Goal: Communication & Community: Share content

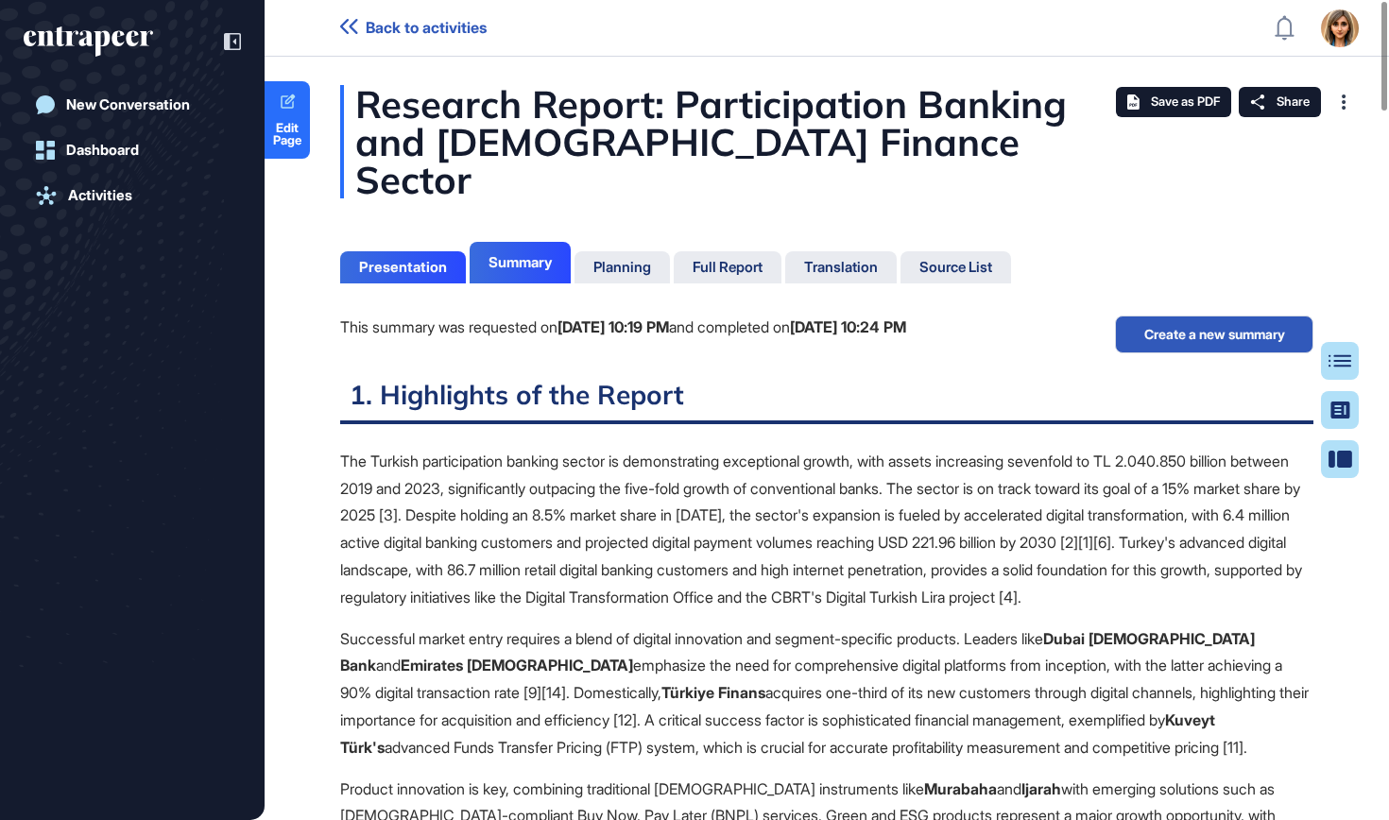
scroll to position [9, 1]
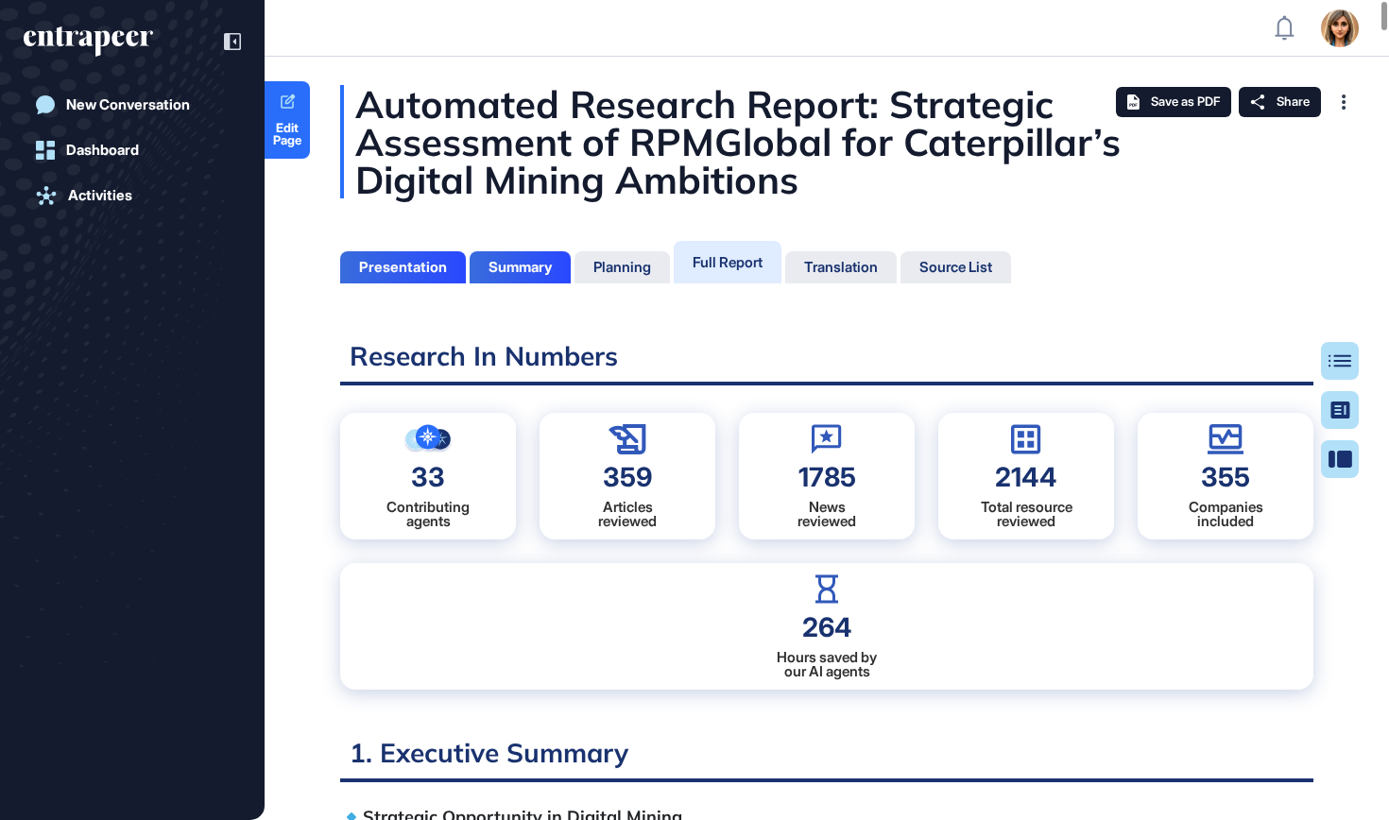
scroll to position [726, 5]
click at [1347, 356] on button "Table of Contents" at bounding box center [1279, 361] width 159 height 38
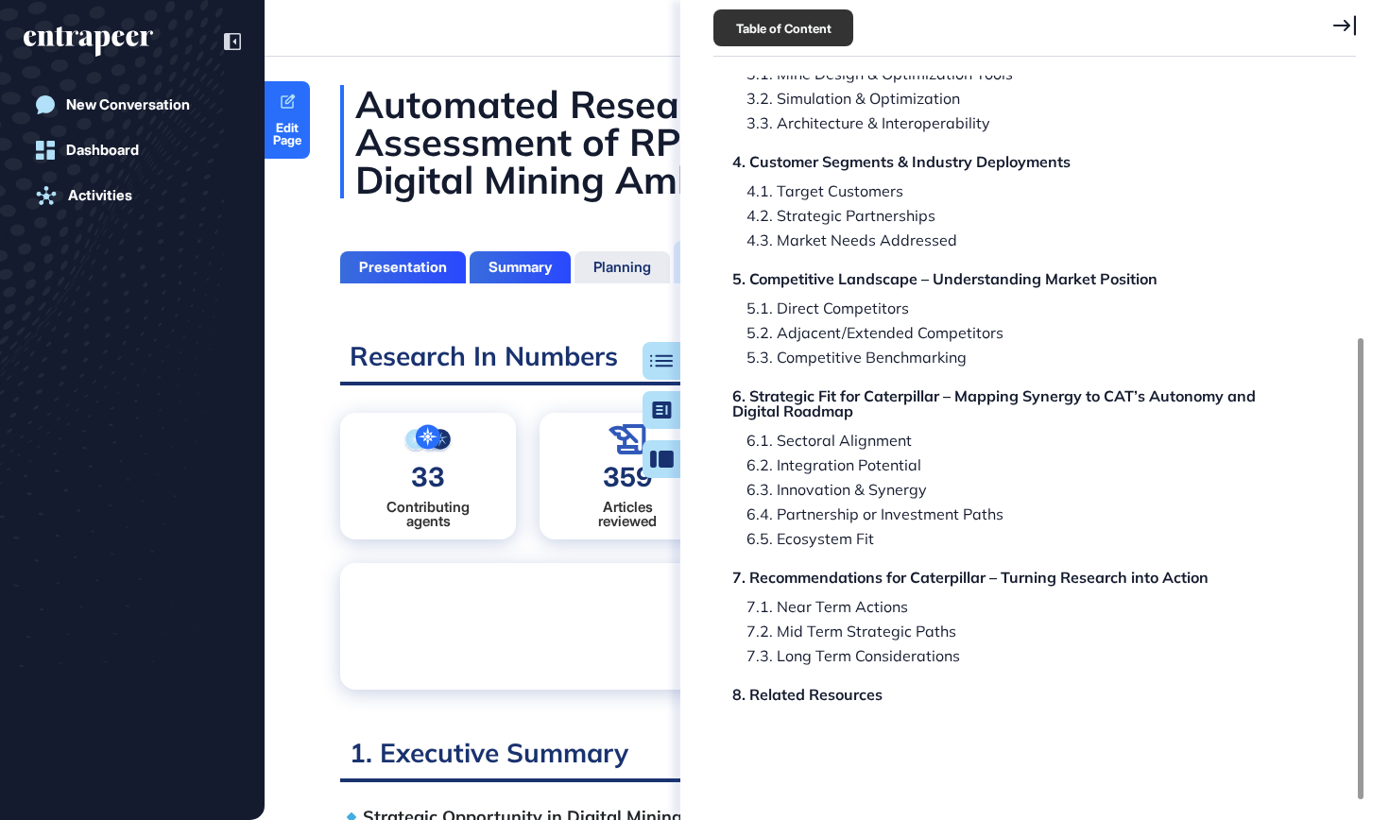
scroll to position [411, 0]
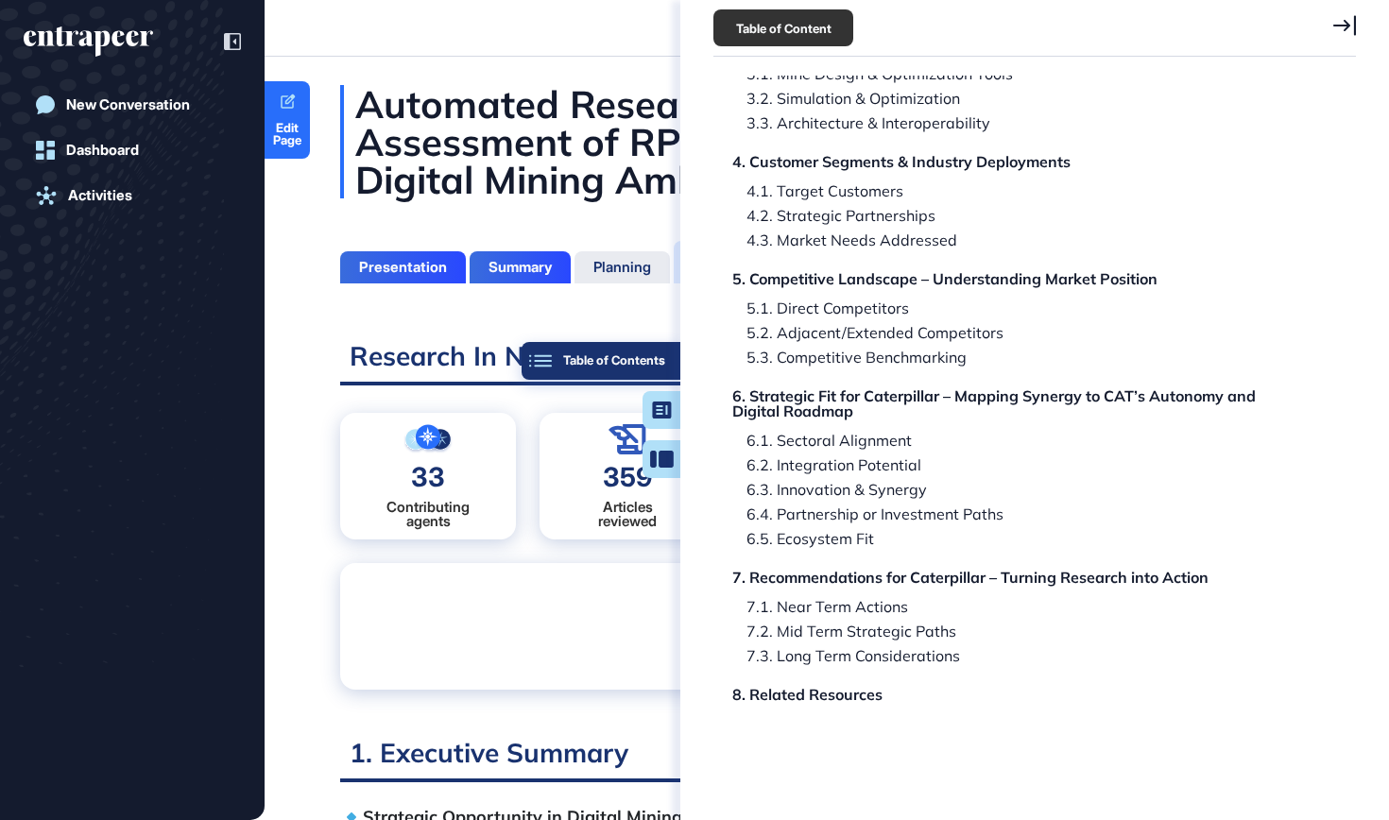
click at [672, 356] on button "Table of Contents" at bounding box center [601, 361] width 159 height 38
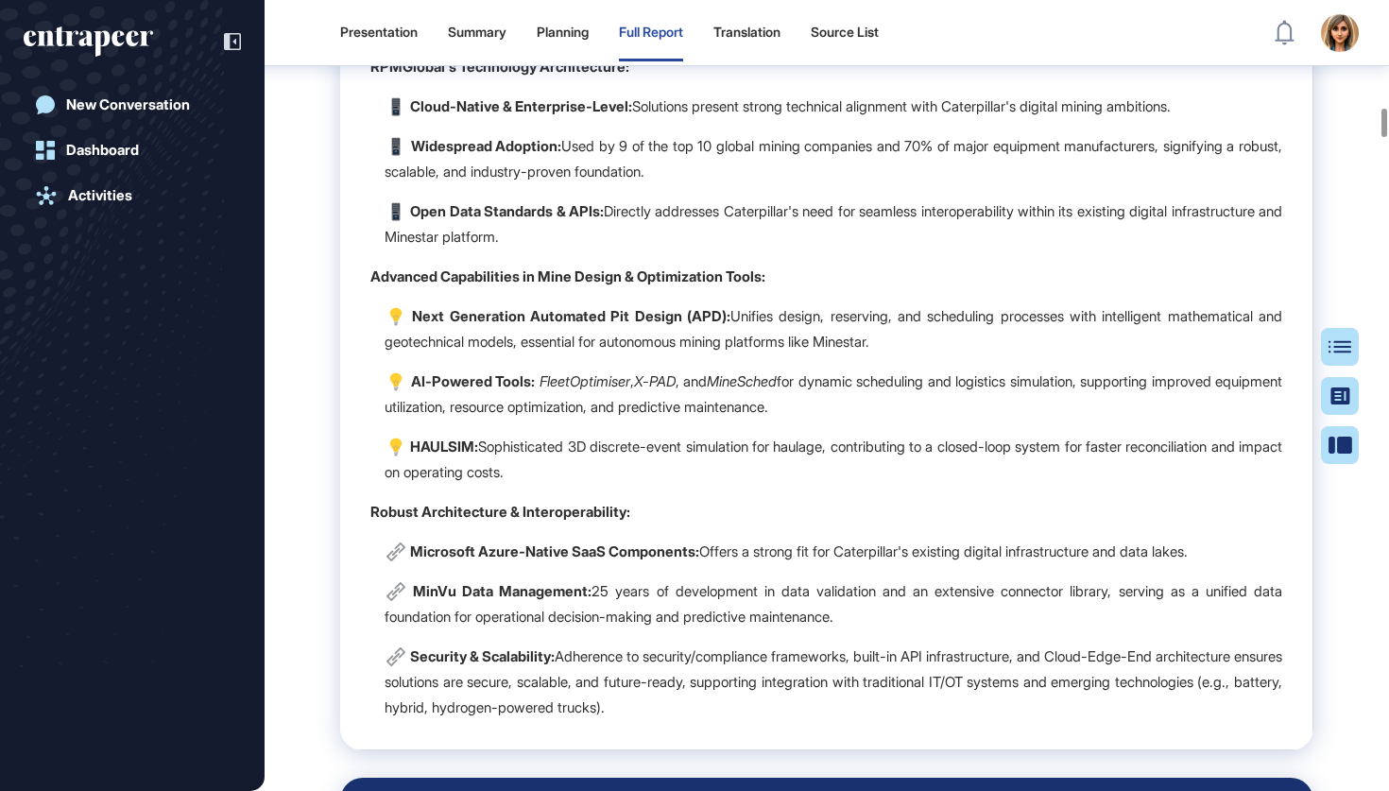
scroll to position [696, 5]
drag, startPoint x: 1111, startPoint y: 8, endPoint x: 1092, endPoint y: 367, distance: 359.6
click at [1092, 367] on td "RPMGlobal's Technology Architecture: Cloud-Native & Enterprise-Level: Solutions…" at bounding box center [826, 395] width 973 height 712
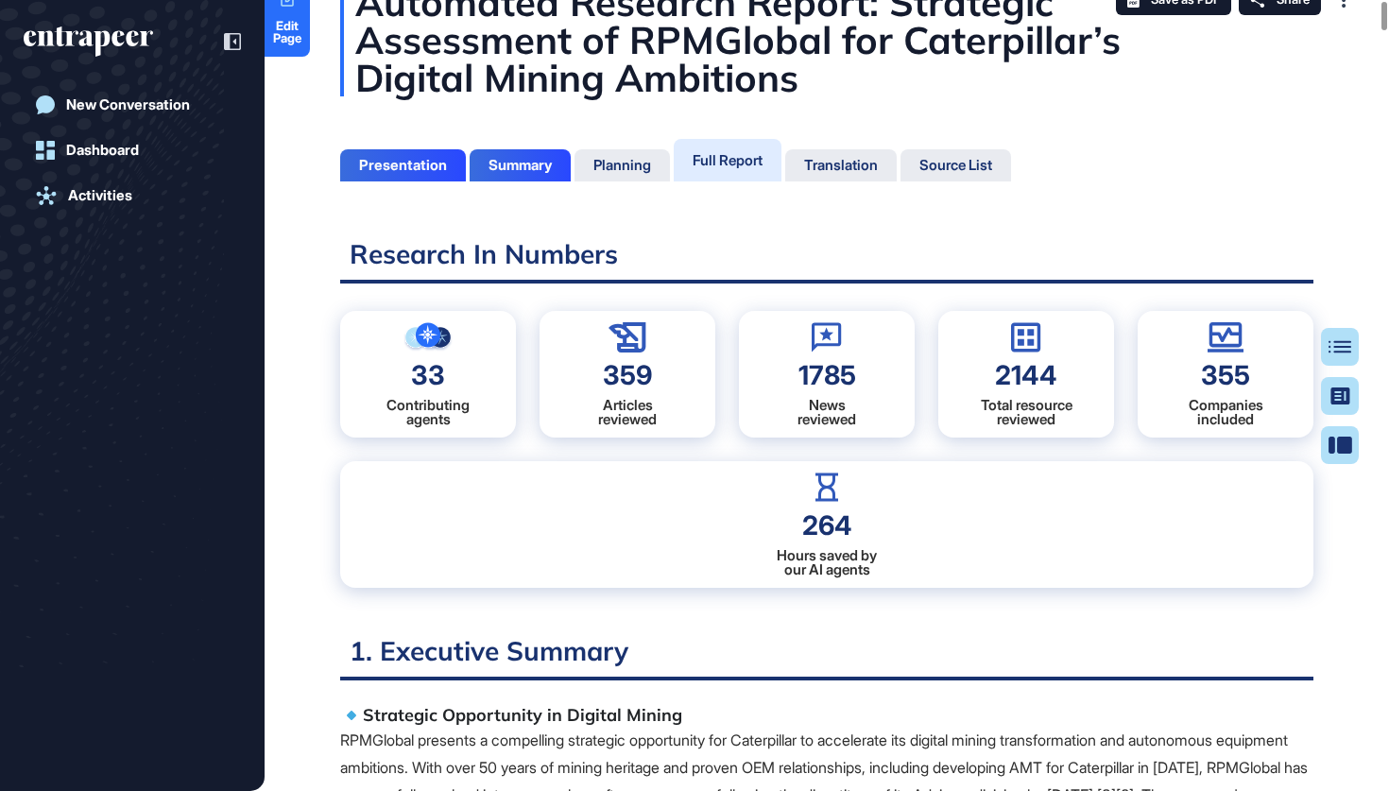
scroll to position [0, 0]
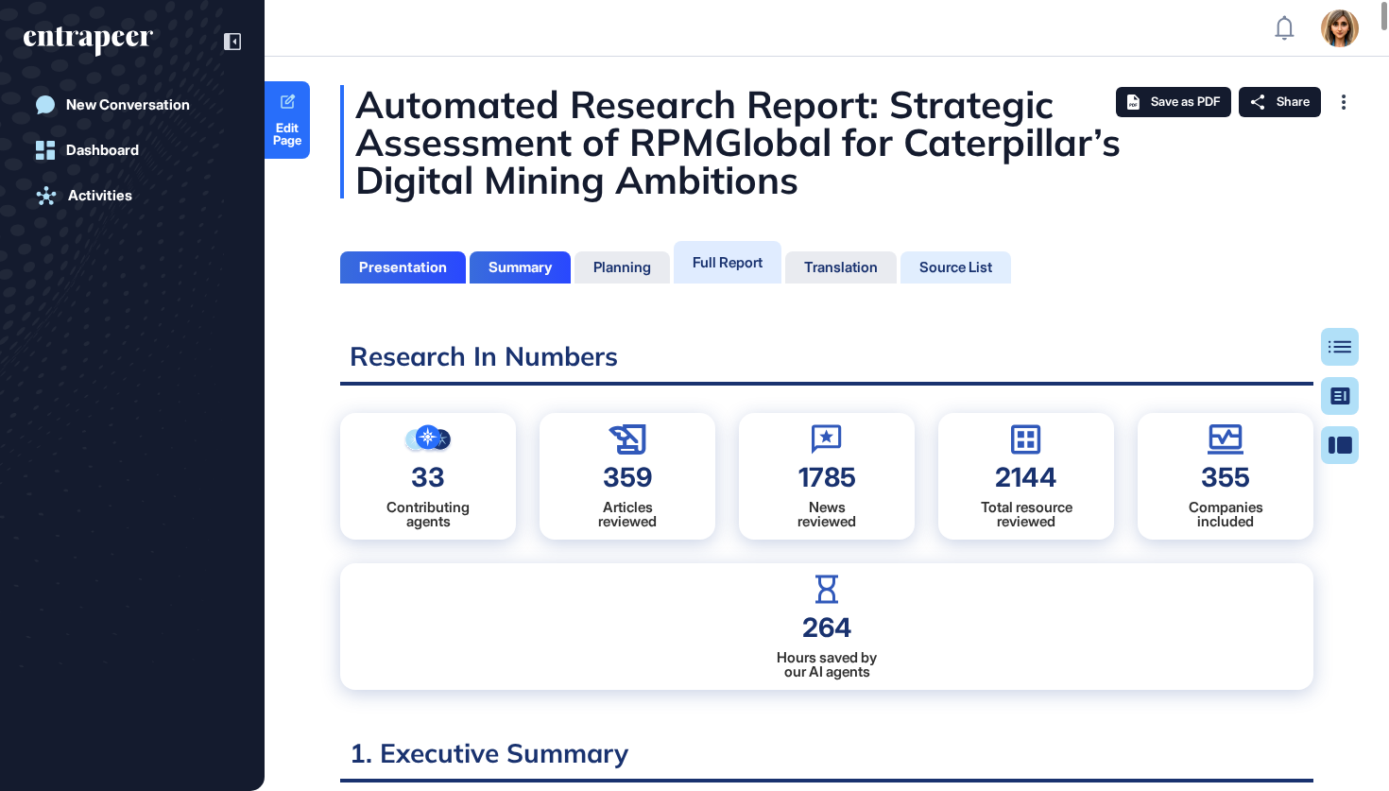
click at [943, 271] on div "Source List" at bounding box center [955, 267] width 73 height 17
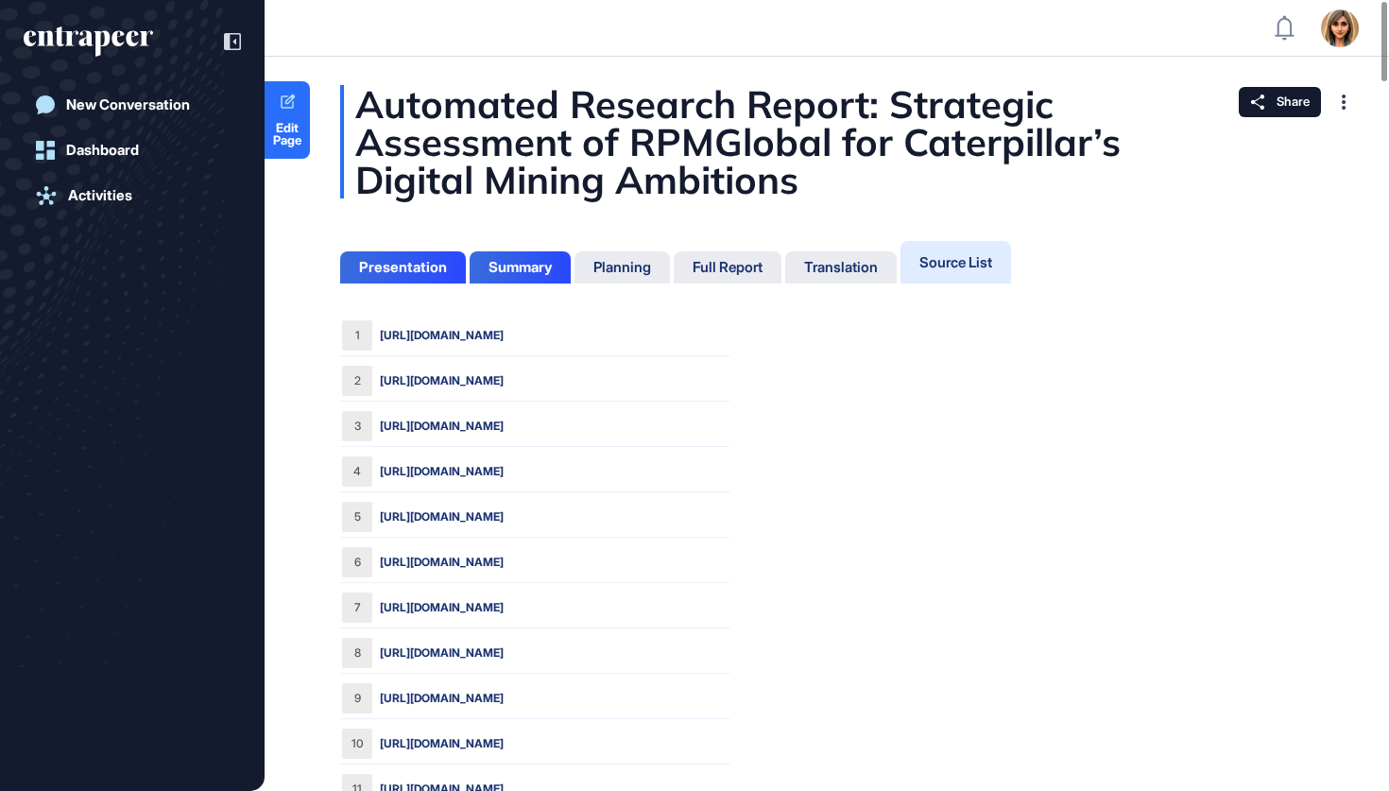
click at [504, 464] on link "https://nai500.com/blog/2025/09/caterpillar-targets-rpmglobal-in-a-1-1b-tech-pu…" at bounding box center [442, 471] width 124 height 17
click at [547, 269] on div "Summary" at bounding box center [520, 267] width 63 height 17
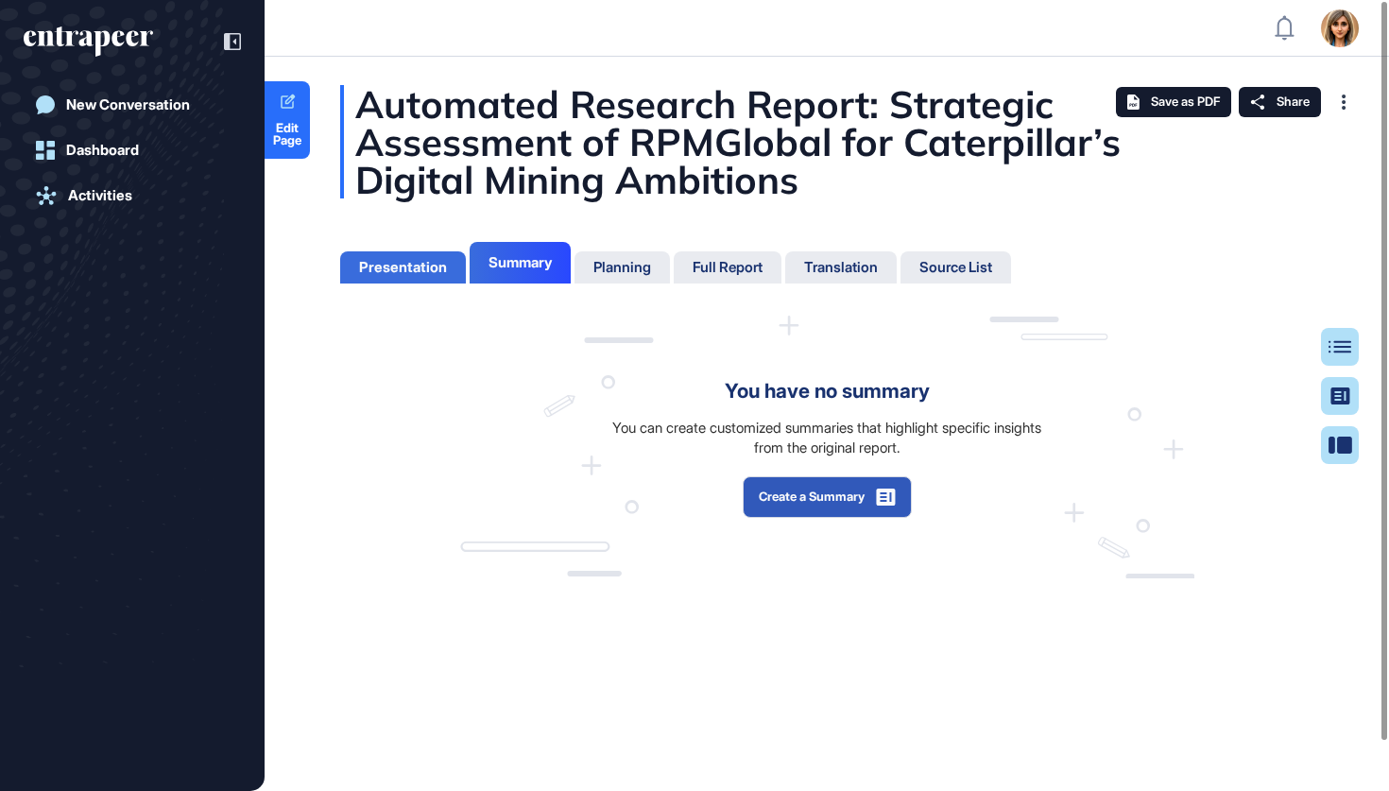
scroll to position [9, 1]
click at [292, 143] on span "Edit Page" at bounding box center [287, 134] width 45 height 25
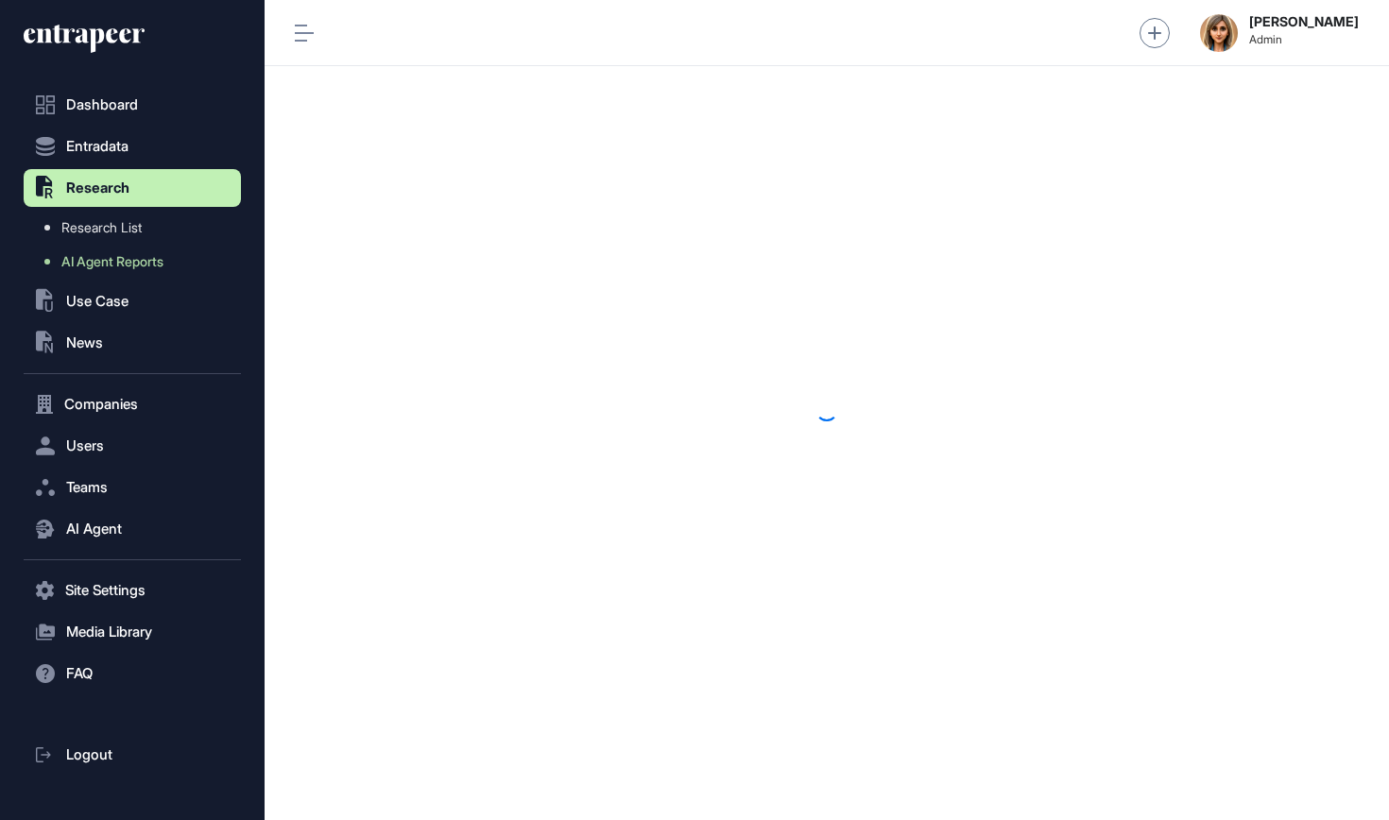
scroll to position [1, 1]
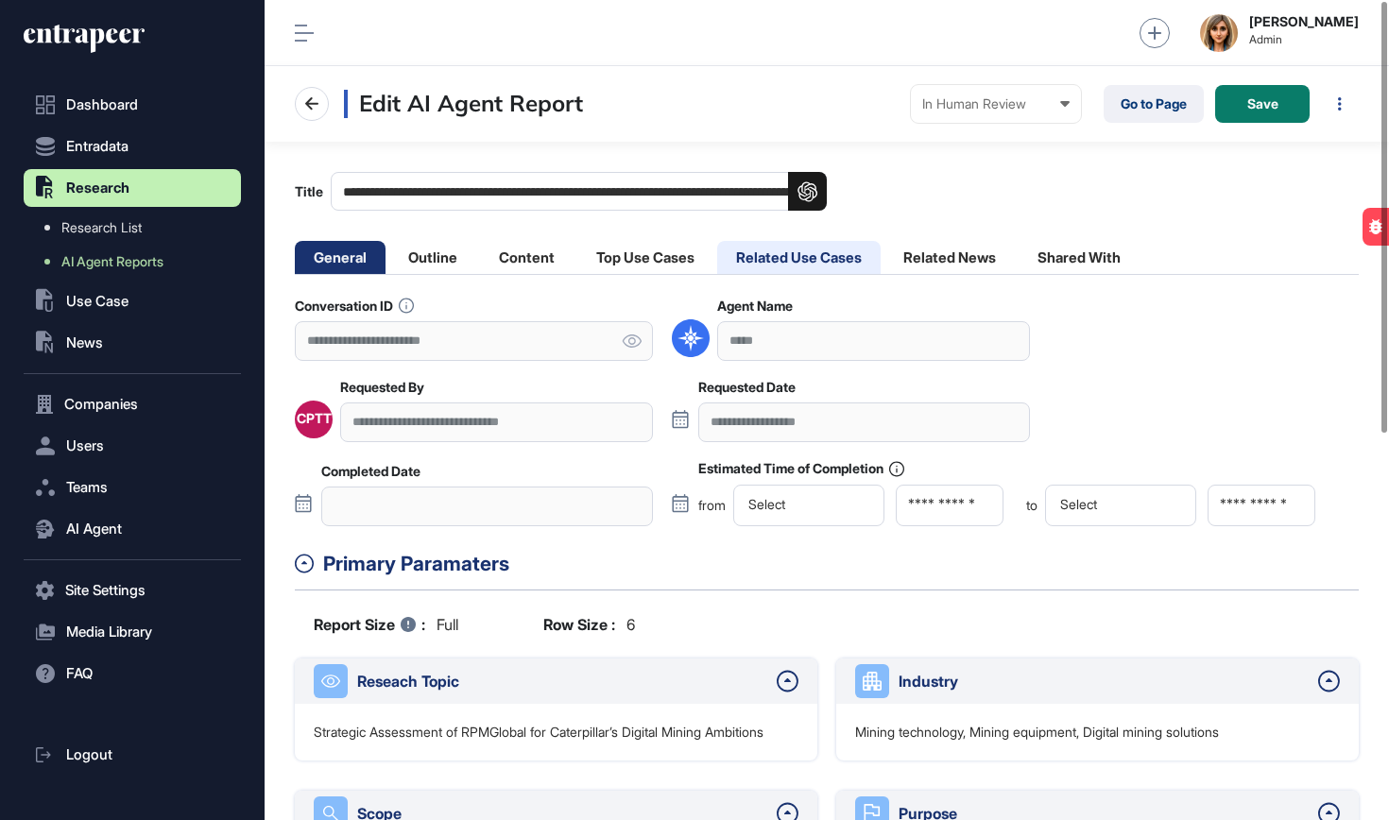
click at [837, 266] on li "Related Use Cases" at bounding box center [798, 257] width 163 height 33
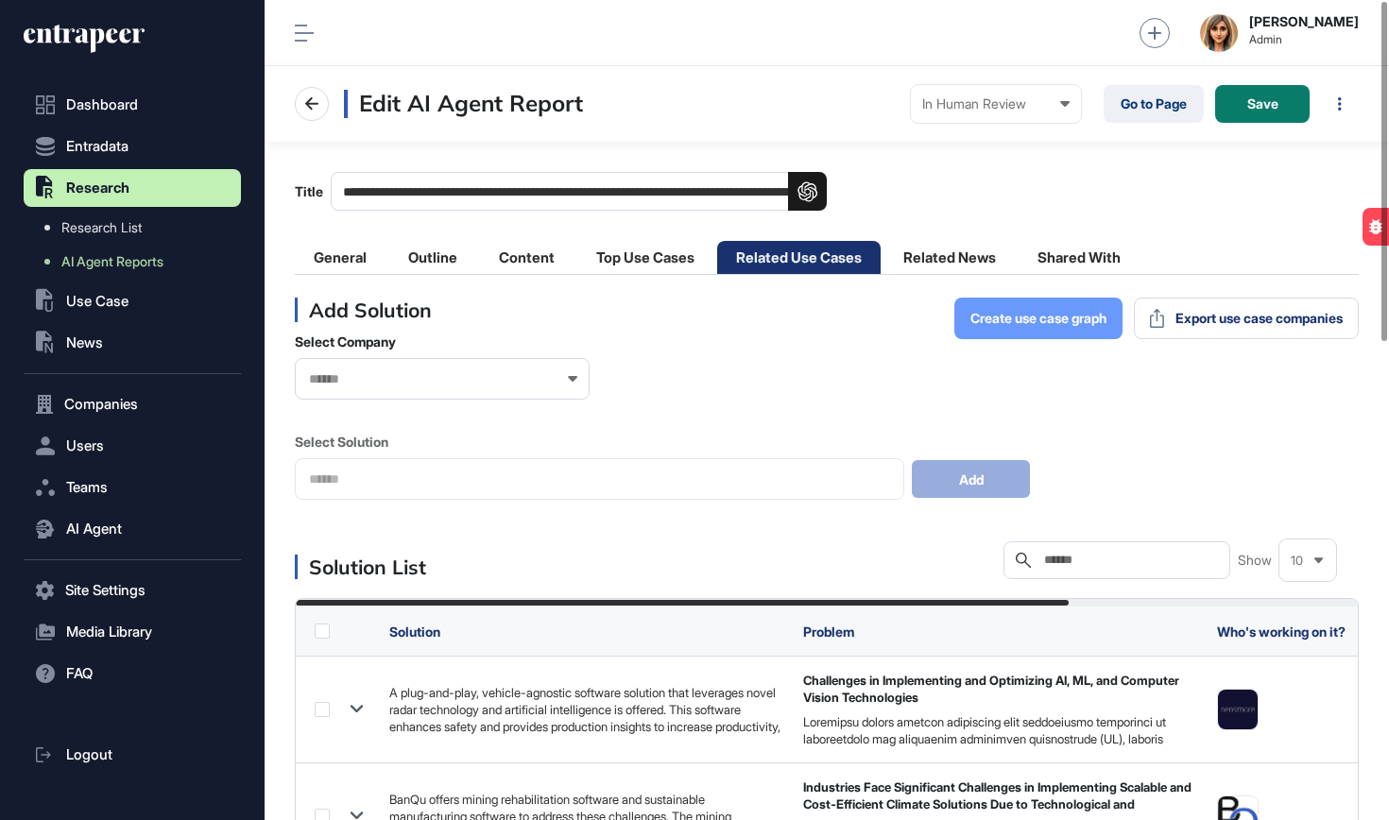
click at [1051, 331] on button "Create use case graph" at bounding box center [1038, 319] width 168 height 42
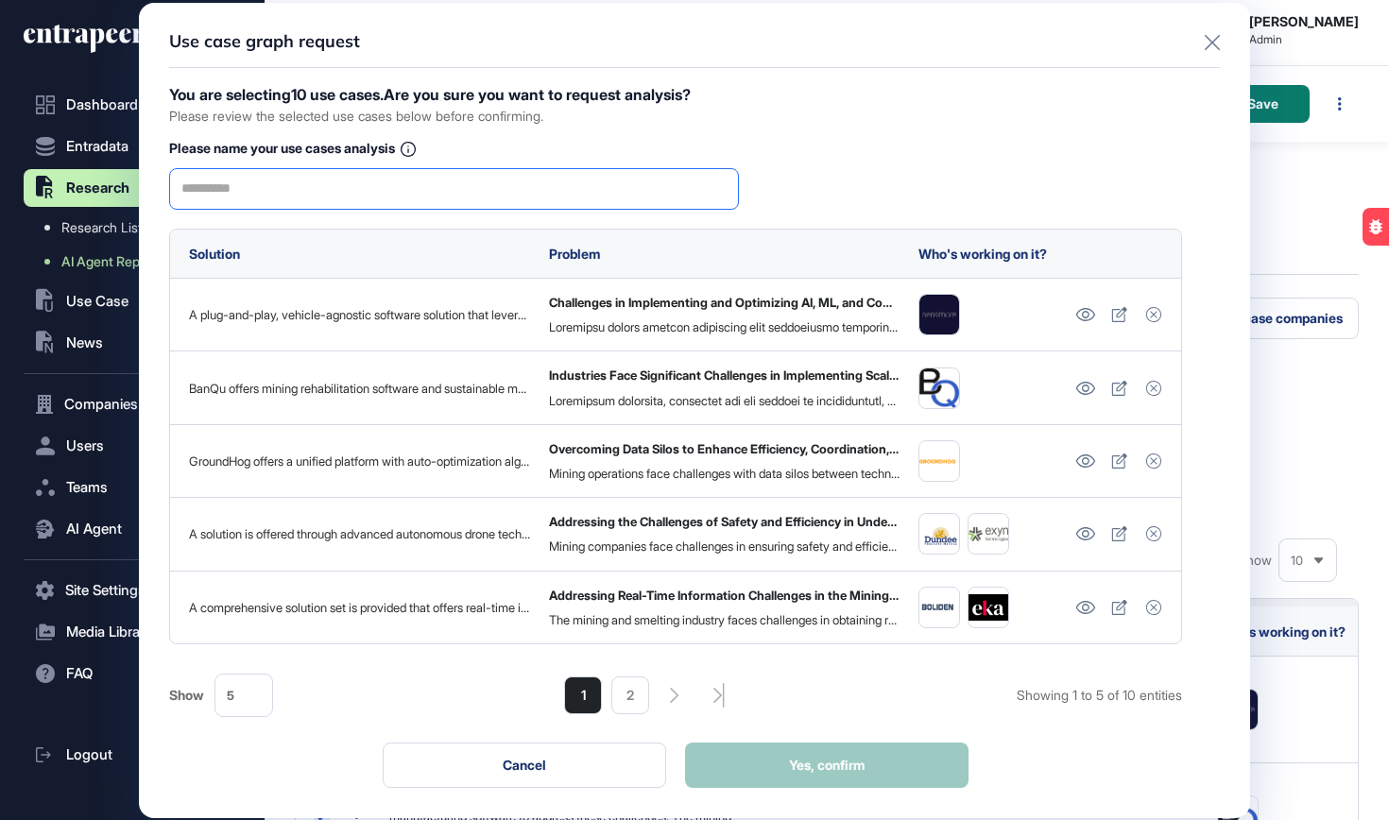
click at [402, 198] on input "text" at bounding box center [453, 189] width 545 height 40
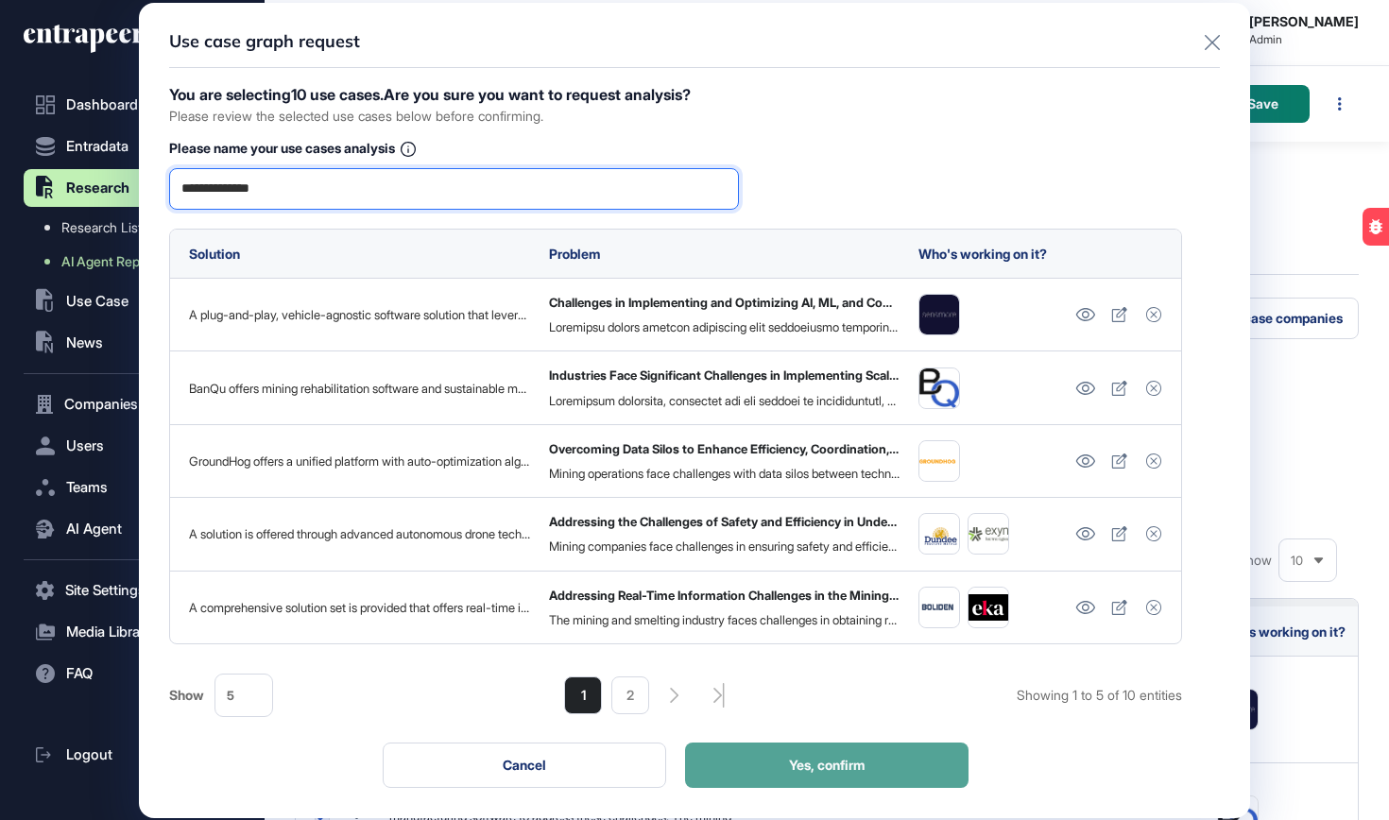
type input "**********"
click at [795, 765] on span "Yes, confirm" at bounding box center [827, 765] width 76 height 13
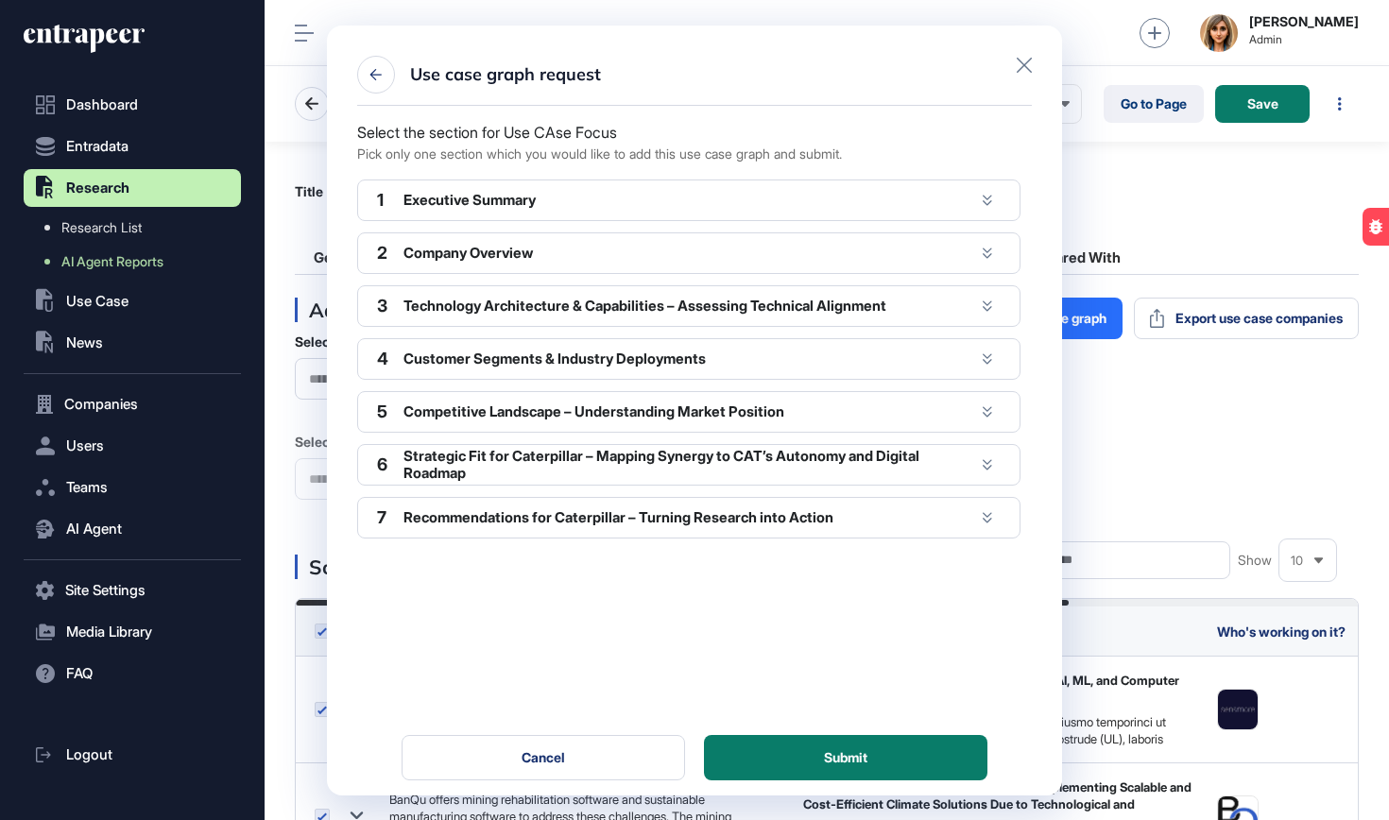
click at [628, 259] on div "Company Overview" at bounding box center [688, 253] width 571 height 17
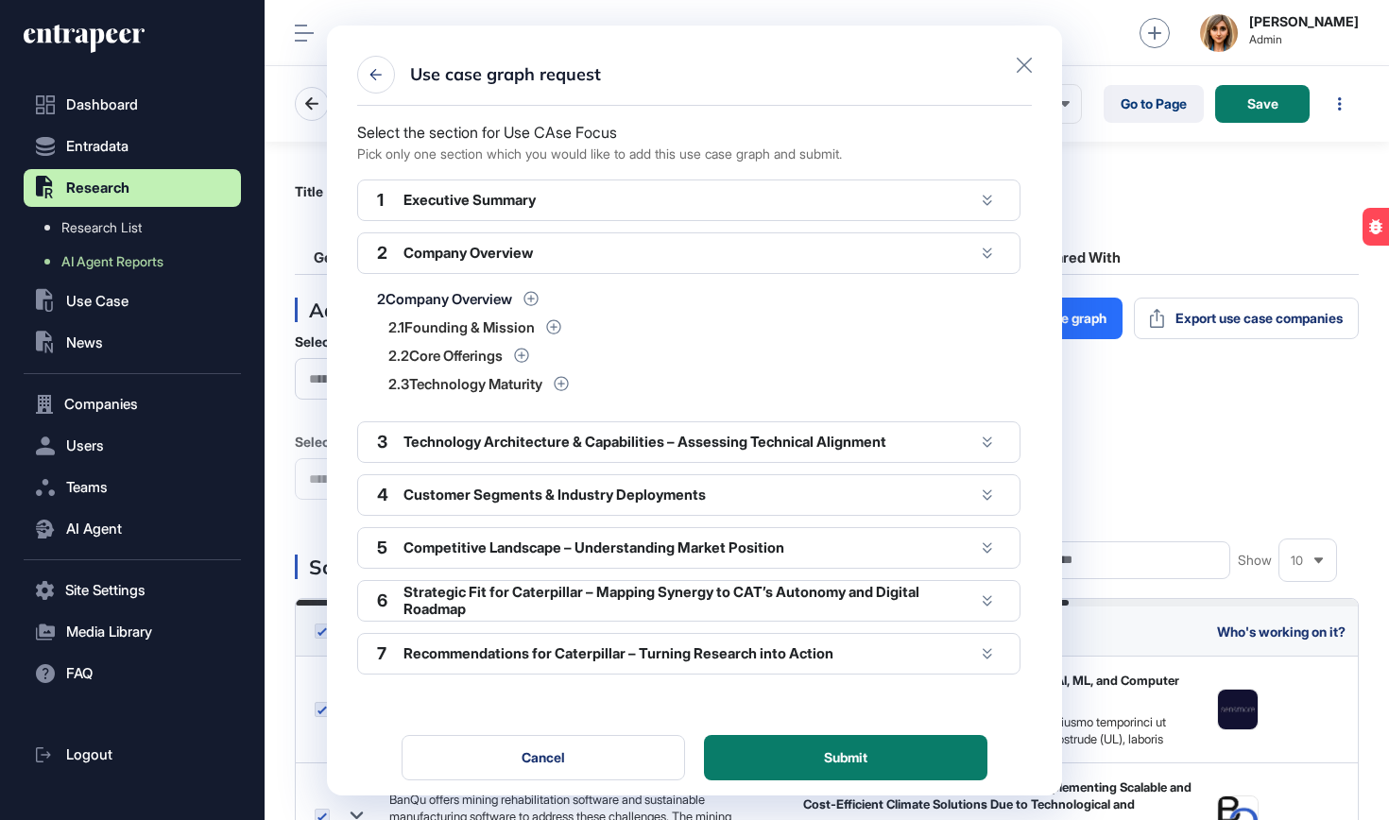
click at [595, 198] on div "Executive Summary" at bounding box center [688, 200] width 571 height 17
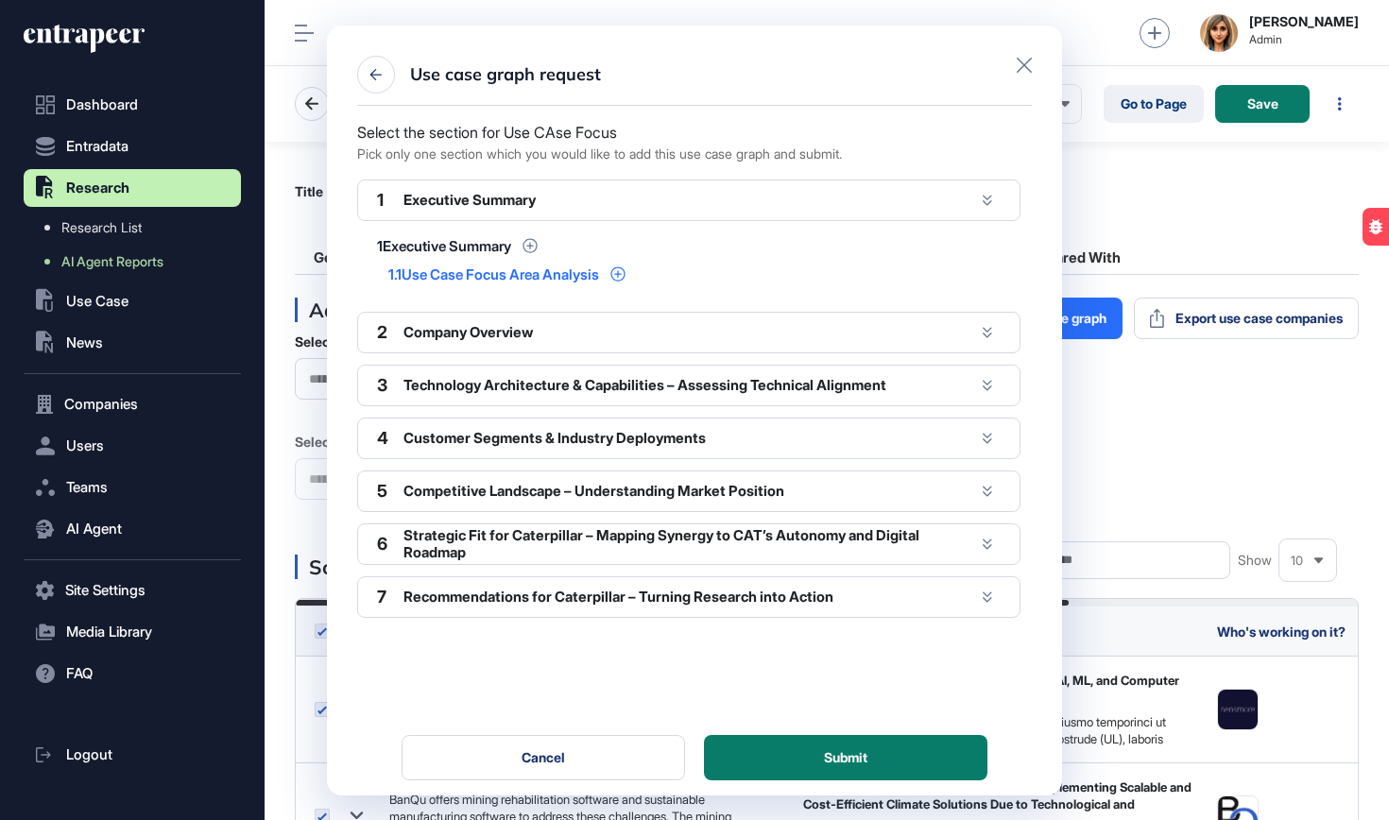
click at [558, 276] on div "Use Case Focus Area Analysis" at bounding box center [500, 274] width 197 height 14
click at [626, 276] on icon at bounding box center [617, 273] width 15 height 15
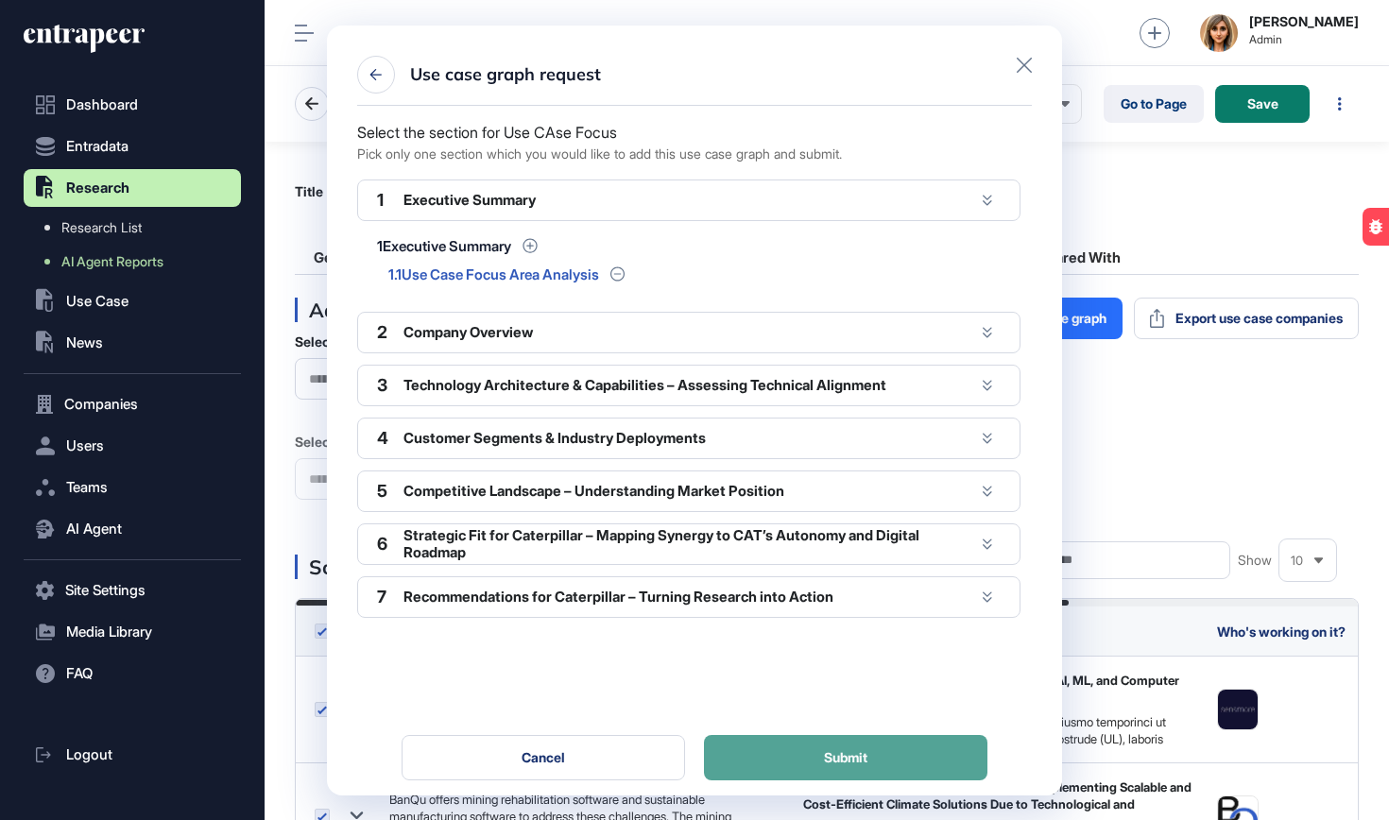
click at [779, 755] on button "Submit" at bounding box center [845, 757] width 283 height 45
click at [1039, 46] on div "Use case graph request Select the section for Use CAse Focus Pick only one sect…" at bounding box center [694, 411] width 735 height 770
click at [1027, 60] on icon at bounding box center [1024, 65] width 15 height 15
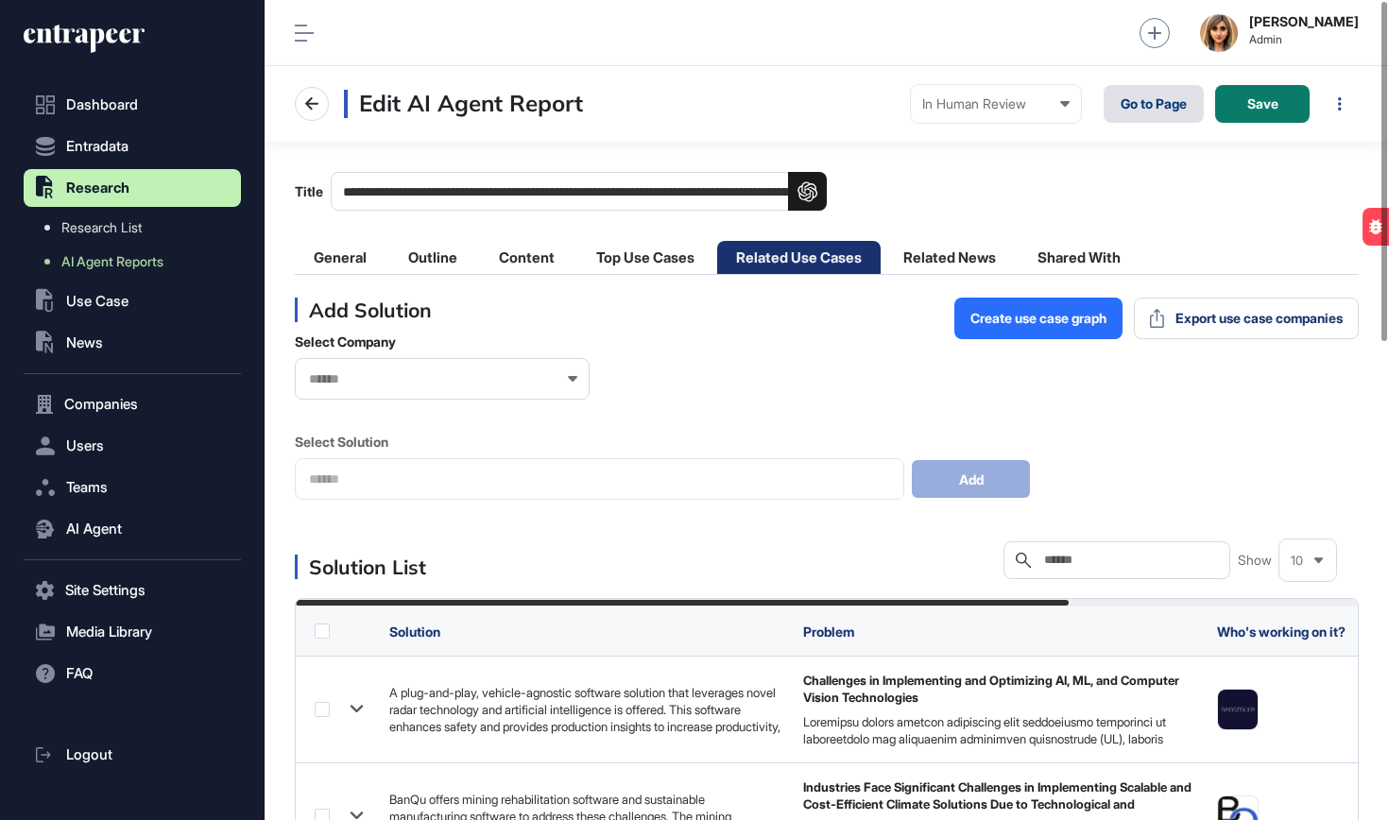
click at [1141, 105] on link "Go to Page" at bounding box center [1154, 104] width 100 height 38
click at [782, 265] on li "Related Use Cases" at bounding box center [798, 257] width 163 height 33
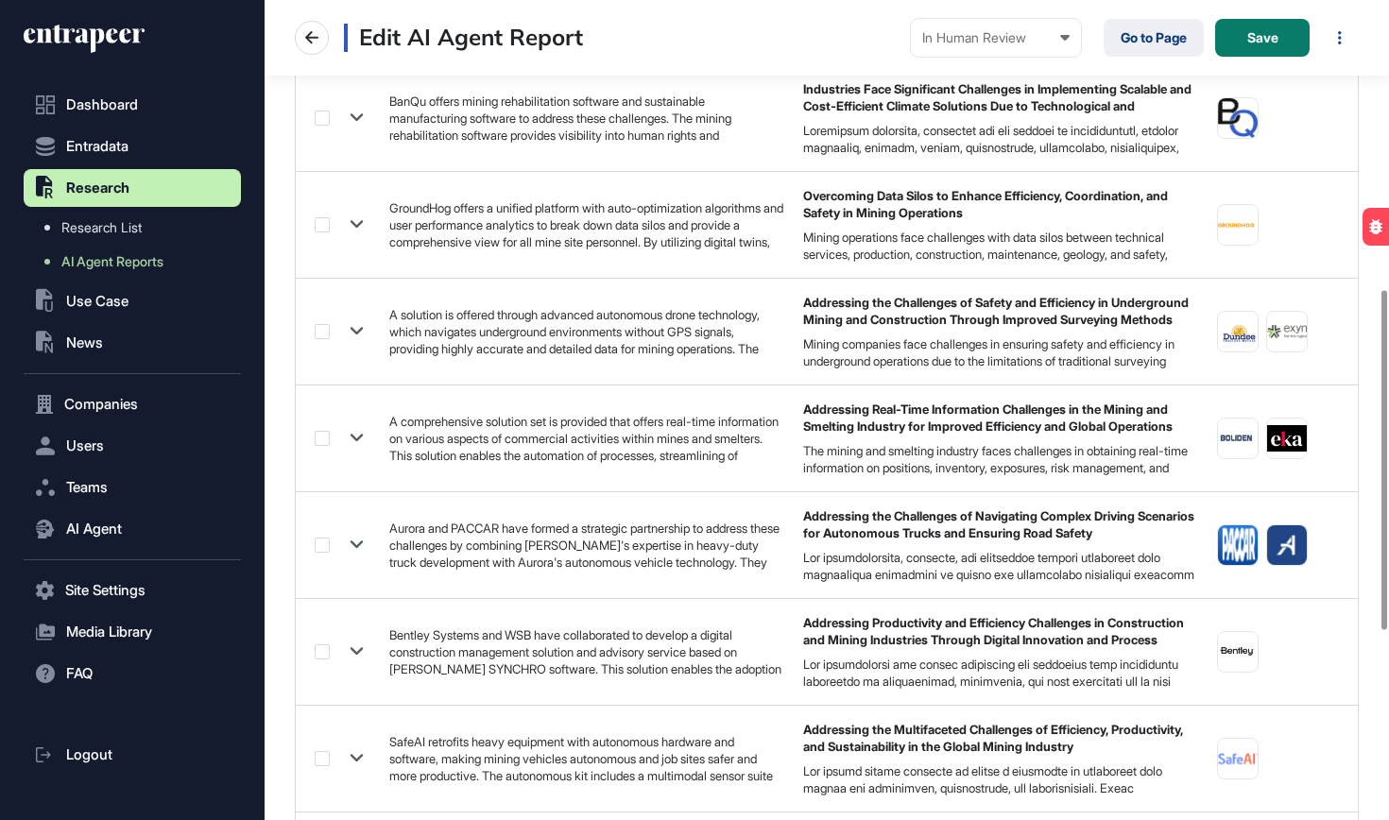
scroll to position [58, 0]
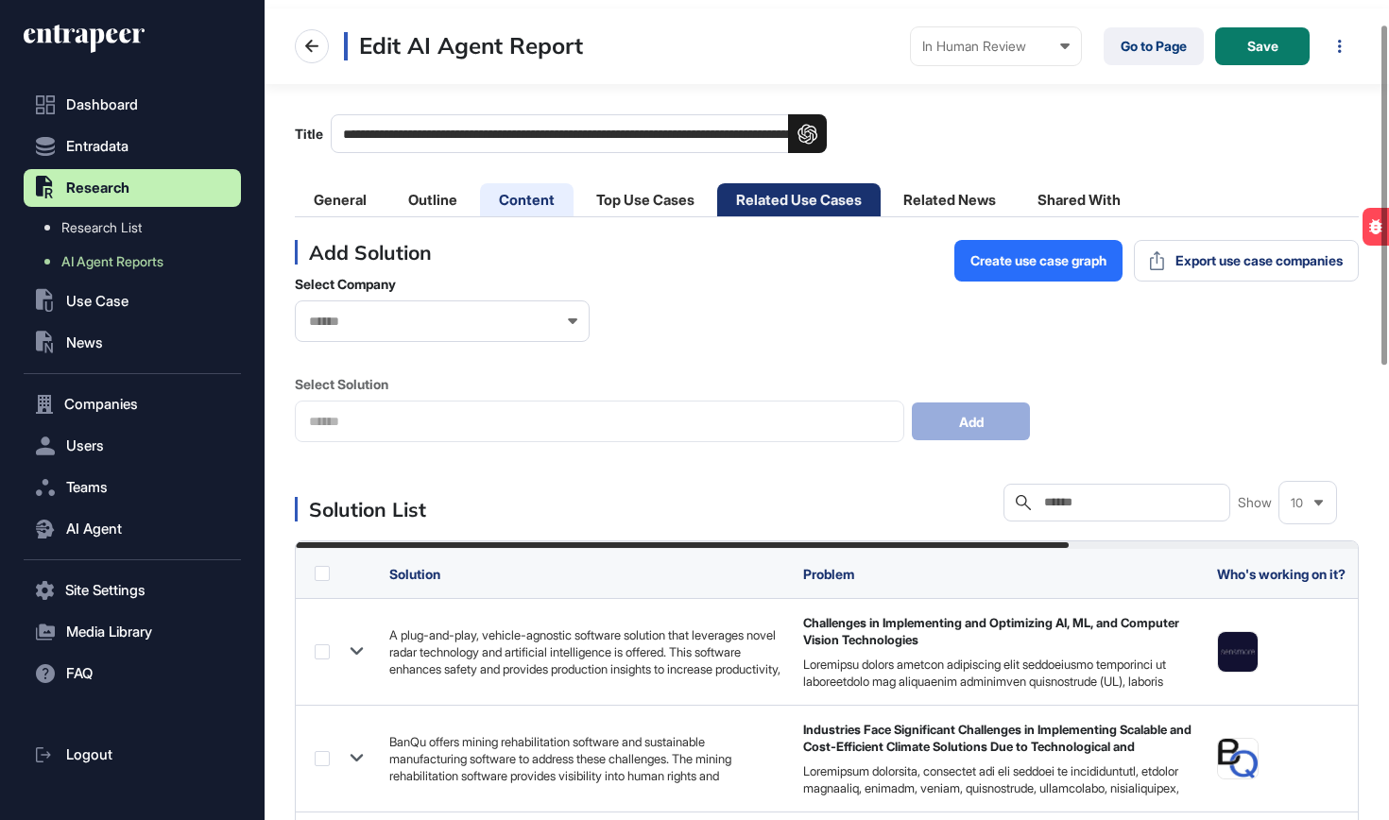
click at [516, 206] on li "Content" at bounding box center [527, 199] width 94 height 33
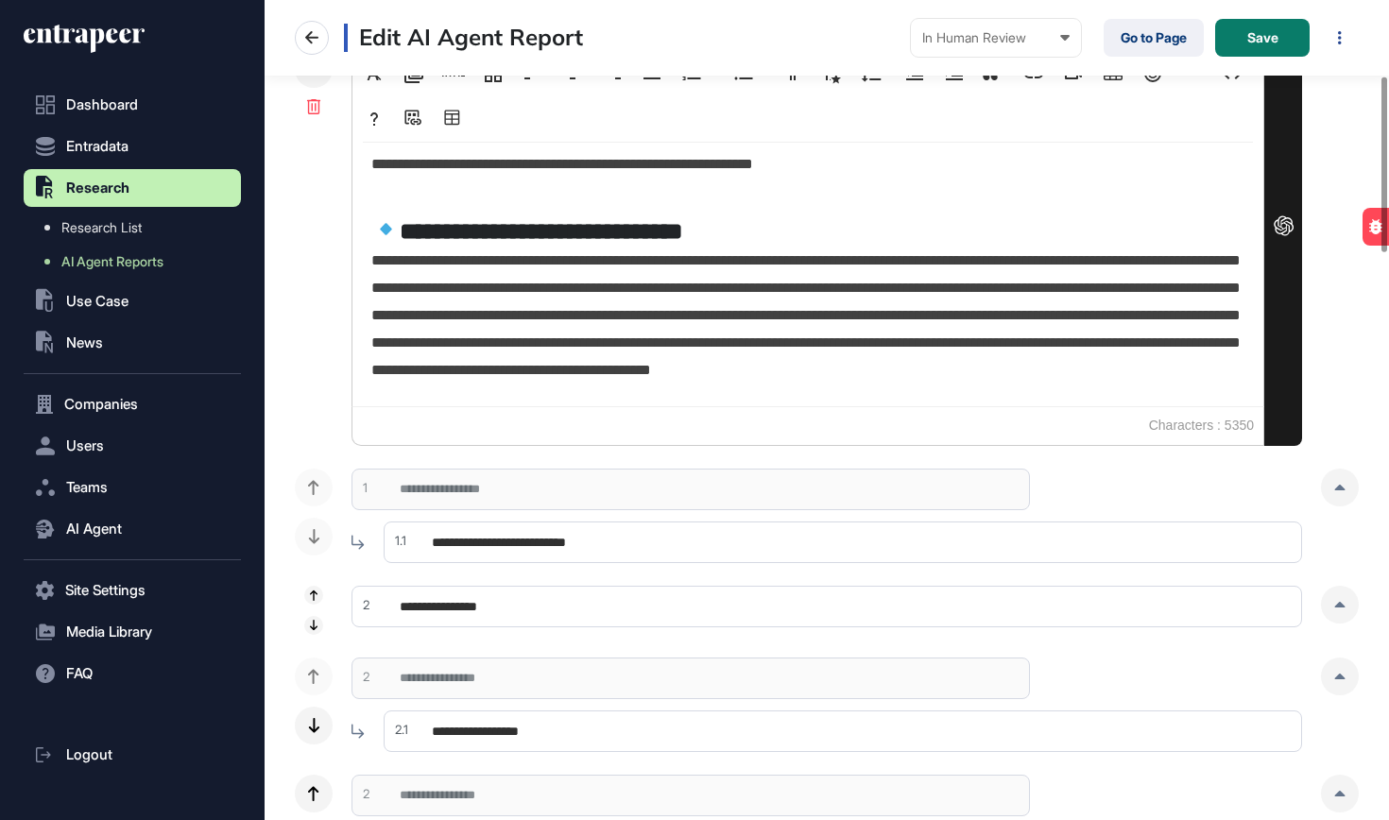
scroll to position [352, 0]
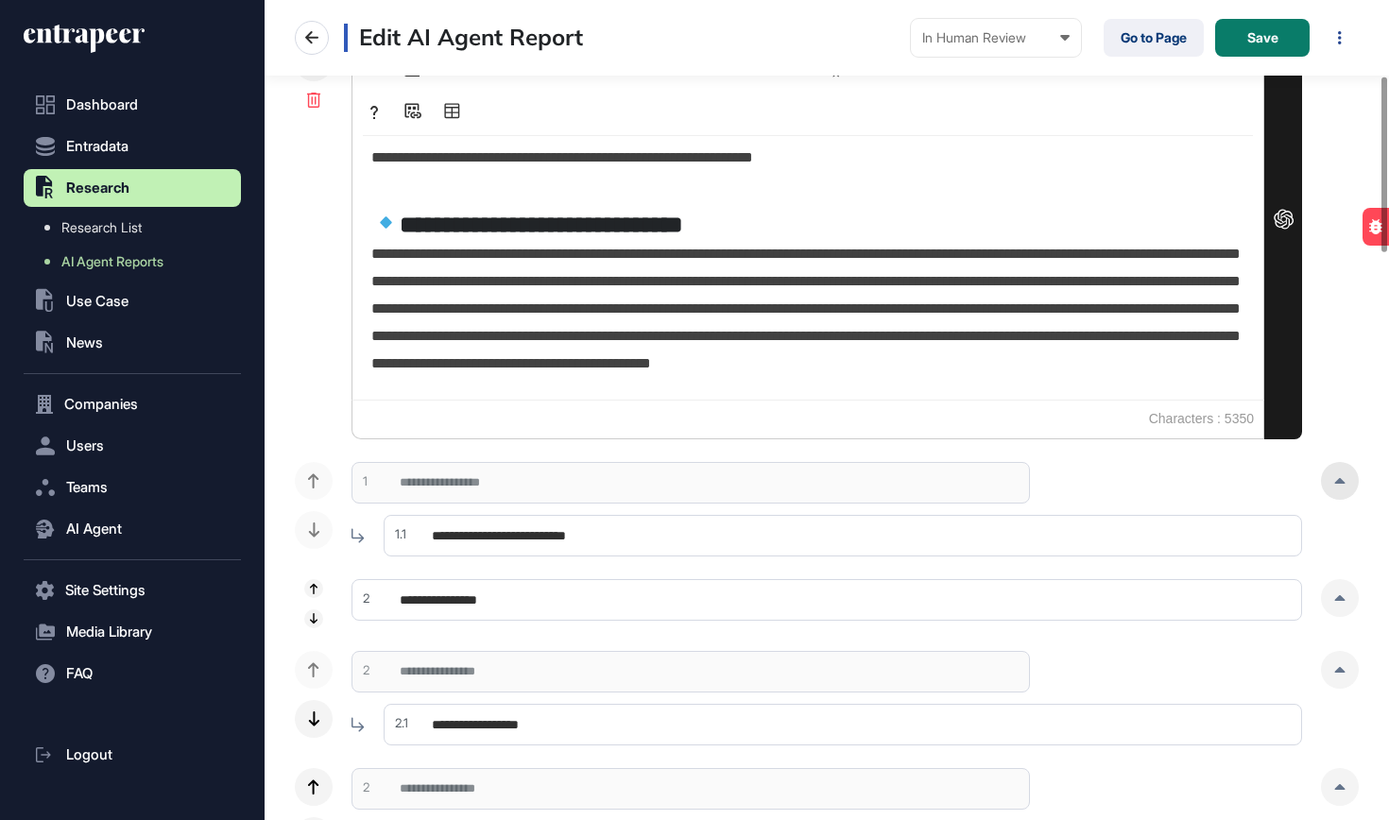
click at [1341, 479] on icon at bounding box center [1340, 481] width 10 height 6
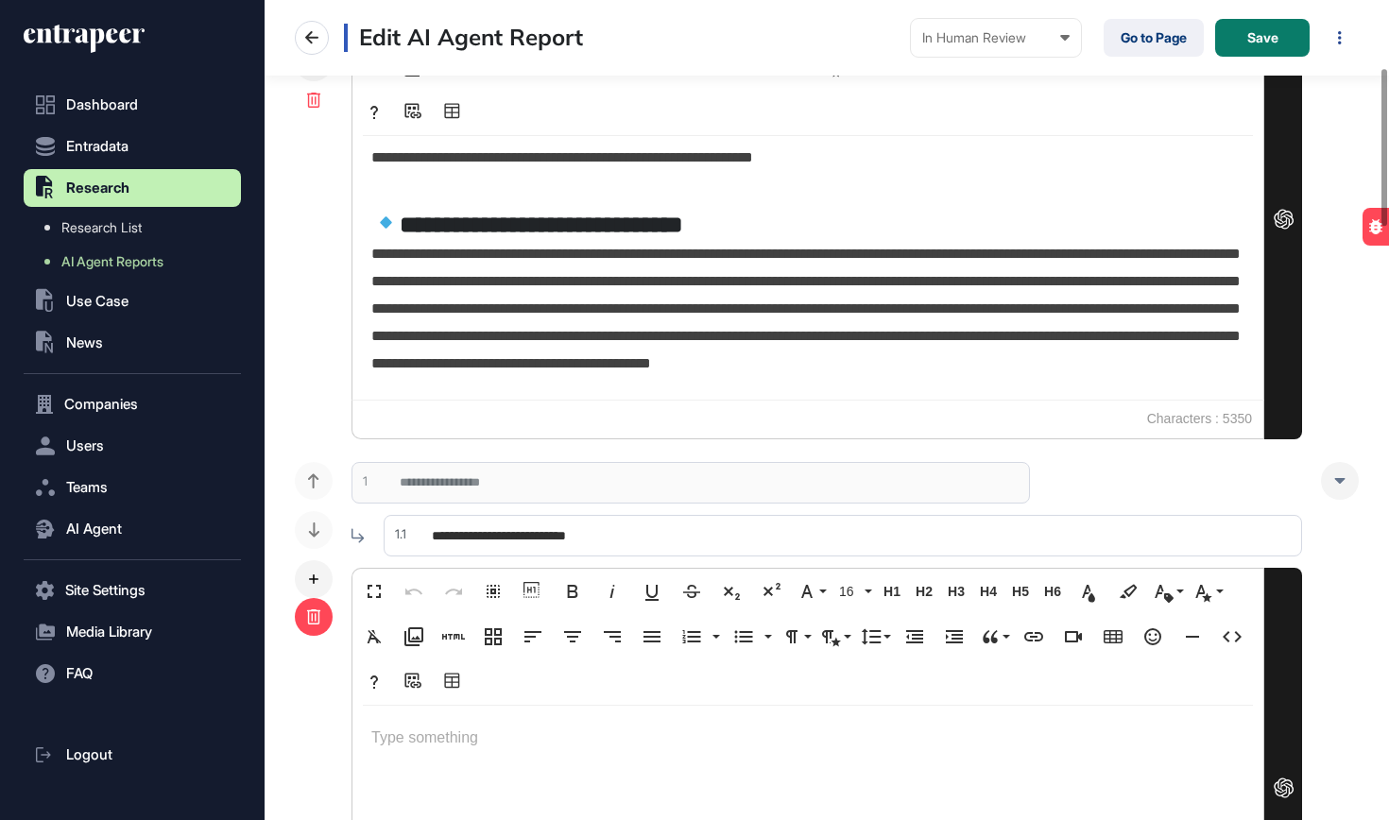
click at [318, 617] on icon at bounding box center [313, 616] width 13 height 15
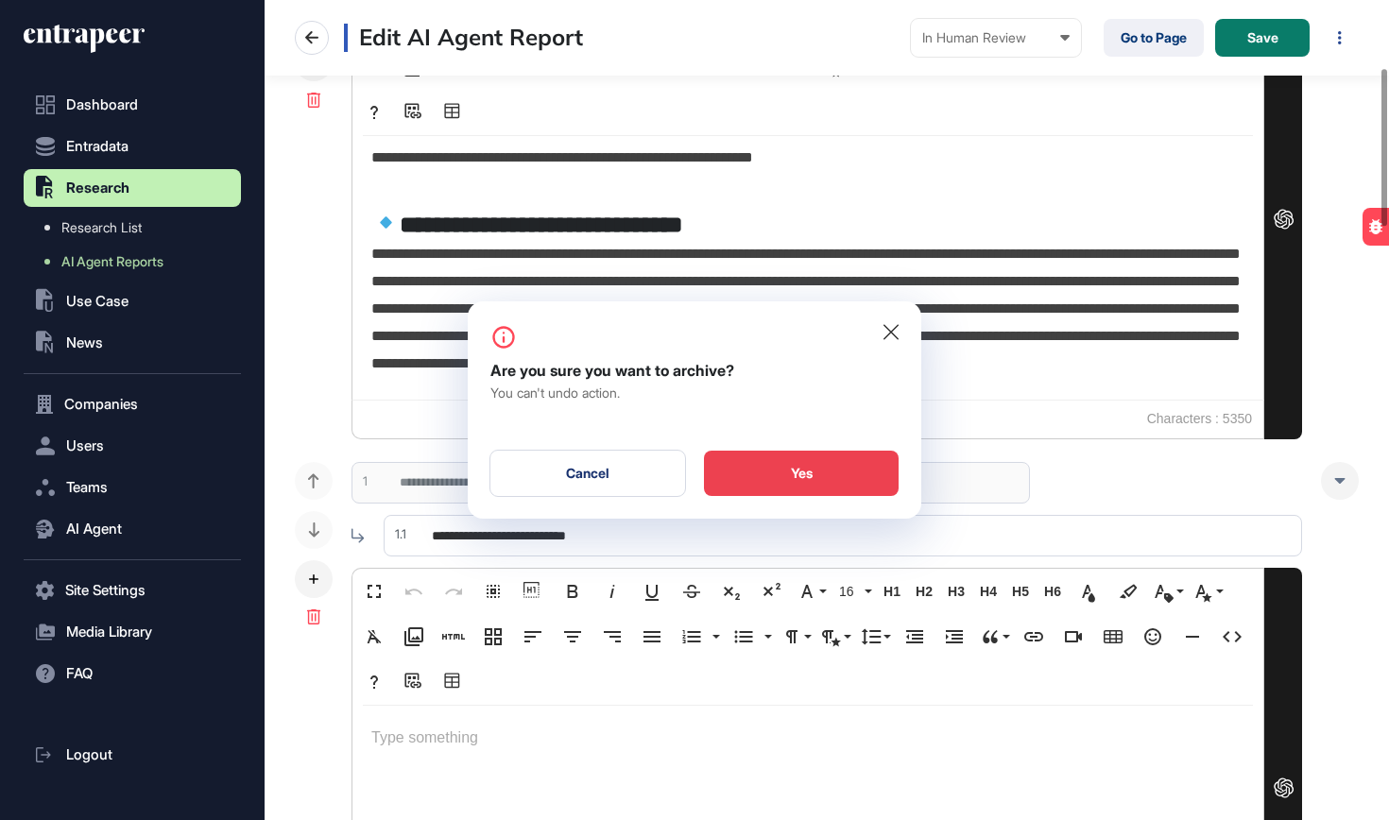
click at [823, 484] on div "Yes" at bounding box center [801, 473] width 195 height 45
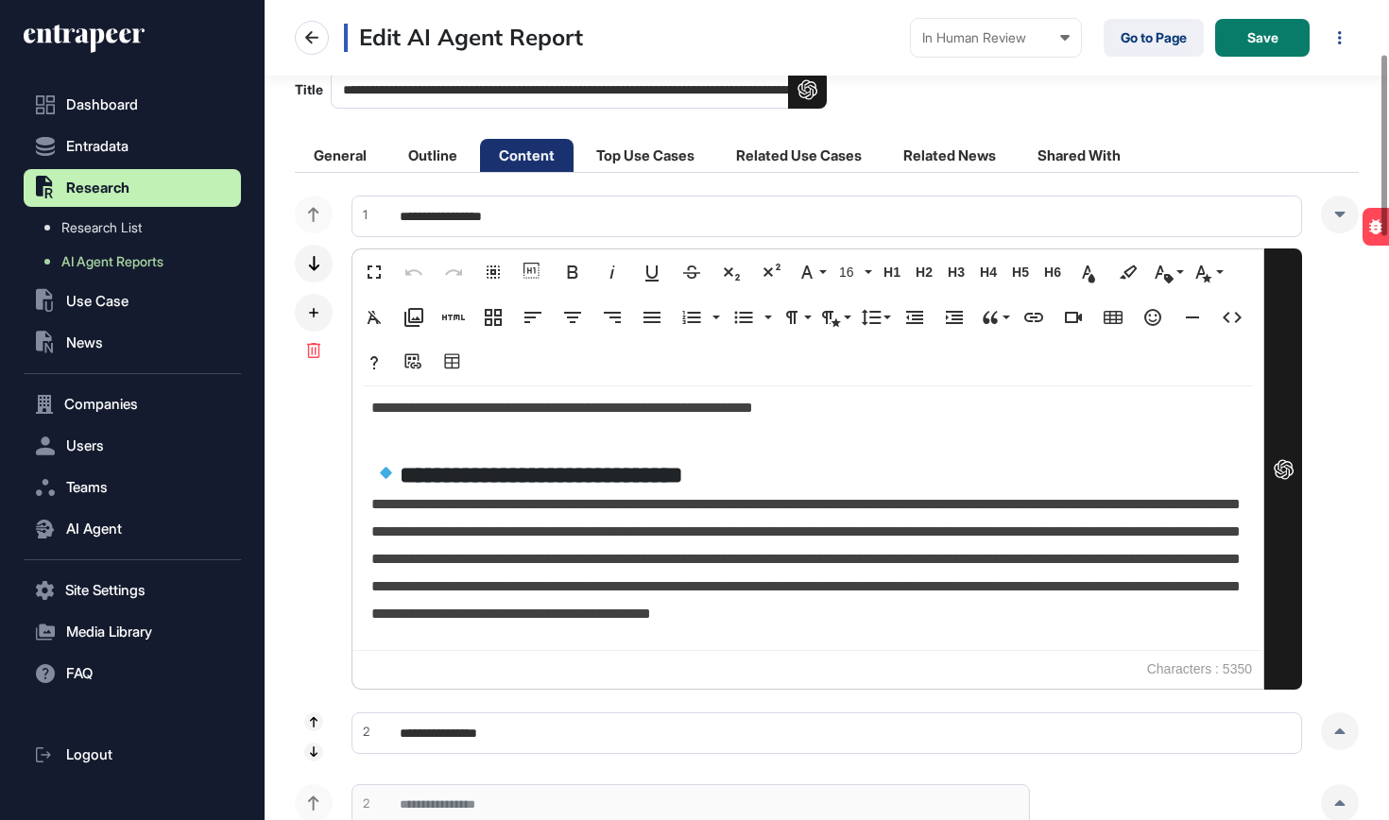
scroll to position [61, 0]
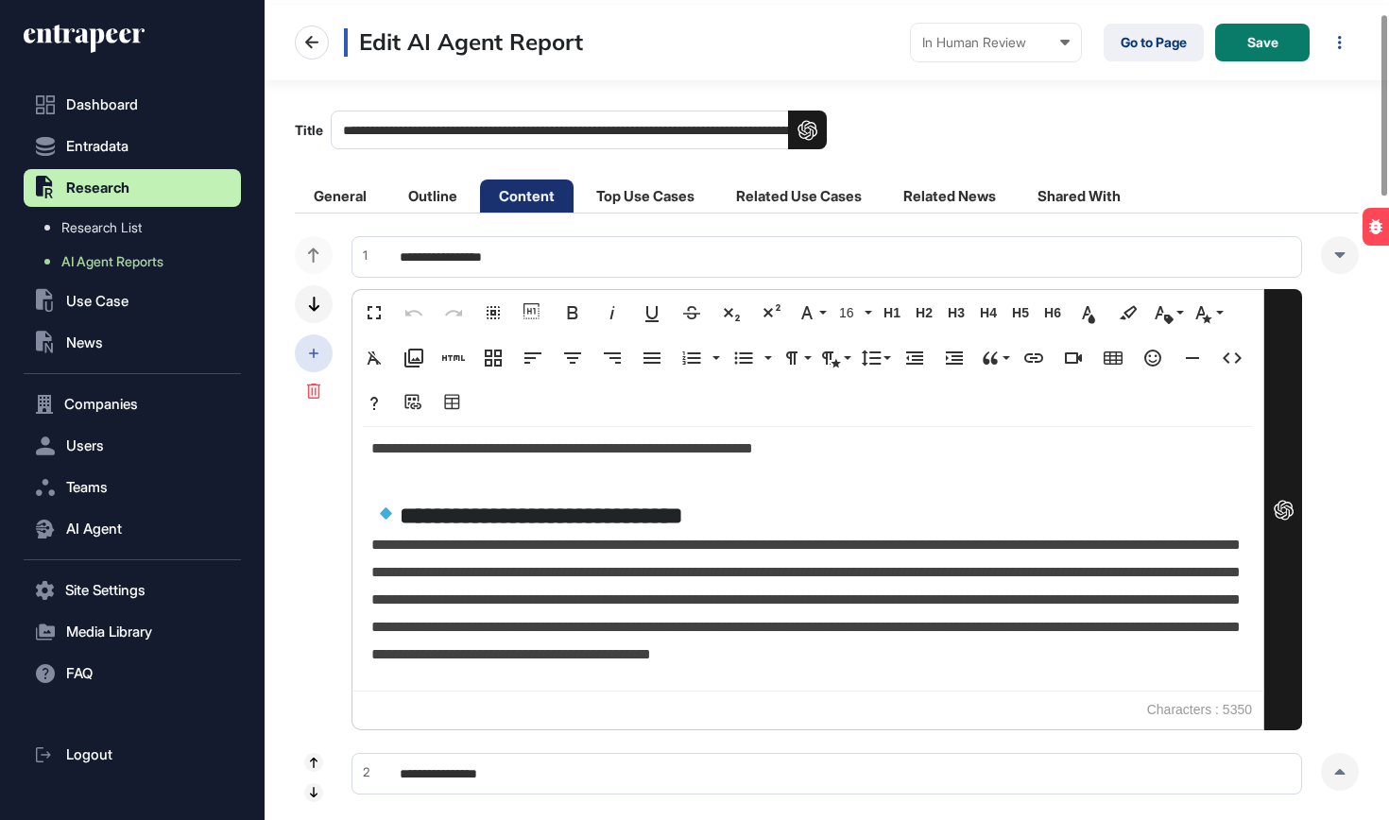
click at [317, 352] on icon at bounding box center [313, 353] width 9 height 9
click at [374, 364] on div "Add Subsection" at bounding box center [410, 368] width 132 height 33
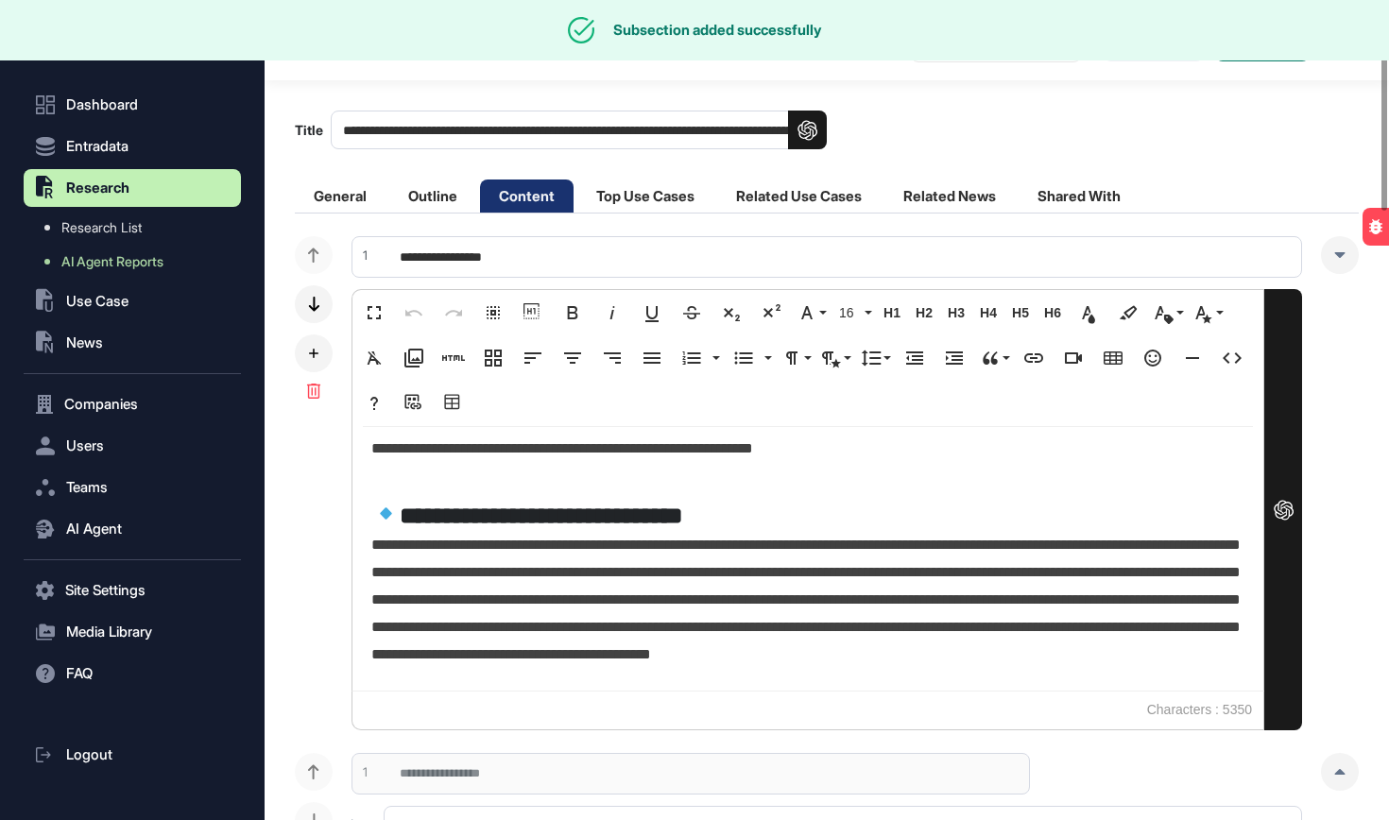
scroll to position [338, 0]
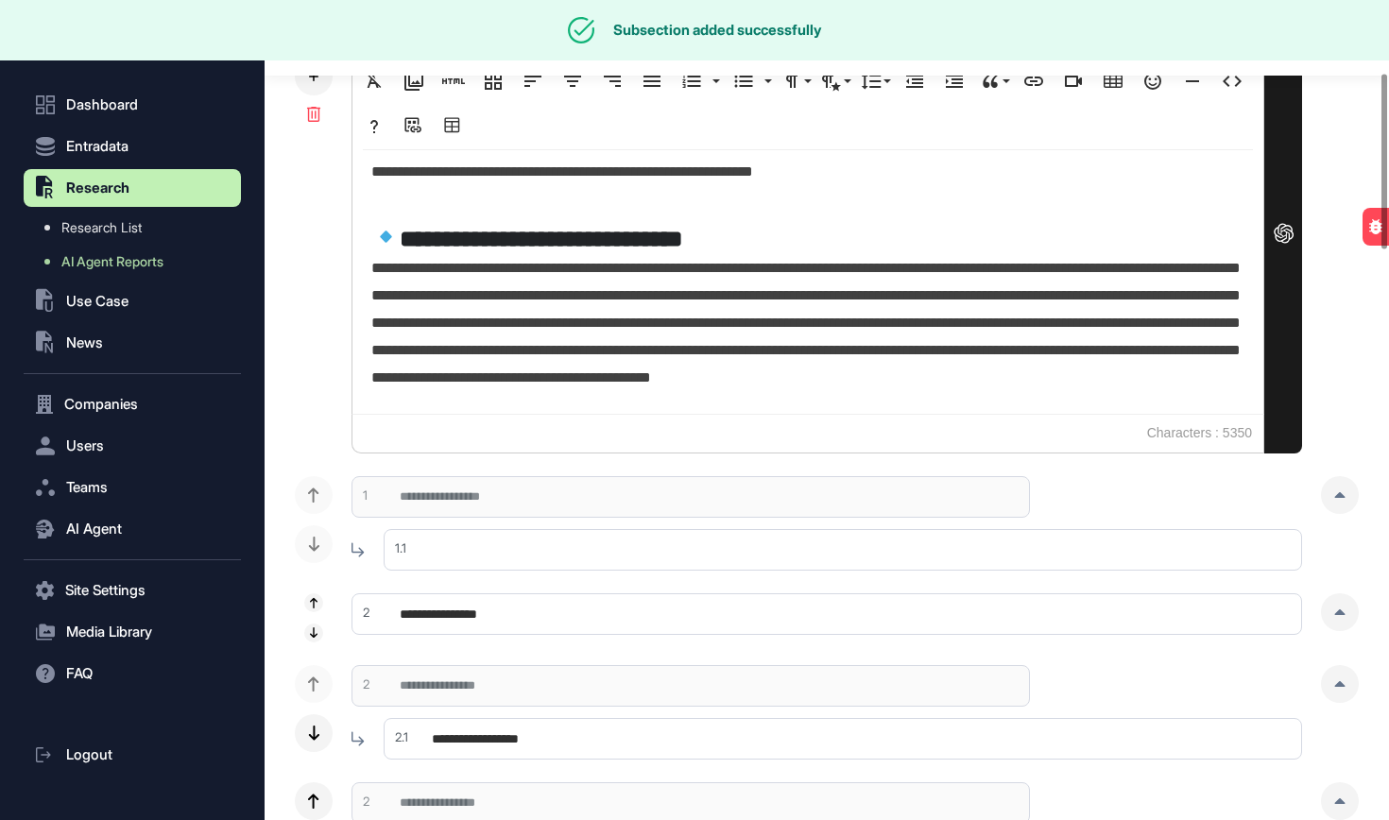
click at [542, 547] on input "text" at bounding box center [843, 550] width 918 height 42
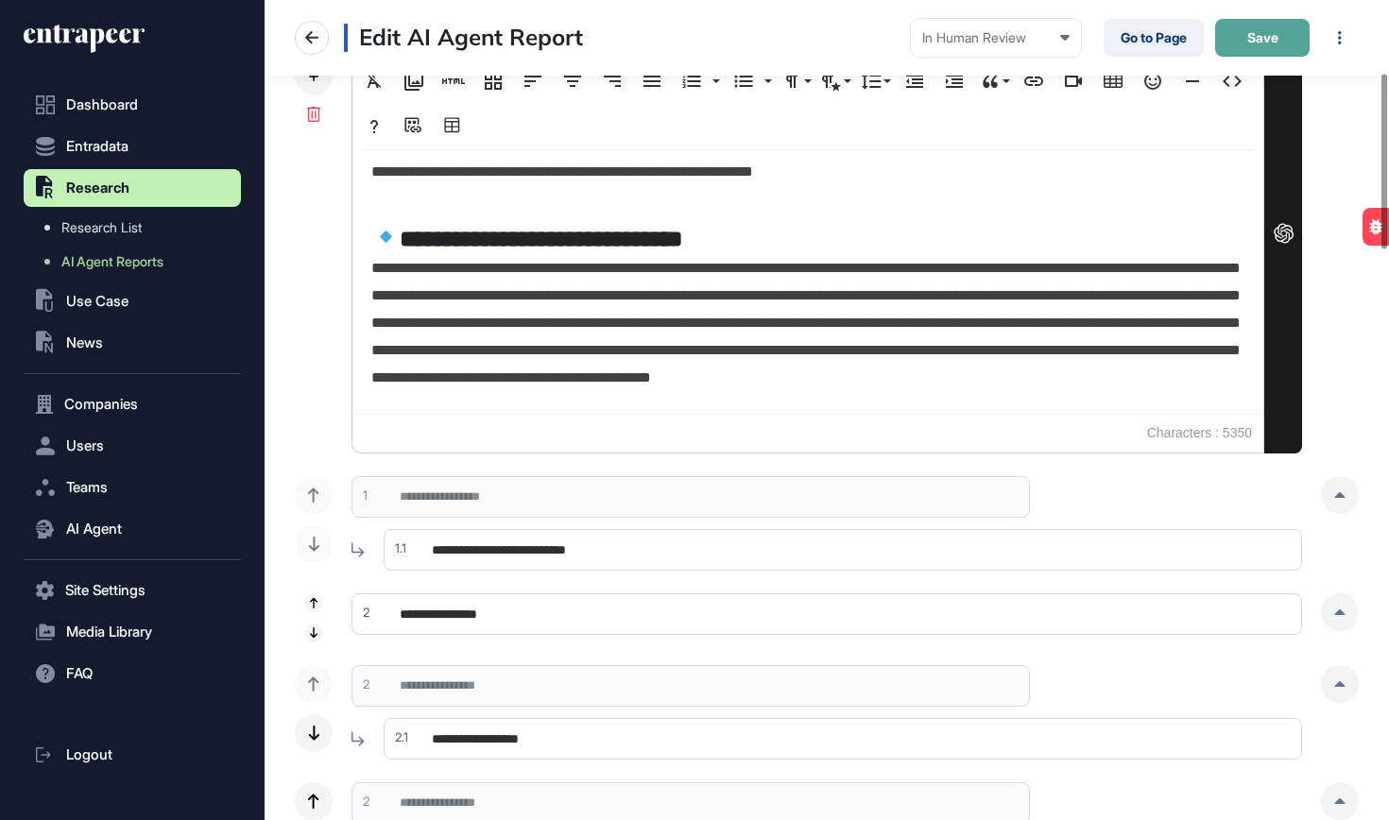
type input "**********"
click at [1260, 31] on span "Save" at bounding box center [1262, 37] width 31 height 13
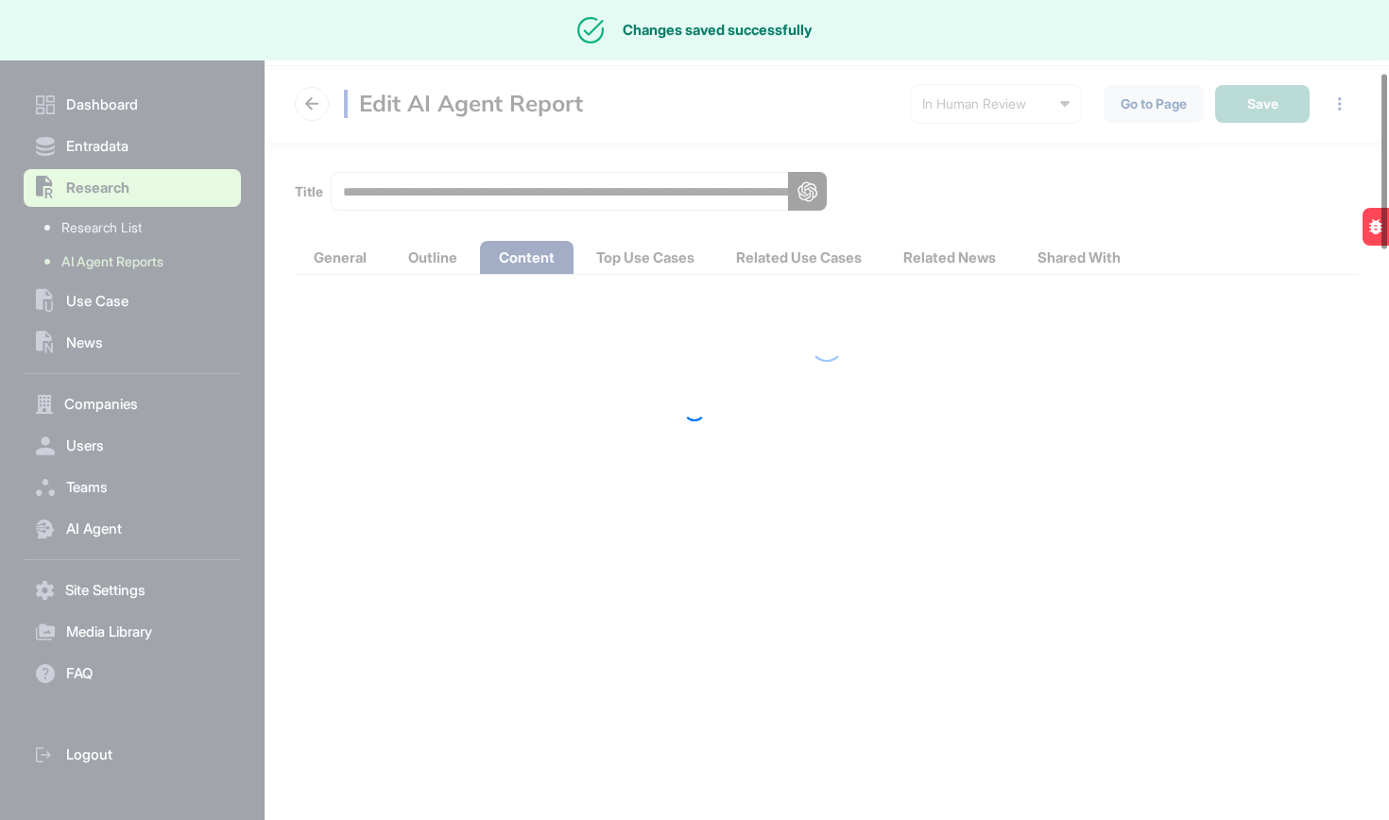
scroll to position [0, 0]
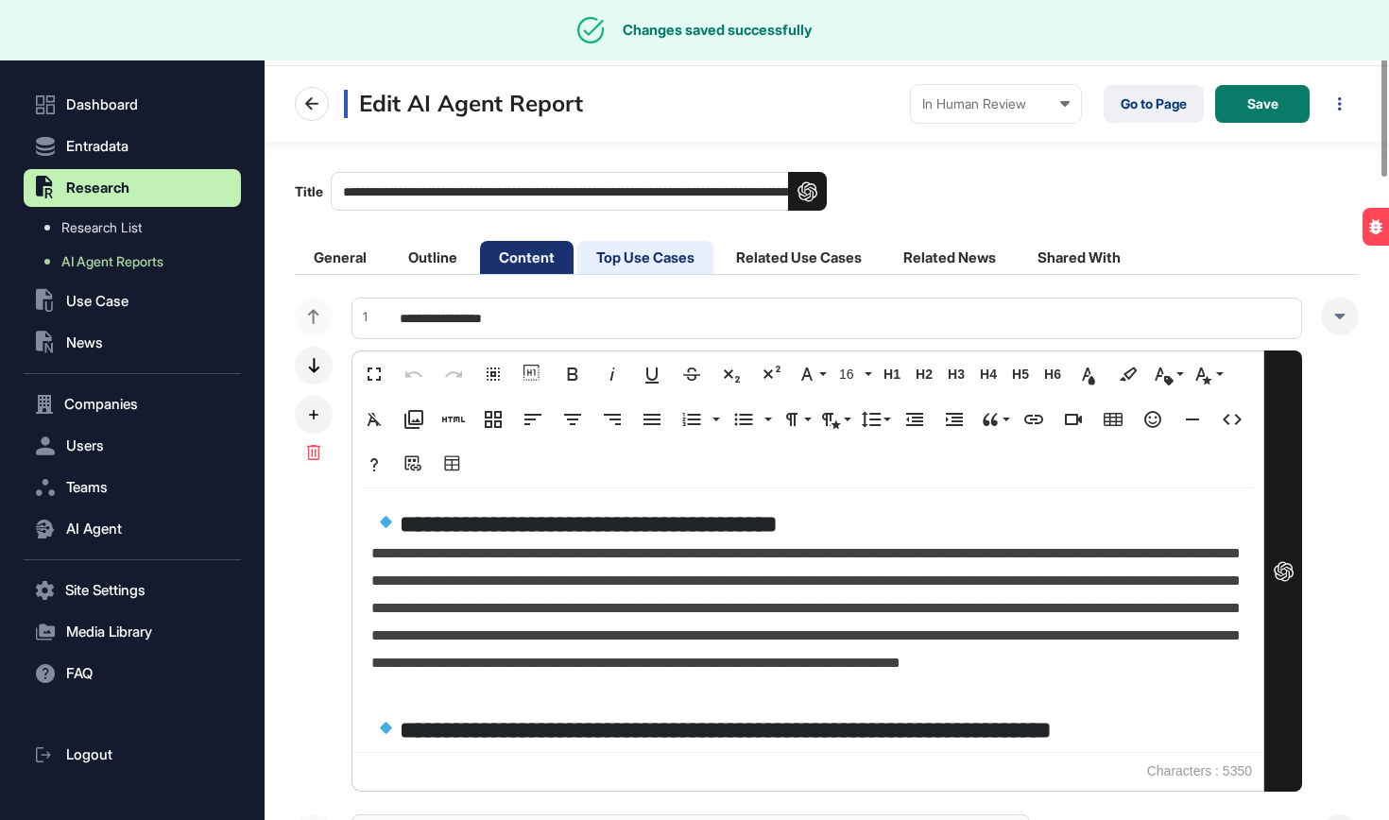
click at [678, 259] on li "Top Use Cases" at bounding box center [645, 257] width 136 height 33
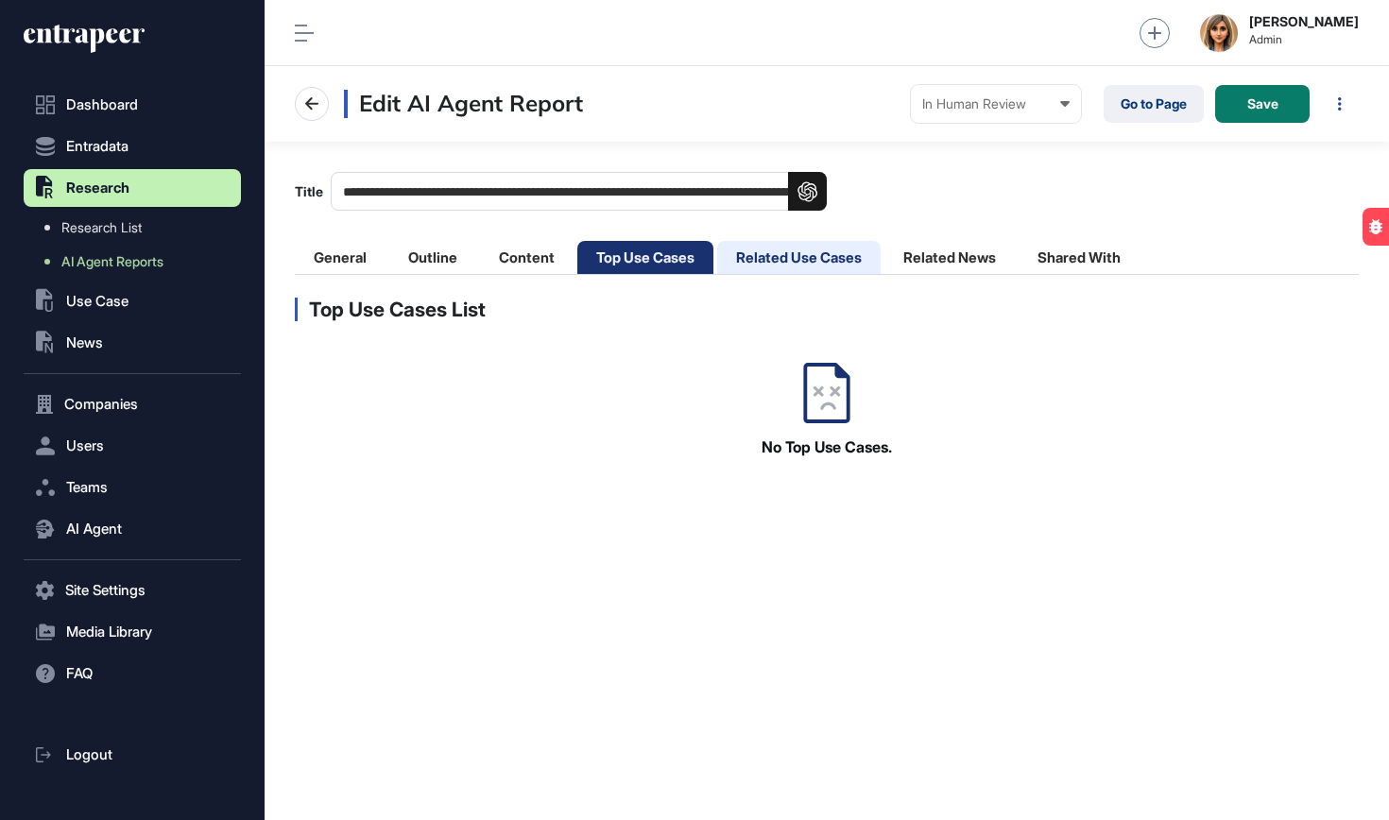
click at [797, 260] on li "Related Use Cases" at bounding box center [798, 257] width 163 height 33
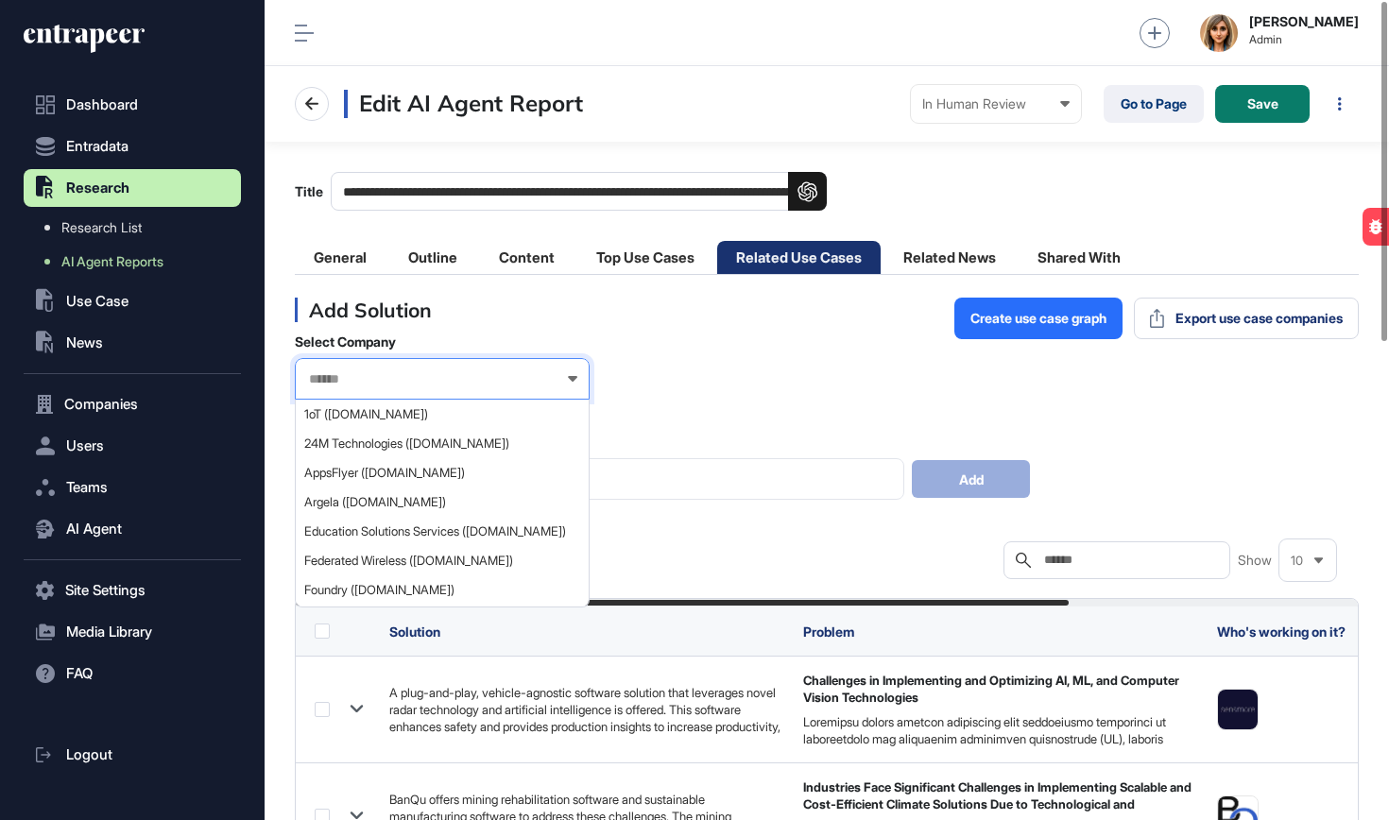
click at [486, 375] on input "text" at bounding box center [430, 379] width 246 height 16
click at [823, 359] on div "Select Company 1oT (1oT.com) 24M Technologies (24-m.com) AppsFlyer (appsflyer.c…" at bounding box center [827, 417] width 1064 height 166
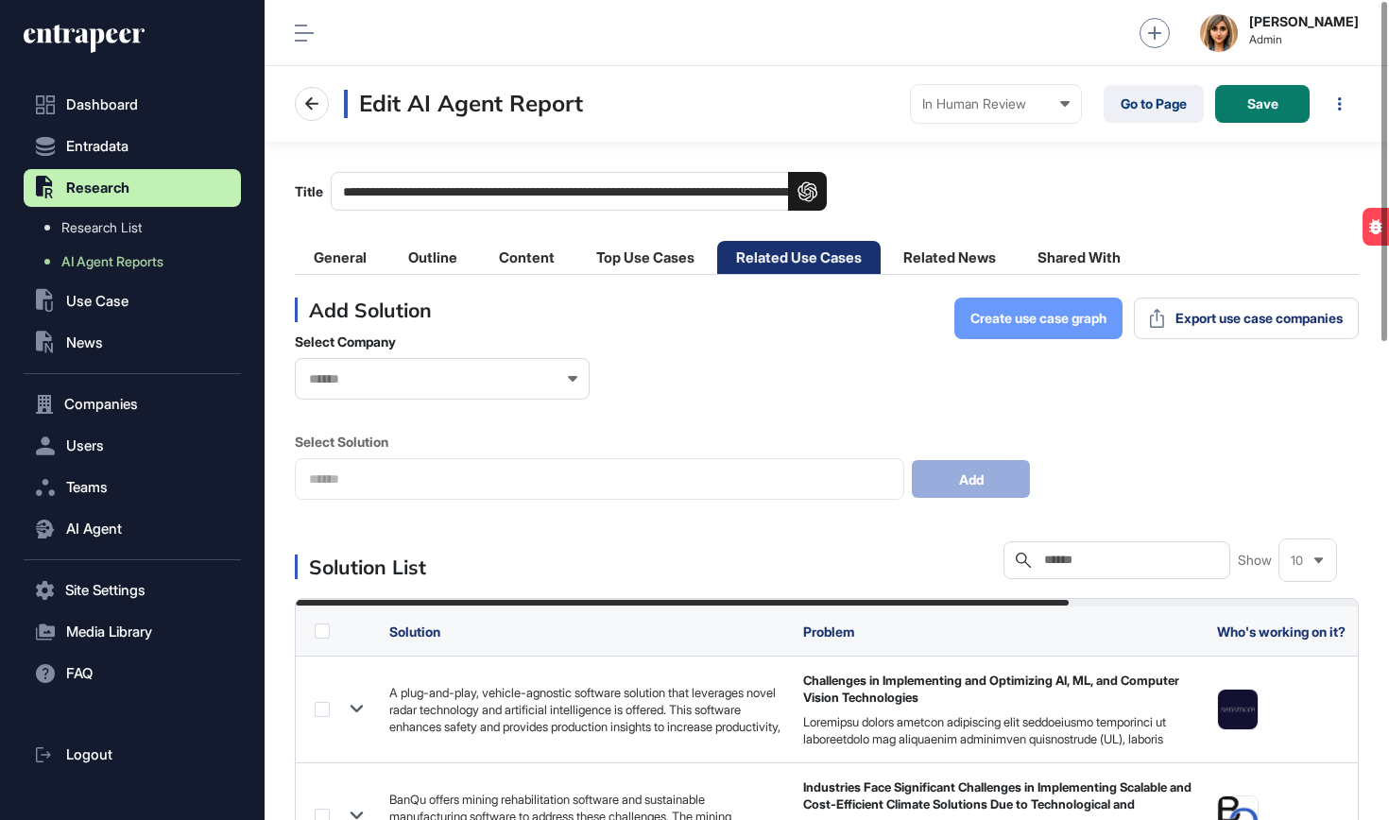
click at [993, 309] on button "Create use case graph" at bounding box center [1038, 319] width 168 height 42
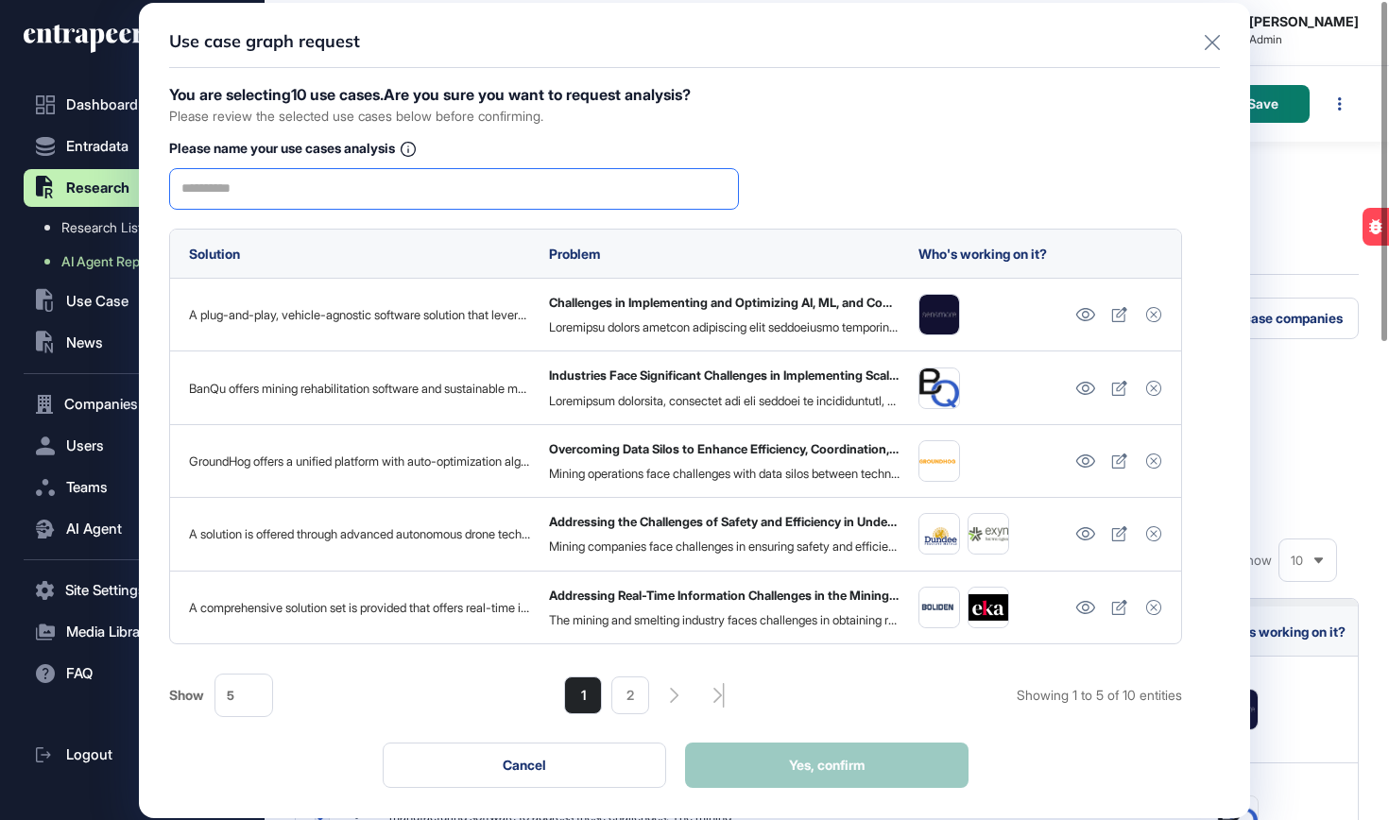
click at [468, 182] on input "text" at bounding box center [453, 189] width 545 height 40
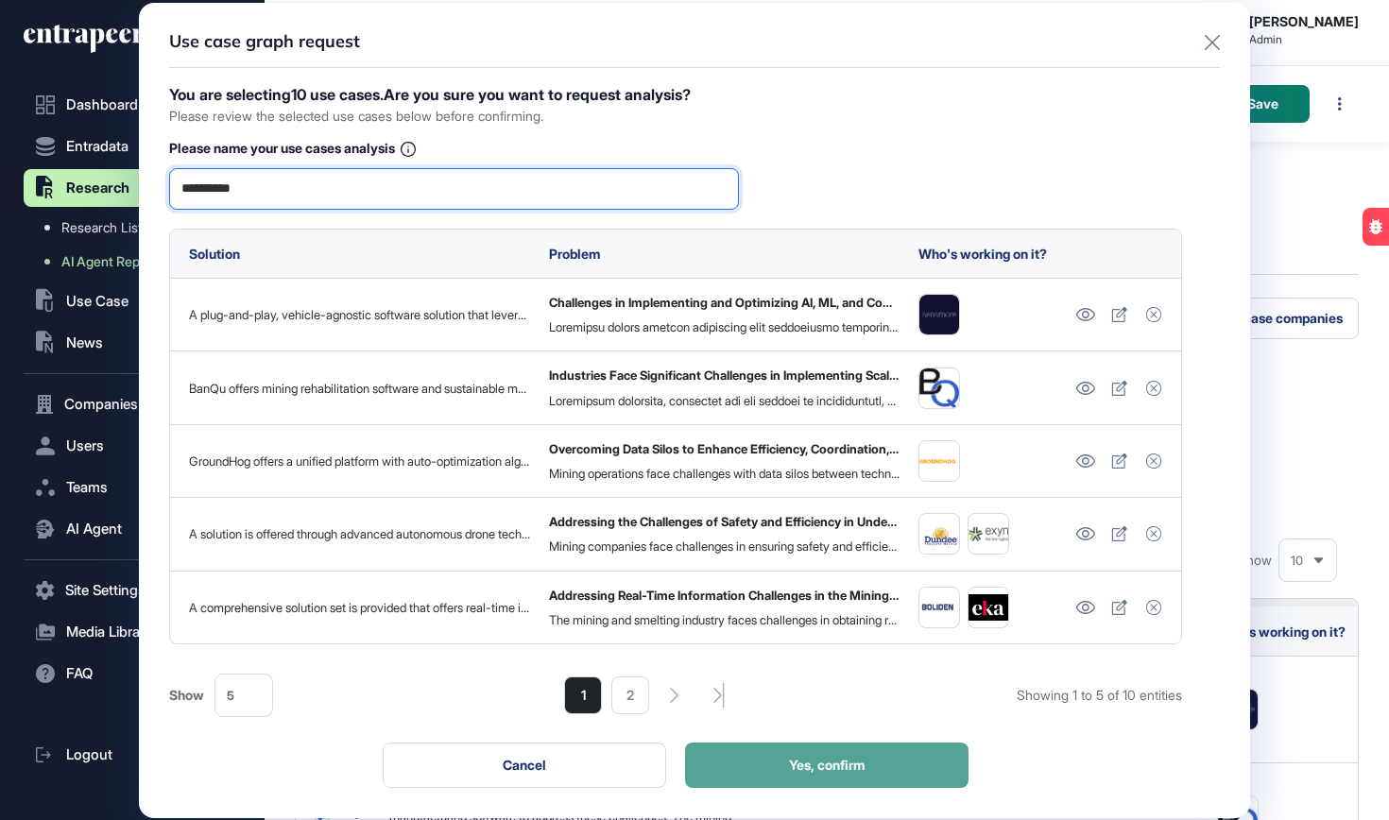
type input "*********"
click at [746, 773] on button "Yes, confirm" at bounding box center [826, 765] width 283 height 45
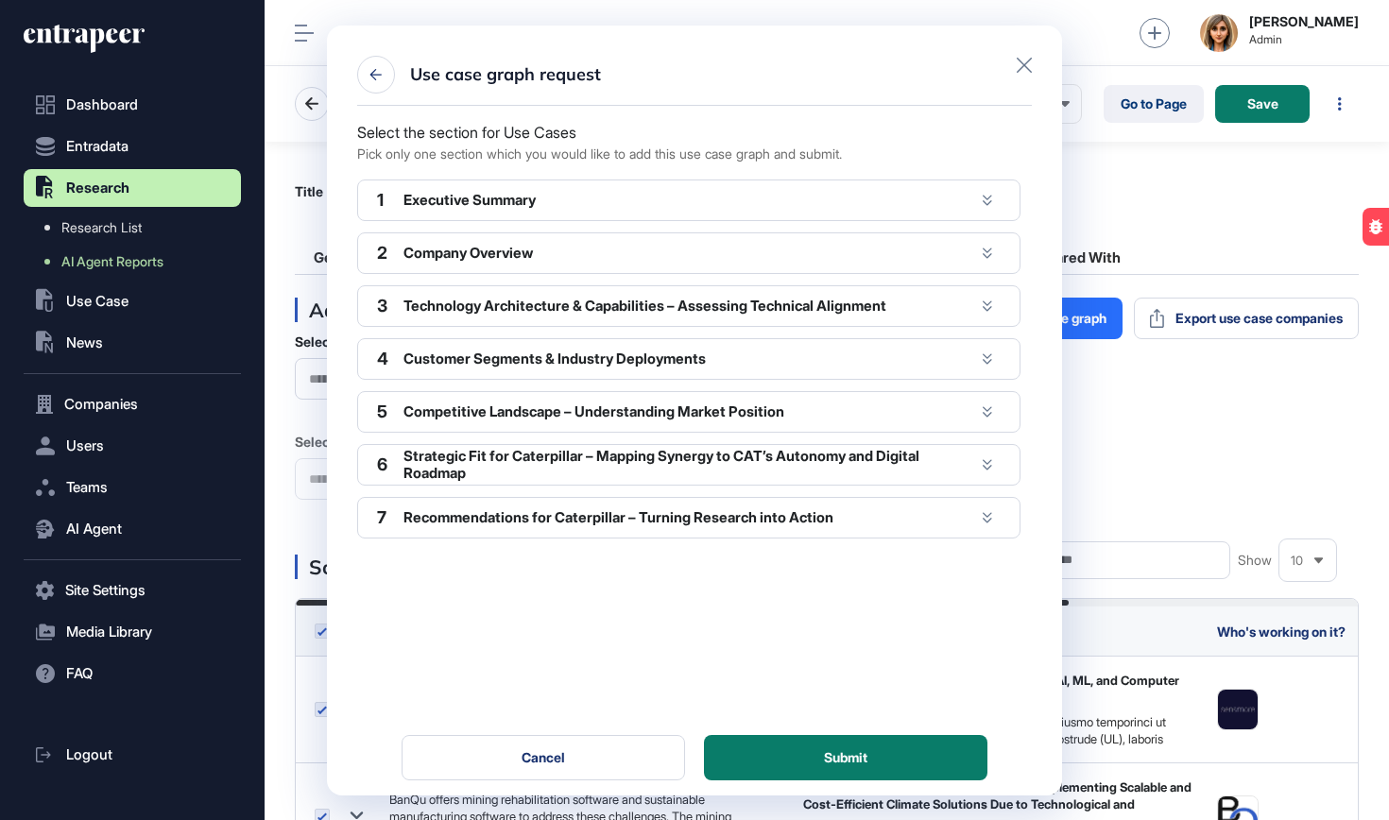
click at [551, 262] on div "2 Company Overview" at bounding box center [688, 253] width 663 height 42
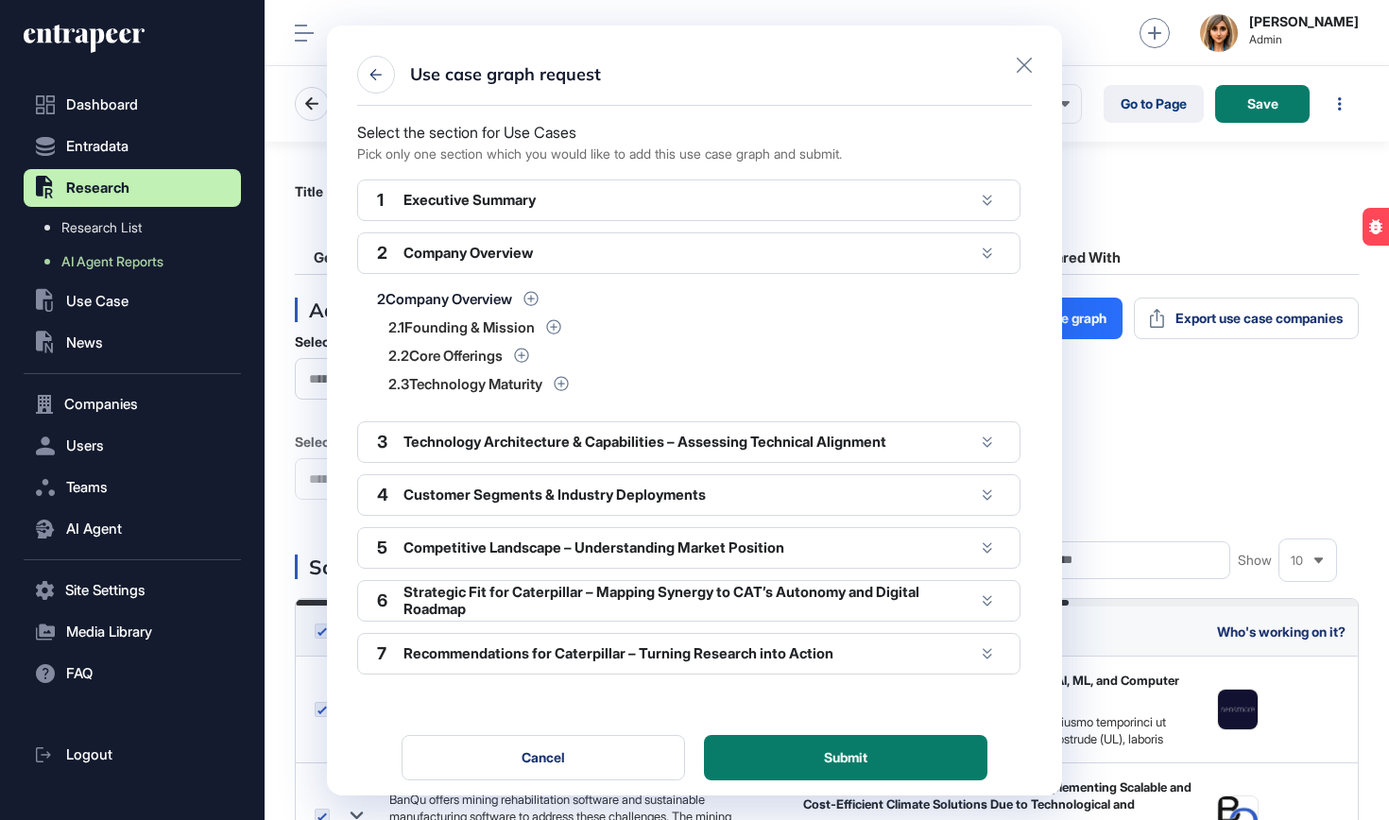
click at [540, 207] on div "Executive Summary" at bounding box center [688, 200] width 571 height 17
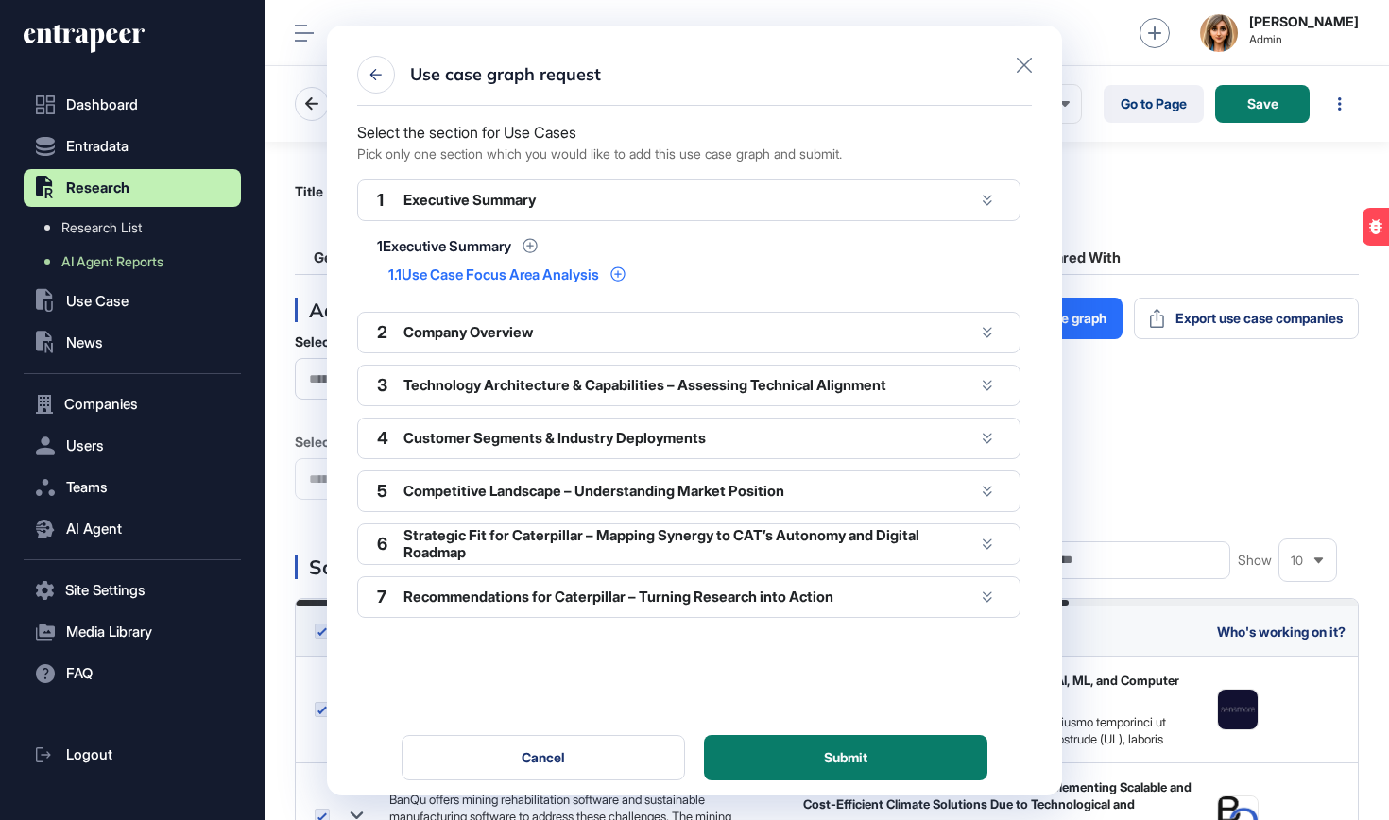
click at [507, 282] on div "Use Case Focus Area Analysis" at bounding box center [500, 274] width 197 height 14
click at [513, 275] on div "Use Case Focus Area Analysis" at bounding box center [500, 274] width 197 height 14
click at [625, 274] on icon at bounding box center [617, 273] width 14 height 14
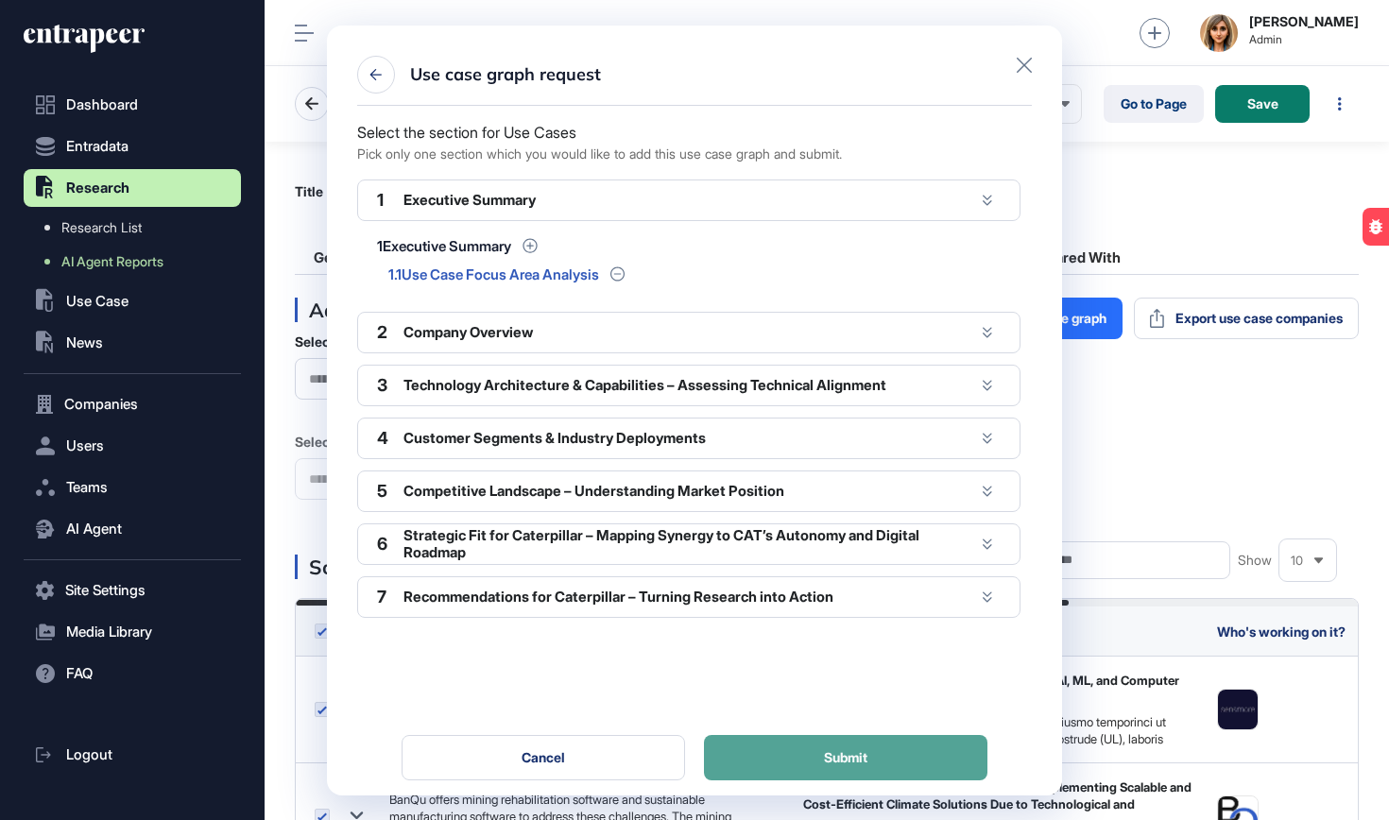
click at [763, 769] on button "Submit" at bounding box center [845, 757] width 283 height 45
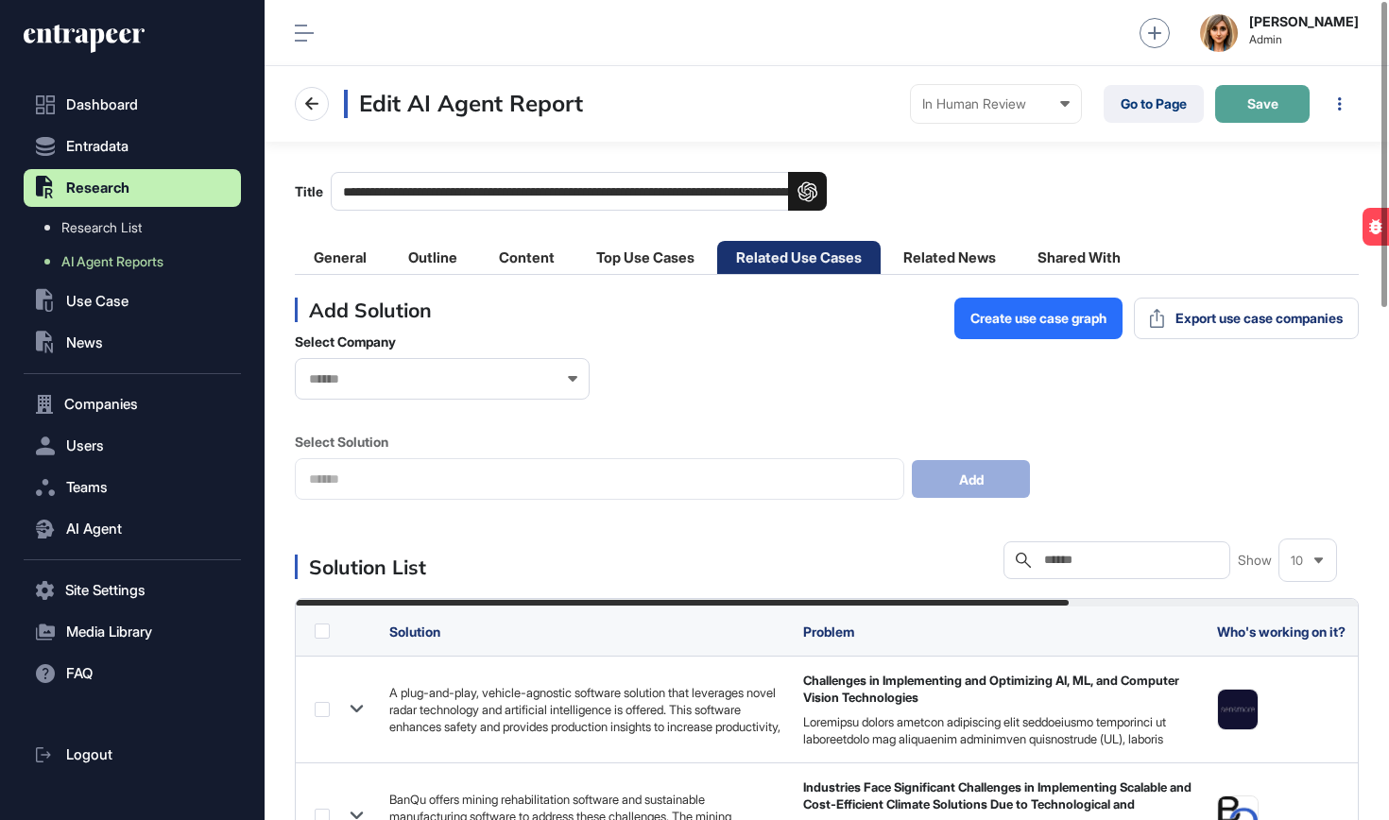
click at [1256, 97] on span "Save" at bounding box center [1262, 103] width 31 height 13
click at [1139, 108] on link "Go to Page" at bounding box center [1154, 104] width 100 height 38
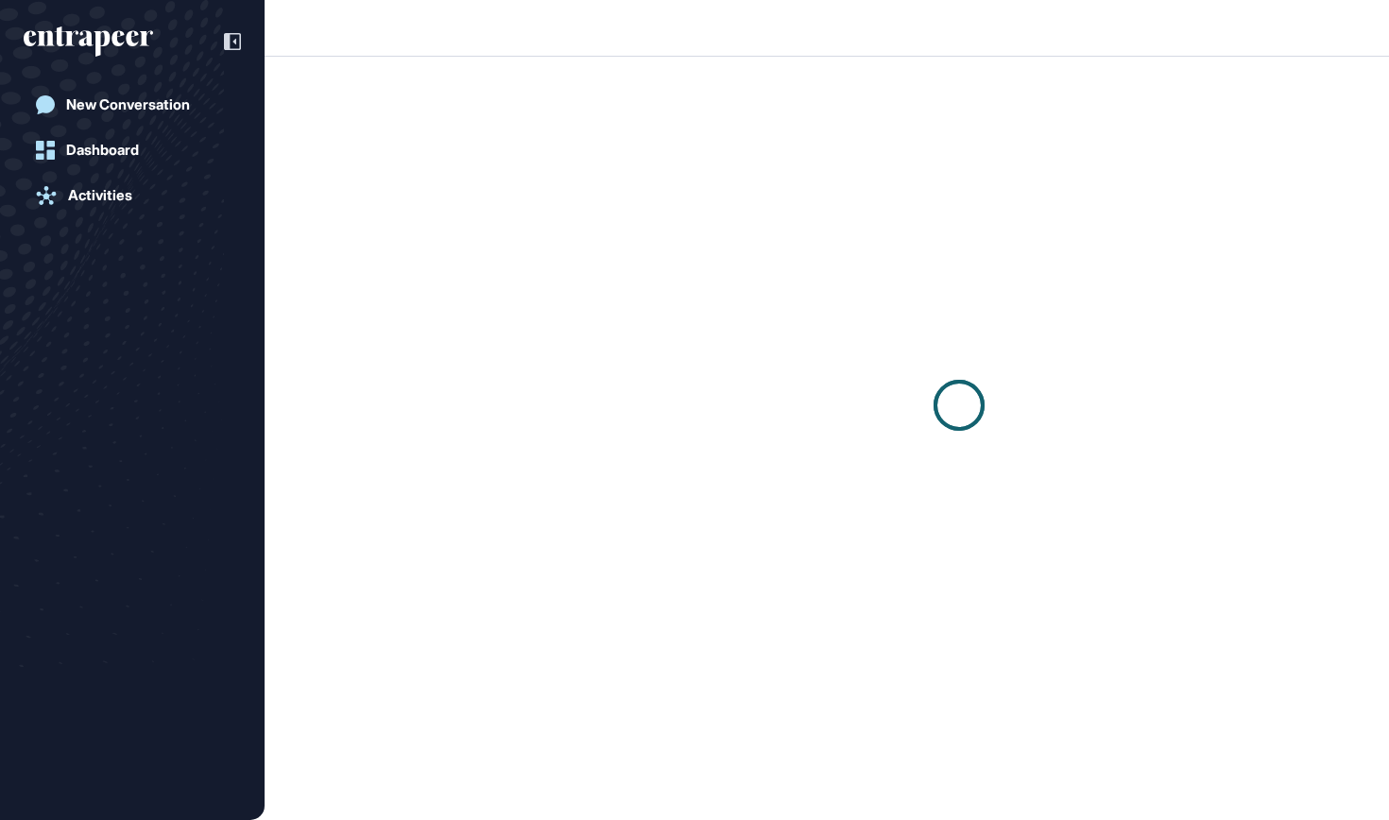
scroll to position [1, 1]
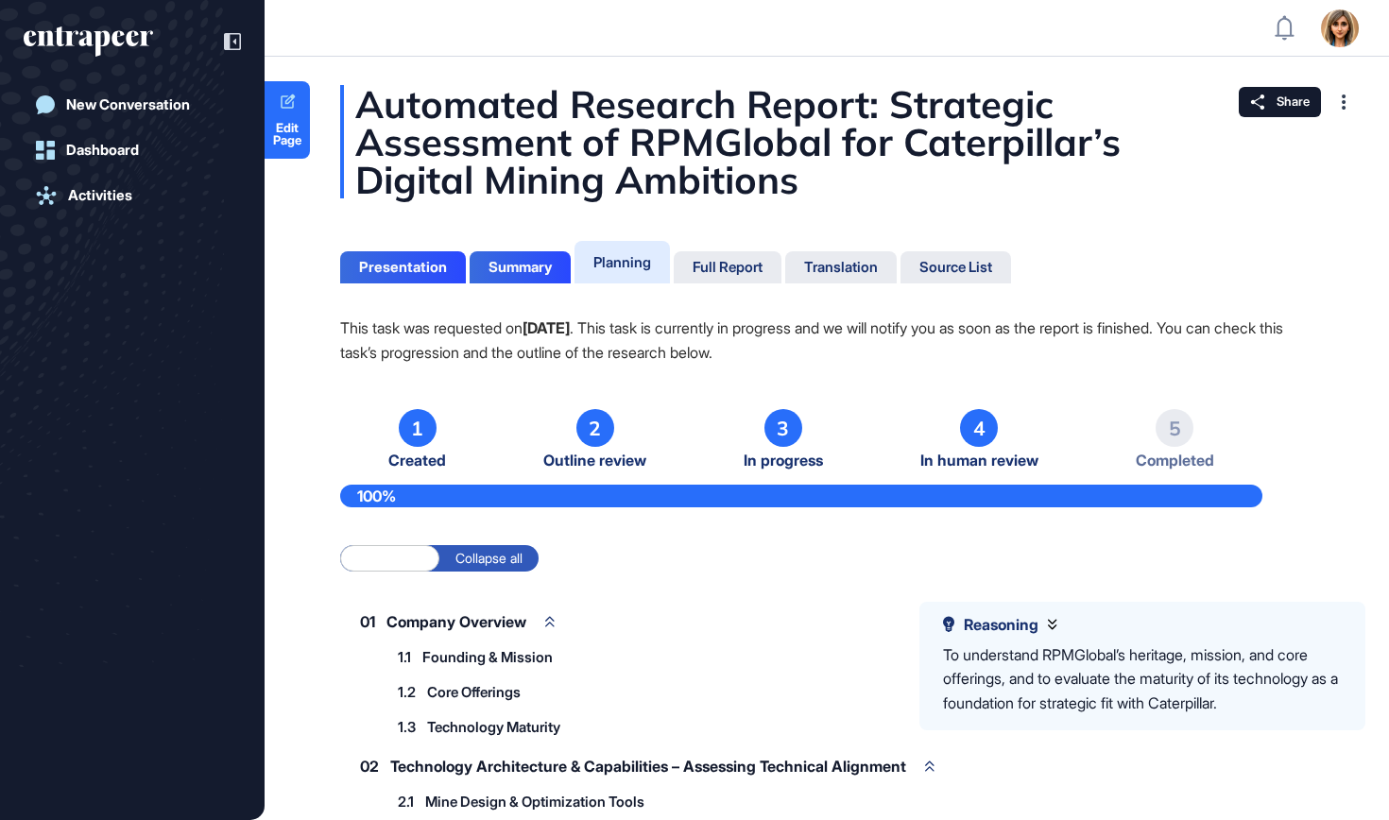
scroll to position [2, 0]
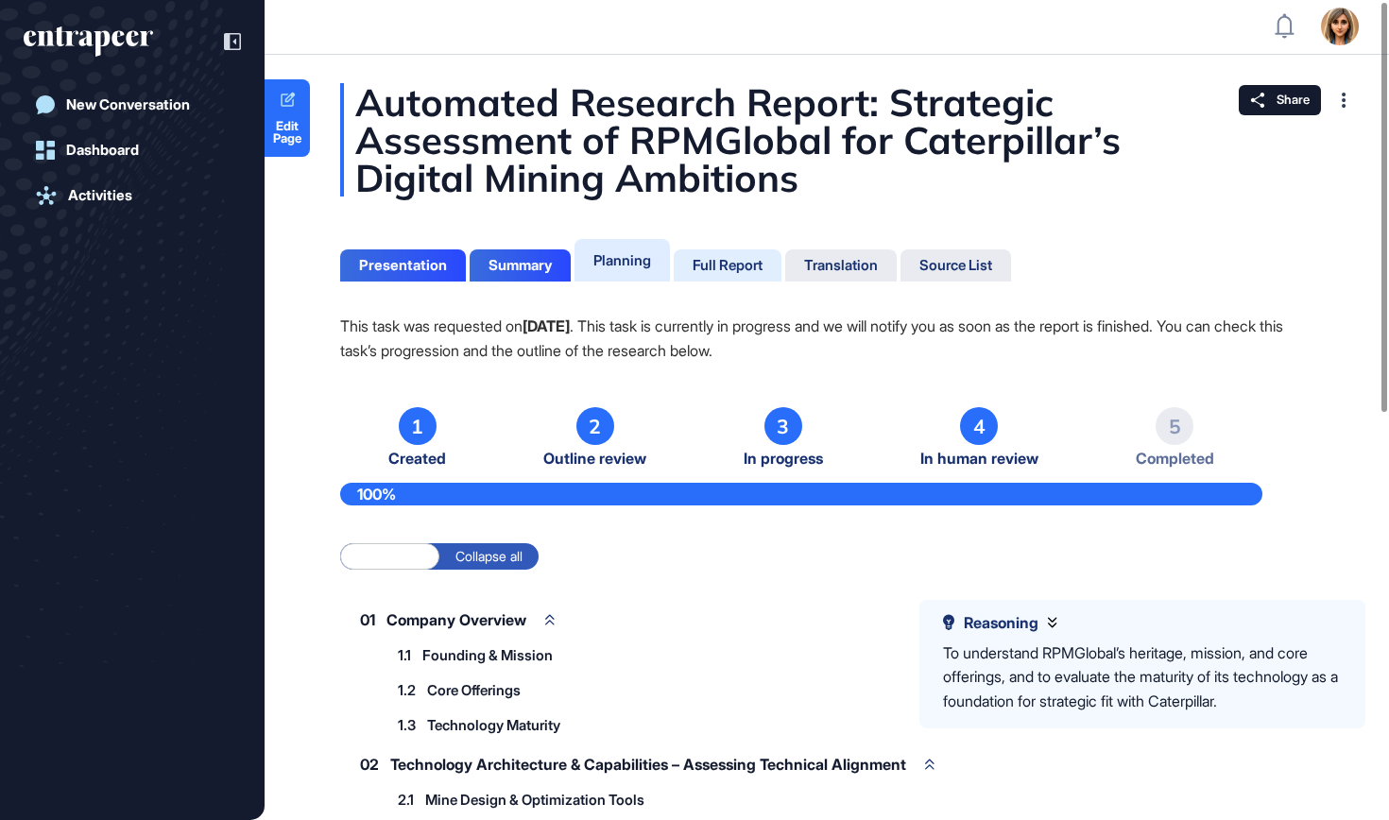
click at [734, 278] on div "Full Report" at bounding box center [728, 265] width 108 height 32
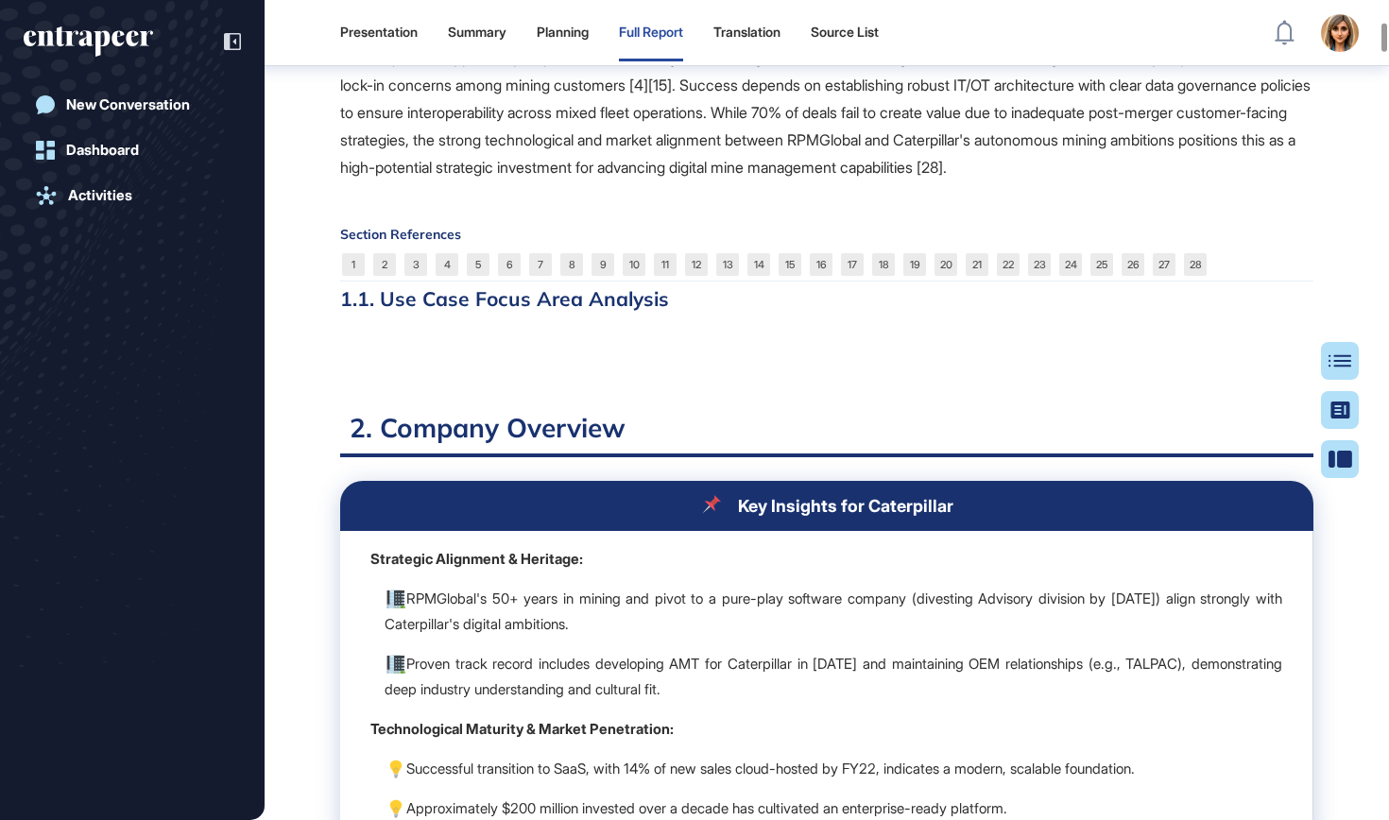
scroll to position [1908, 0]
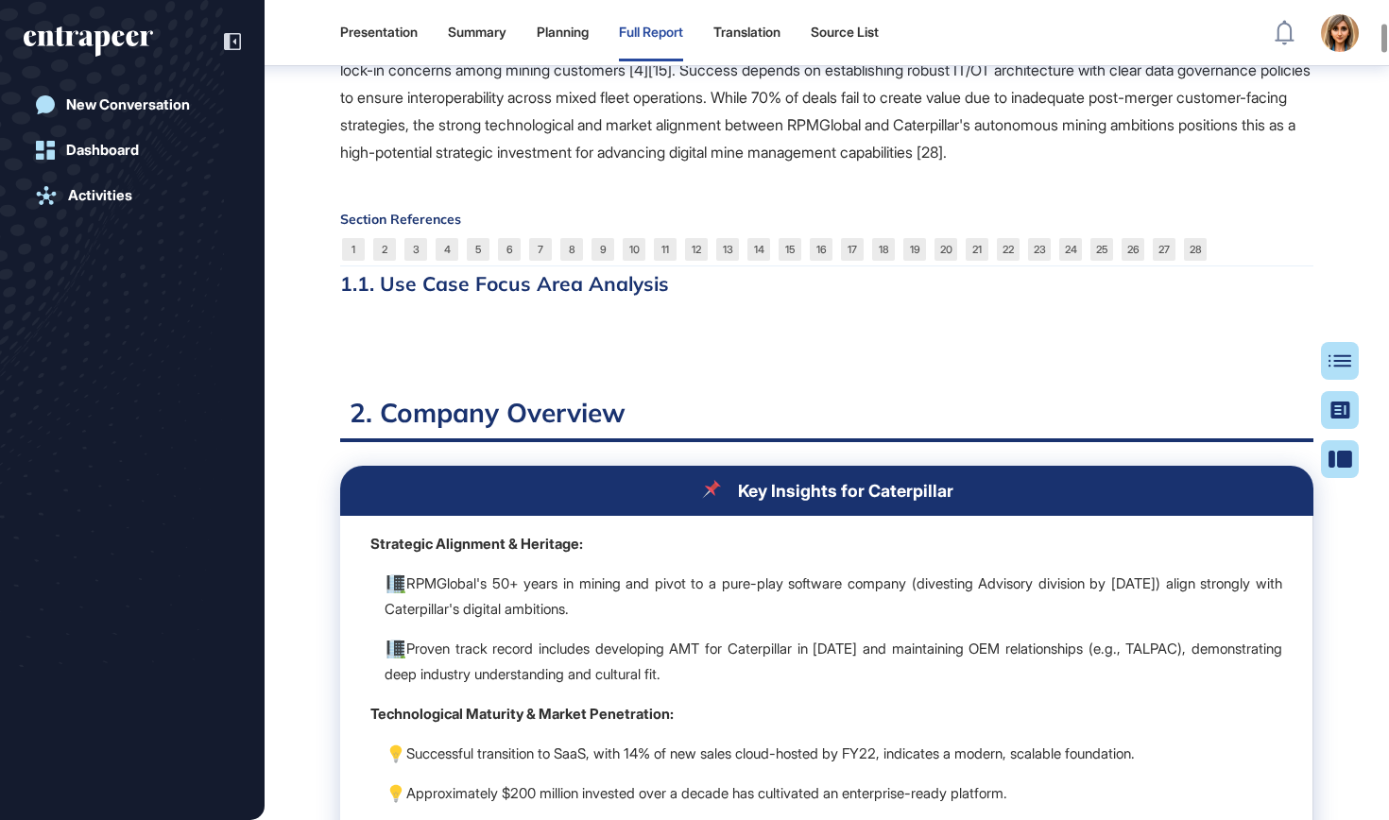
click at [679, 349] on div at bounding box center [826, 337] width 973 height 24
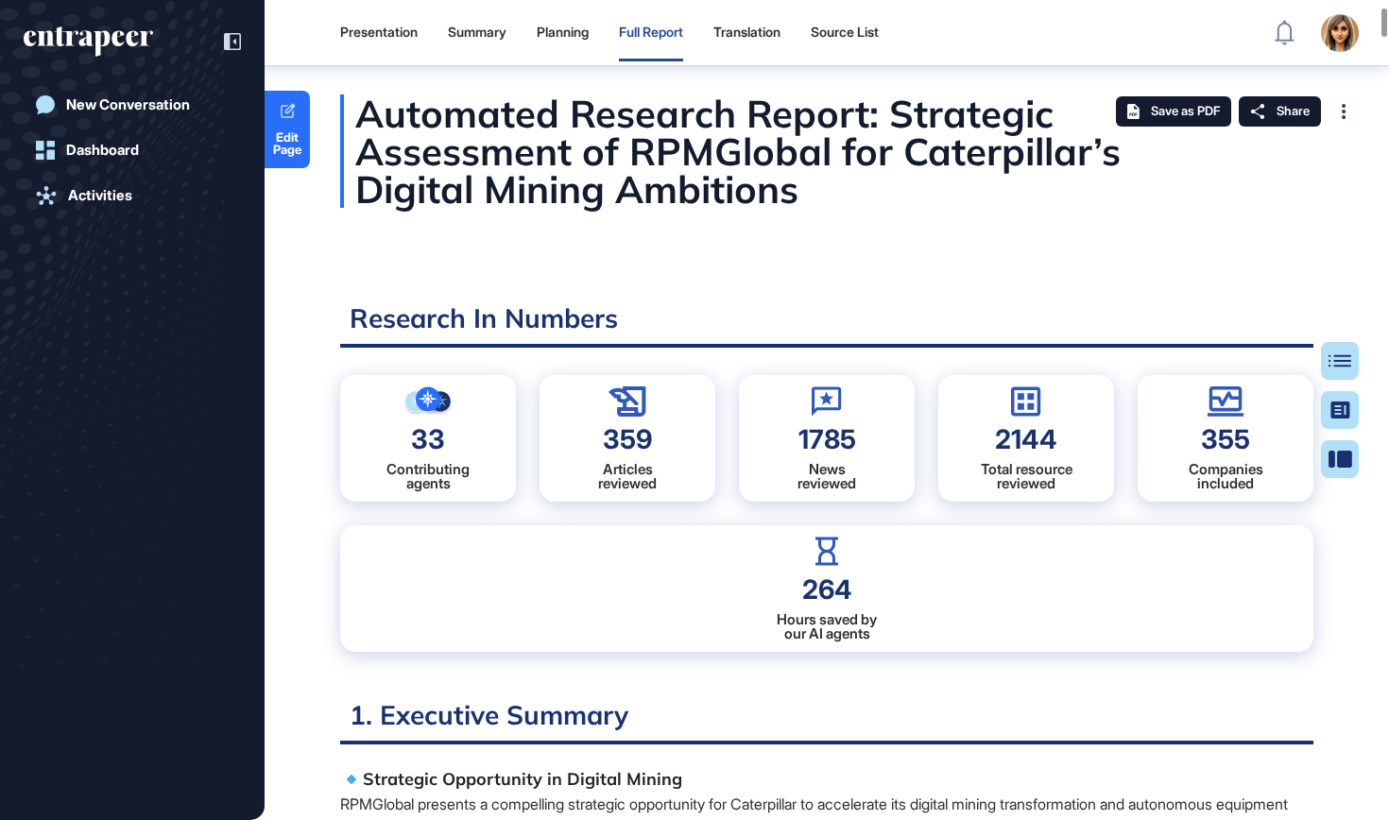
scroll to position [0, 0]
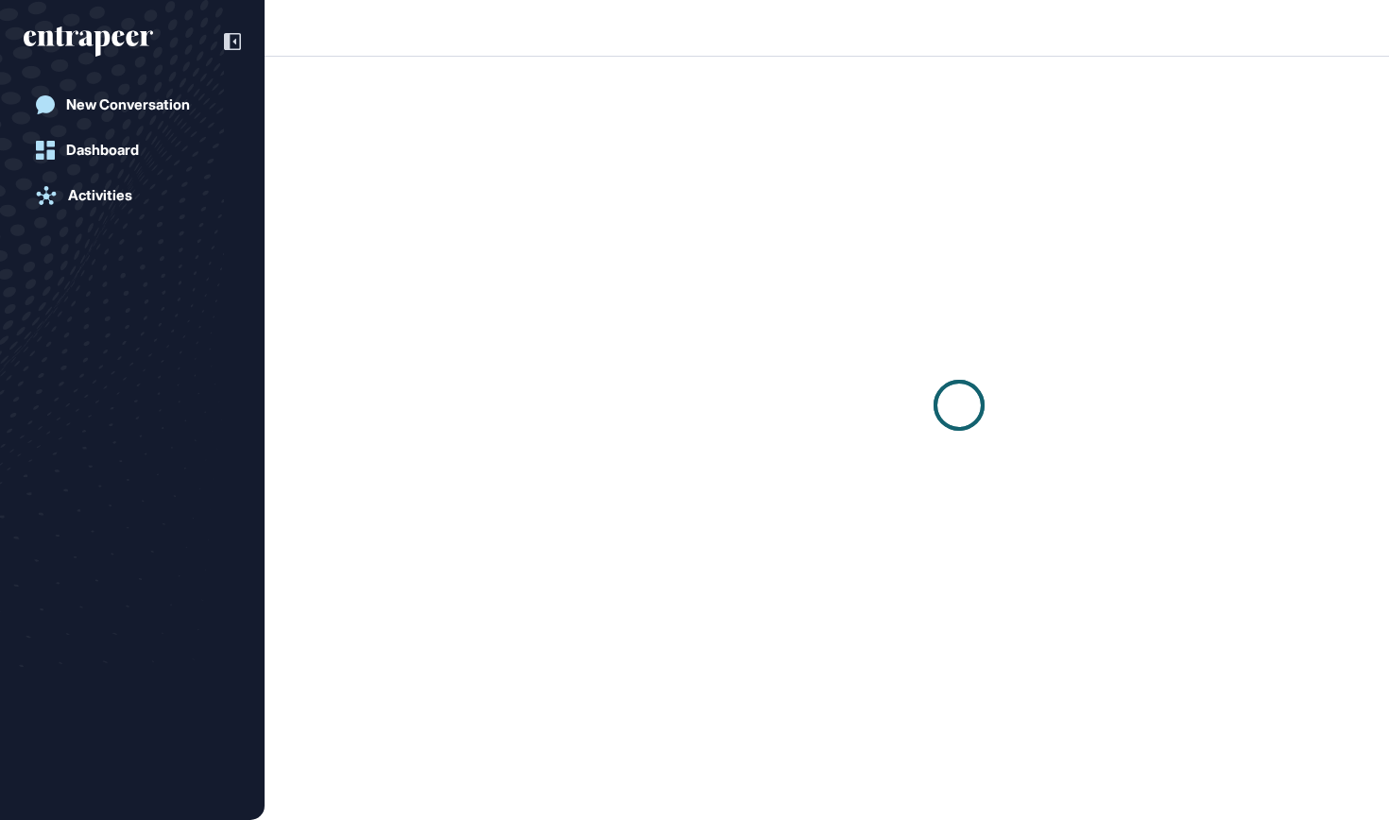
scroll to position [1, 1]
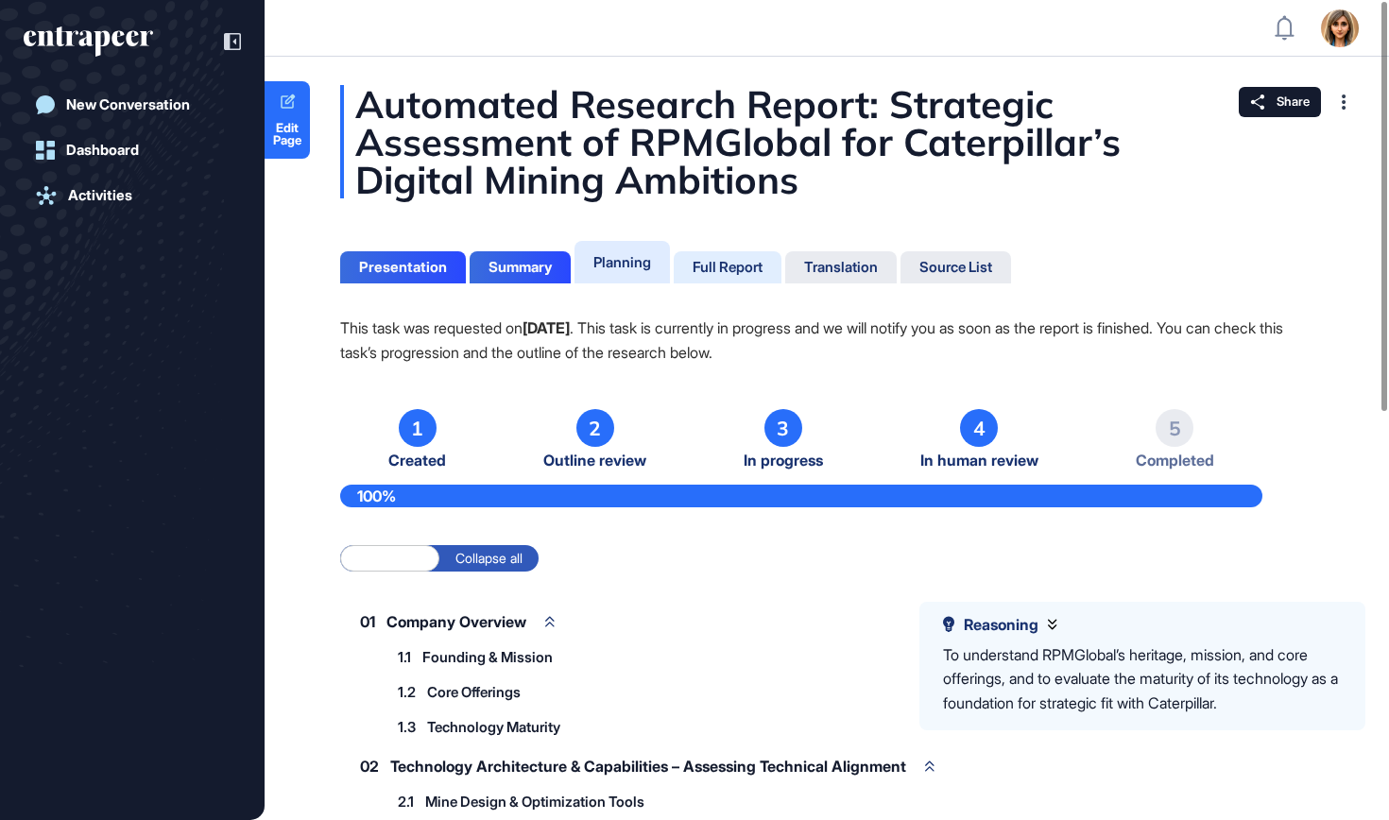
click at [720, 253] on div "Full Report" at bounding box center [728, 267] width 108 height 32
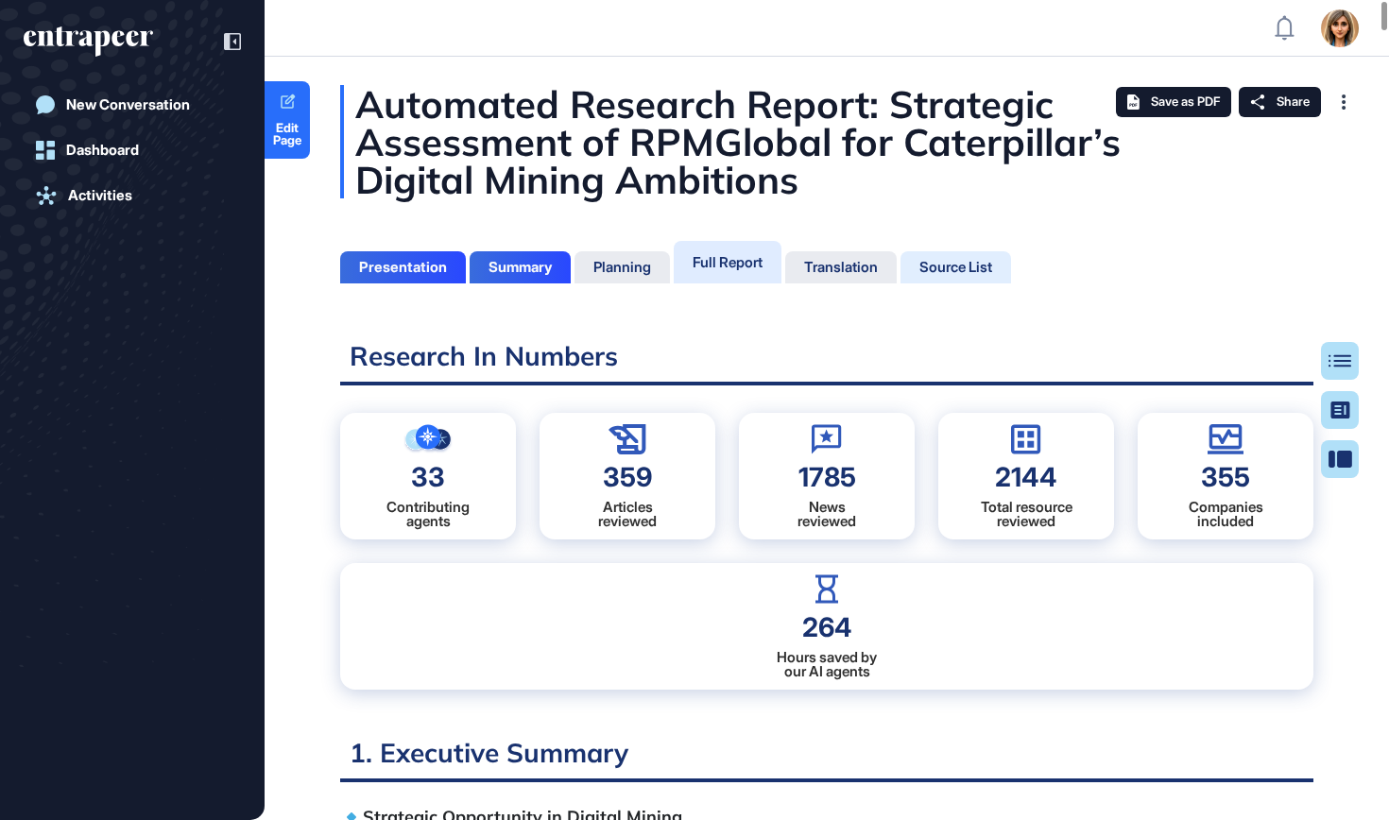
click at [931, 251] on div "Source List" at bounding box center [956, 267] width 111 height 32
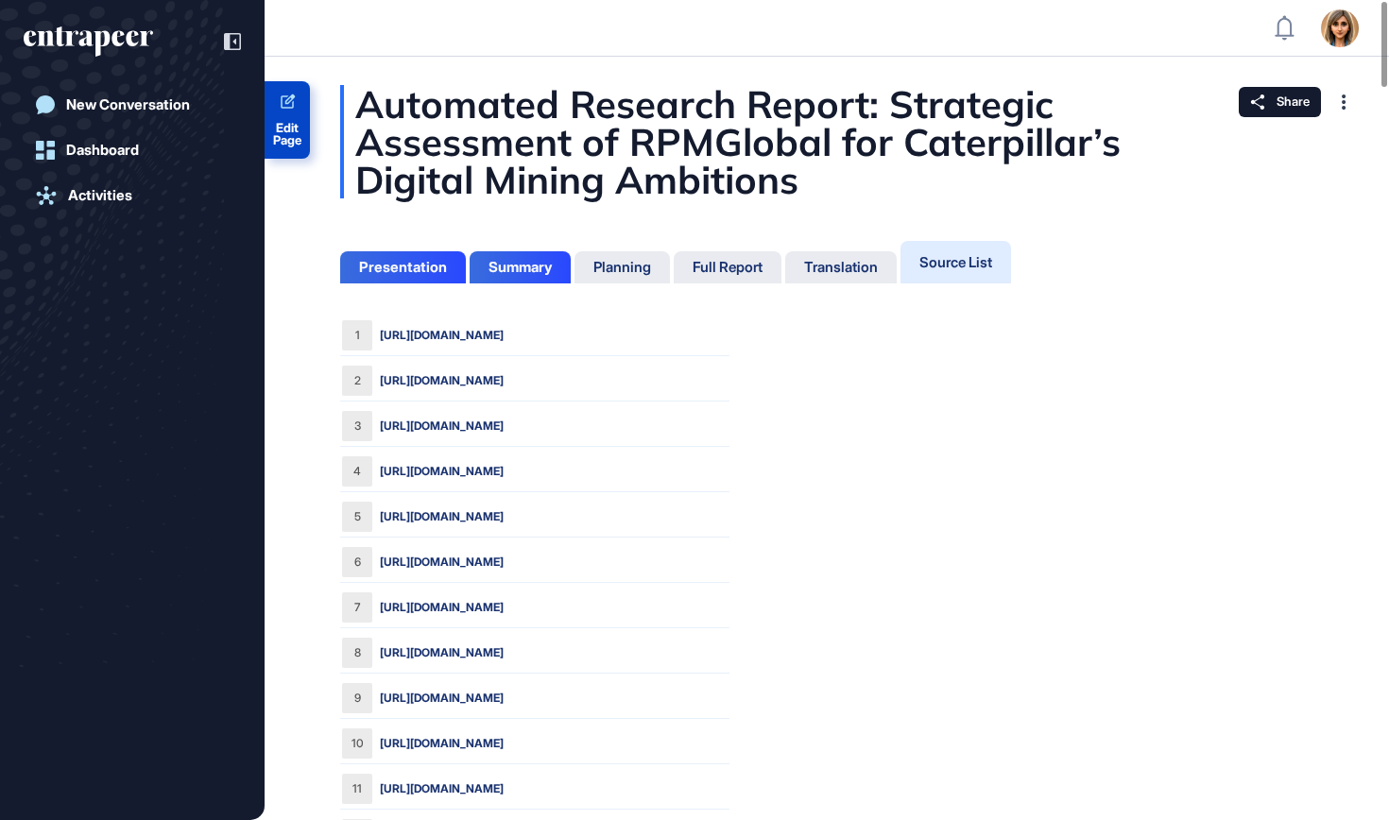
click at [291, 94] on icon at bounding box center [288, 103] width 18 height 18
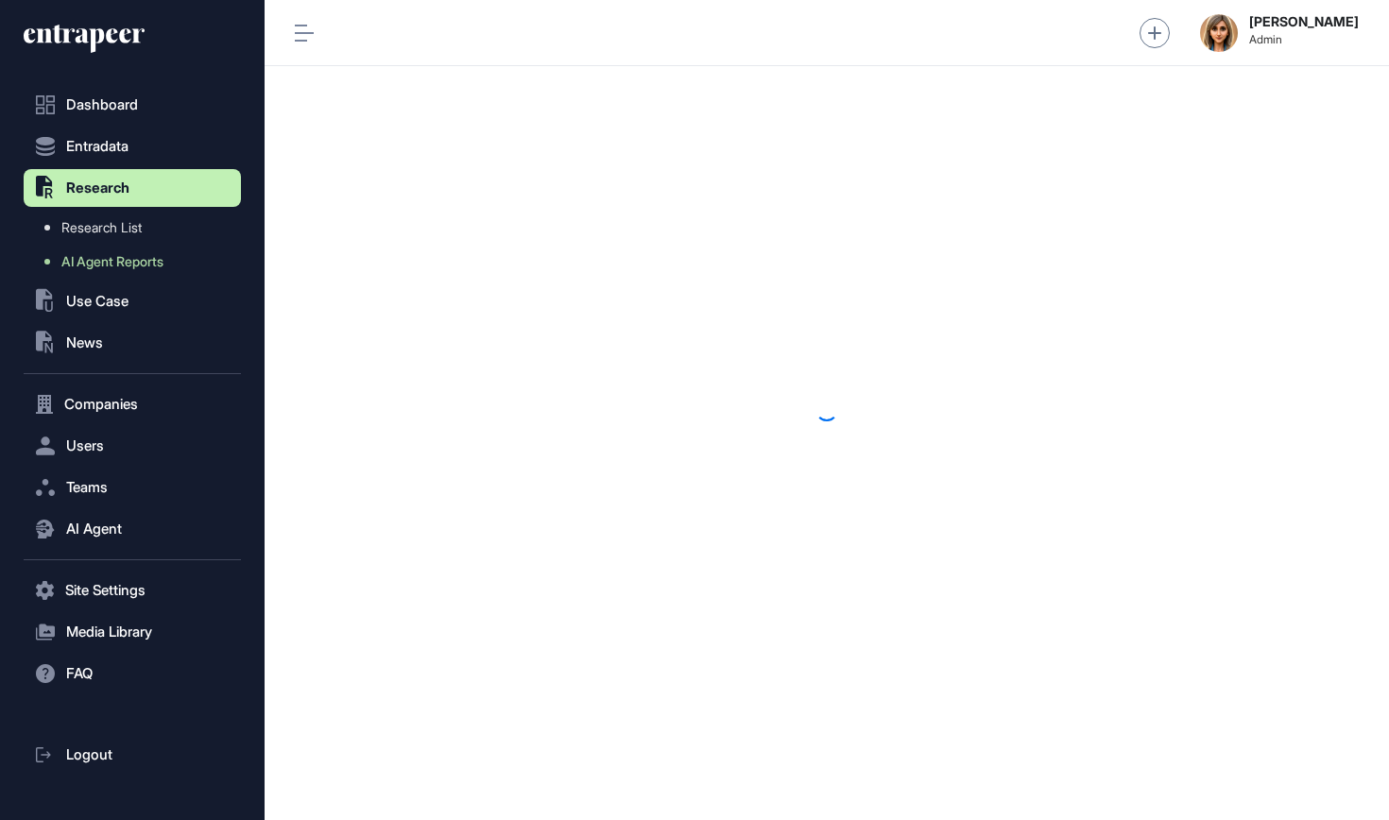
scroll to position [1, 1]
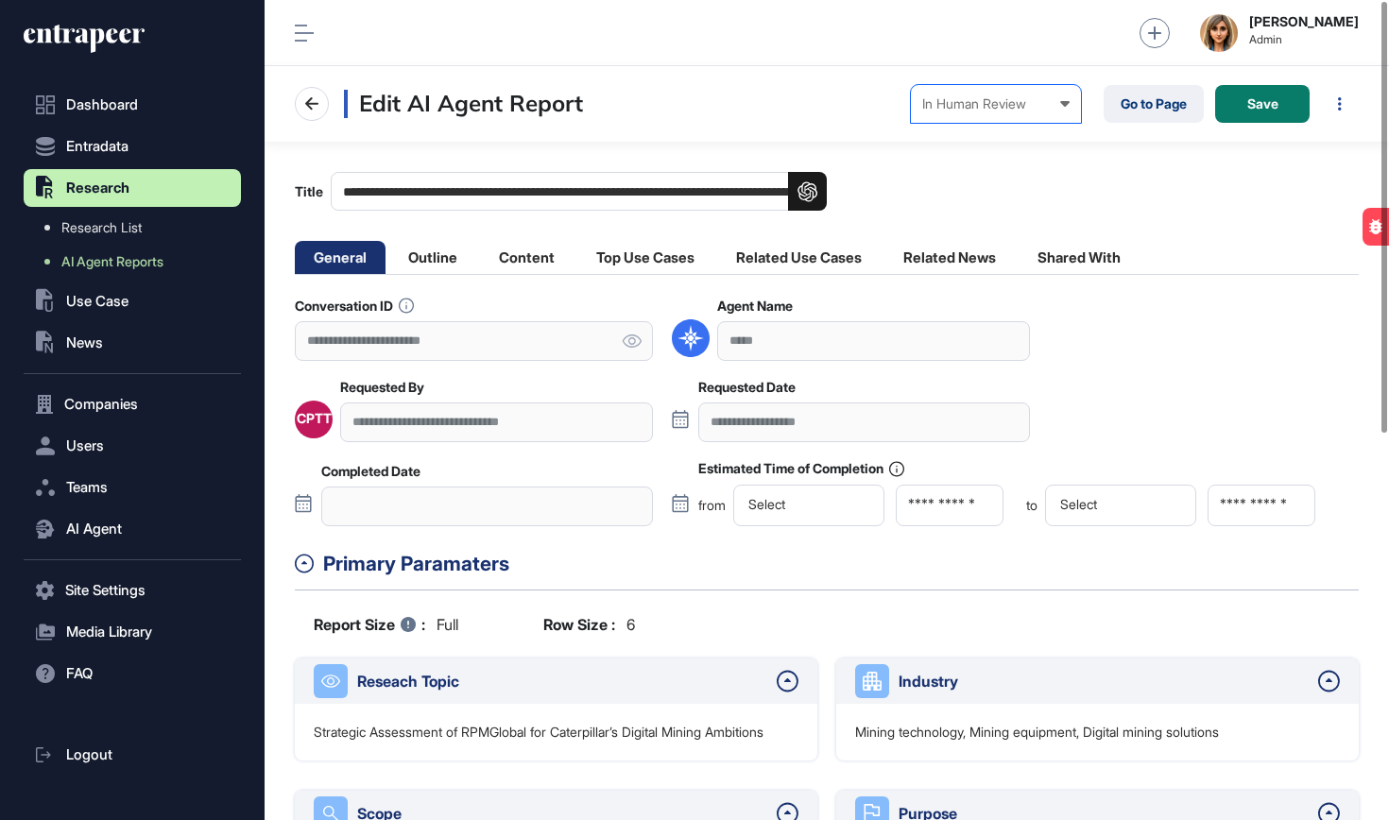
click at [1051, 99] on div "In Human Review" at bounding box center [995, 103] width 147 height 15
click at [0, 0] on div "Completed" at bounding box center [0, 0] width 0 height 0
click at [1288, 88] on button "Save" at bounding box center [1262, 104] width 94 height 38
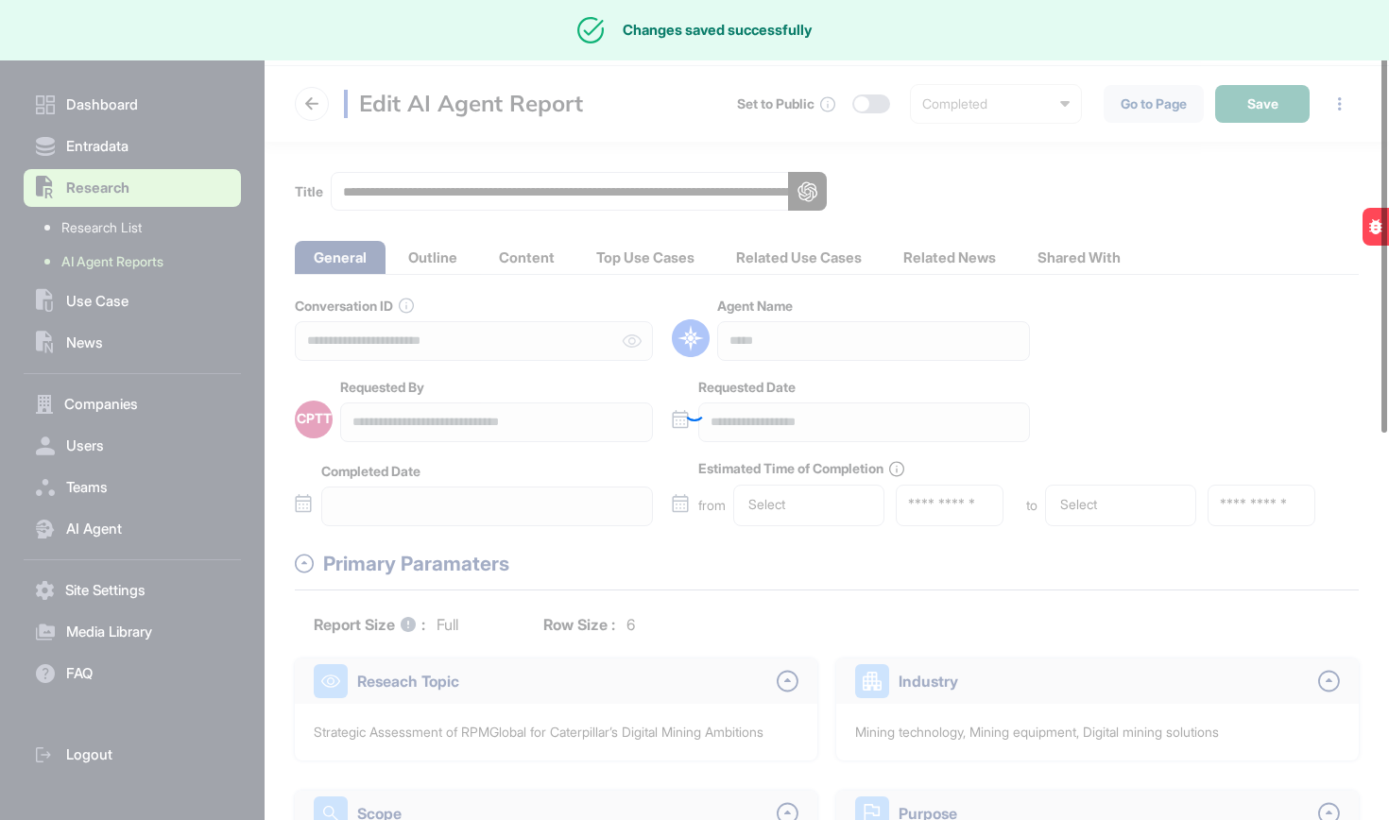
type input "**********"
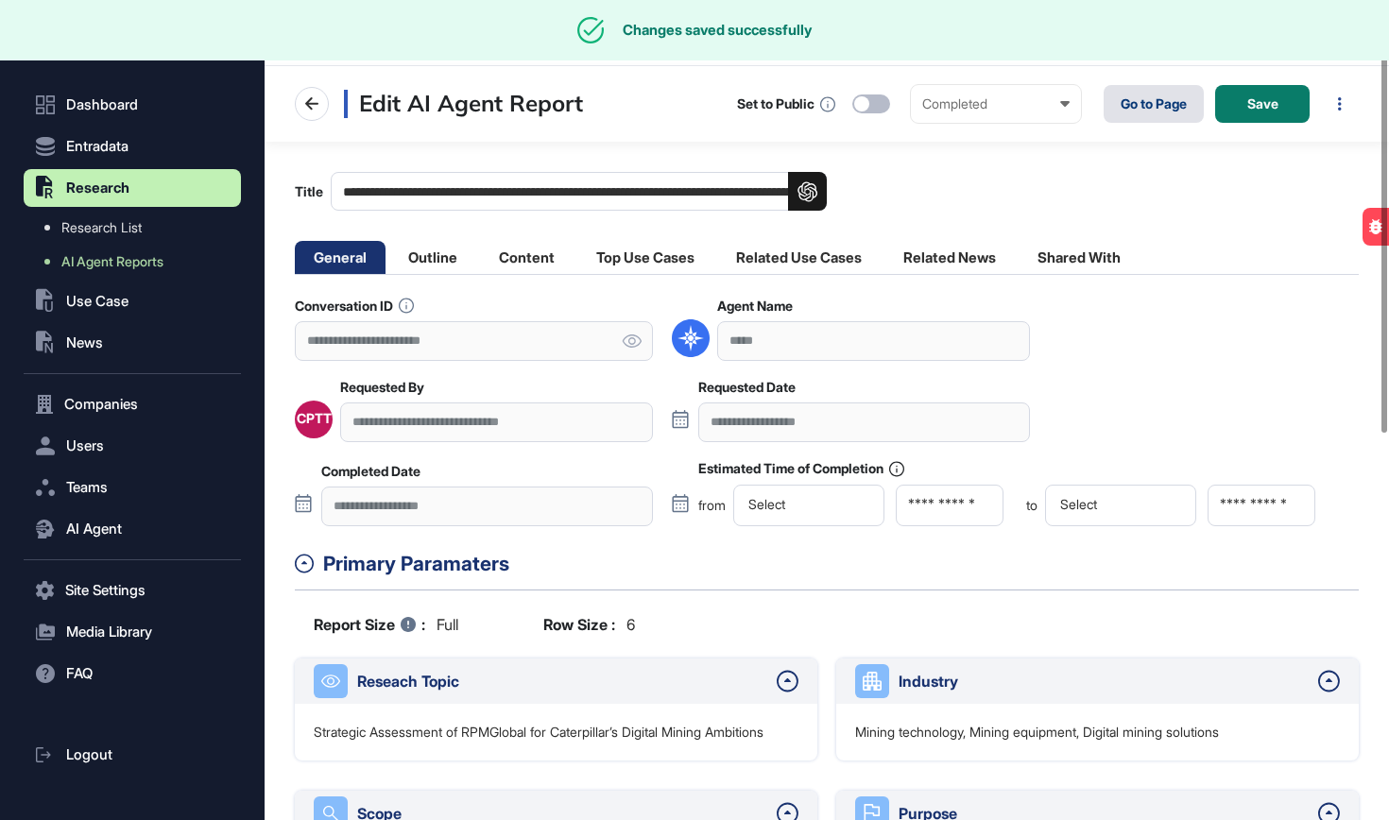
click at [1169, 106] on link "Go to Page" at bounding box center [1154, 104] width 100 height 38
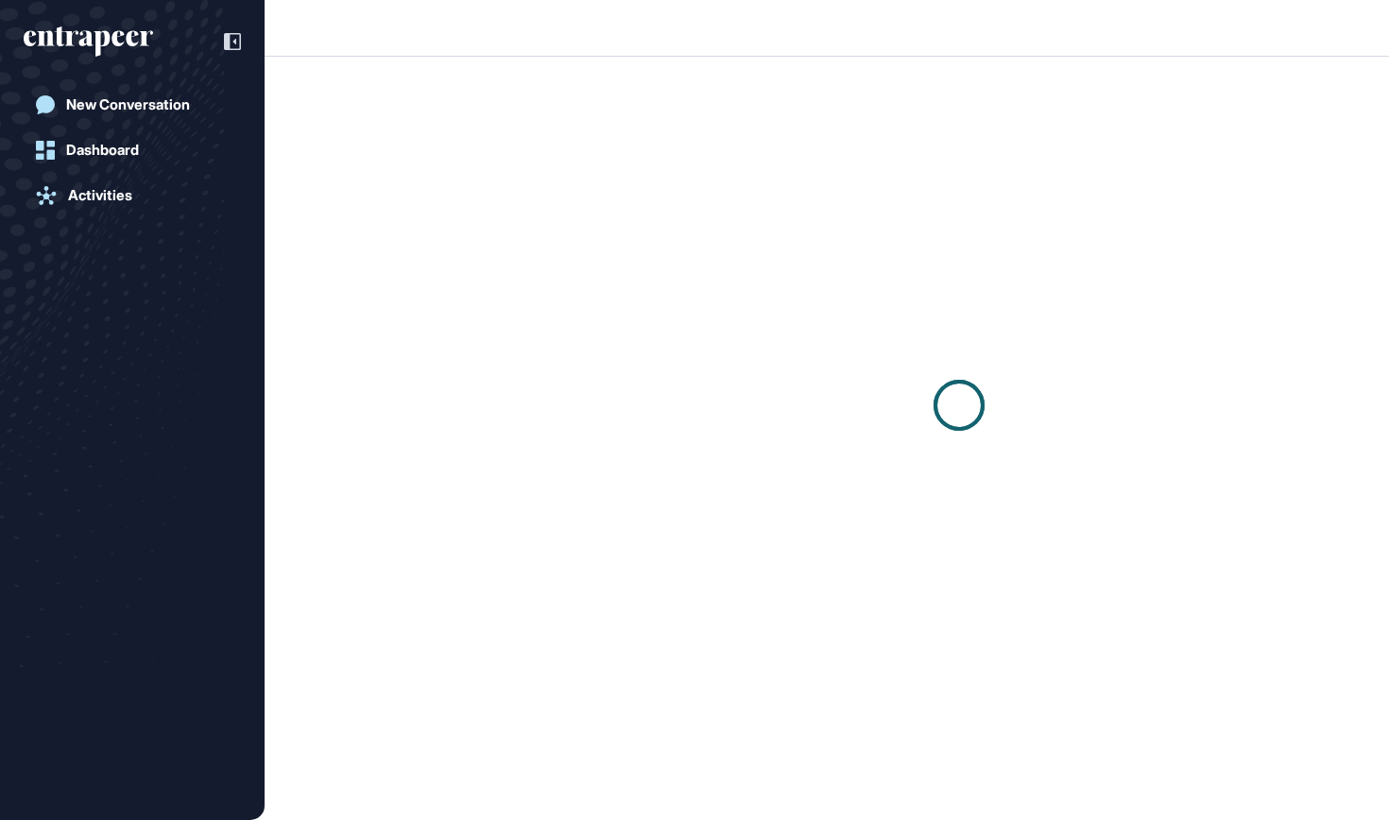
scroll to position [1, 1]
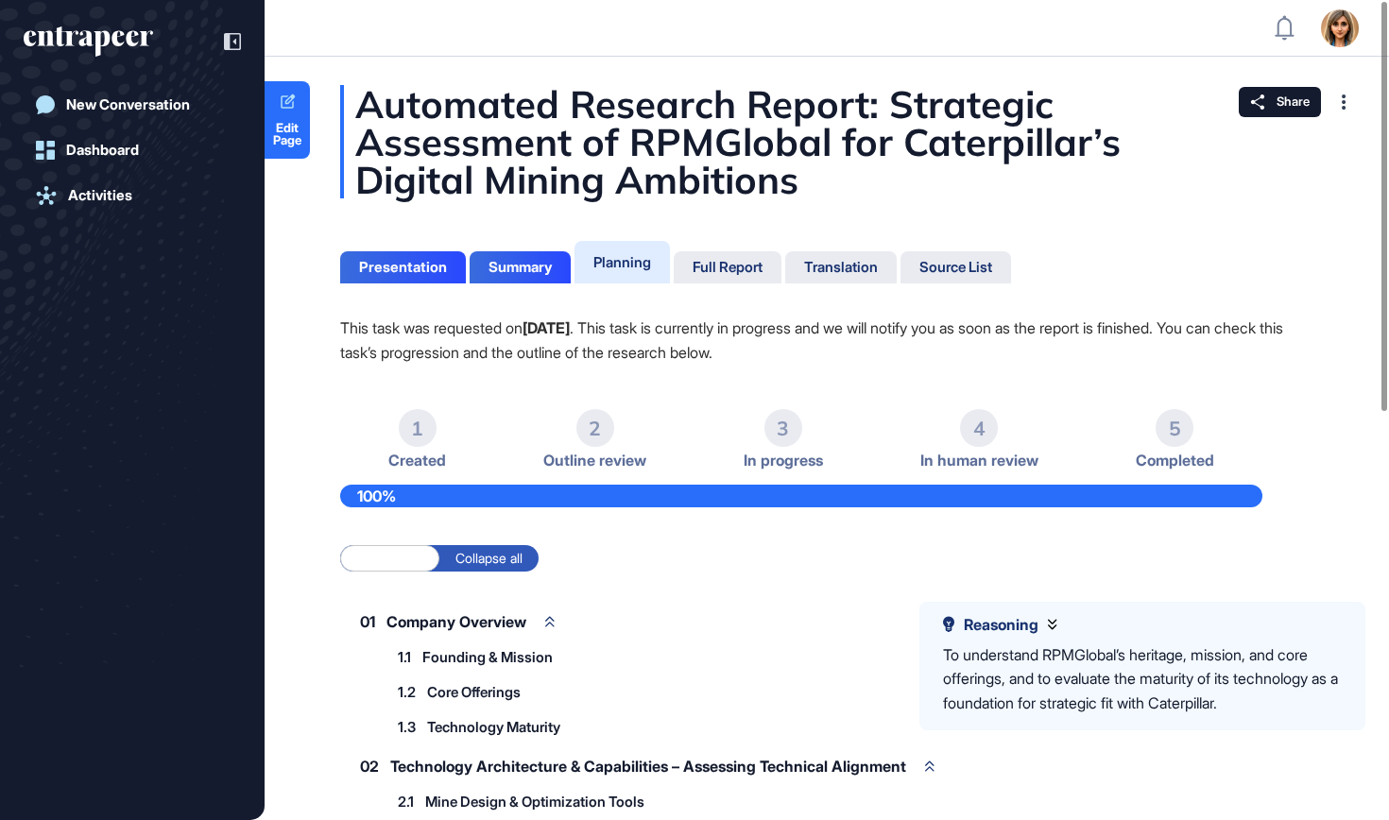
click at [638, 257] on div "Planning" at bounding box center [622, 262] width 58 height 18
click at [711, 263] on div "Full Report" at bounding box center [728, 267] width 70 height 17
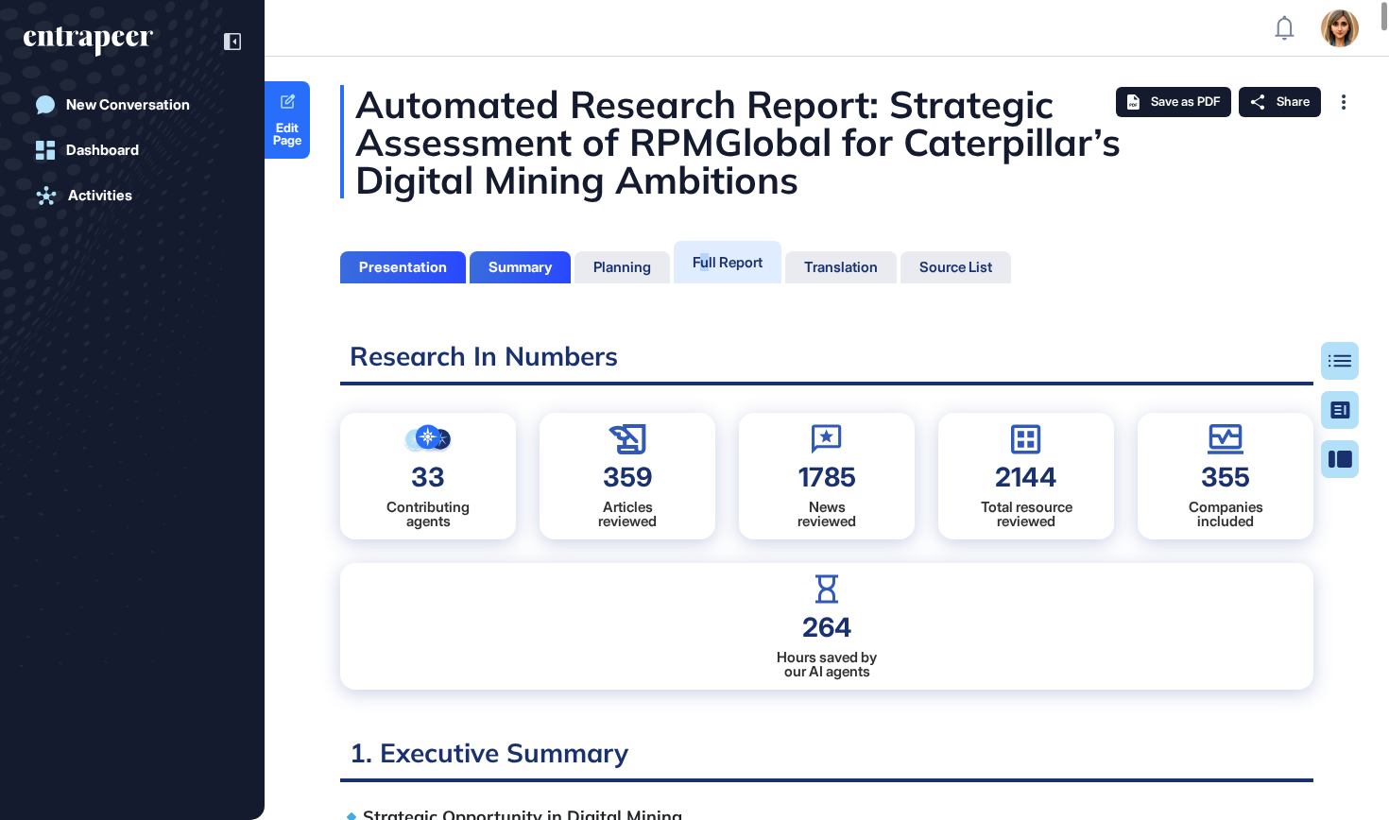
scroll to position [43, 0]
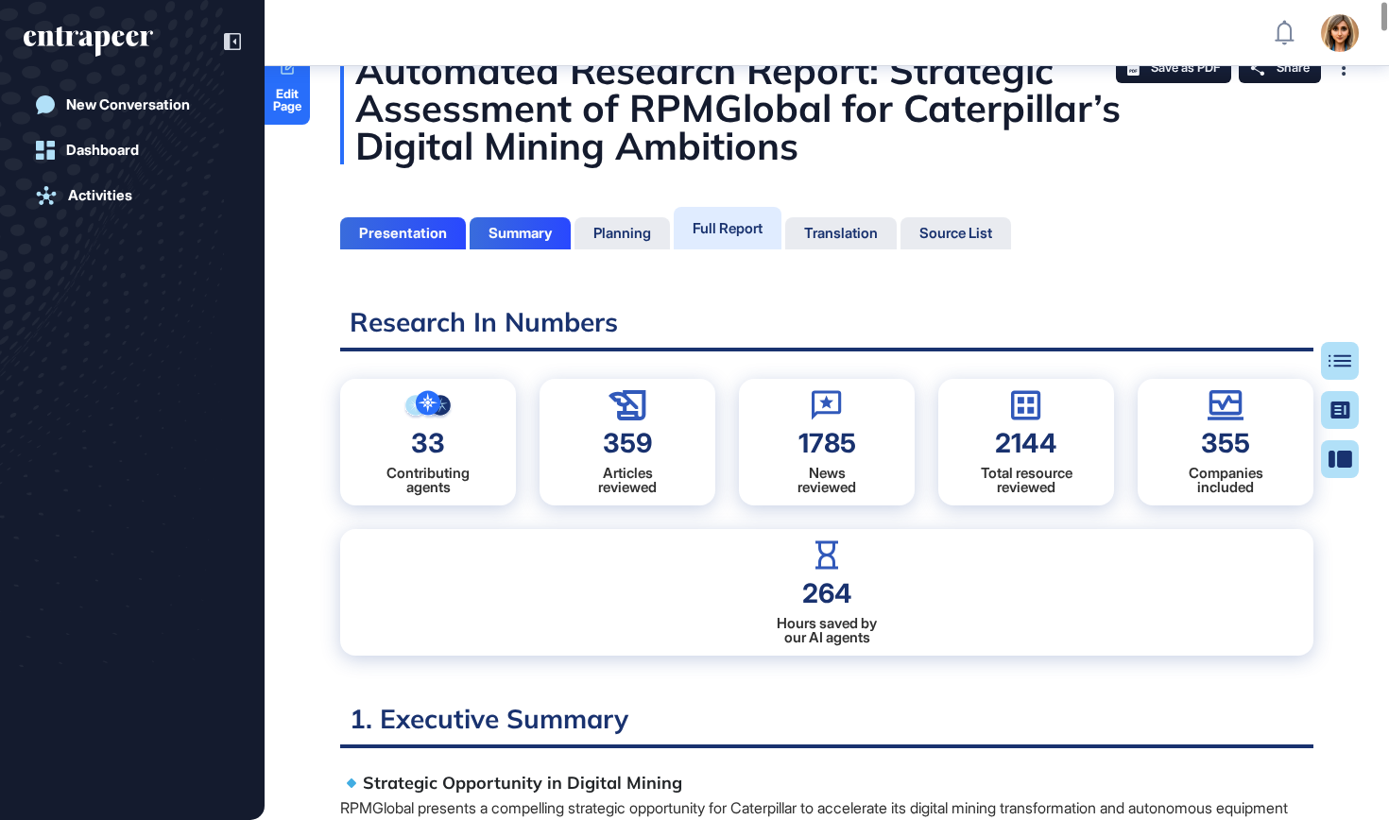
click at [546, 205] on div "Presentation Summary Planning Full Report Translation Source List" at bounding box center [675, 225] width 671 height 47
click at [543, 232] on div "Summary" at bounding box center [520, 233] width 63 height 17
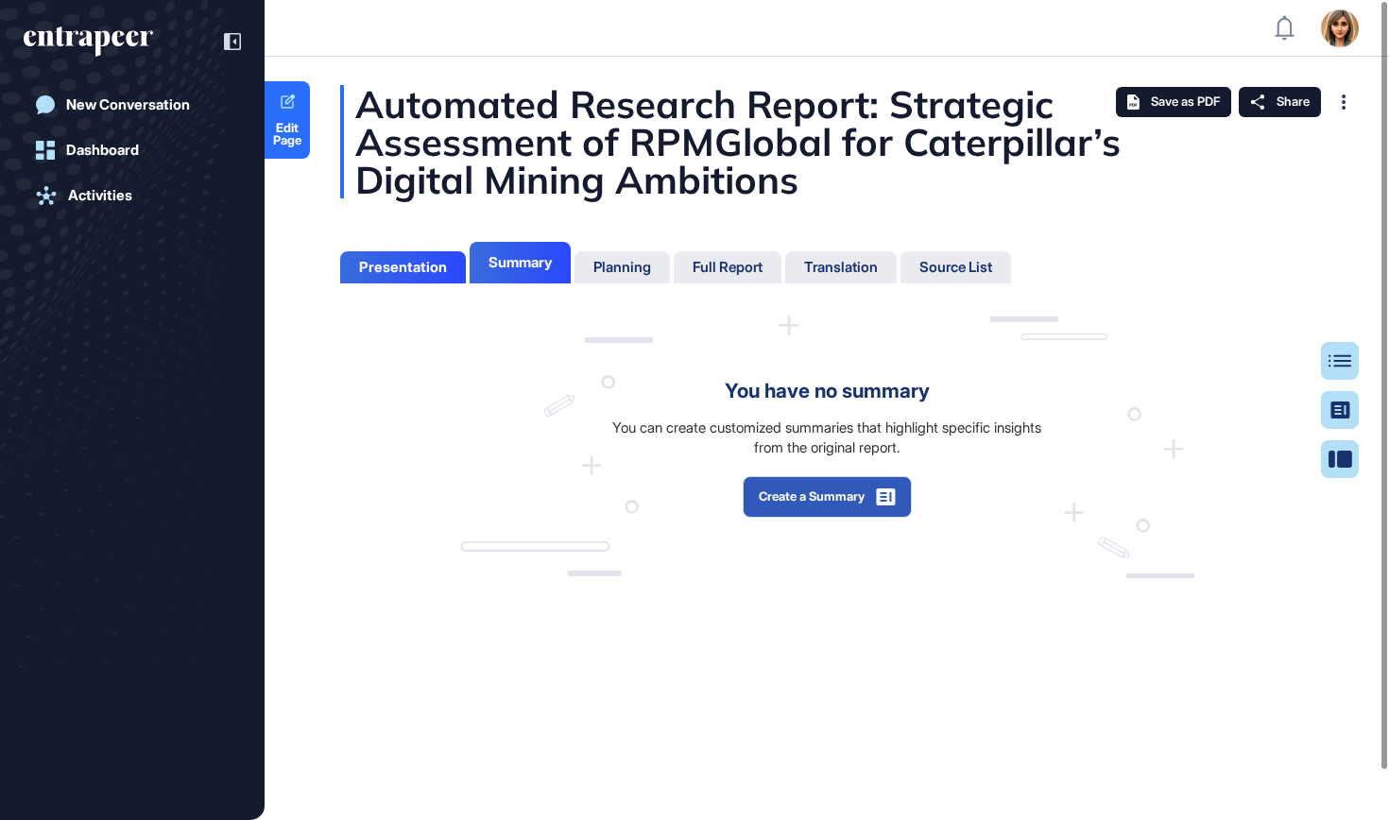
scroll to position [9, 1]
click at [856, 491] on button "Create a Summary" at bounding box center [827, 497] width 169 height 42
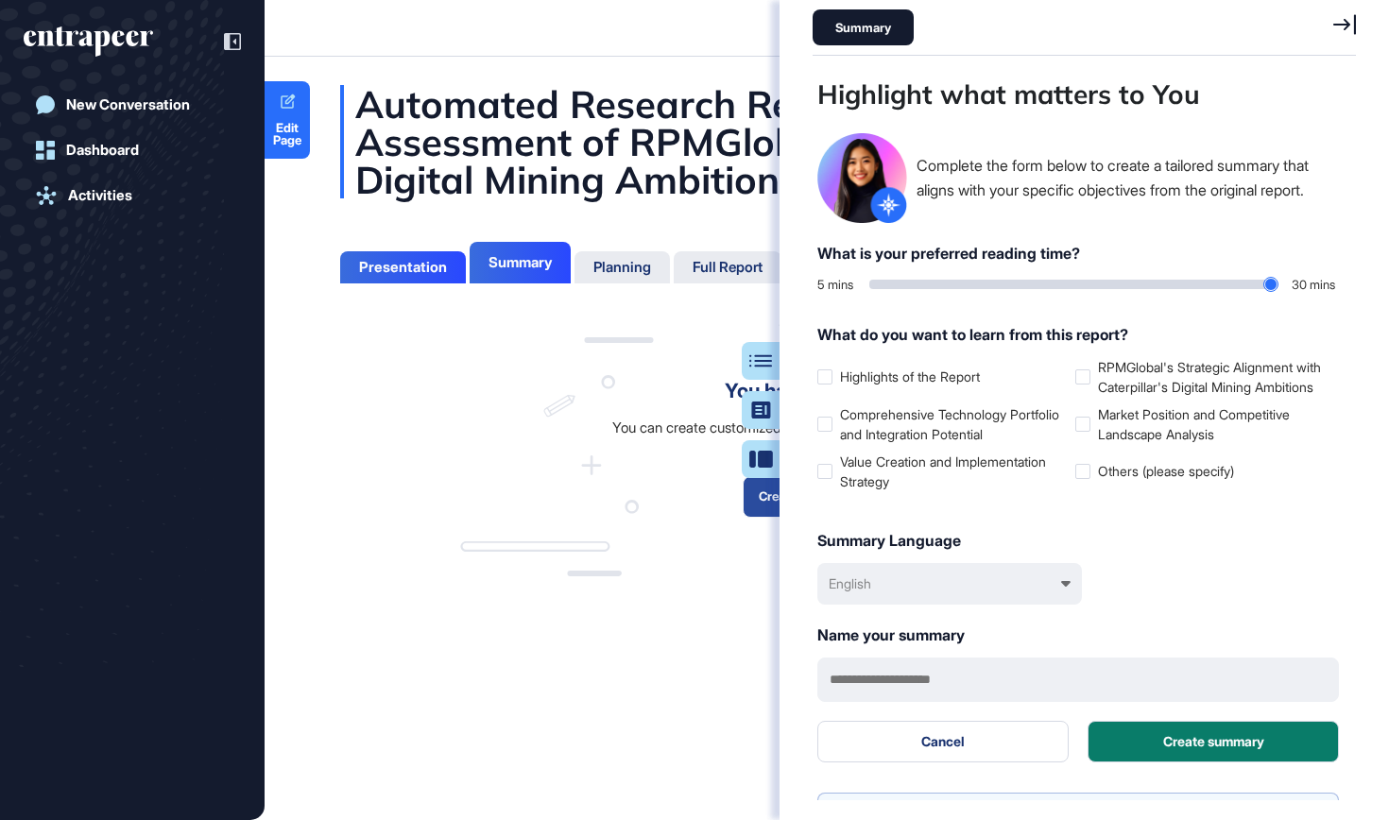
scroll to position [726, 548]
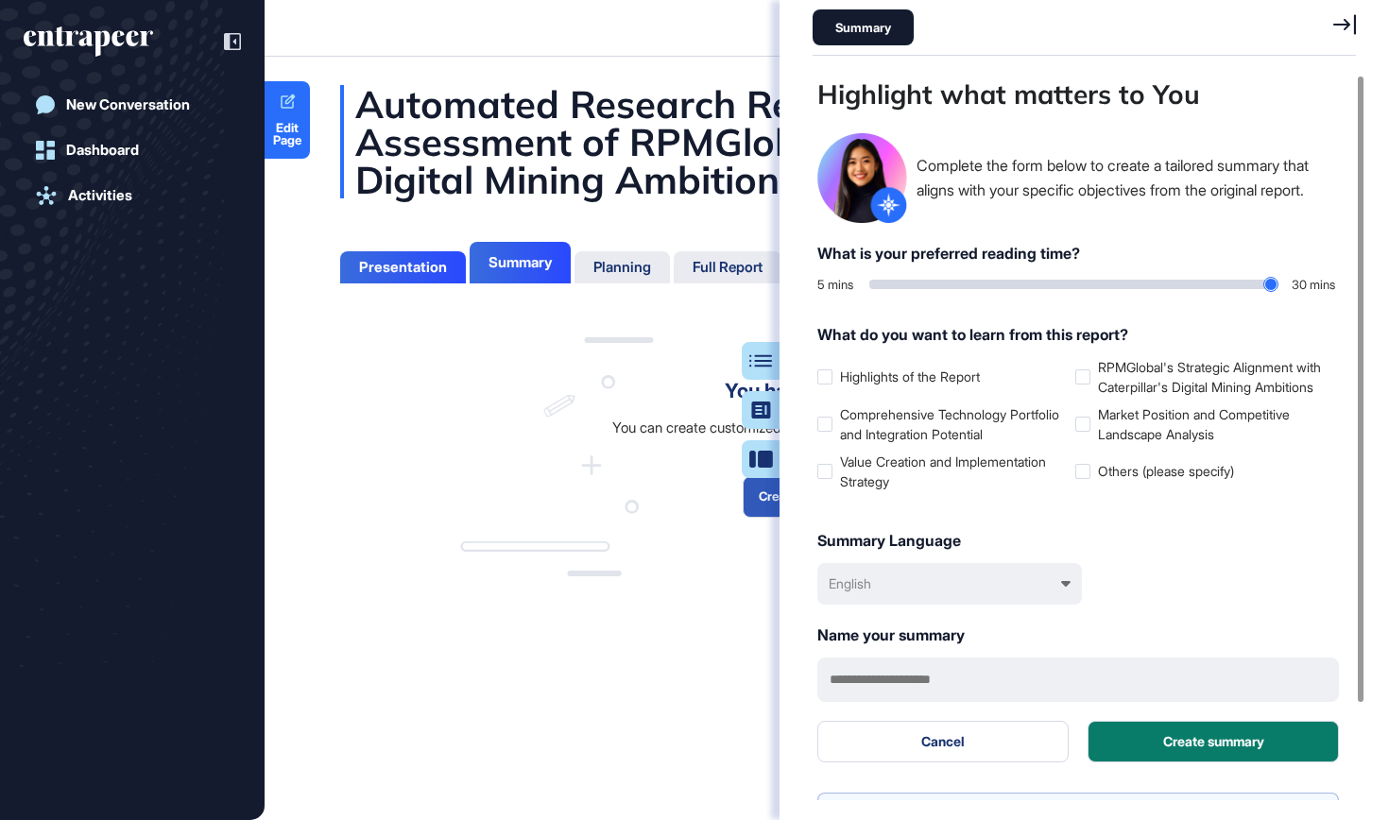
click at [1281, 282] on div "5 mins 30 mins" at bounding box center [1078, 285] width 522 height 19
type input "**"
click at [1264, 285] on input "range" at bounding box center [1073, 284] width 408 height 9
click at [817, 385] on div at bounding box center [824, 376] width 15 height 15
click at [826, 432] on div at bounding box center [824, 424] width 15 height 15
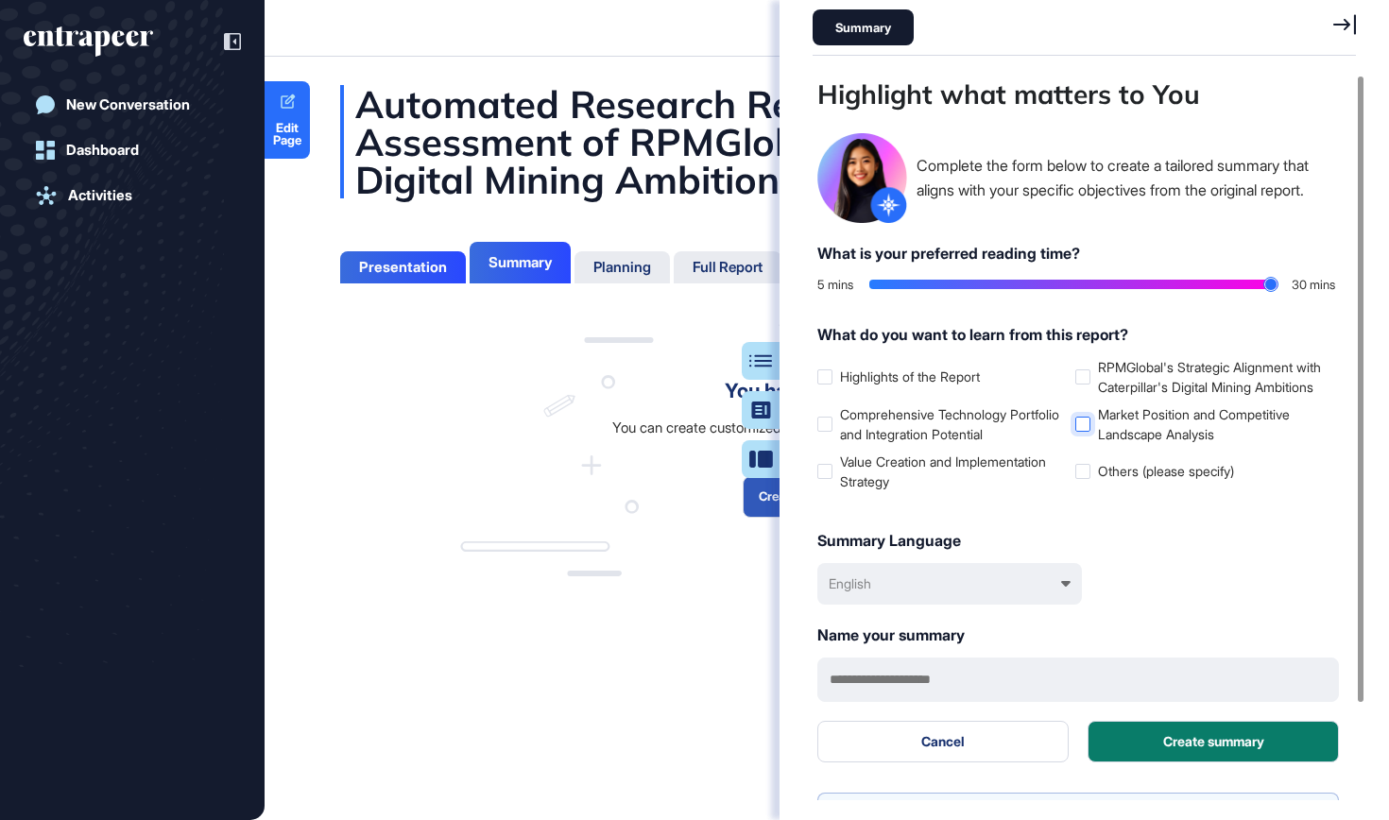
click at [1118, 428] on label "Market Position and Competitive Landscape Analysis" at bounding box center [1200, 424] width 250 height 40
click at [1104, 378] on label "RPMGlobal's Strategic Alignment with Caterpillar's Digital Mining Ambitions" at bounding box center [1200, 377] width 250 height 40
click at [929, 386] on label "Highlights of the Report" at bounding box center [942, 377] width 250 height 20
click at [914, 491] on label "Value Creation and Implementation Strategy" at bounding box center [942, 472] width 250 height 40
click at [1165, 763] on button "Create summary" at bounding box center [1213, 742] width 251 height 42
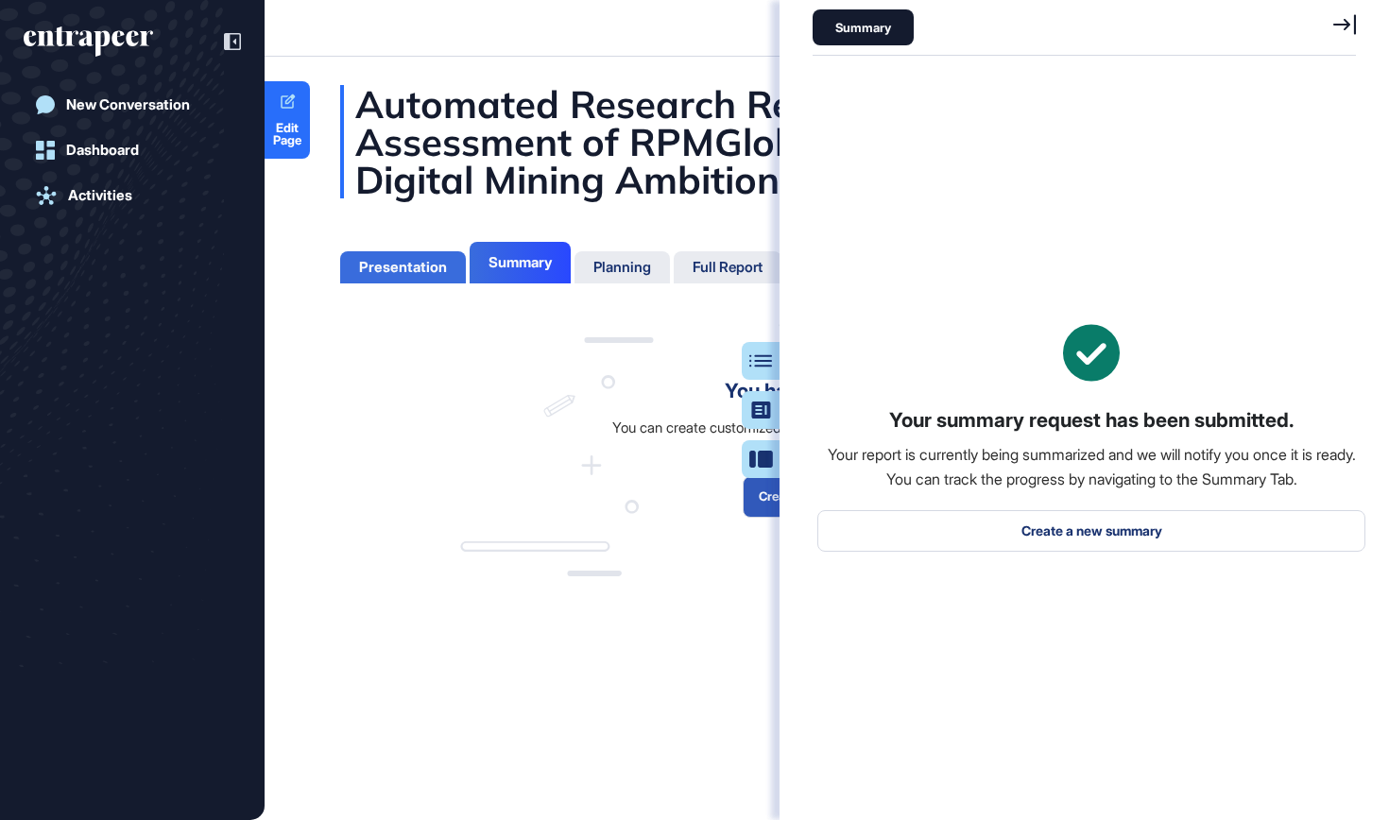
click at [420, 266] on div "Presentation" at bounding box center [403, 267] width 88 height 17
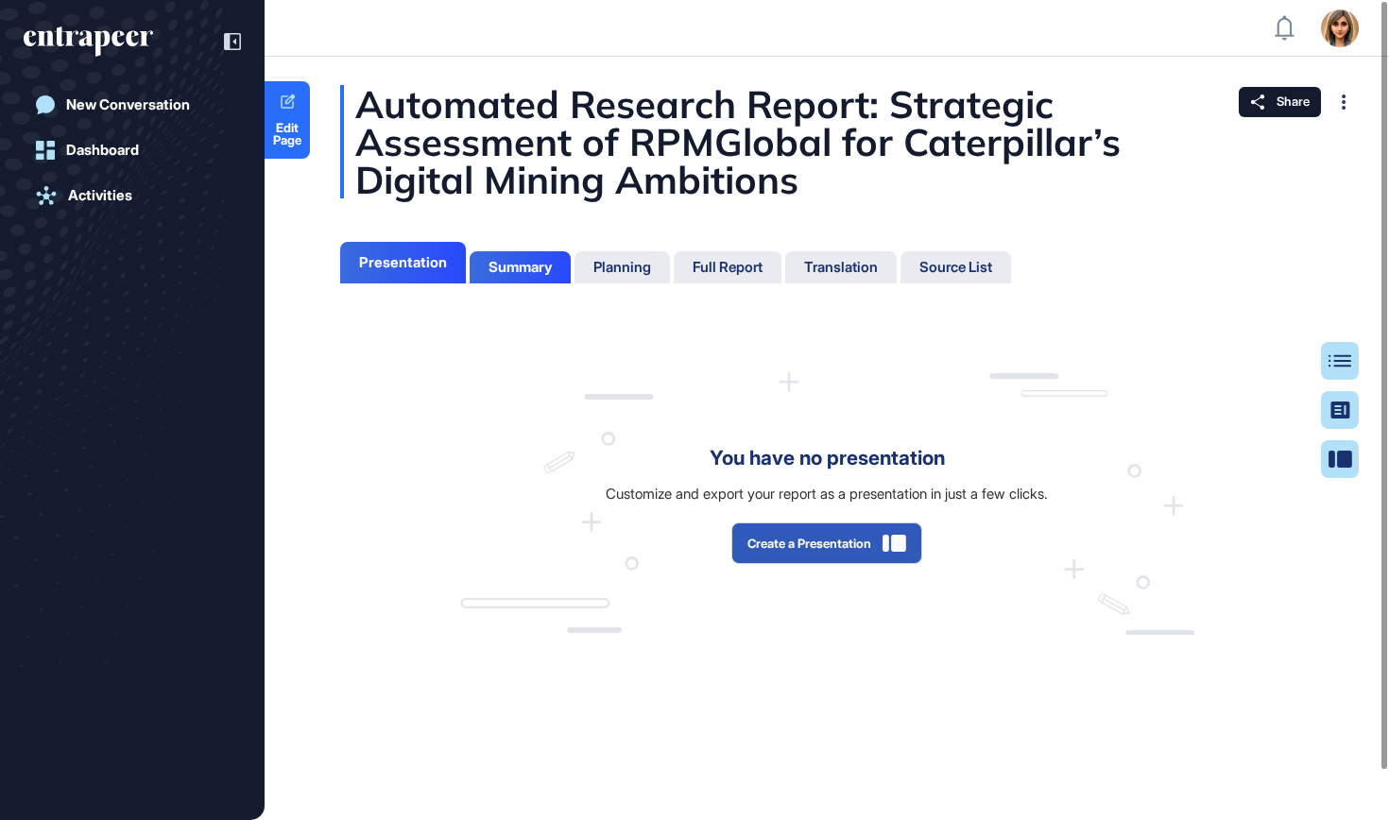
scroll to position [9, 1]
click at [839, 556] on button "Create a Presentation" at bounding box center [826, 544] width 191 height 42
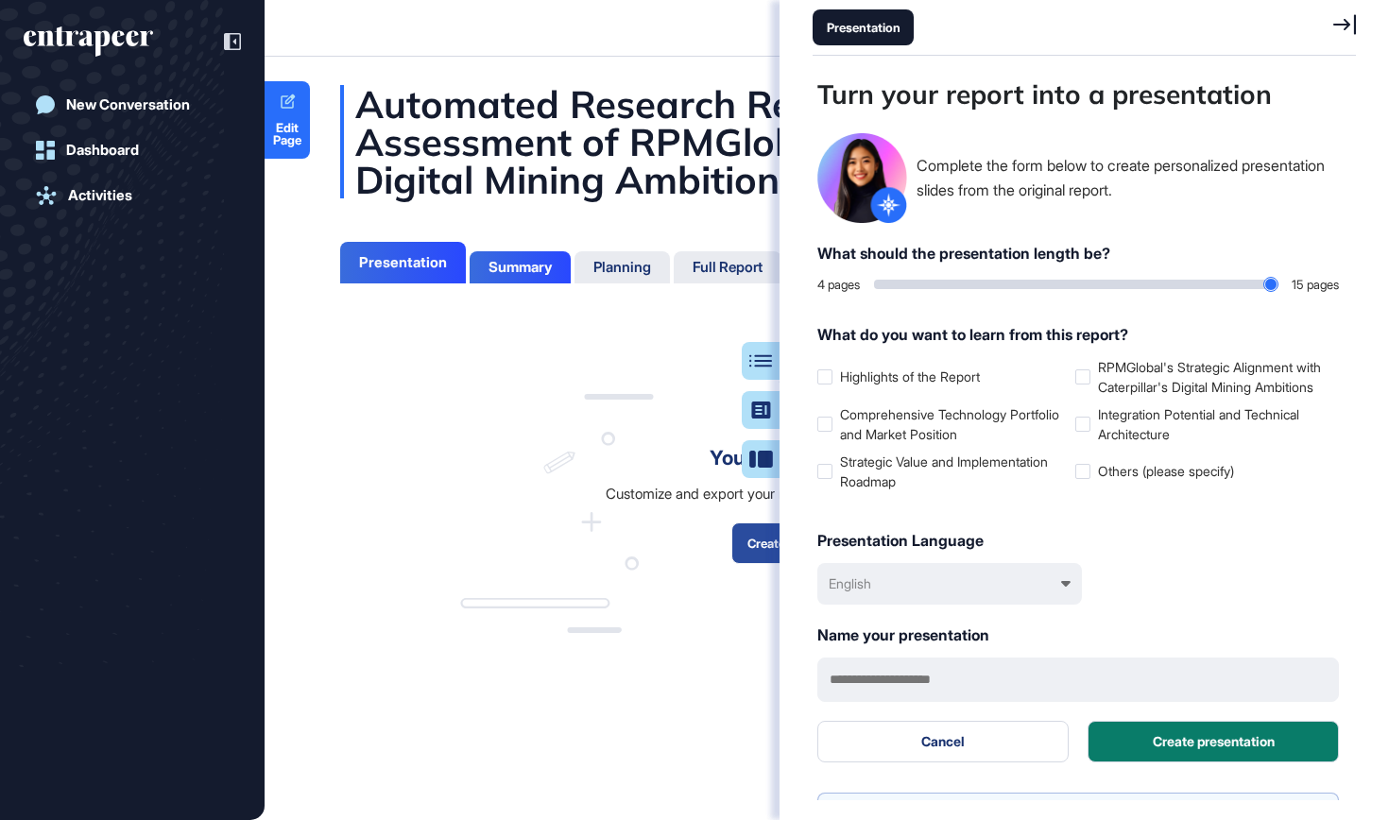
scroll to position [726, 548]
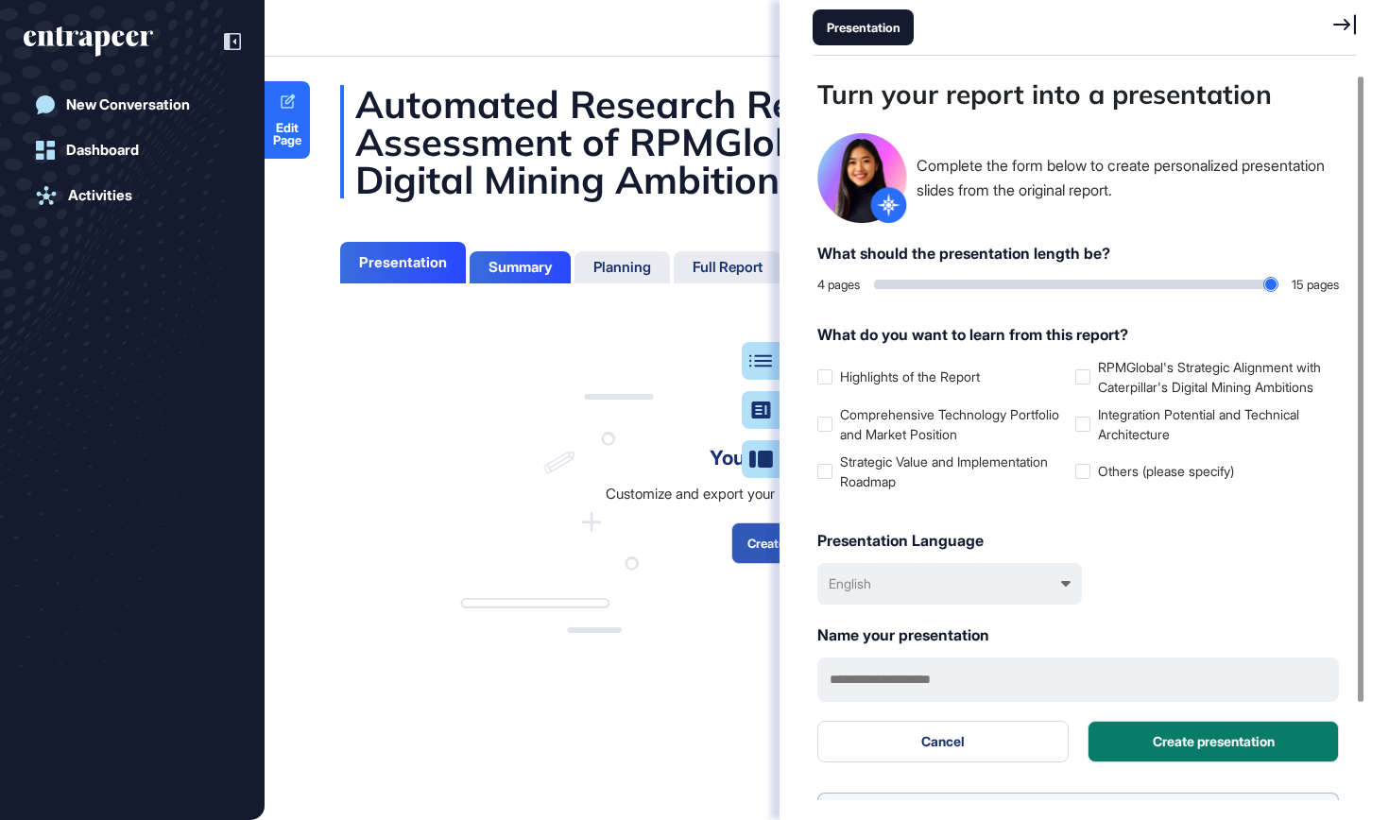
type input "**"
click at [1272, 286] on input "range" at bounding box center [1075, 284] width 403 height 9
click at [1164, 368] on label "RPMGlobal's Strategic Alignment with Caterpillar's Digital Mining Ambitions" at bounding box center [1200, 377] width 250 height 40
click at [1112, 444] on label "Integration Potential and Technical Architecture" at bounding box center [1200, 424] width 250 height 40
click at [928, 438] on label "Comprehensive Technology Portfolio and Market Position" at bounding box center [942, 424] width 250 height 40
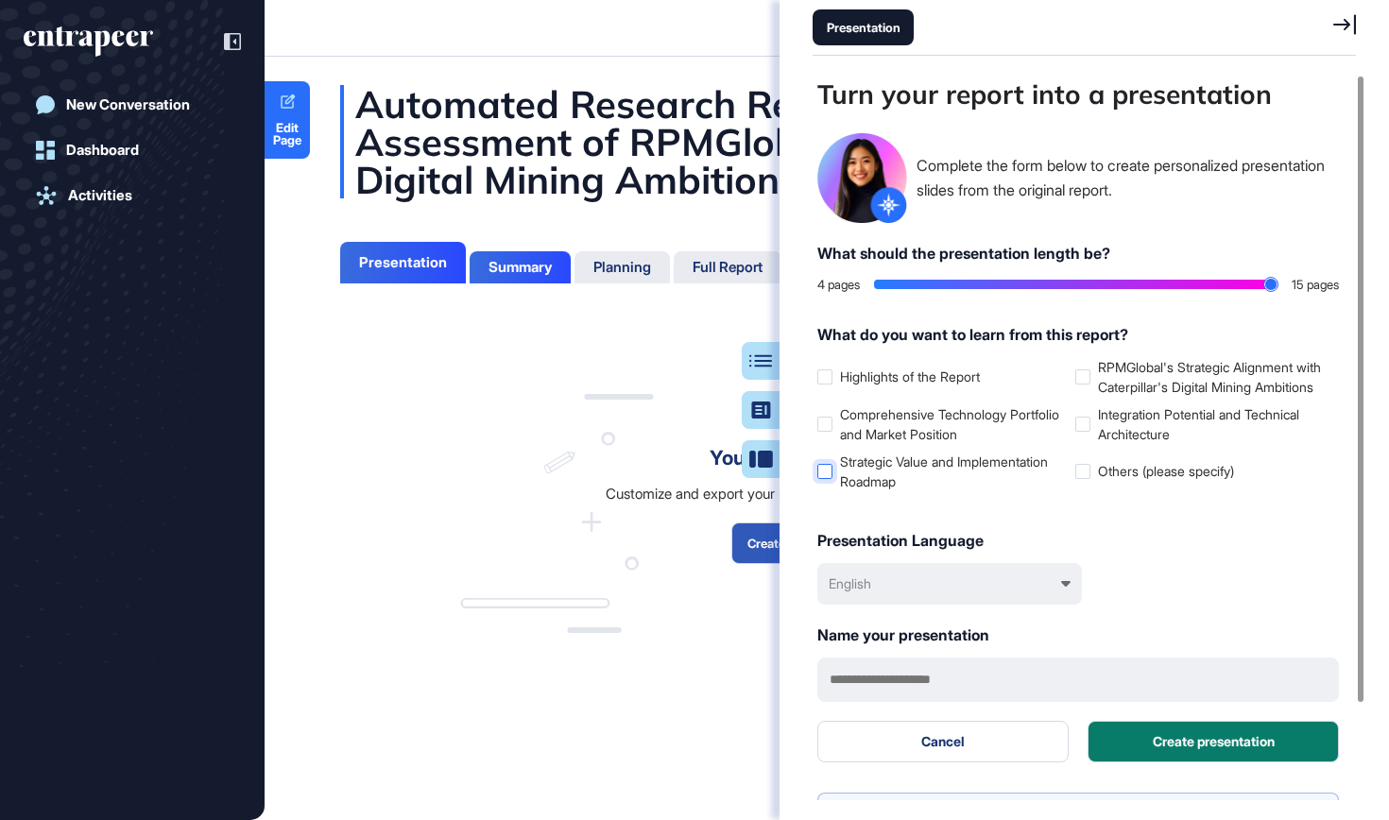
click at [930, 476] on label "Strategic Value and Implementation Roadmap" at bounding box center [942, 472] width 250 height 40
click at [1202, 761] on button "Create presentation" at bounding box center [1213, 742] width 251 height 42
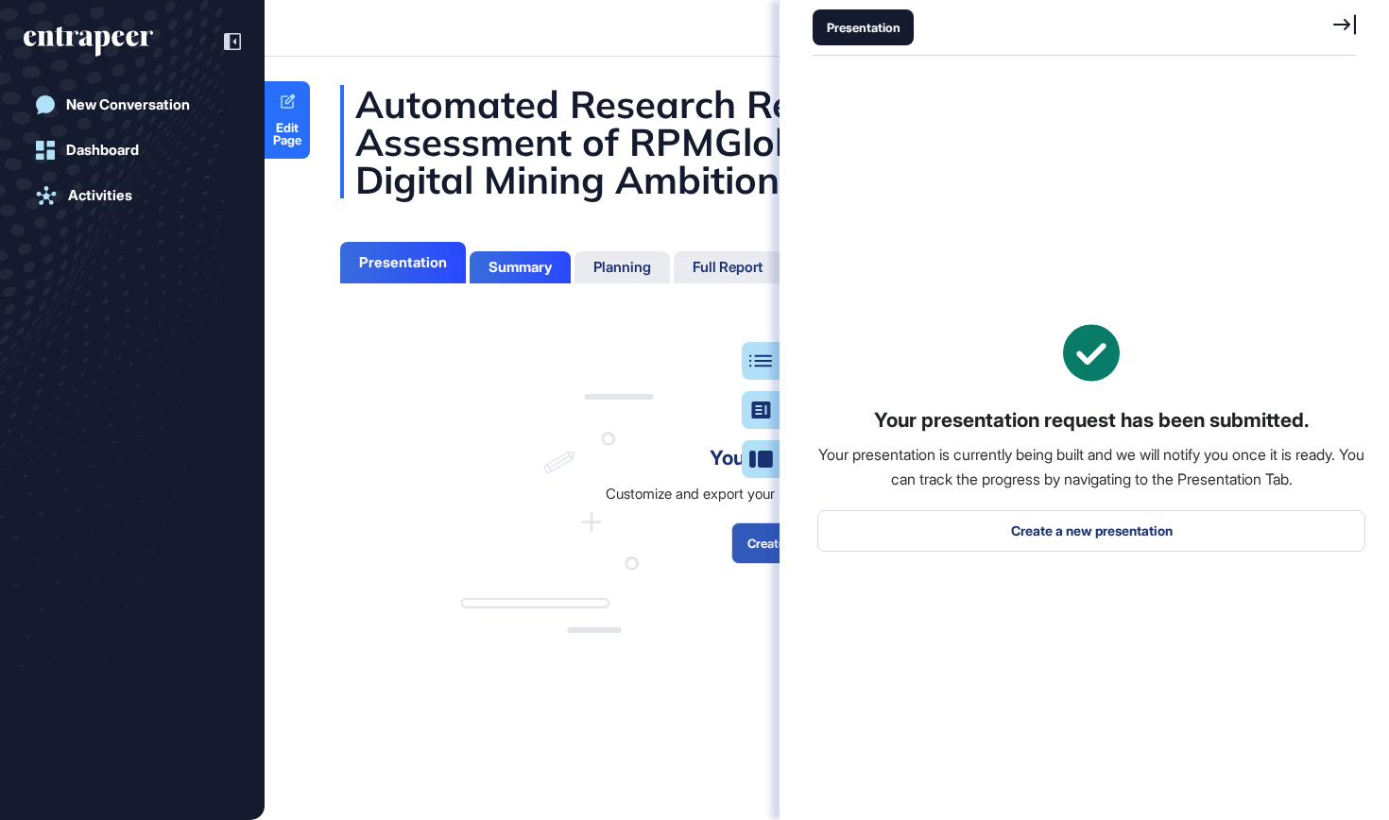
click at [615, 550] on div "You have no presentation Customize and export your report as a presentation in …" at bounding box center [827, 503] width 734 height 263
click at [1353, 16] on icon at bounding box center [1344, 24] width 23 height 21
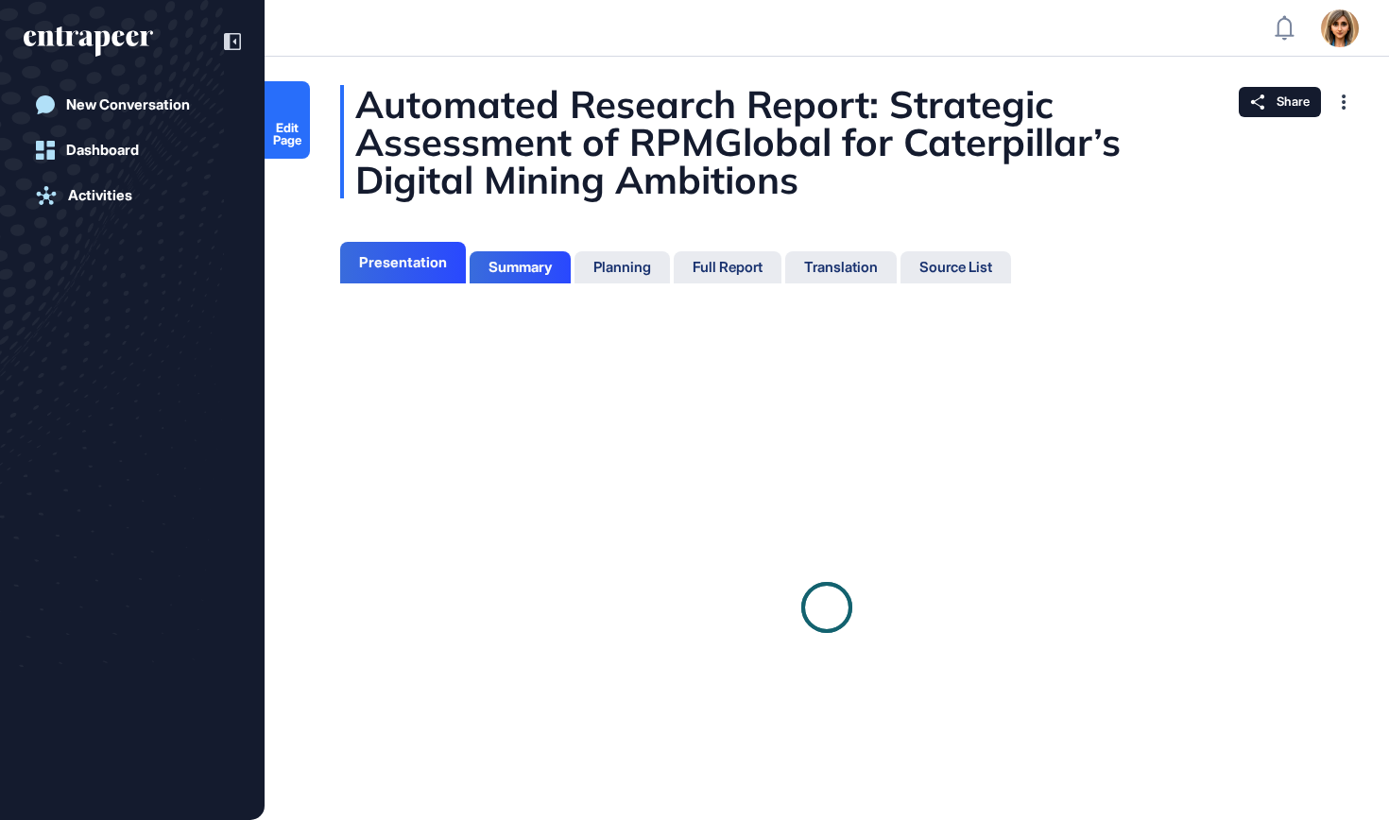
scroll to position [726, 5]
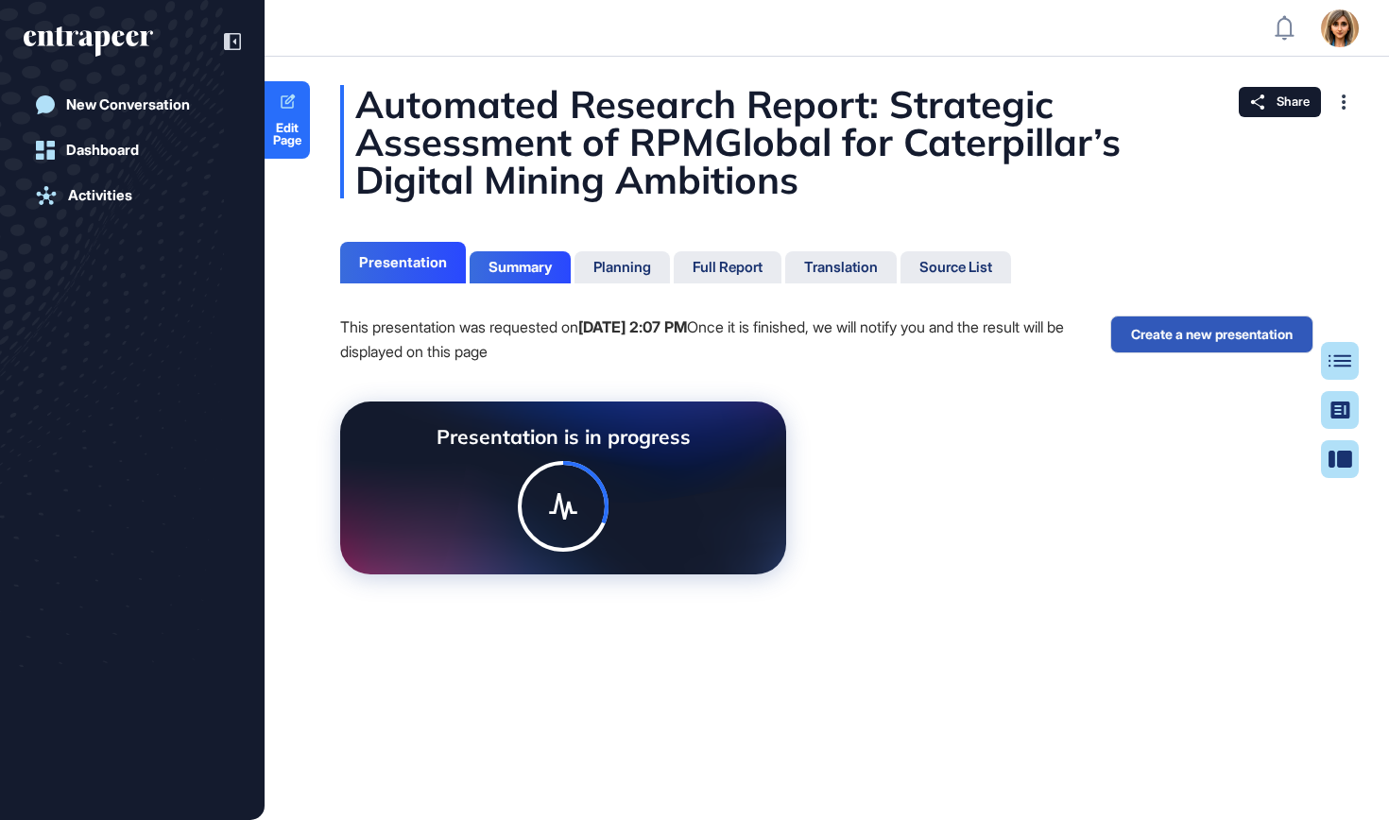
scroll to position [9, 1]
click at [530, 260] on div "Summary" at bounding box center [520, 267] width 63 height 17
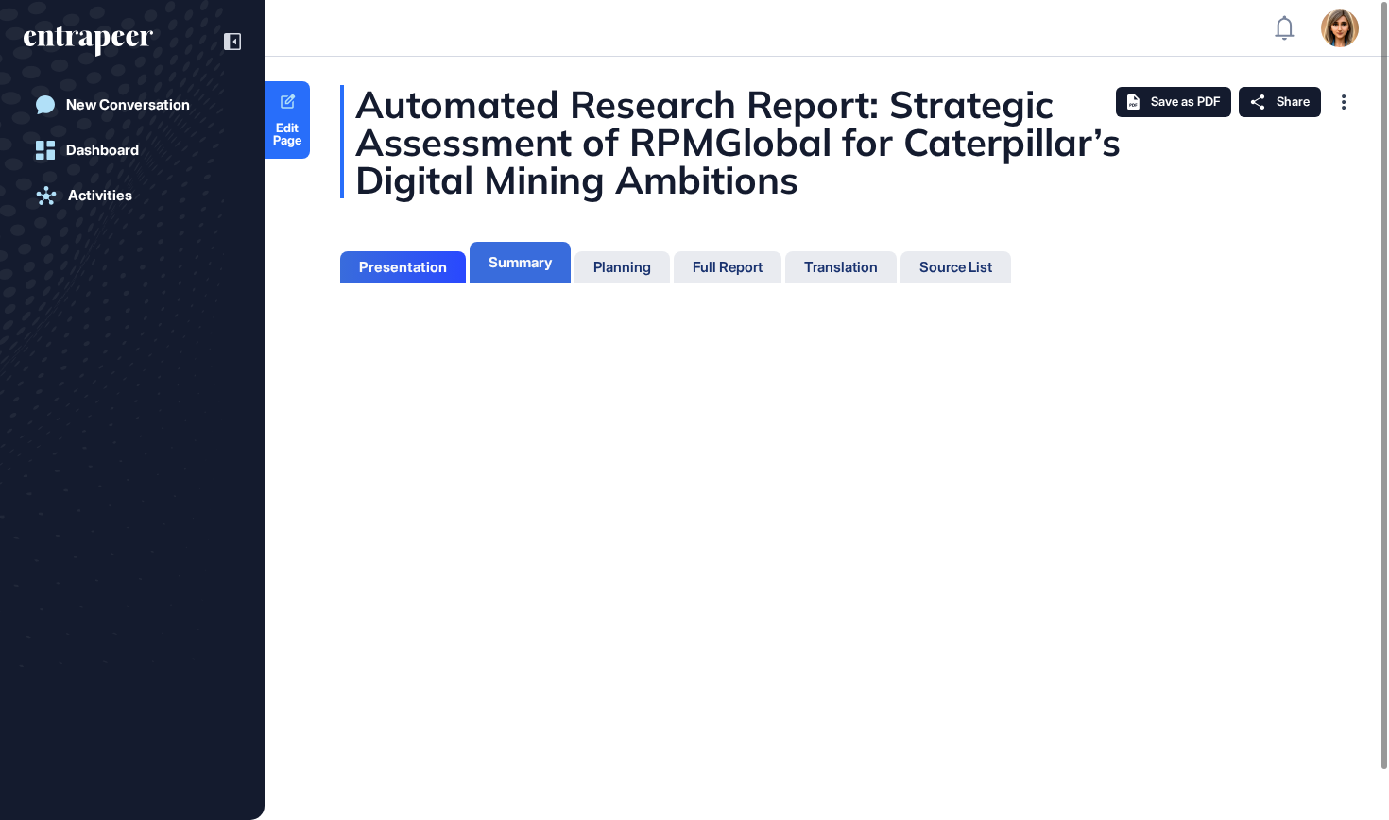
scroll to position [9, 1]
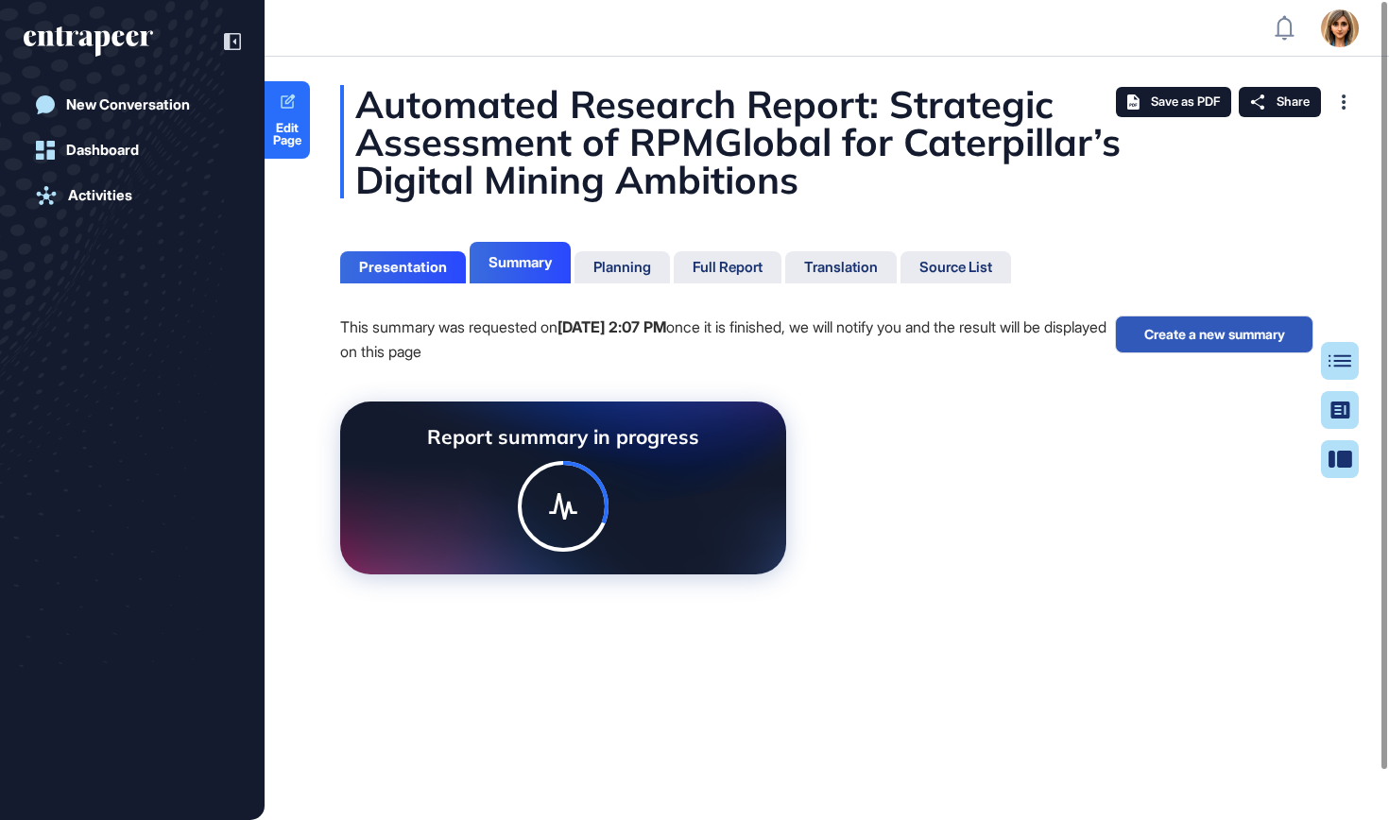
scroll to position [9, 1]
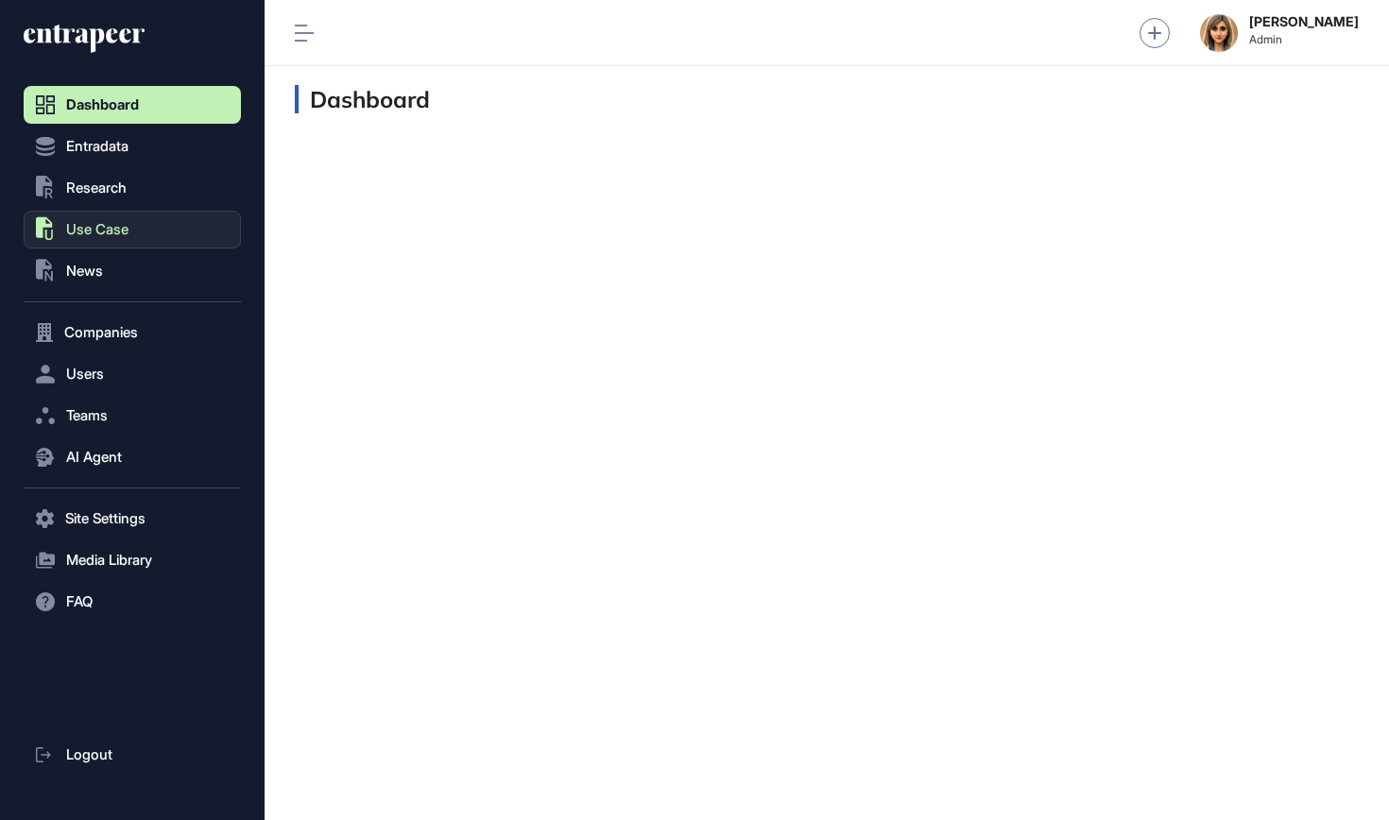
scroll to position [1, 1]
click at [171, 171] on button ".st0{fill:currentColor} Research" at bounding box center [132, 188] width 217 height 38
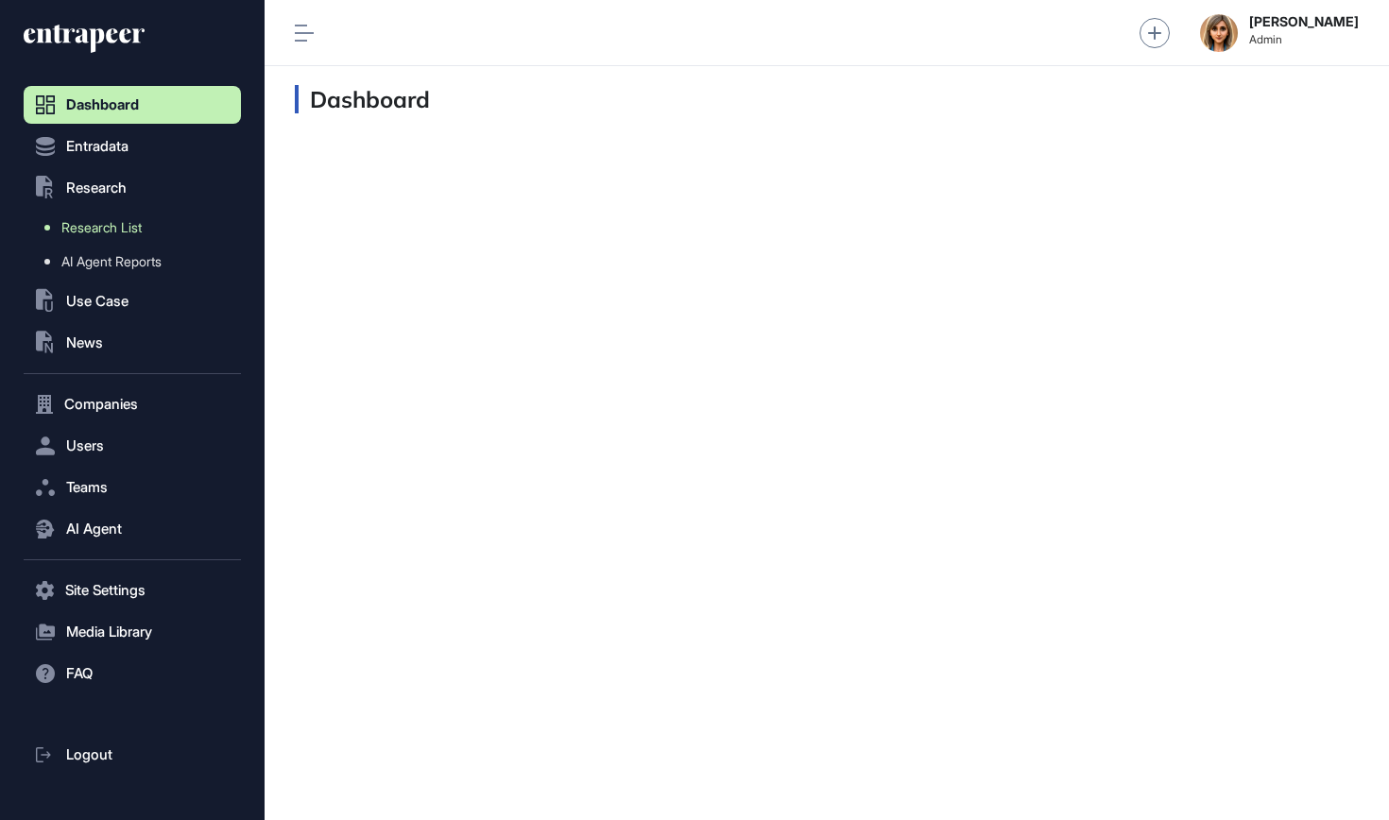
click at [152, 230] on link "Research List" at bounding box center [137, 228] width 208 height 34
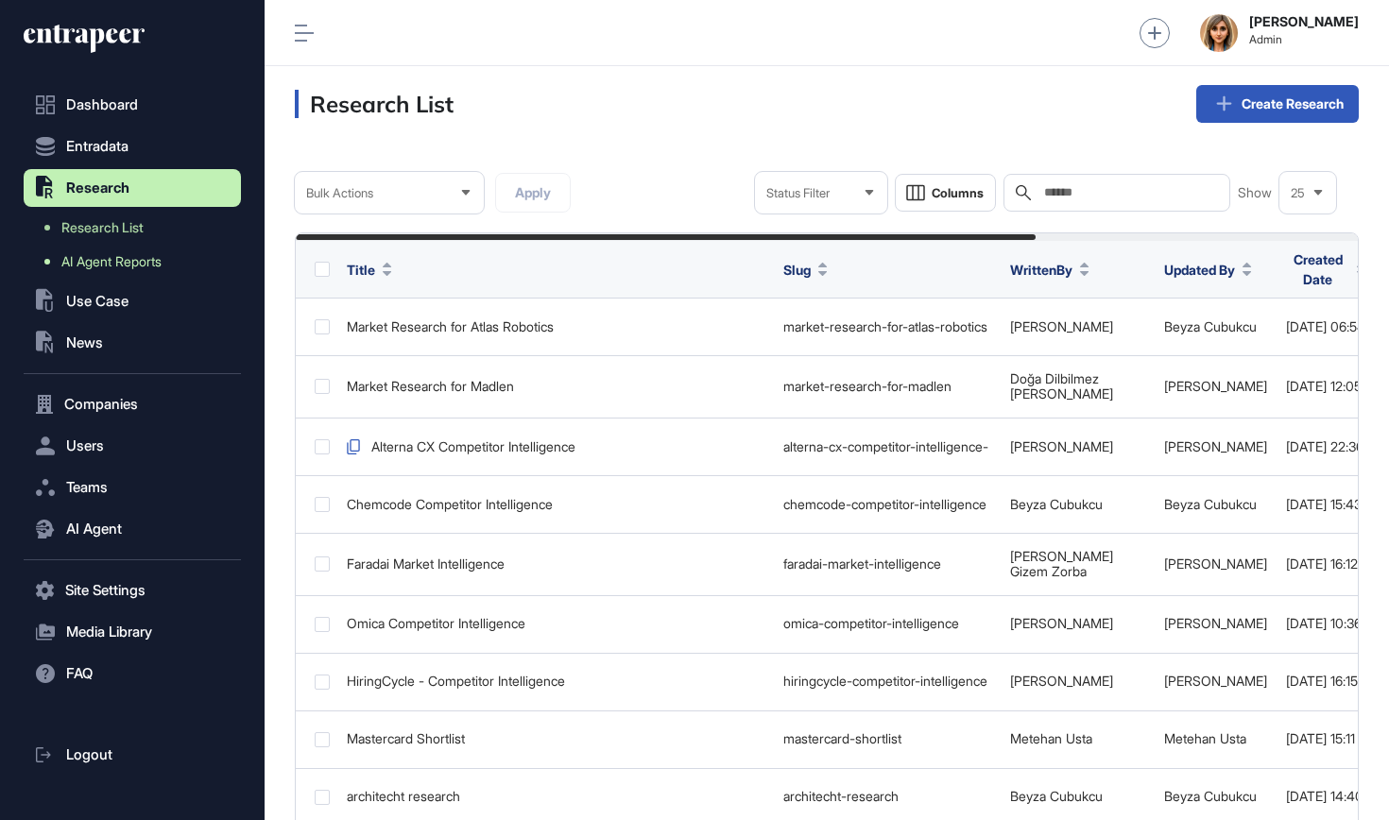
click at [143, 275] on link "AI Agent Reports" at bounding box center [137, 262] width 208 height 34
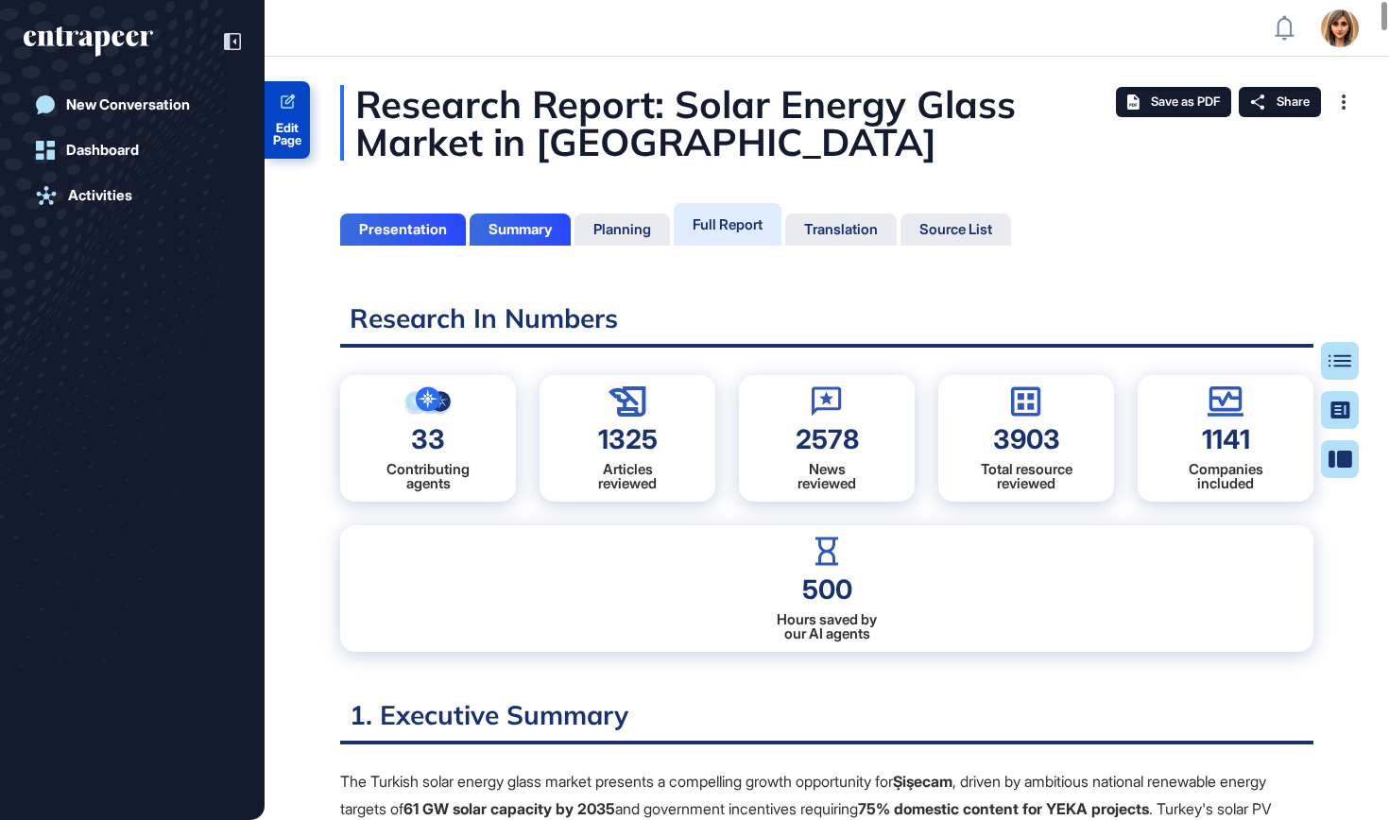
scroll to position [726, 5]
click at [297, 146] on span "Edit Page" at bounding box center [287, 134] width 45 height 25
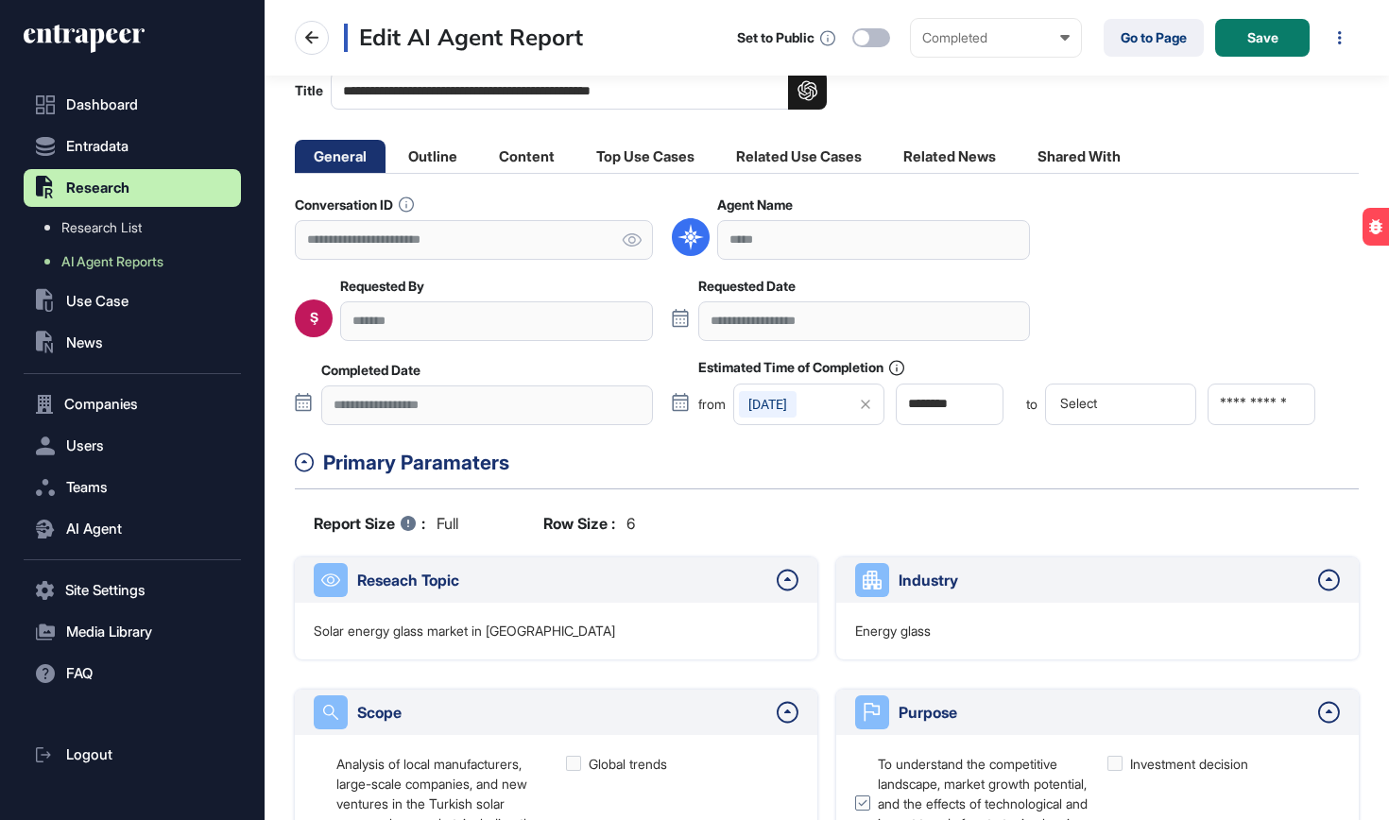
scroll to position [126, 0]
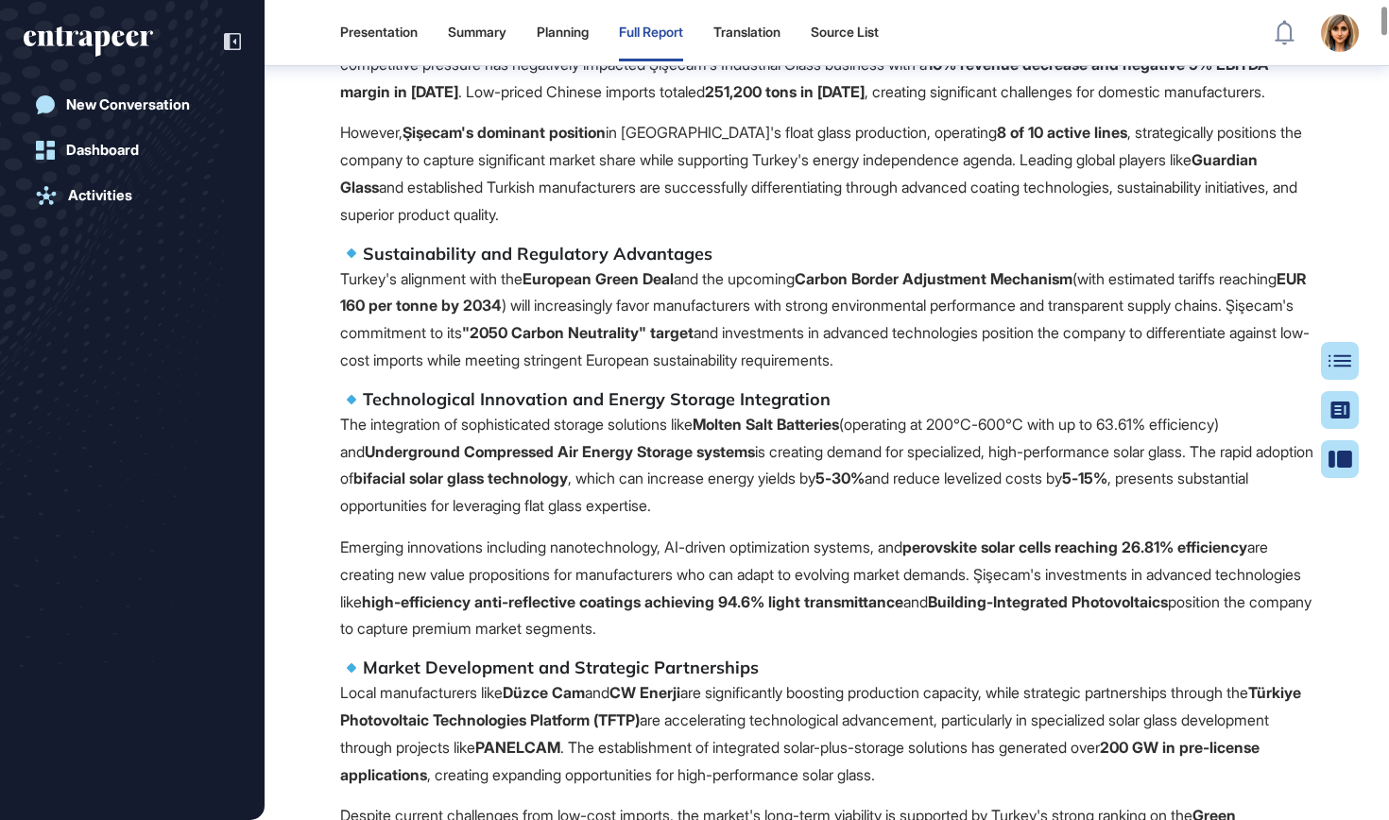
scroll to position [909, 0]
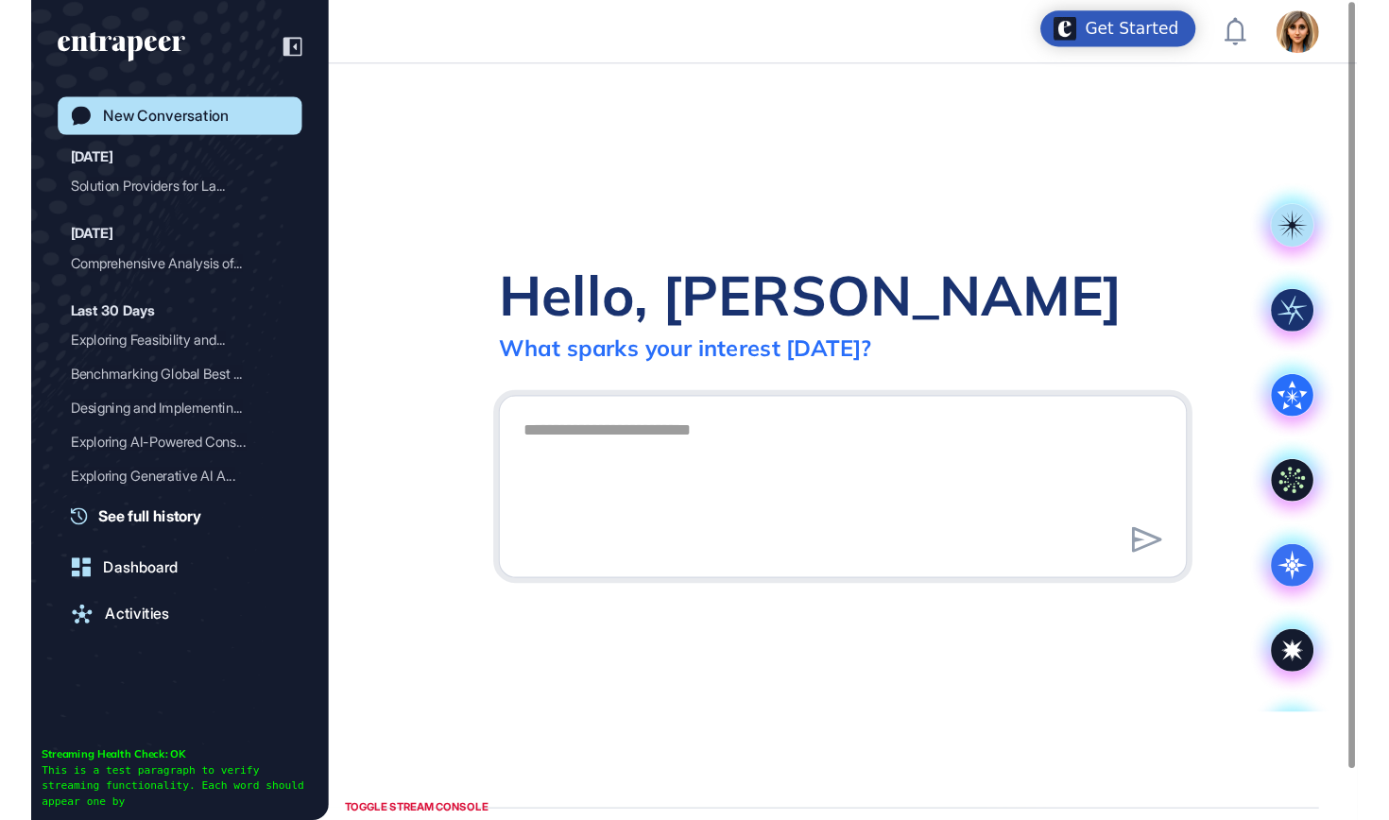
scroll to position [820, 1389]
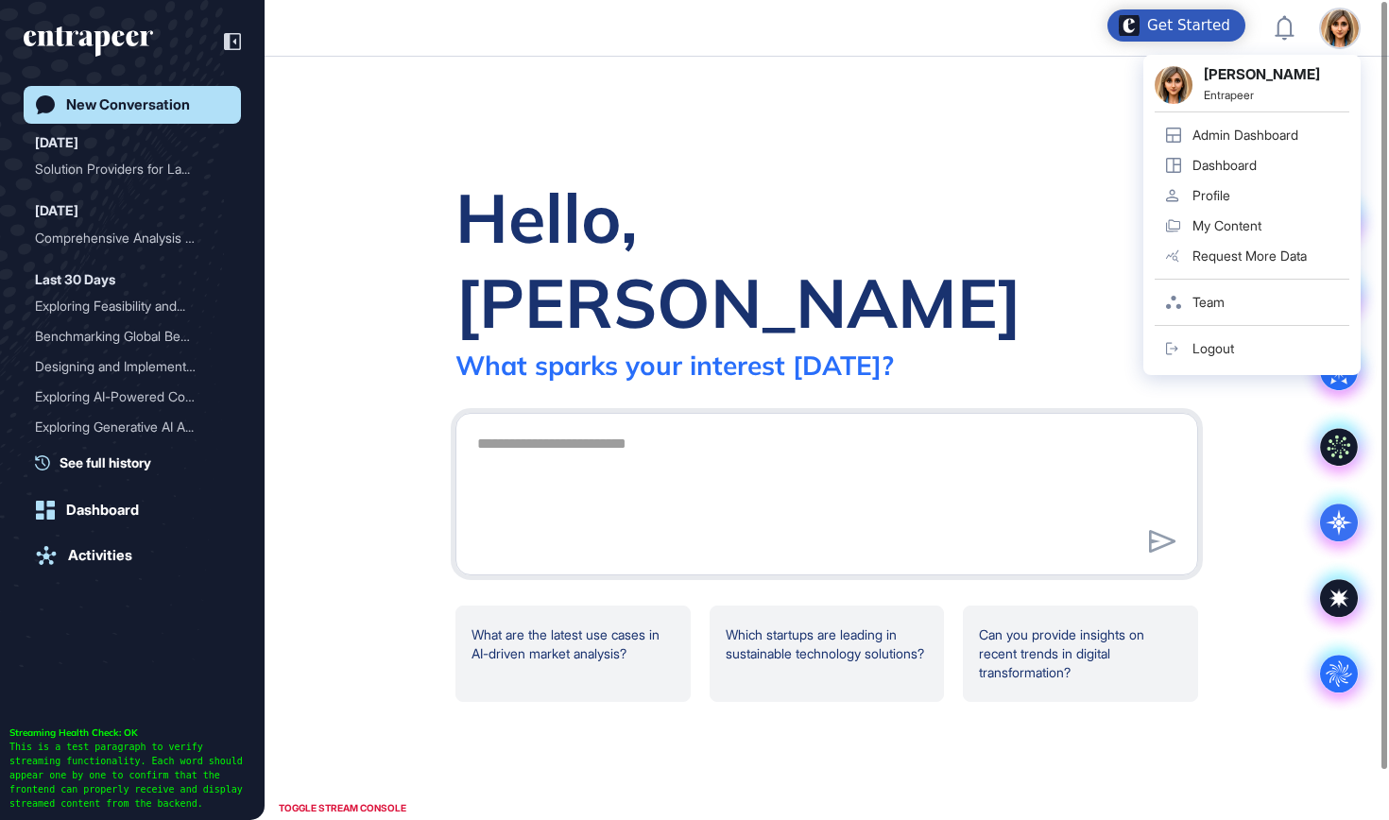
click at [1178, 146] on link "Admin Dashboard" at bounding box center [1252, 135] width 195 height 30
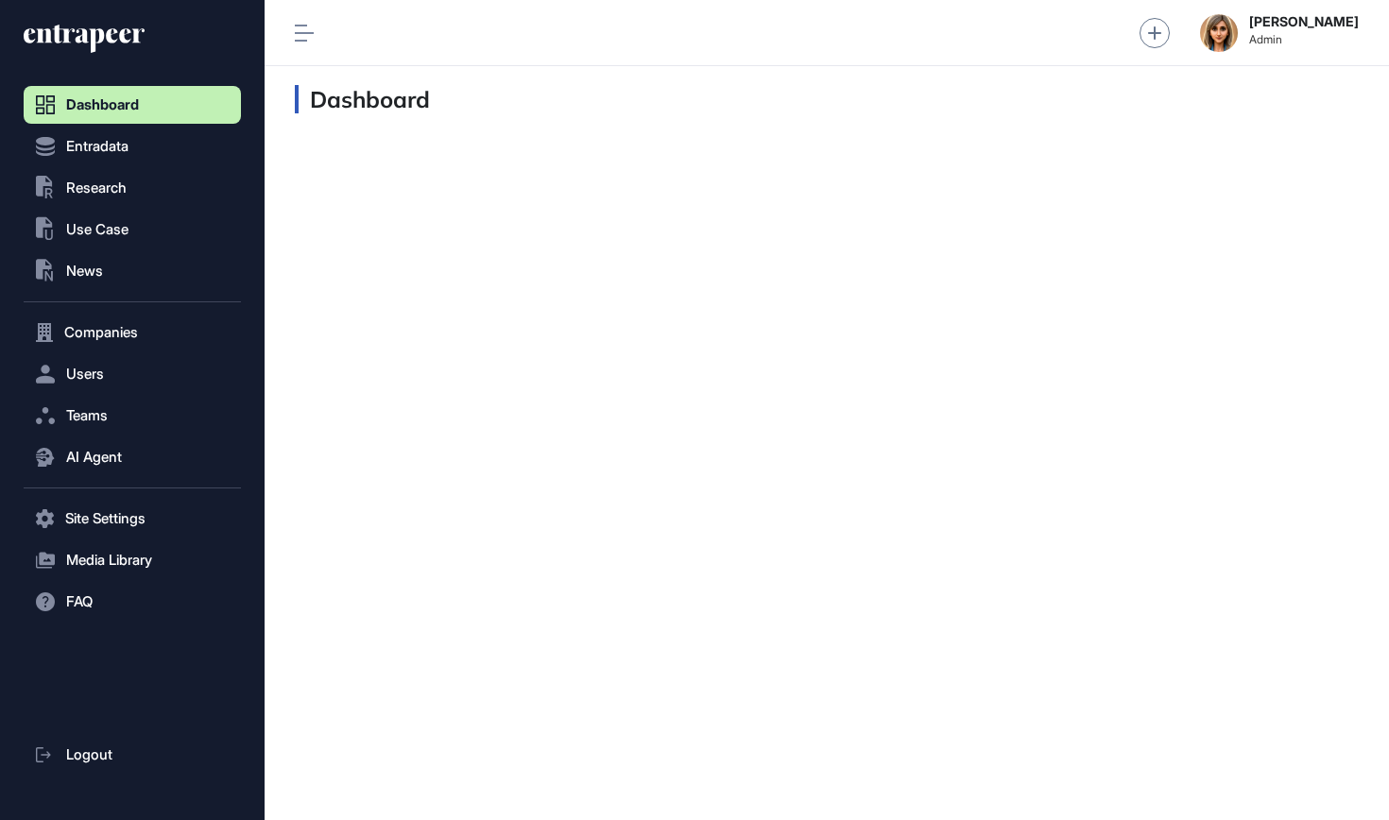
scroll to position [1, 1]
click at [118, 388] on button "Users" at bounding box center [132, 374] width 217 height 38
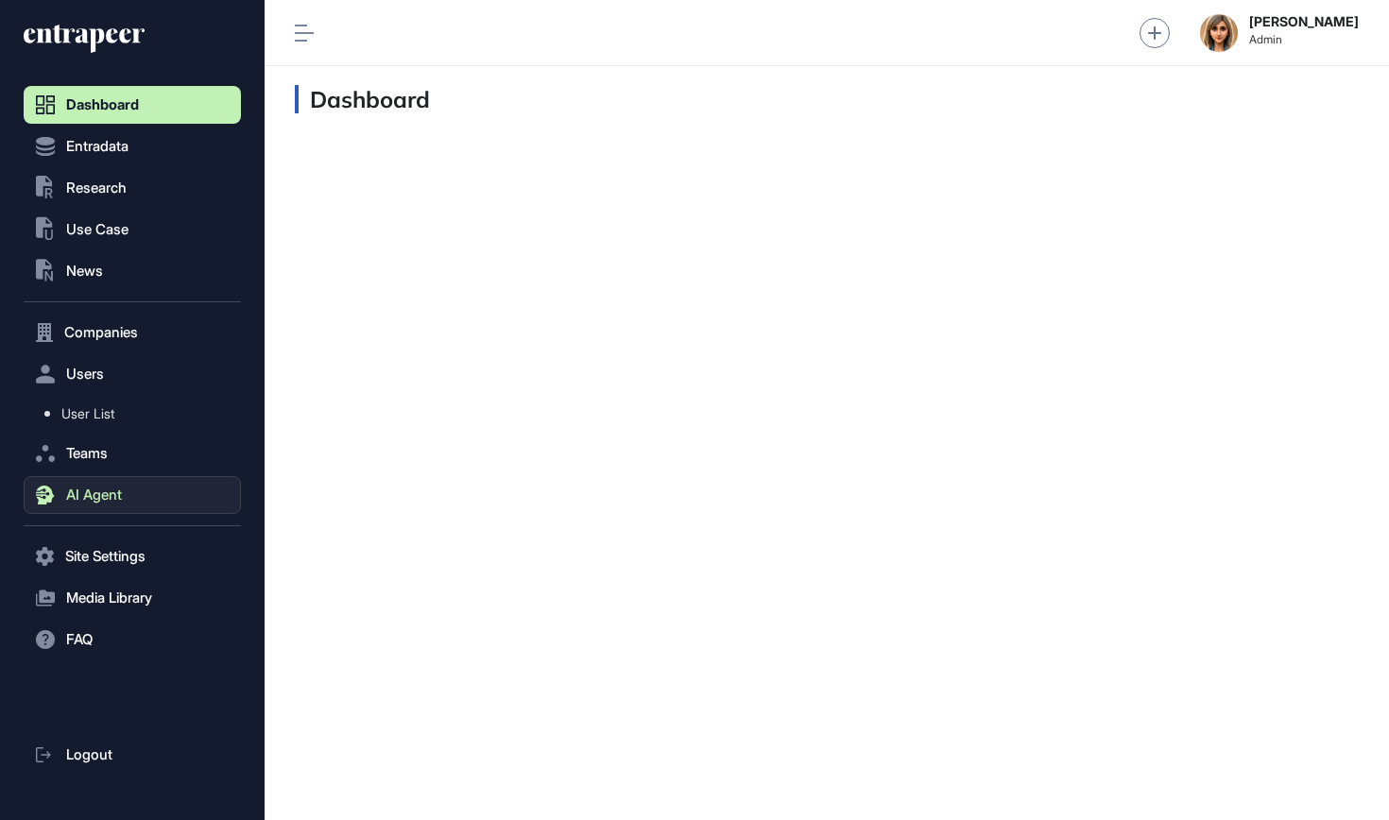
click at [112, 504] on button "AI Agent" at bounding box center [132, 495] width 217 height 38
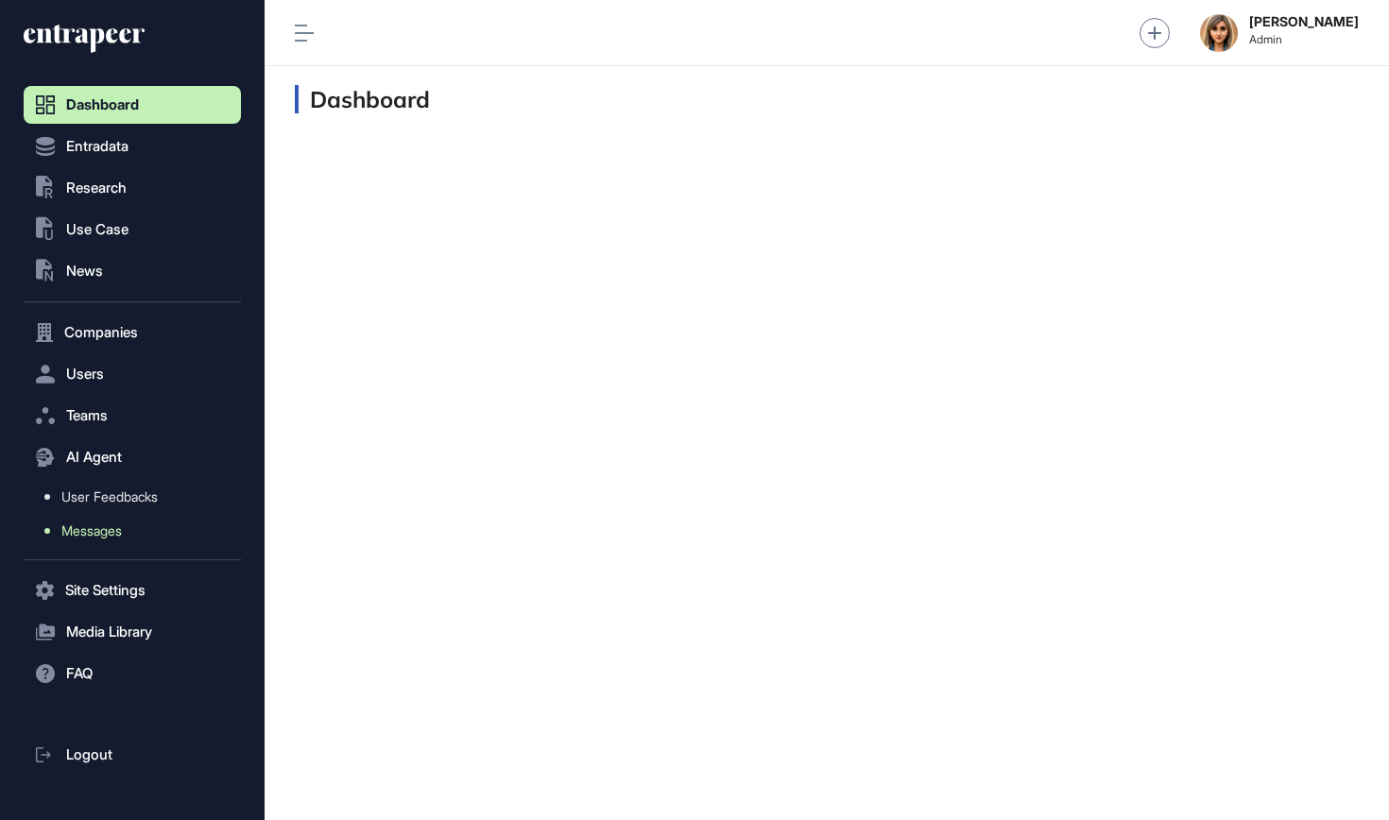
click at [113, 532] on span "Messages" at bounding box center [91, 530] width 60 height 15
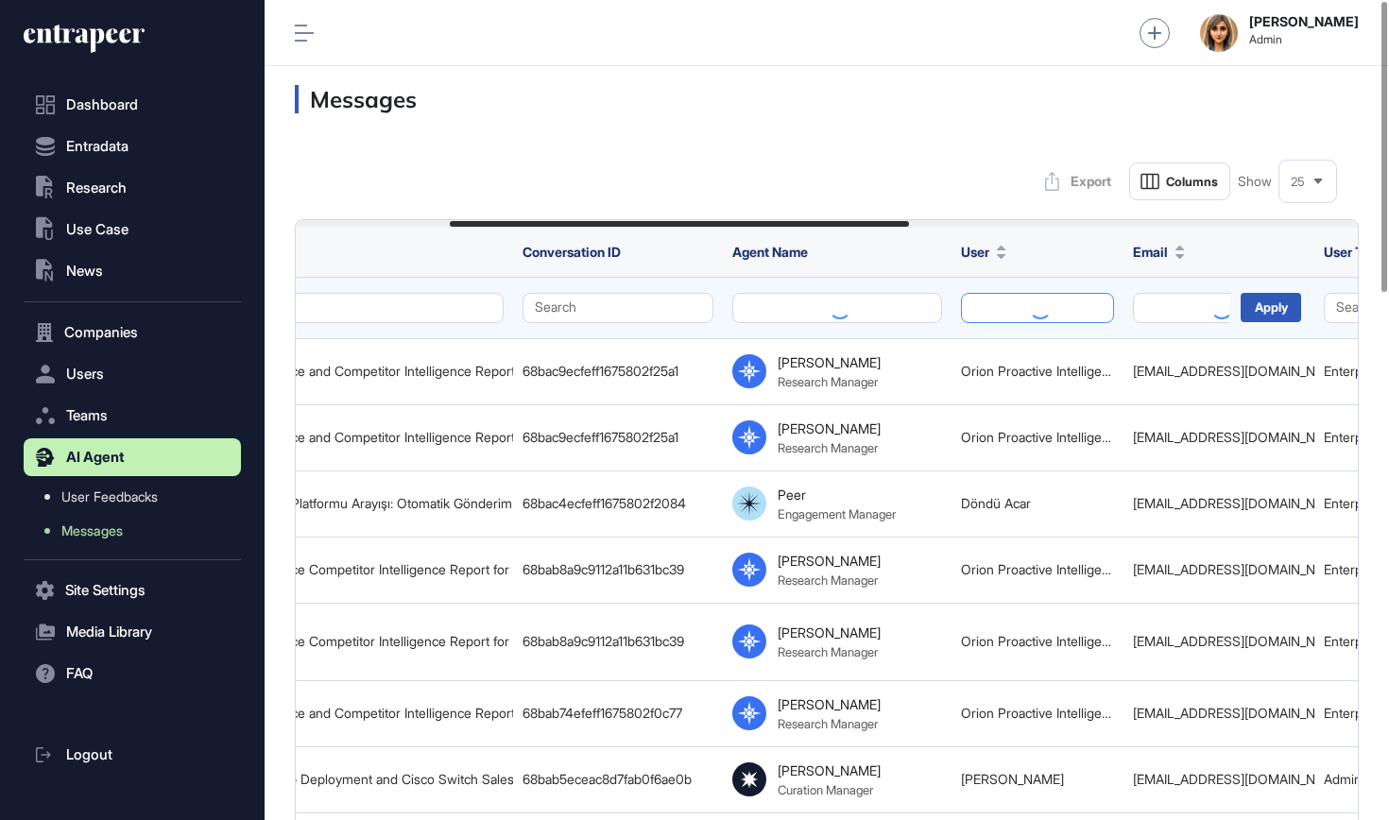
scroll to position [0, 409]
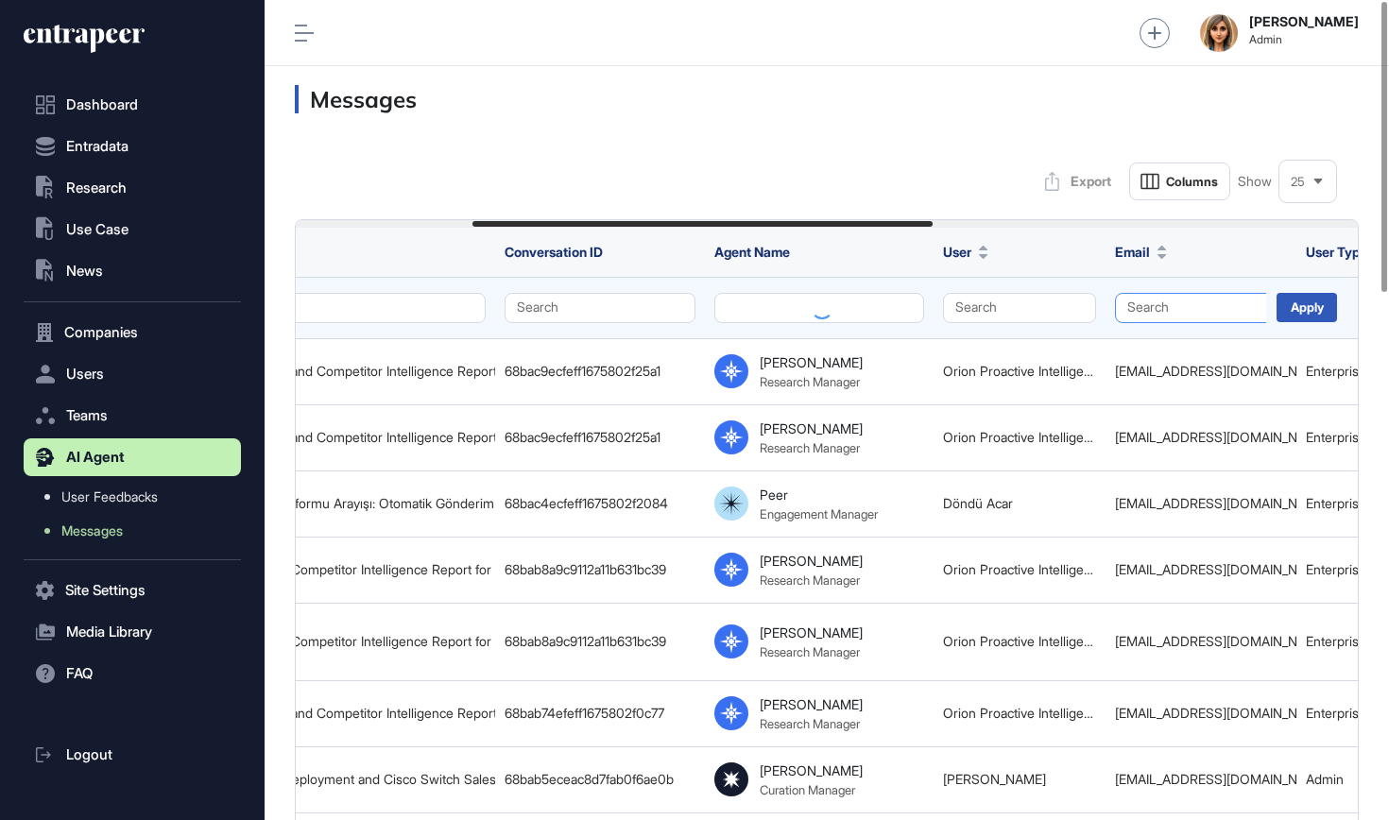
click at [1164, 294] on button "Search" at bounding box center [1201, 308] width 172 height 30
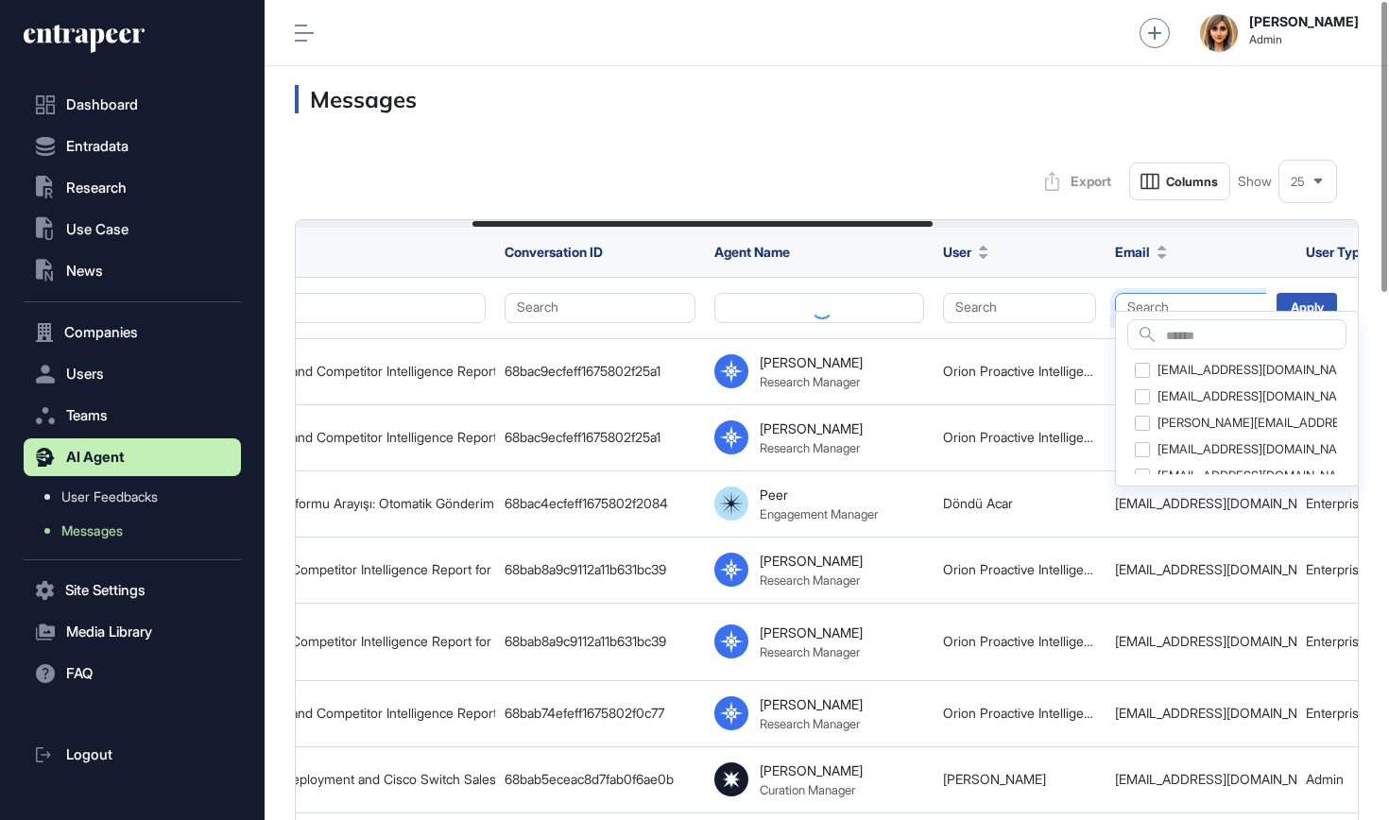
click at [1160, 335] on div "Search" at bounding box center [1236, 334] width 219 height 30
click at [1178, 335] on input "text" at bounding box center [1256, 337] width 180 height 26
paste input "**********"
type input "**********"
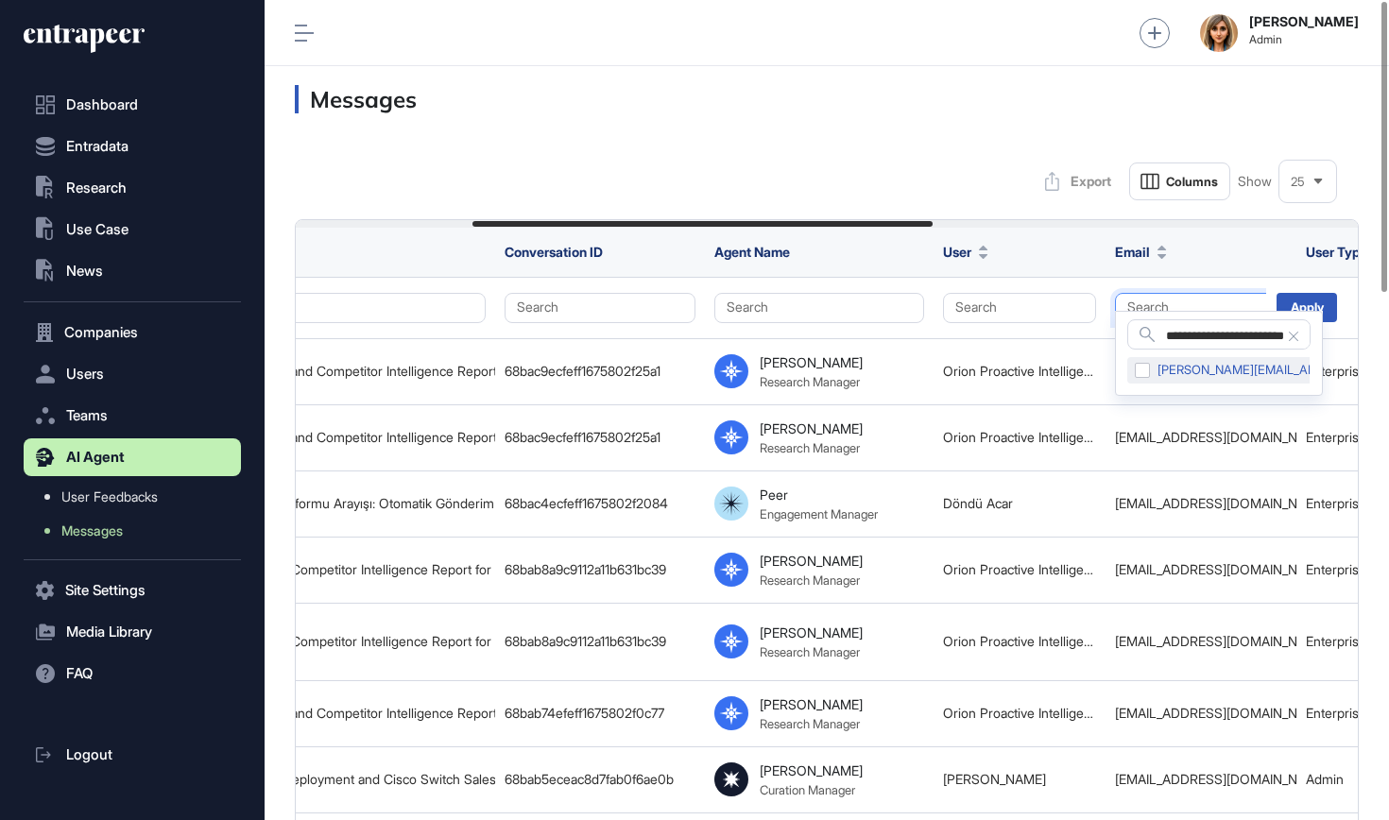
click at [1145, 372] on div "f.delbrueck@t-systems.com" at bounding box center [1294, 370] width 335 height 26
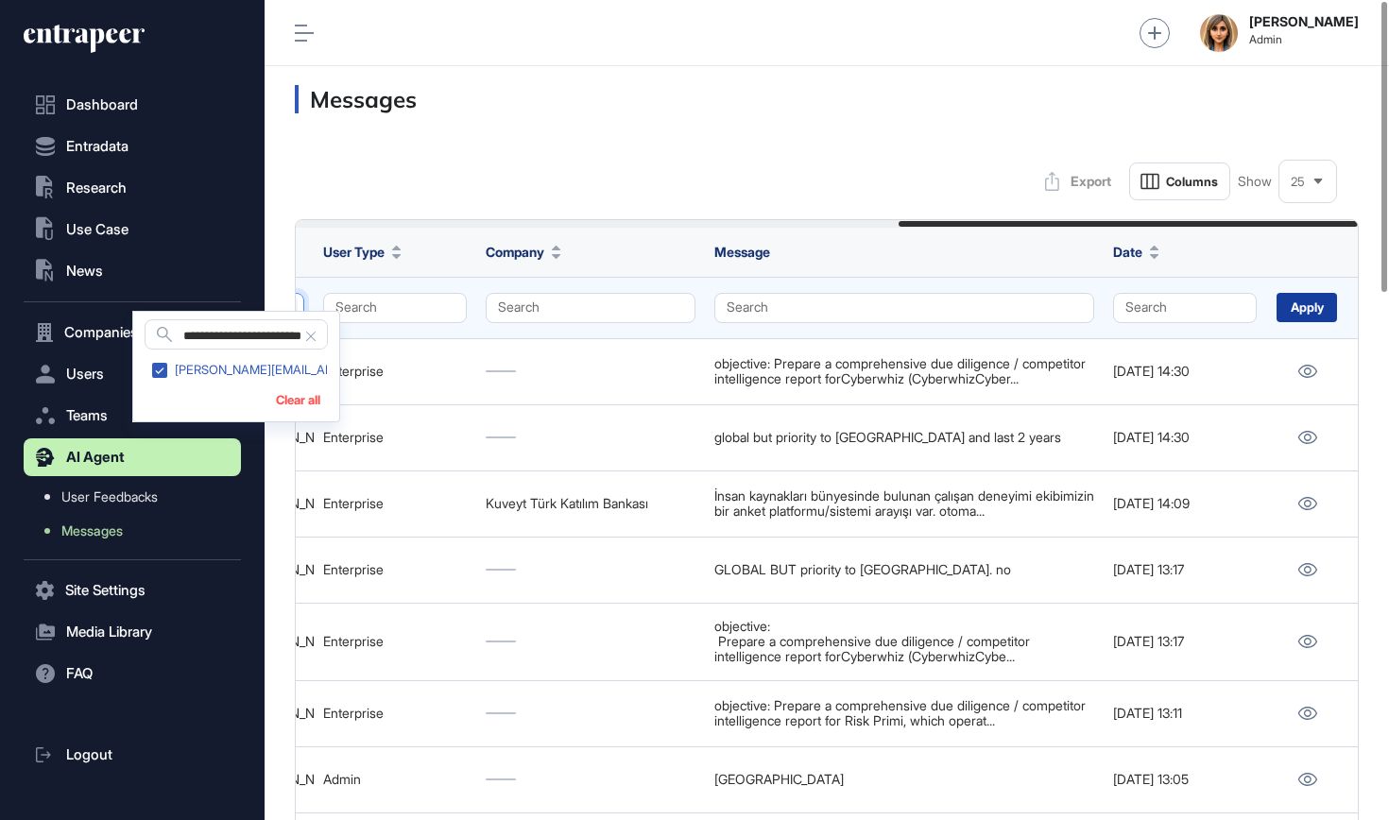
scroll to position [0, 1392]
click at [1178, 293] on div "Apply" at bounding box center [1307, 307] width 60 height 29
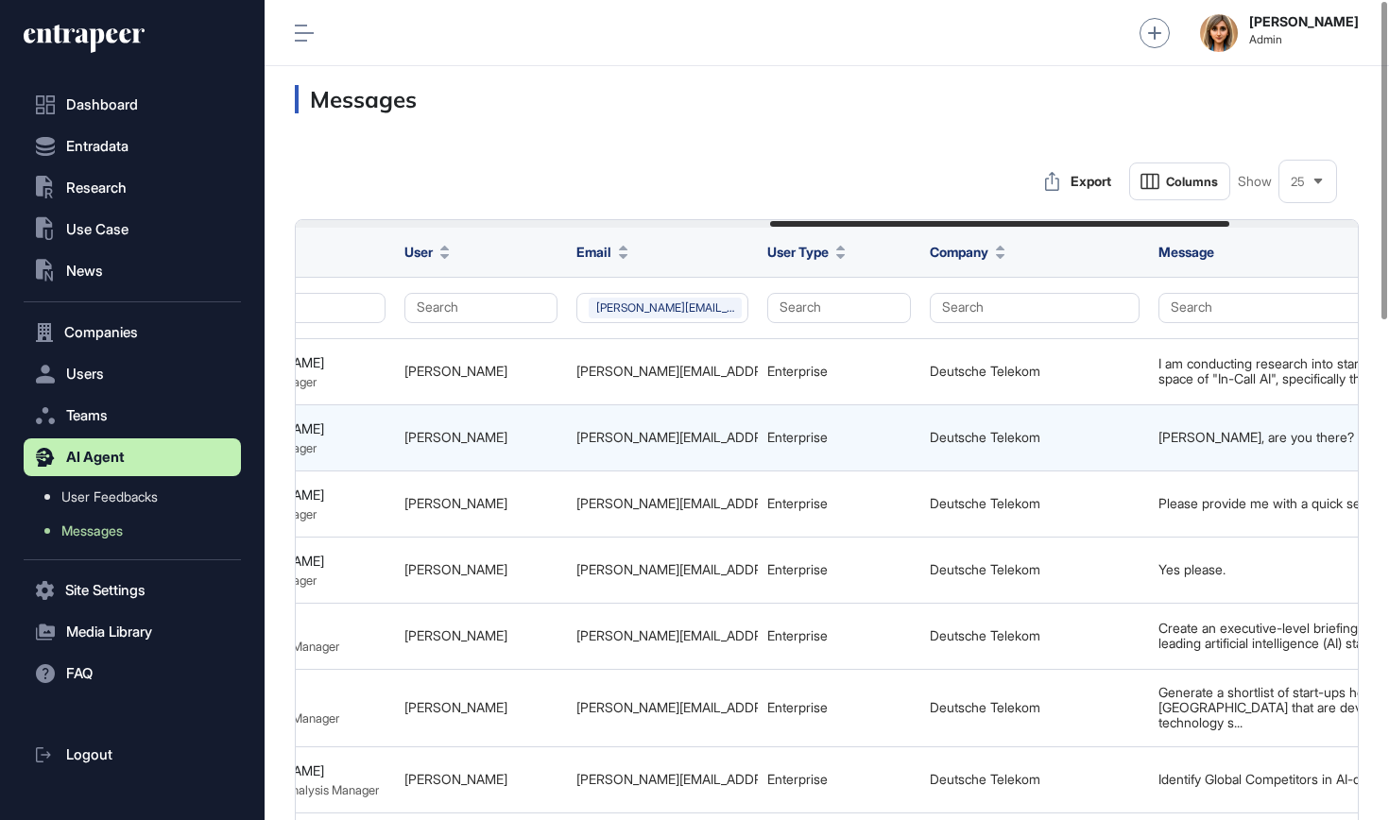
scroll to position [0, 1227]
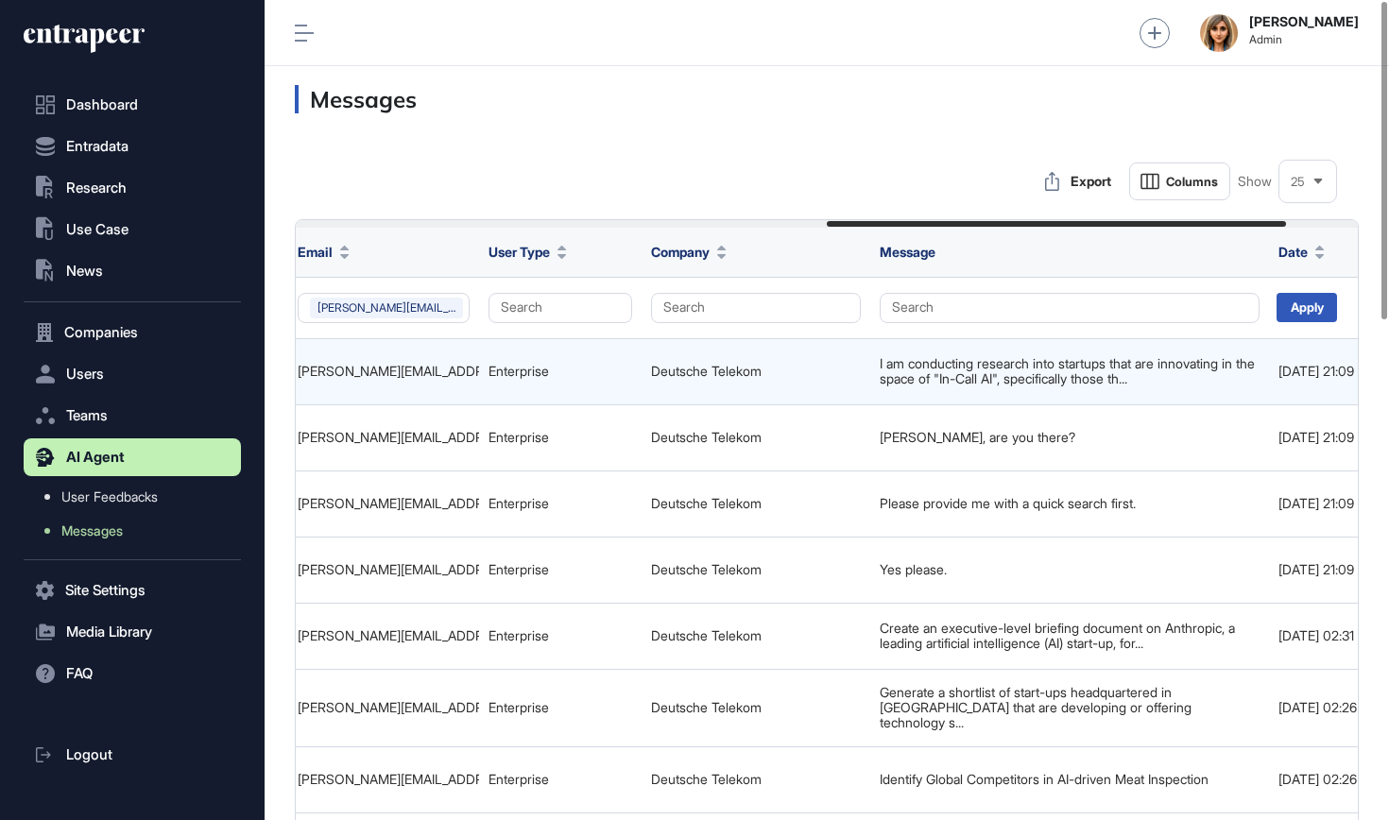
click at [1038, 365] on div "I am conducting research into startups that are innovating in the space of "In-…" at bounding box center [1070, 371] width 380 height 31
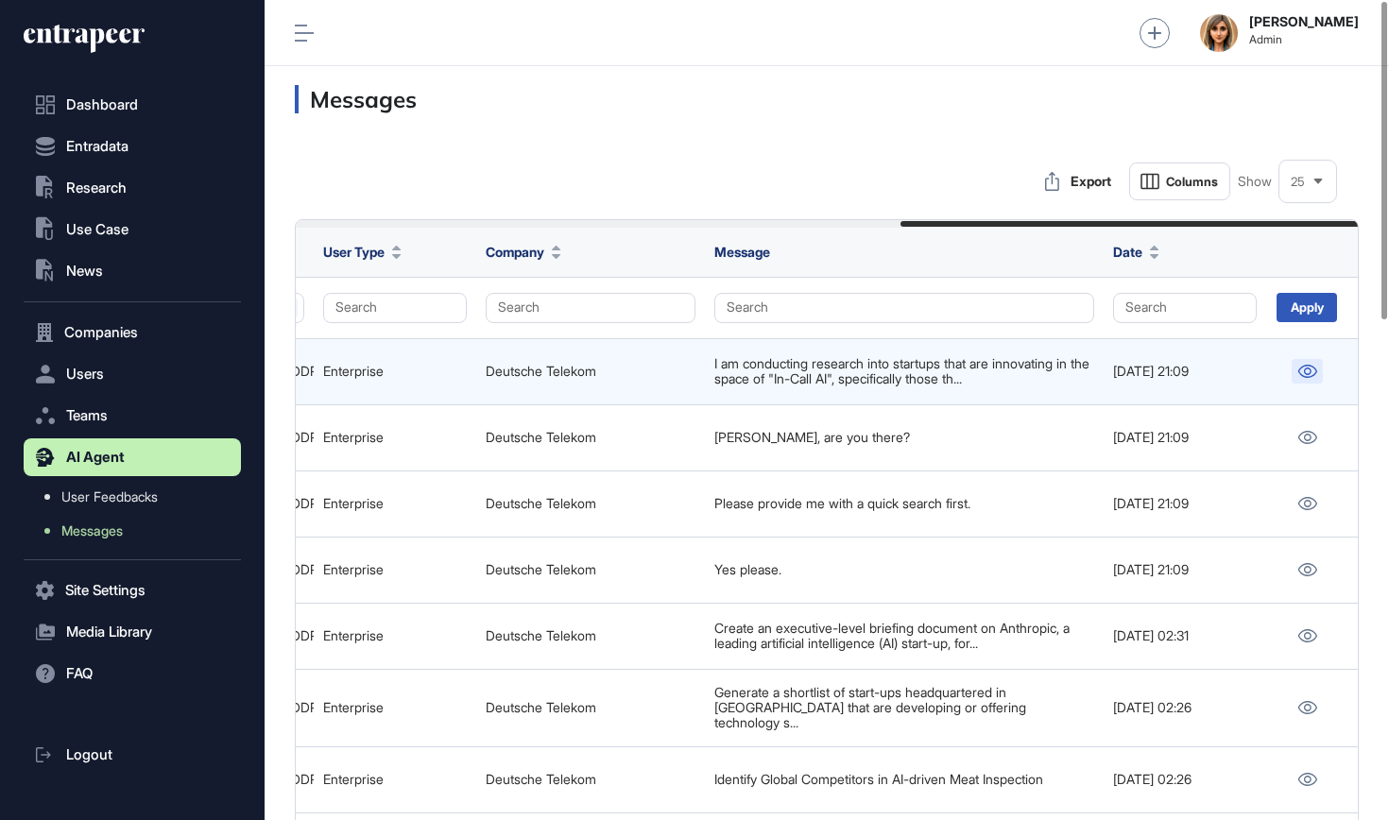
scroll to position [0, 1392]
click at [1178, 365] on icon at bounding box center [1307, 371] width 20 height 13
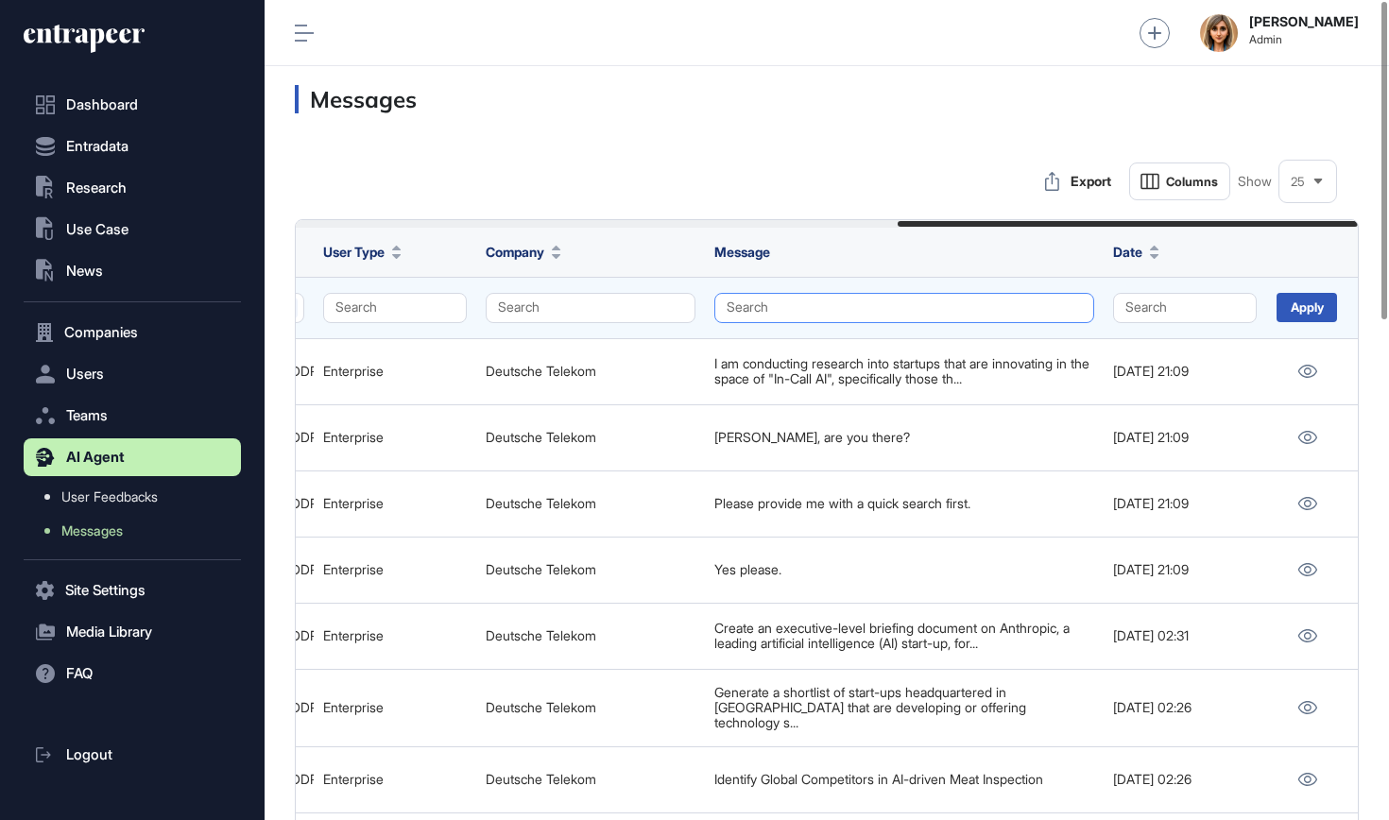
scroll to position [0, 1391]
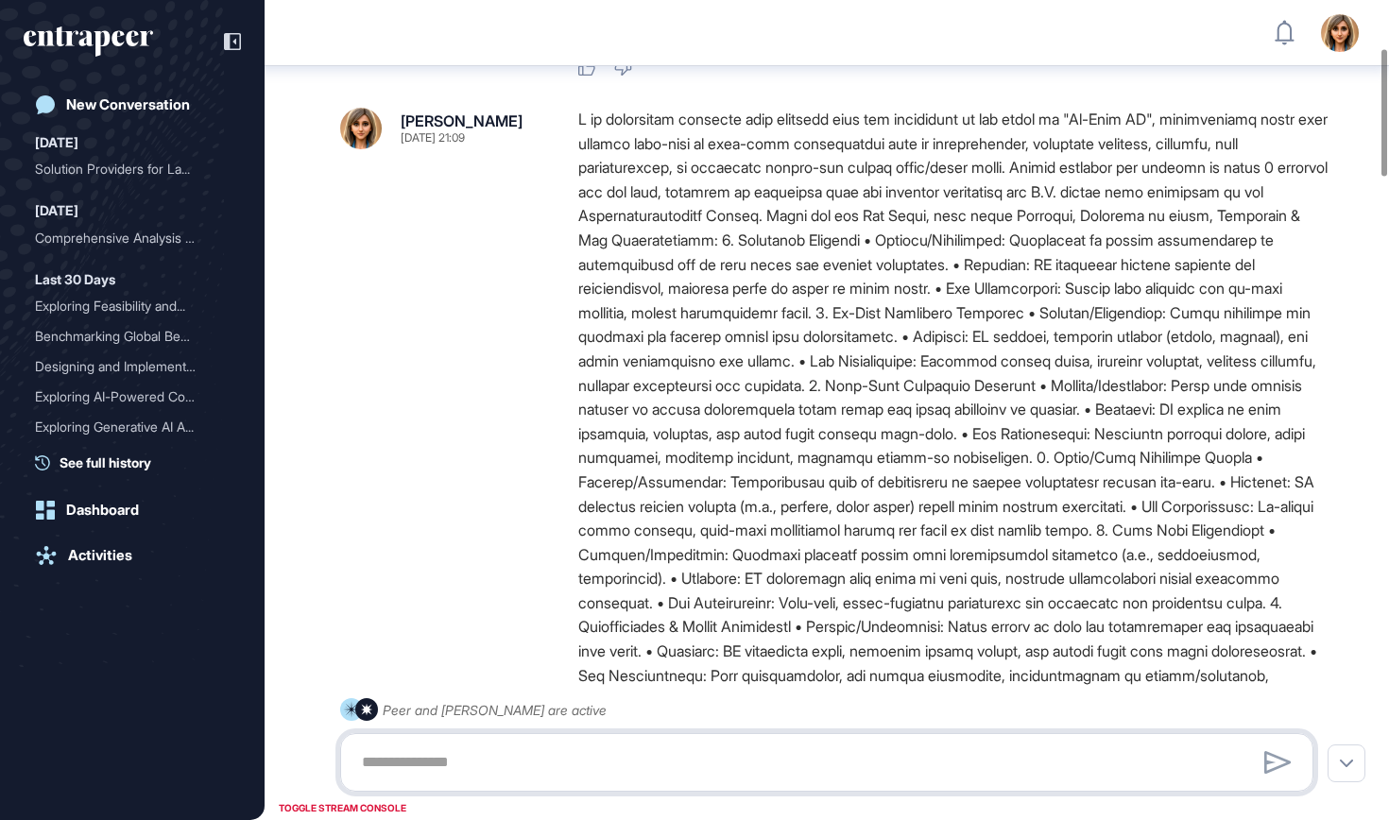
scroll to position [310, 0]
drag, startPoint x: 935, startPoint y: 232, endPoint x: 803, endPoint y: 232, distance: 132.3
click at [802, 232] on div at bounding box center [953, 615] width 750 height 1016
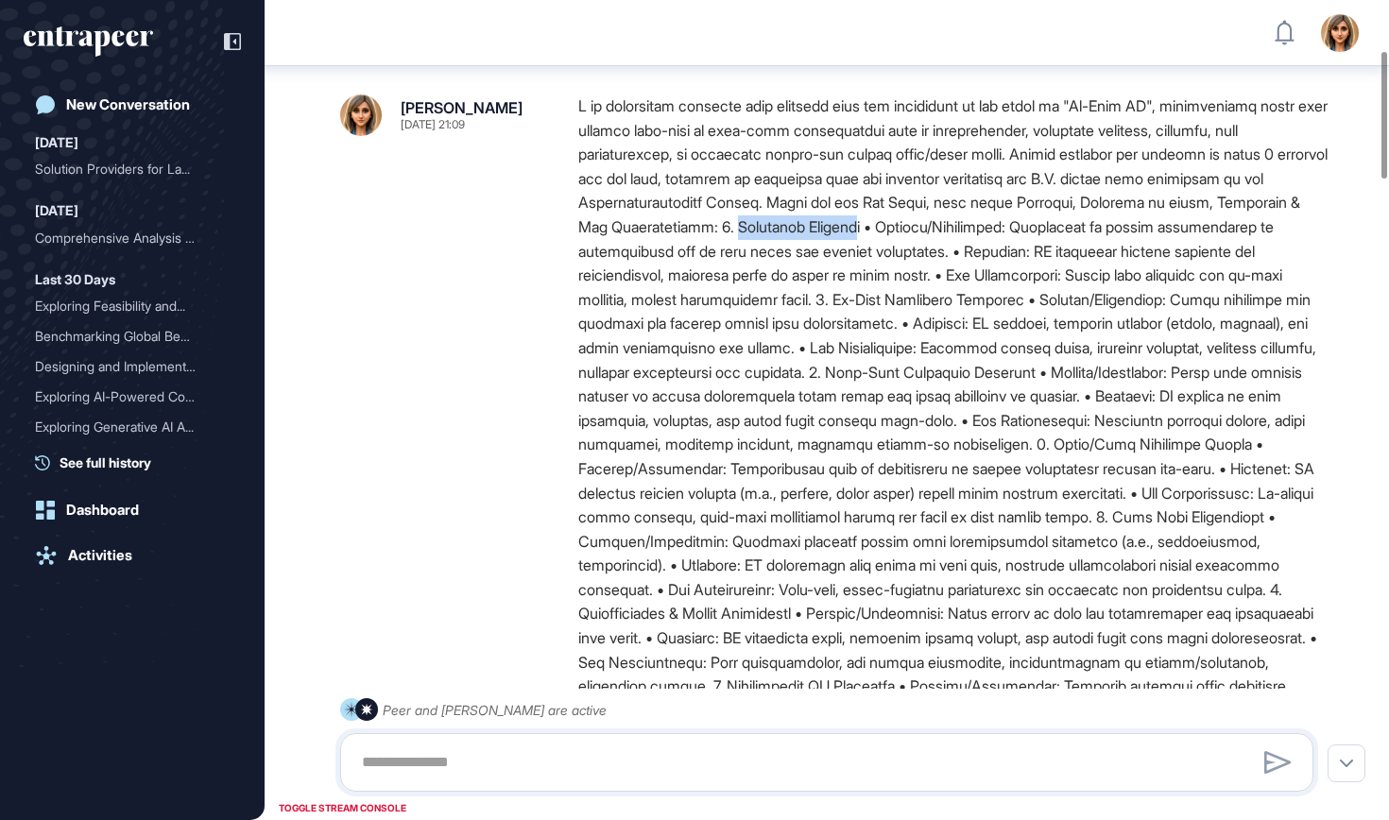
scroll to position [324, 0]
drag, startPoint x: 900, startPoint y: 299, endPoint x: 1092, endPoint y: 300, distance: 192.8
click at [1092, 300] on div at bounding box center [953, 601] width 750 height 1016
copy div "In-Call Concierge Services"
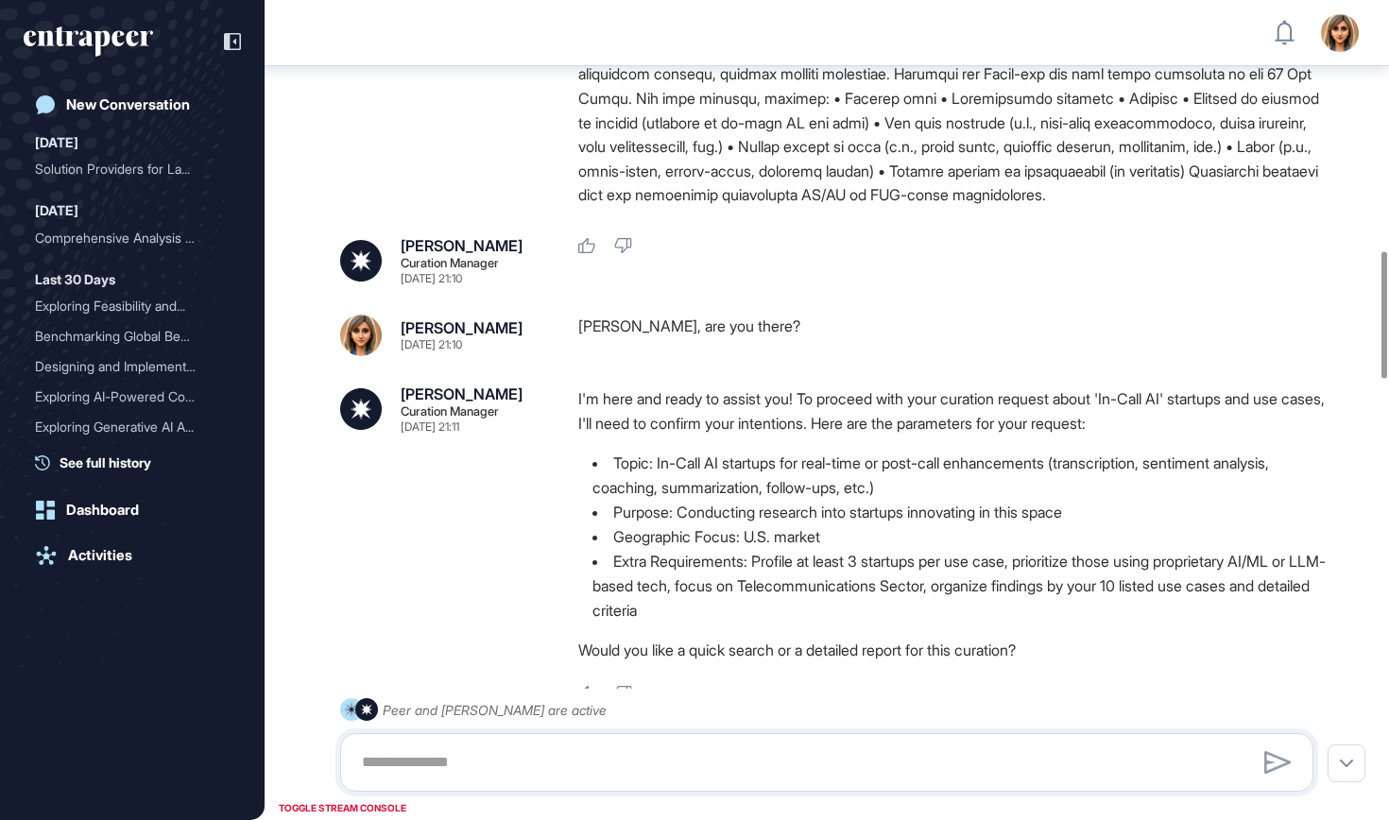
scroll to position [966, 0]
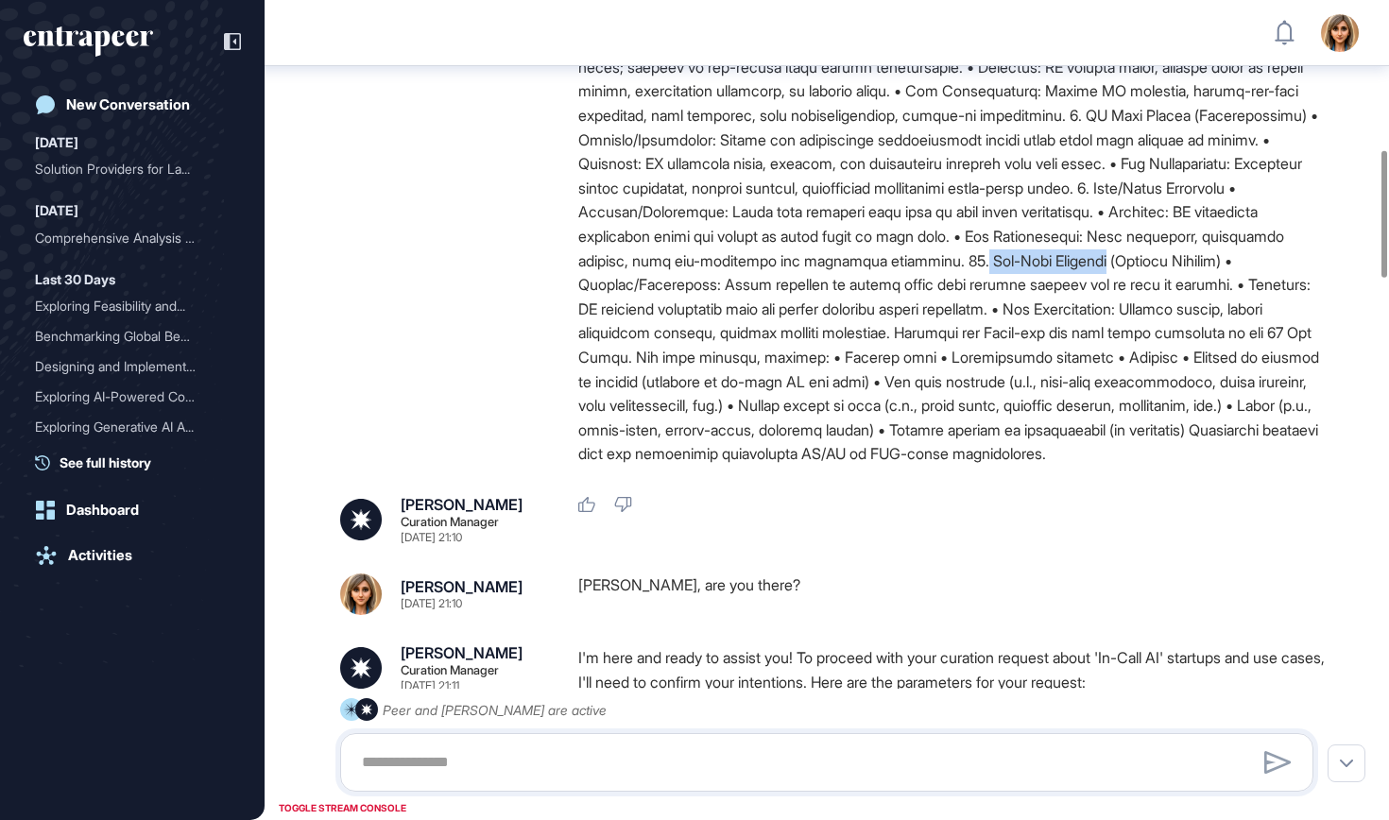
drag, startPoint x: 1036, startPoint y: 266, endPoint x: 1154, endPoint y: 267, distance: 118.1
copy div "Pre-Call Briefing"
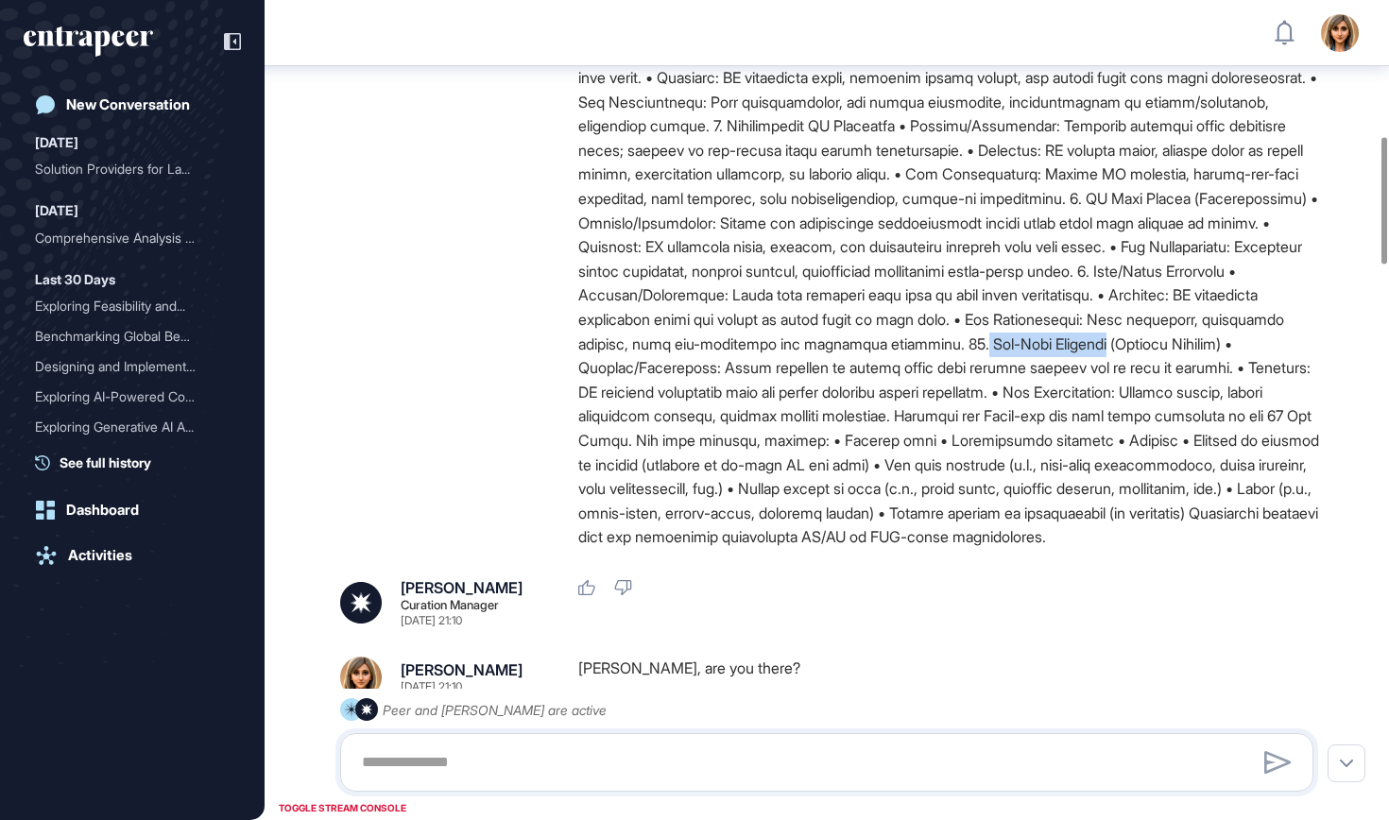
scroll to position [877, 0]
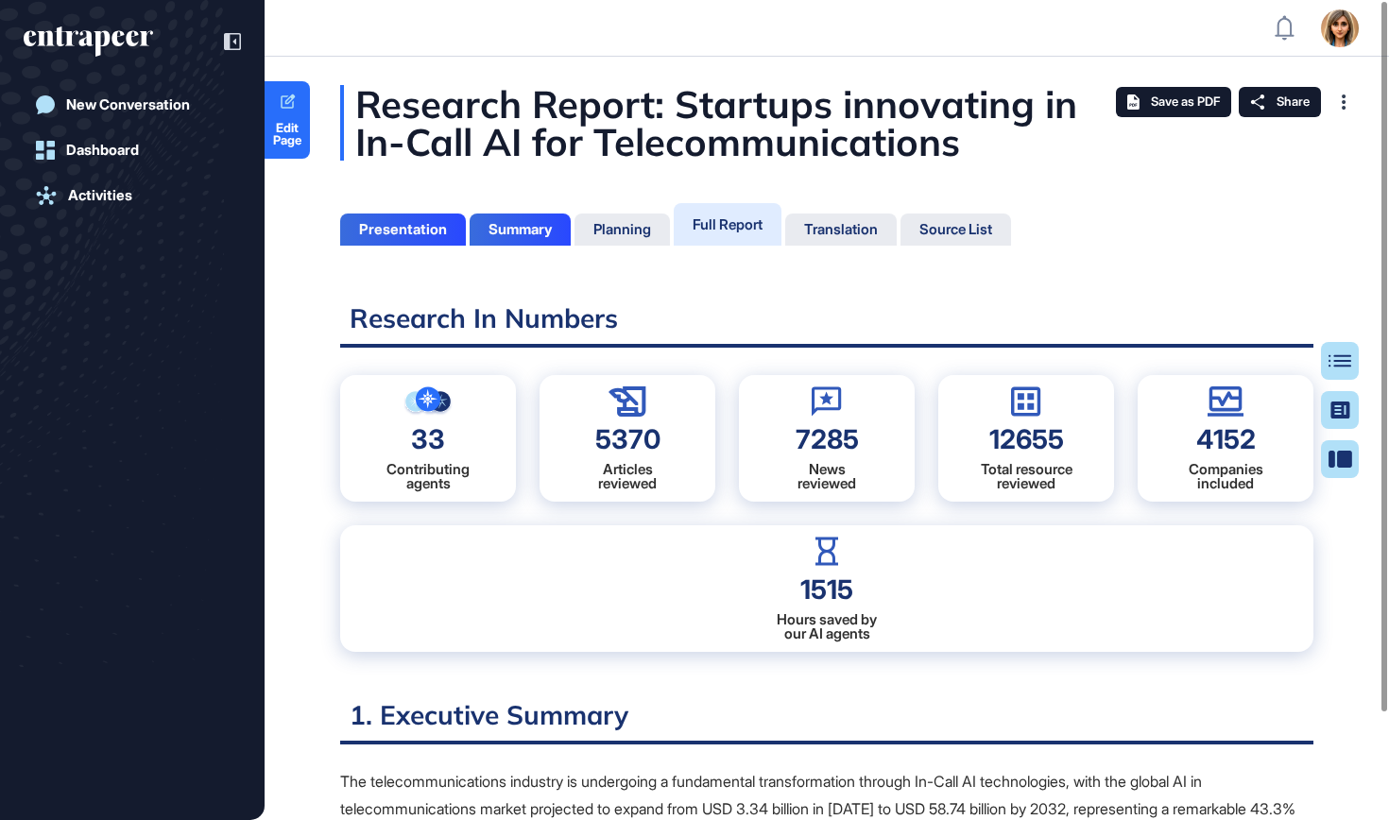
scroll to position [9, 1]
click at [280, 116] on link "Edit Page" at bounding box center [287, 119] width 45 height 77
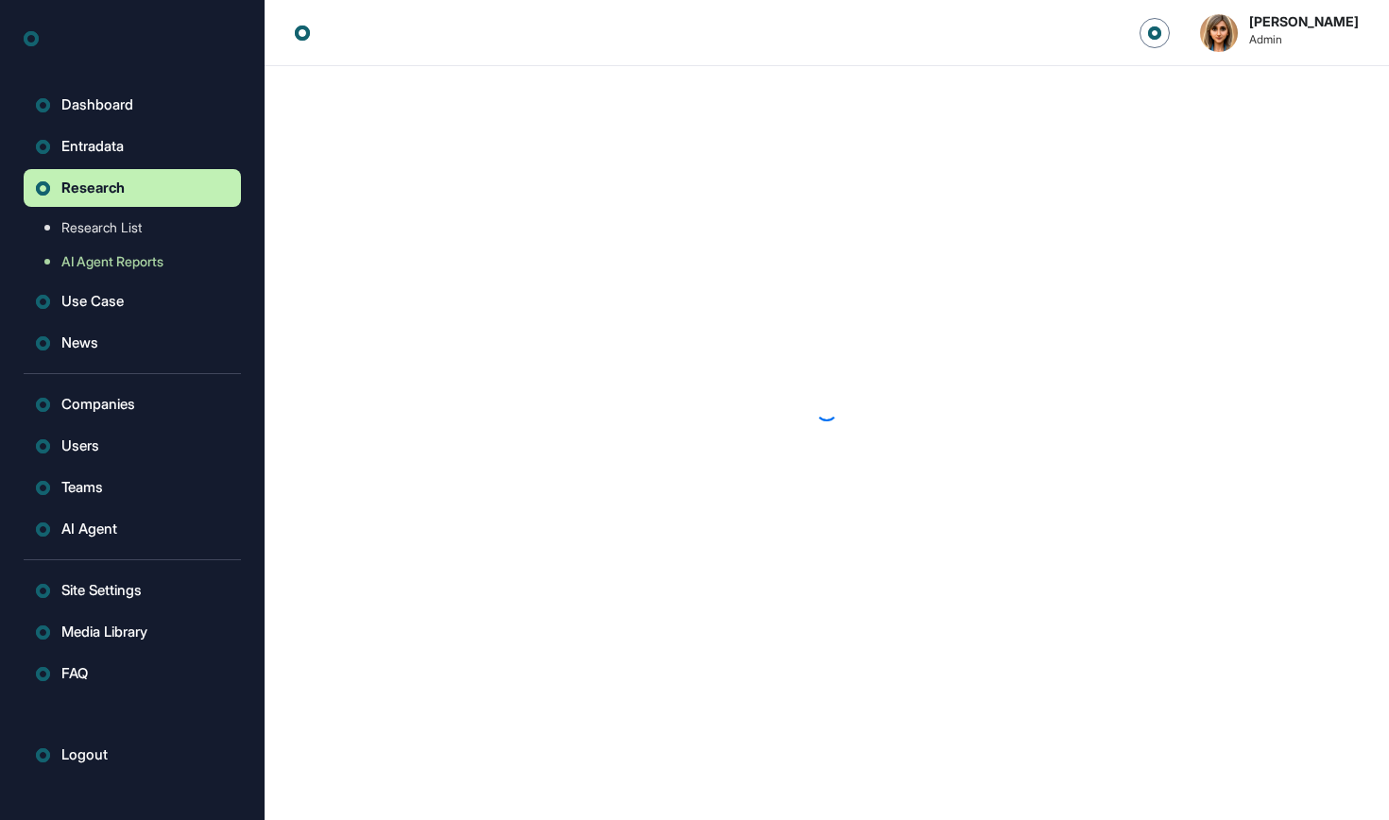
scroll to position [1, 1]
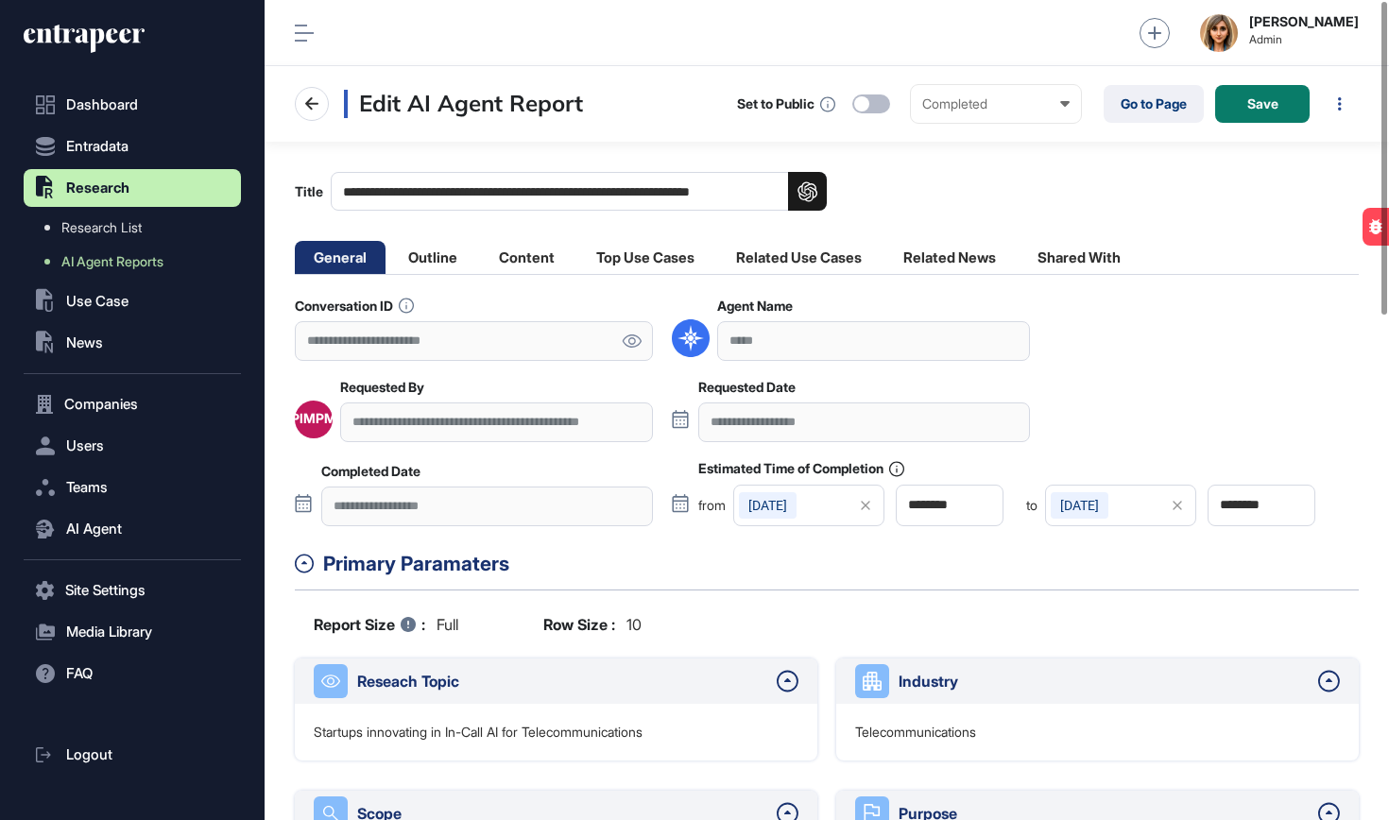
click at [632, 341] on icon at bounding box center [632, 341] width 20 height 13
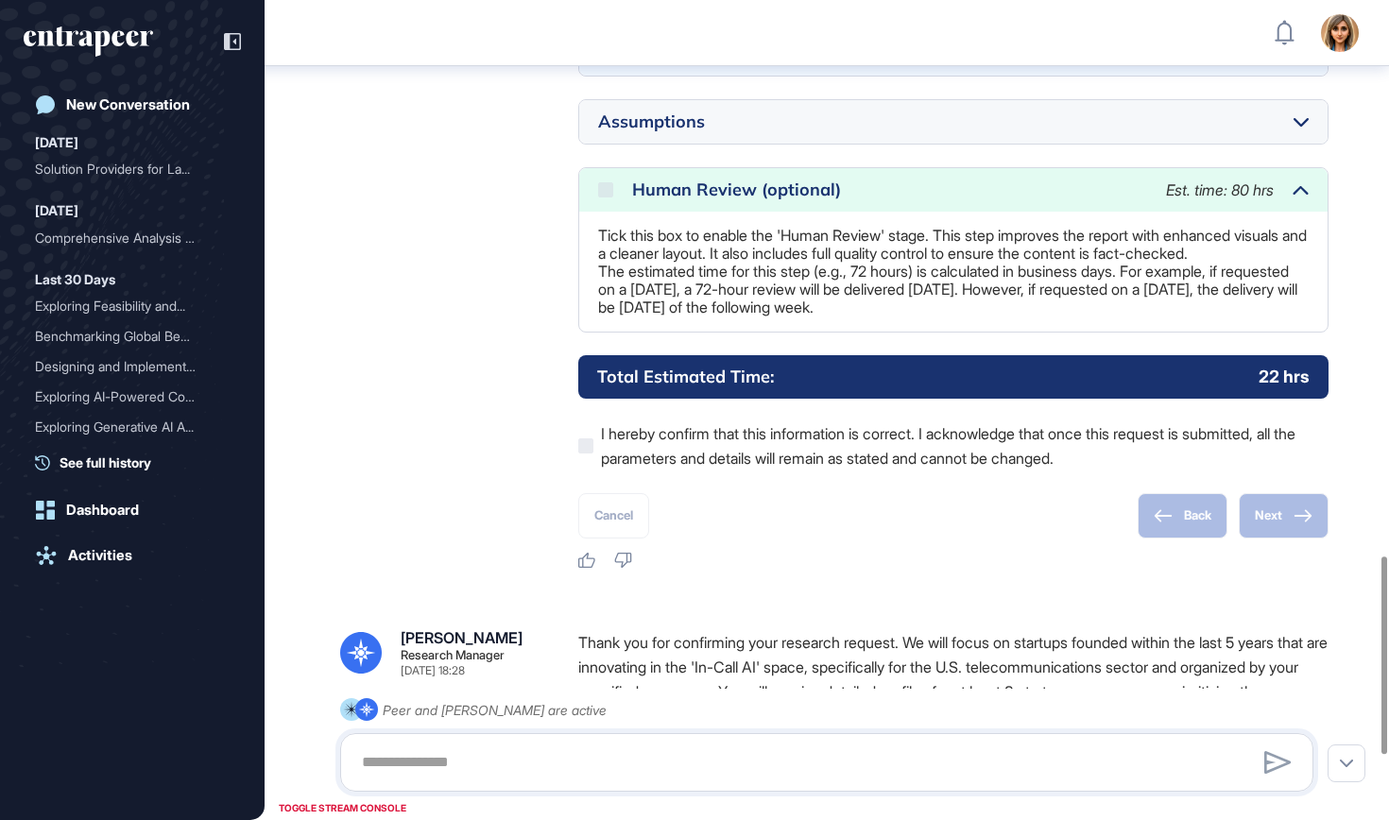
scroll to position [2365, 0]
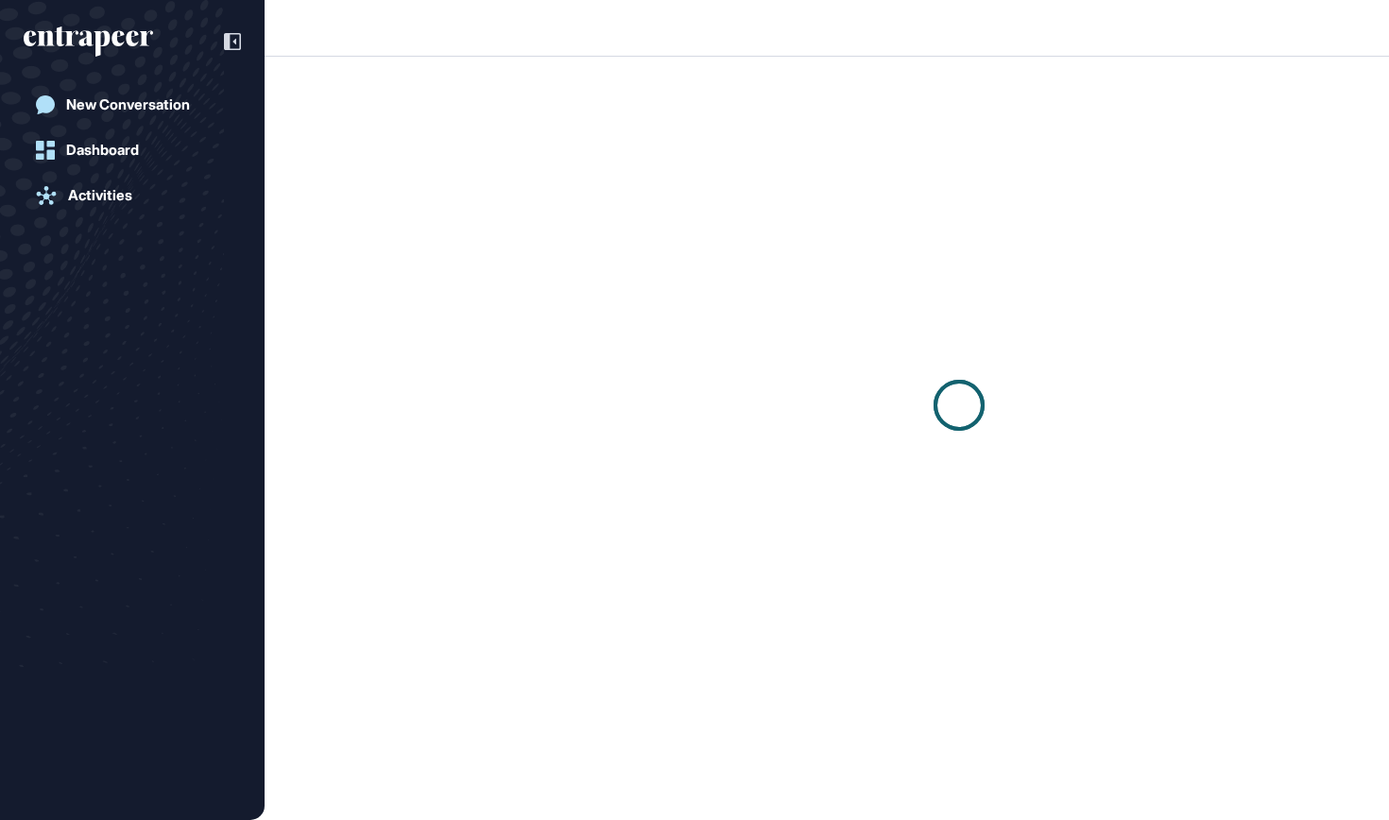
scroll to position [1, 1]
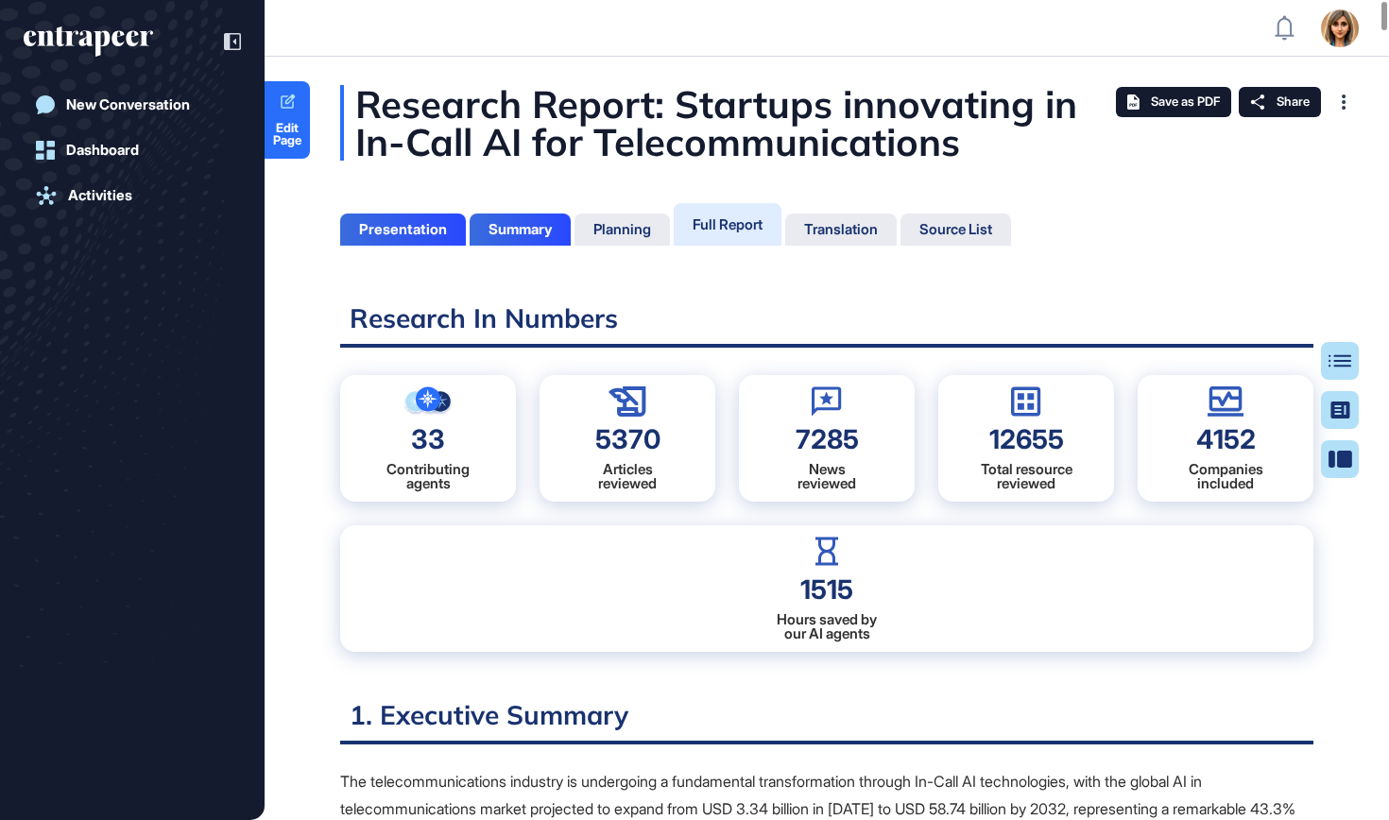
click at [232, 35] on icon at bounding box center [232, 41] width 17 height 17
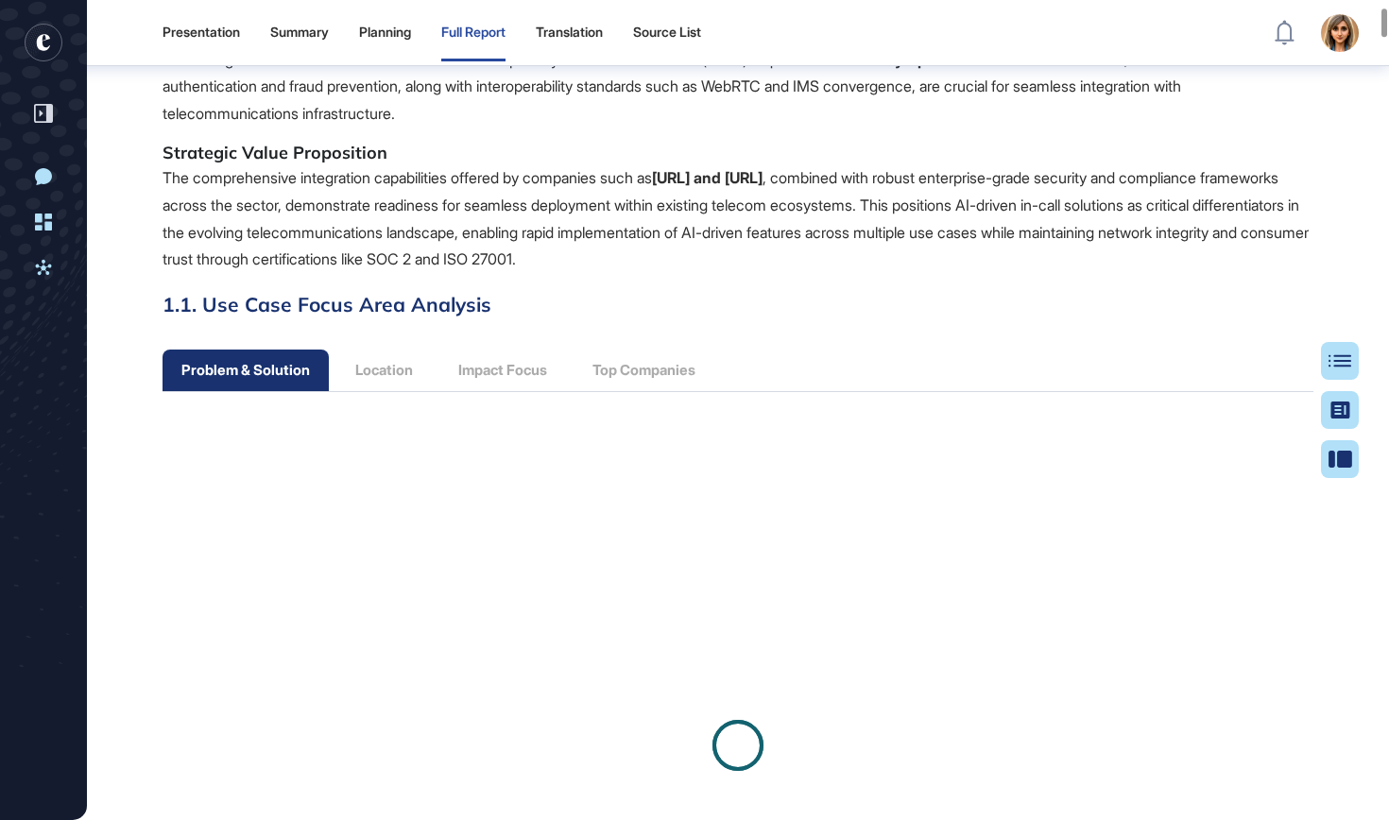
scroll to position [1359, 0]
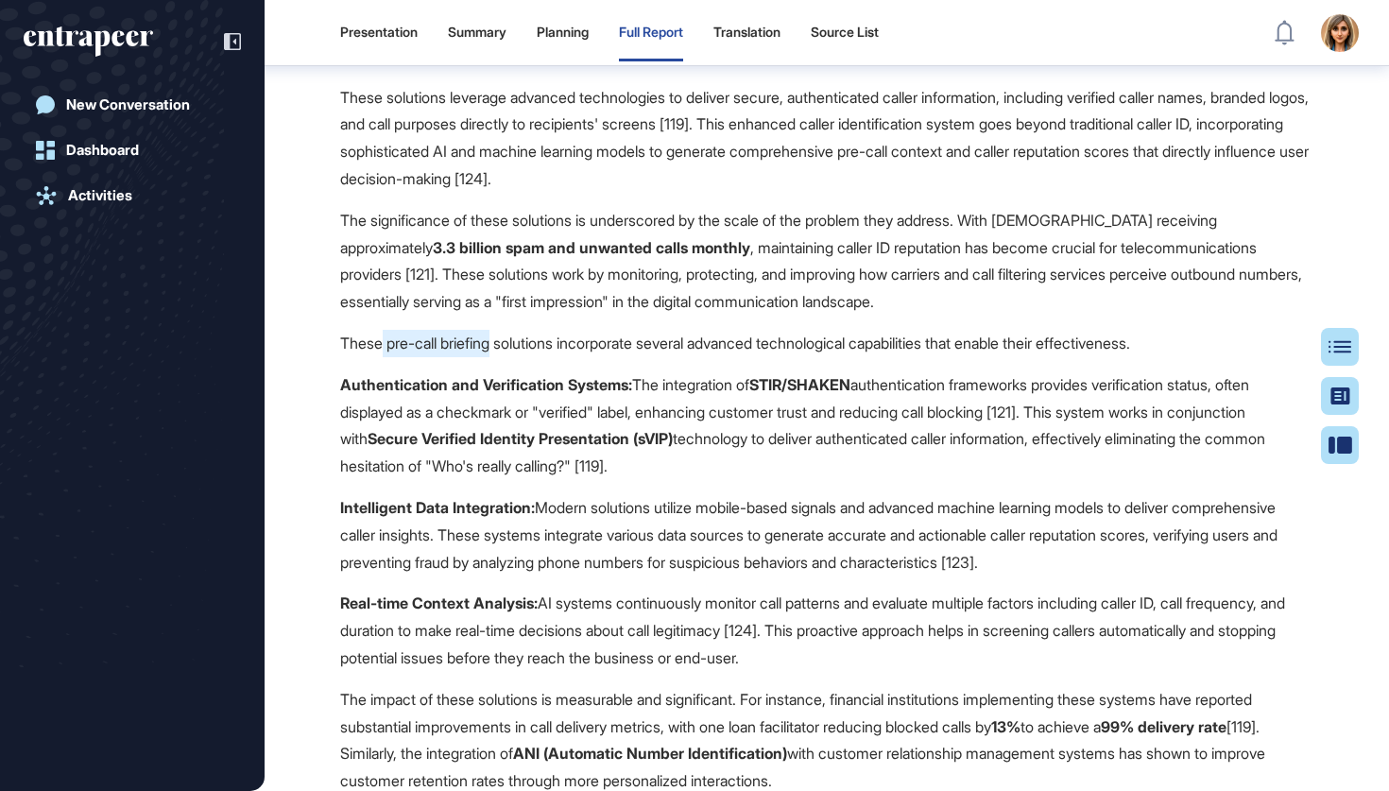
scroll to position [22730, 0]
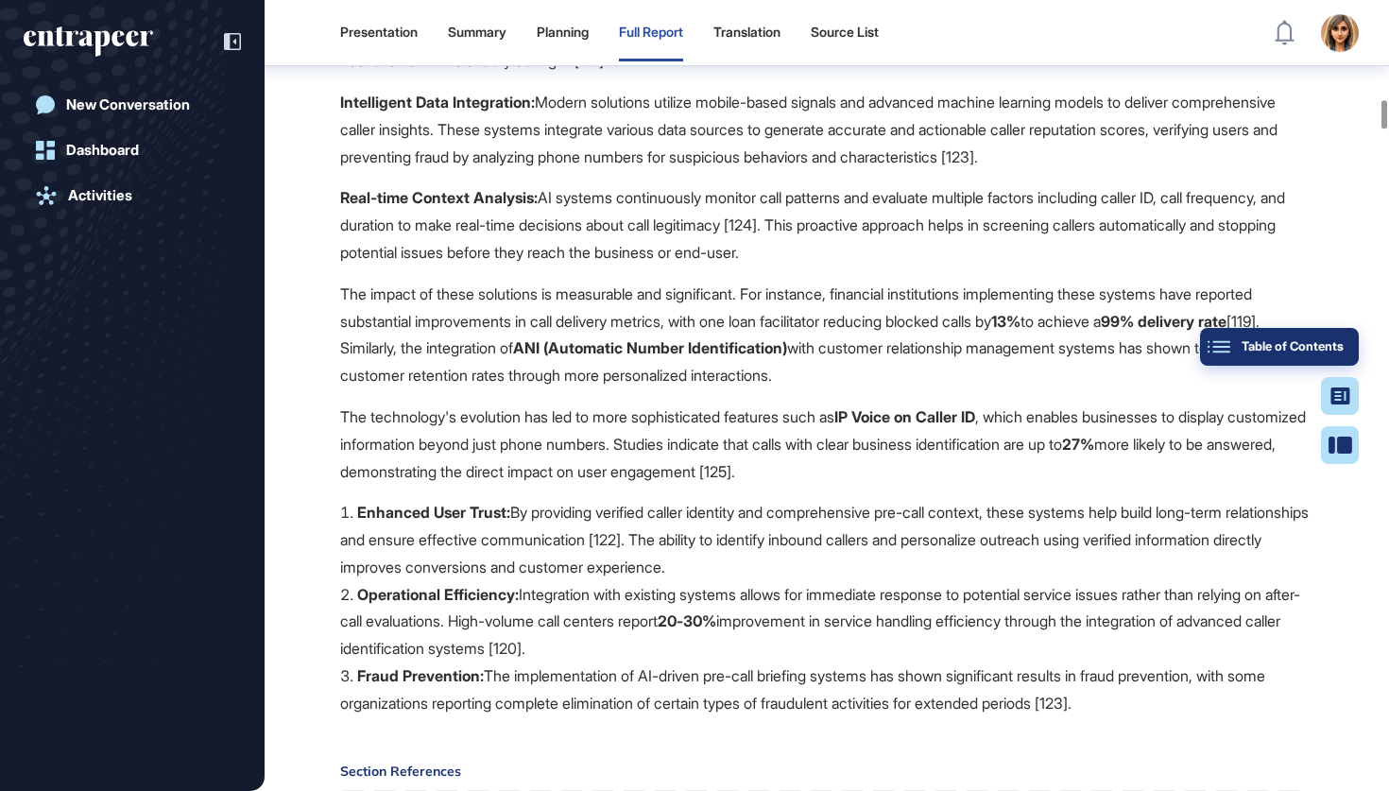
click at [1355, 347] on button "Table of Contents" at bounding box center [1279, 347] width 159 height 38
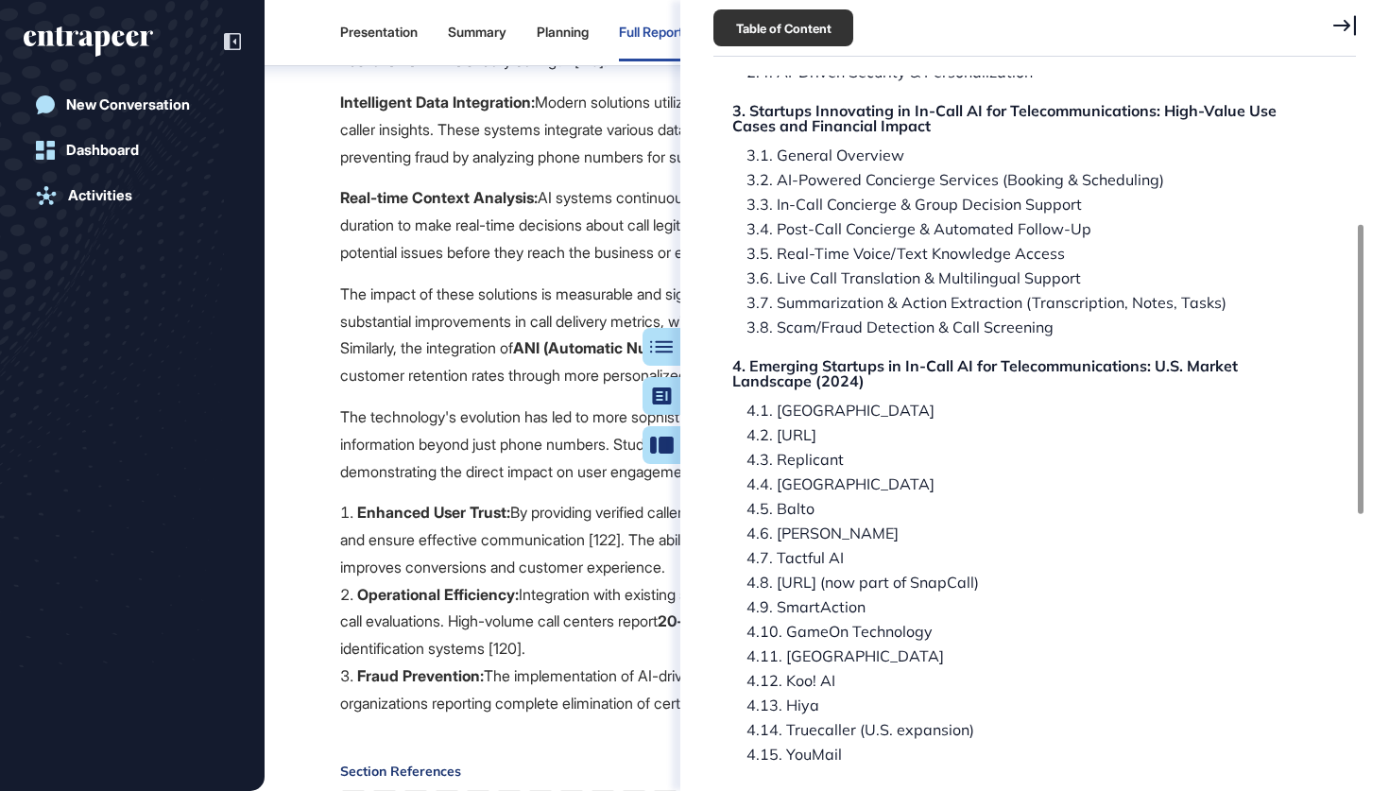
scroll to position [0, 0]
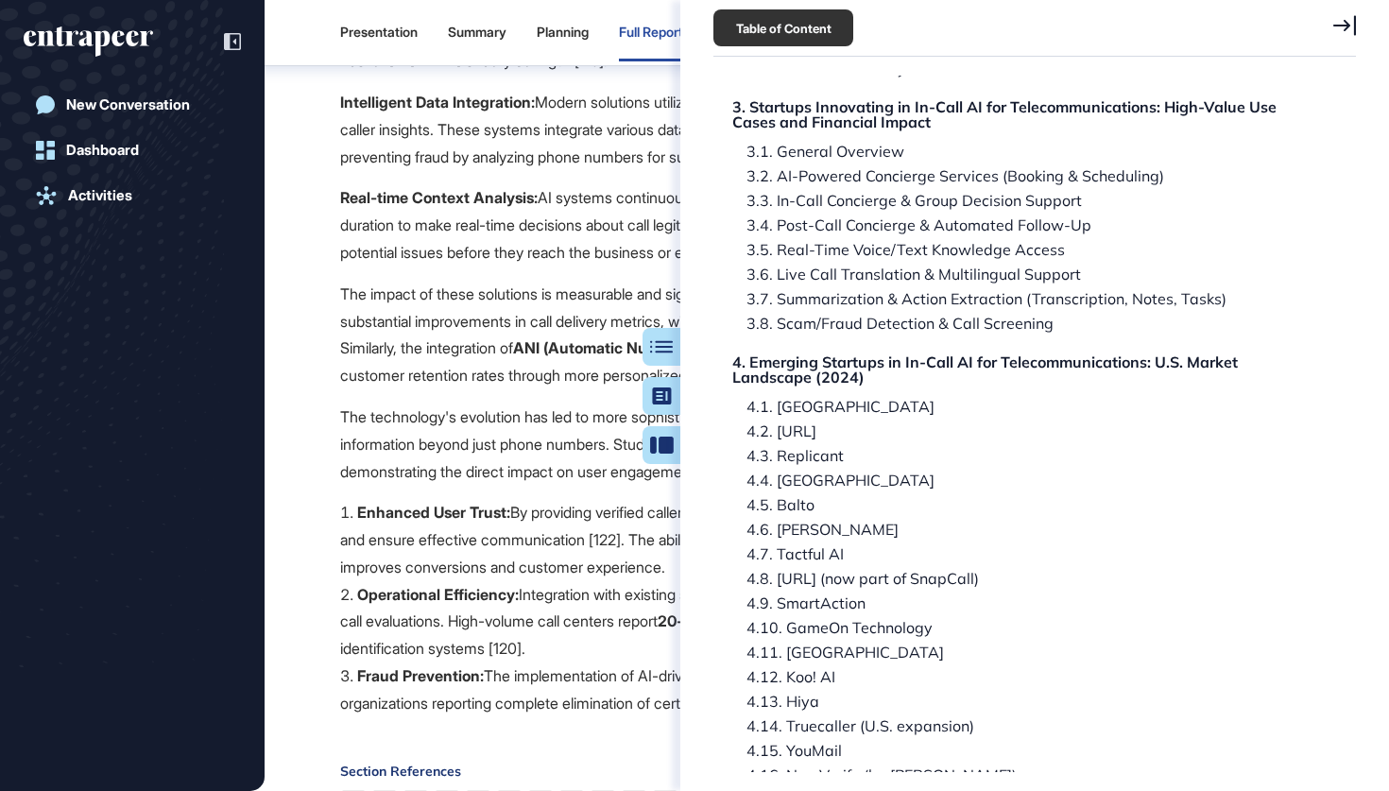
click at [915, 174] on div "3.2. AI-Powered Concierge Services (Booking & Scheduling)" at bounding box center [951, 175] width 432 height 15
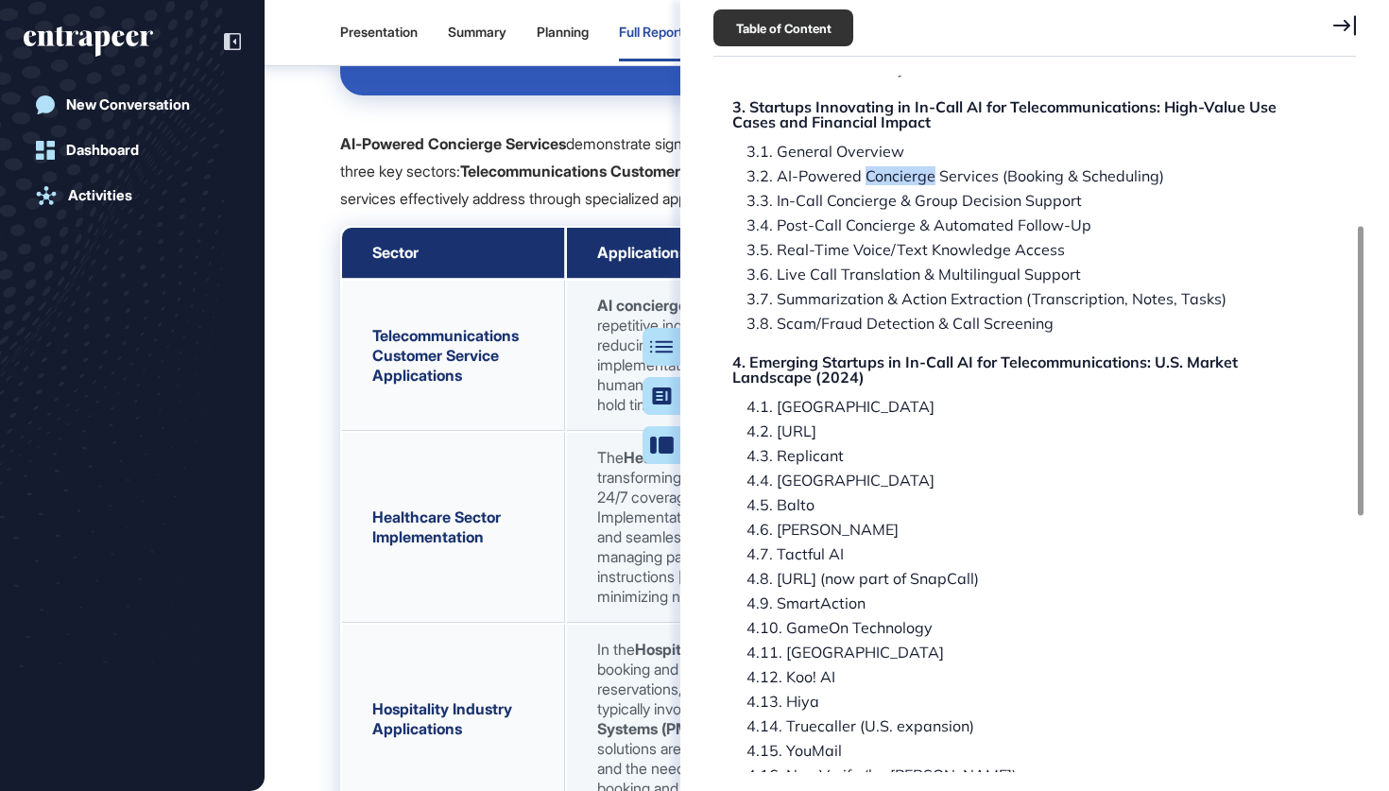
copy div "Concierge"
click at [68, 51] on icon "entrapeer-logo" at bounding box center [88, 41] width 129 height 30
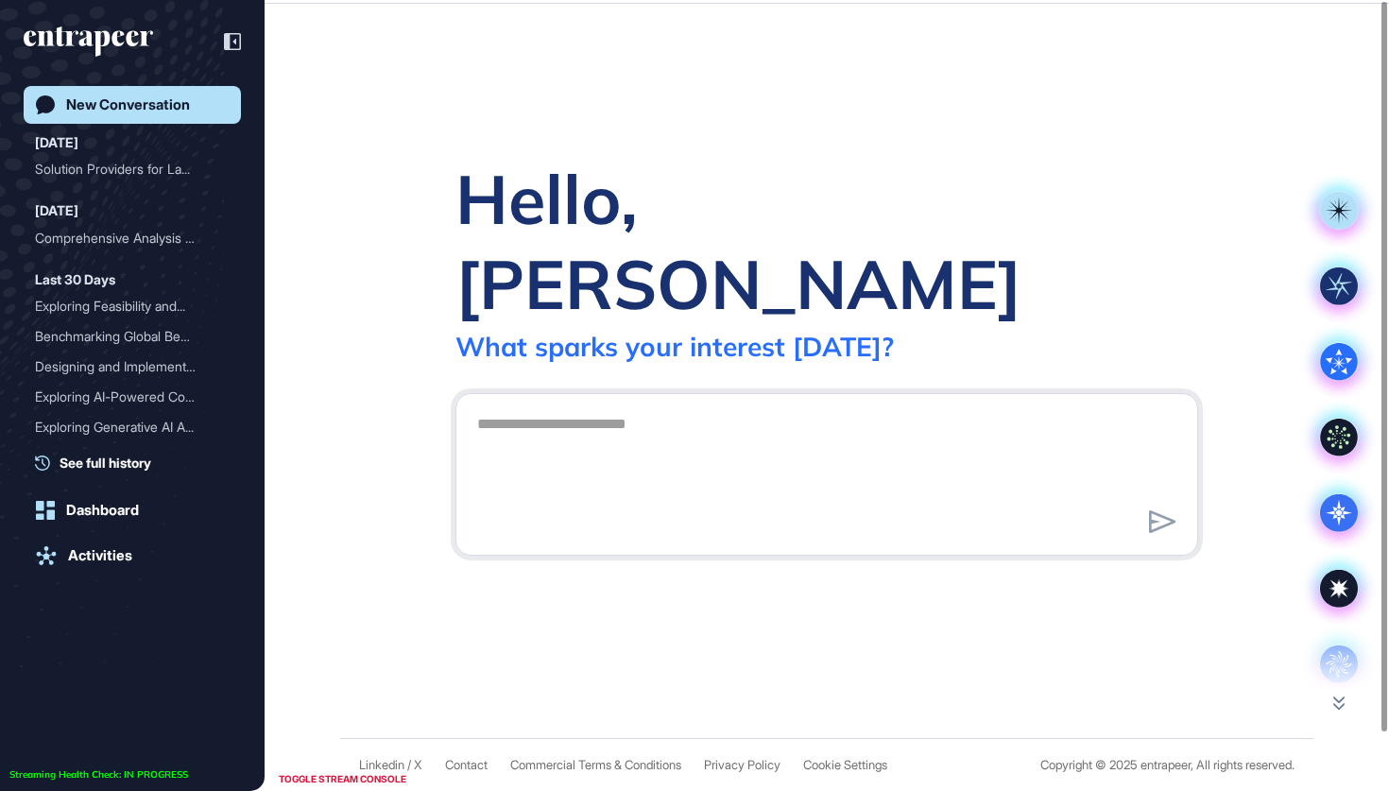
click at [68, 51] on icon "entrapeer-logo" at bounding box center [88, 41] width 129 height 30
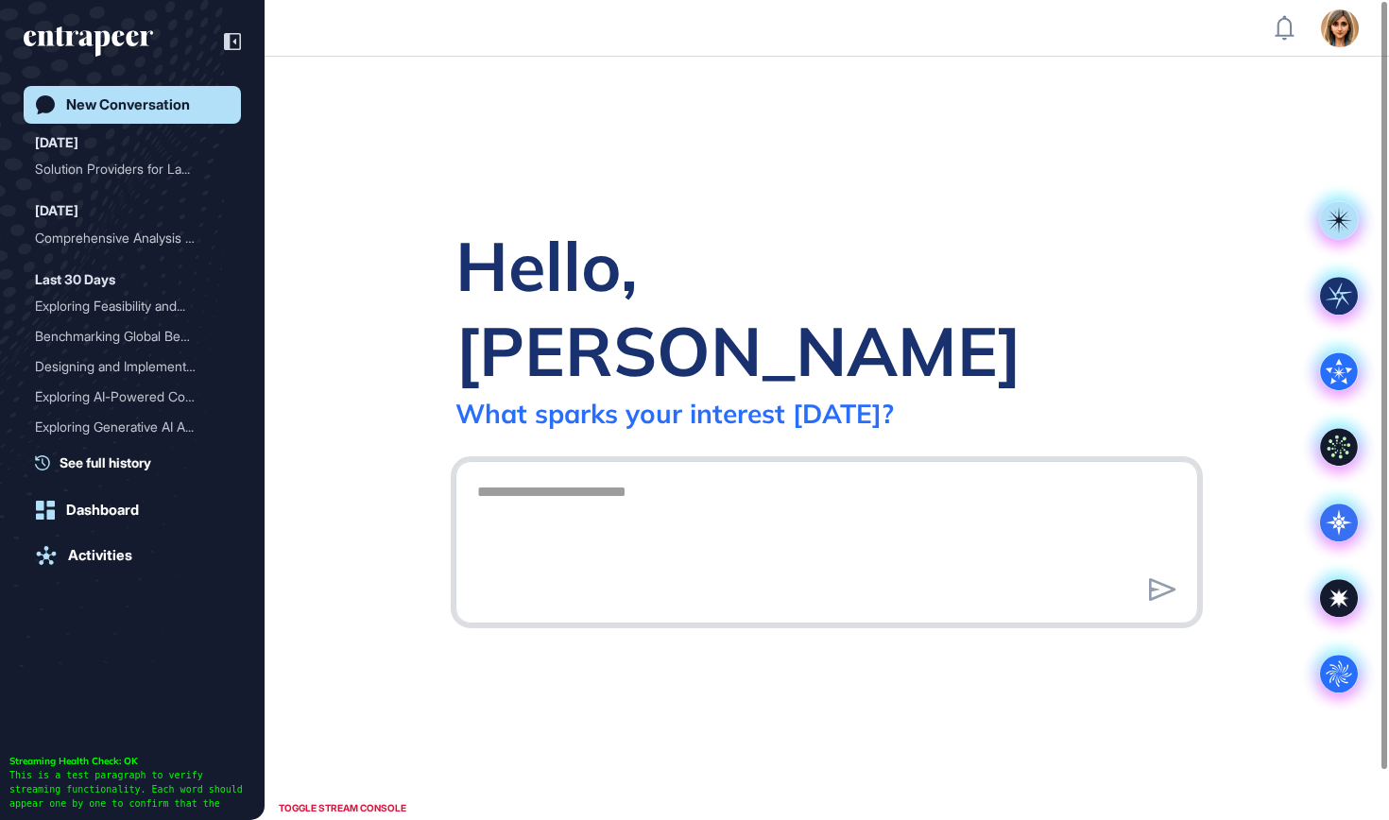
scroll to position [820, 1389]
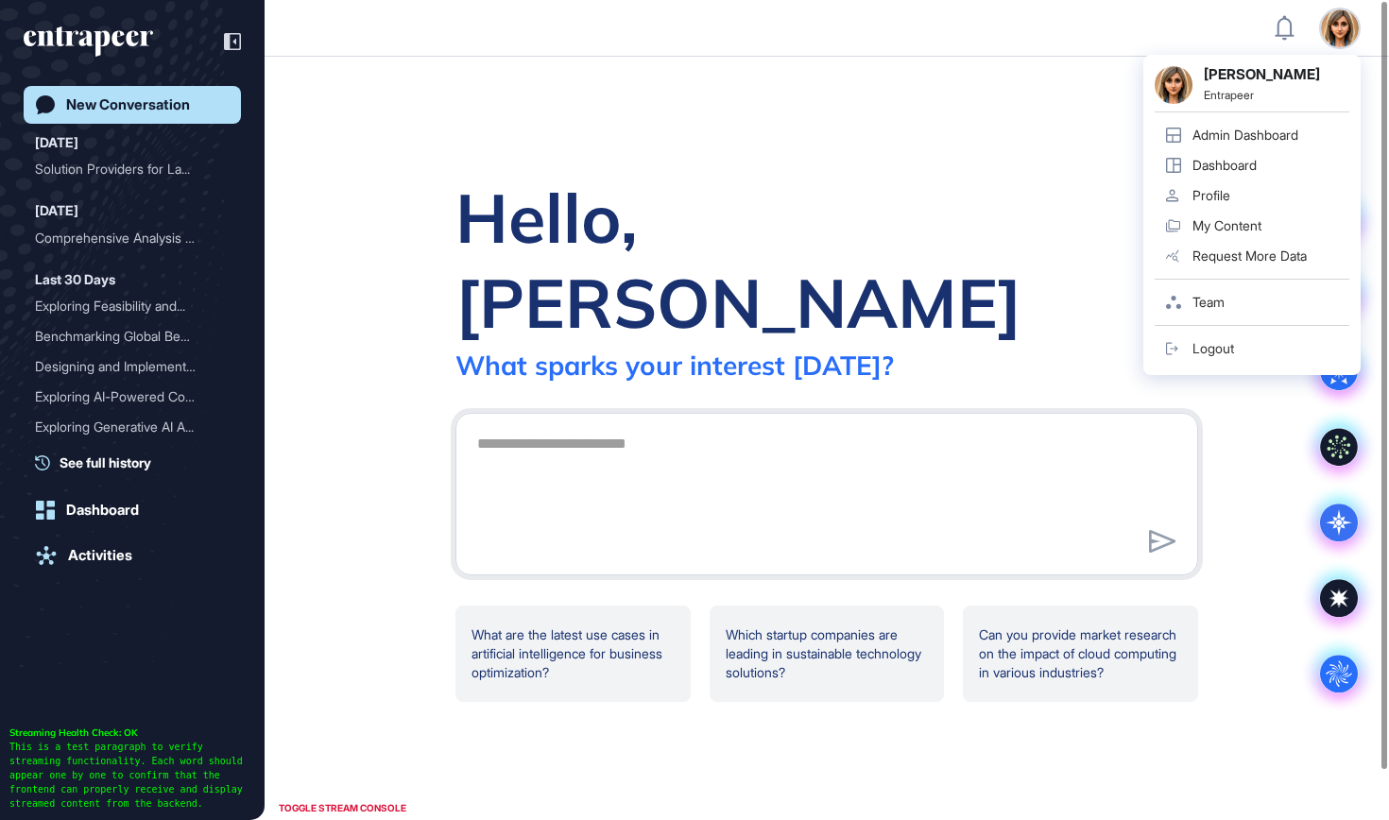
click at [1288, 137] on div "Admin Dashboard" at bounding box center [1245, 135] width 106 height 15
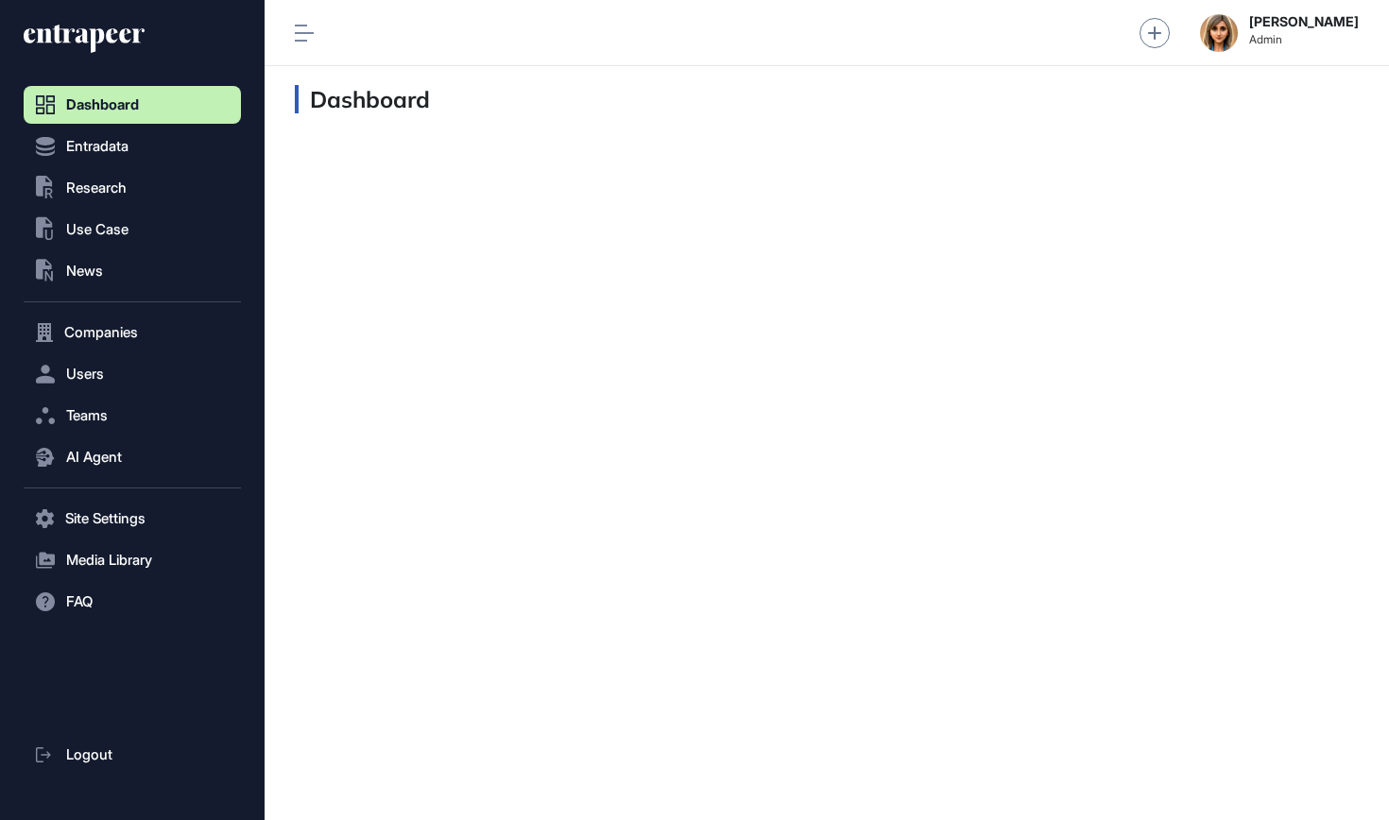
scroll to position [1, 1]
click at [165, 180] on button ".st0{fill:currentColor} Research" at bounding box center [132, 188] width 217 height 38
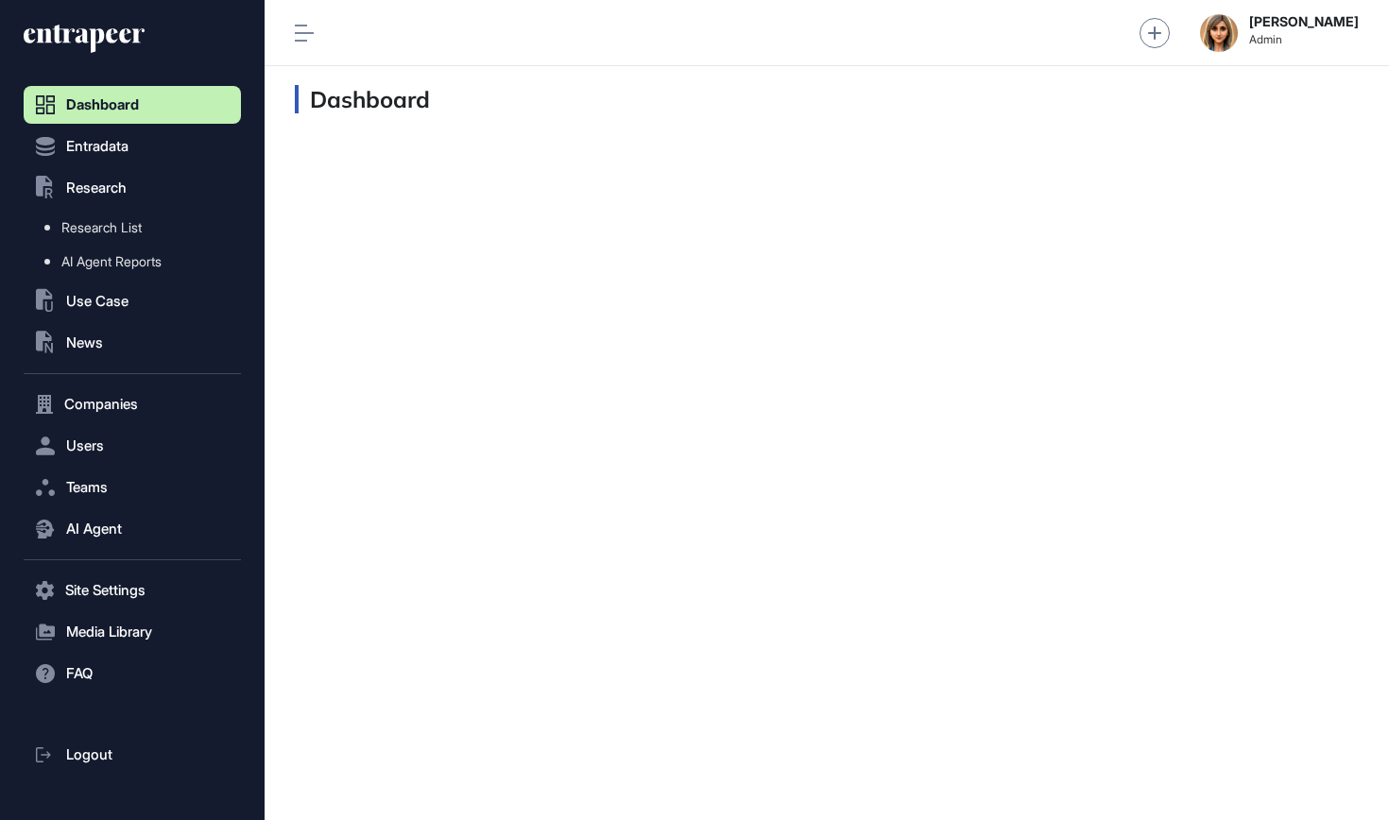
click at [77, 28] on icon at bounding box center [84, 39] width 121 height 30
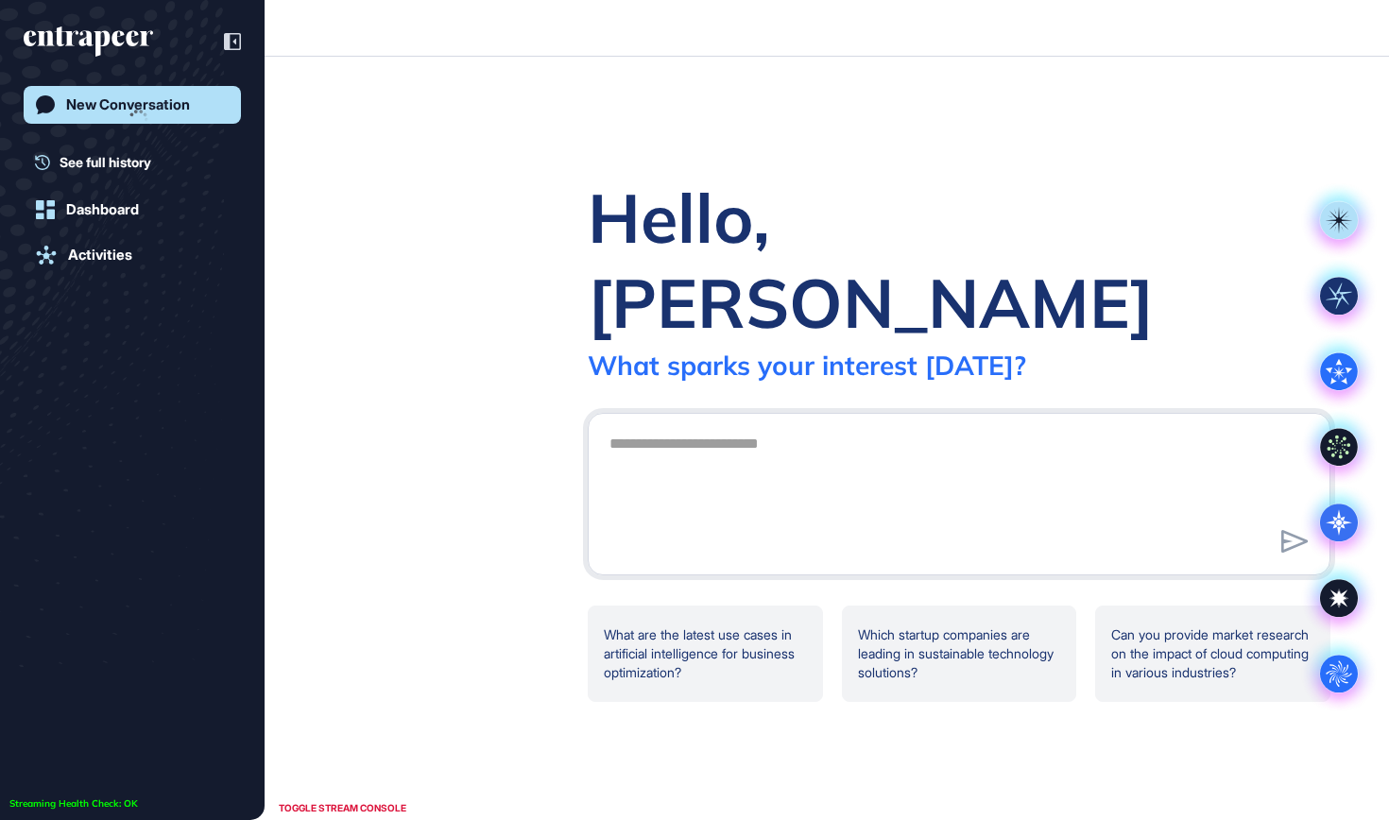
scroll to position [1, 1]
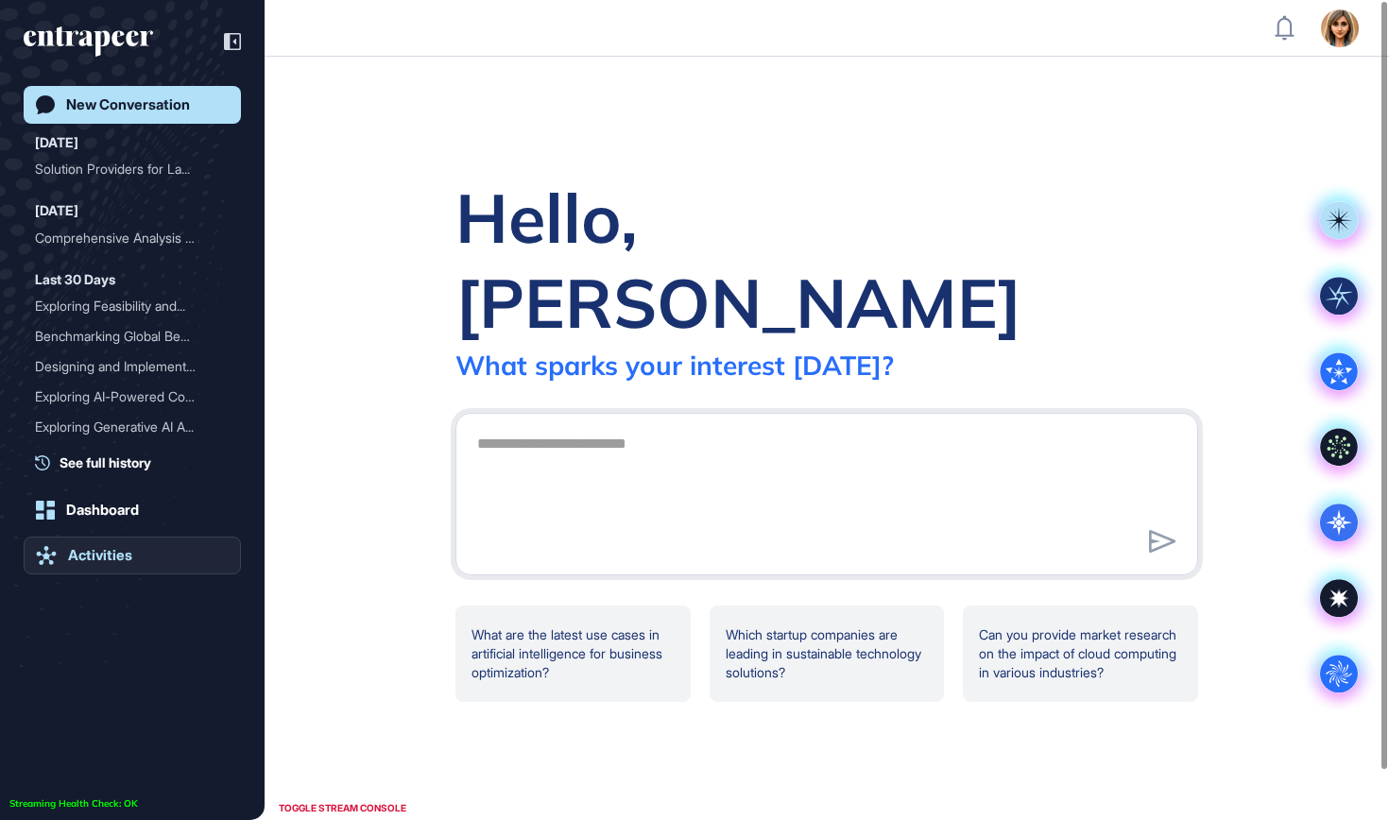
click at [94, 554] on div "Activities" at bounding box center [100, 555] width 64 height 17
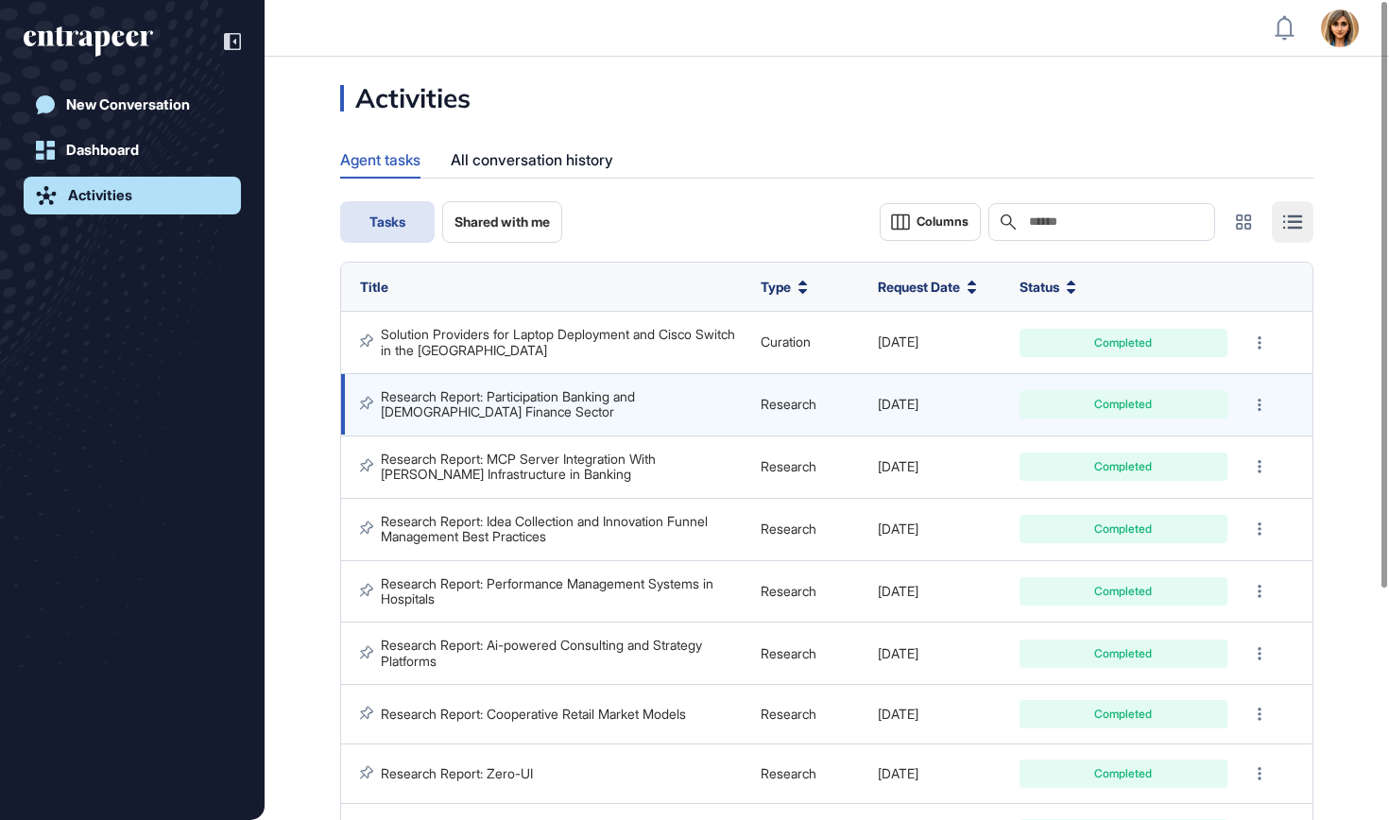
click at [578, 388] on link "Research Report: Participation Banking and Islamic Finance Sector" at bounding box center [510, 403] width 258 height 31
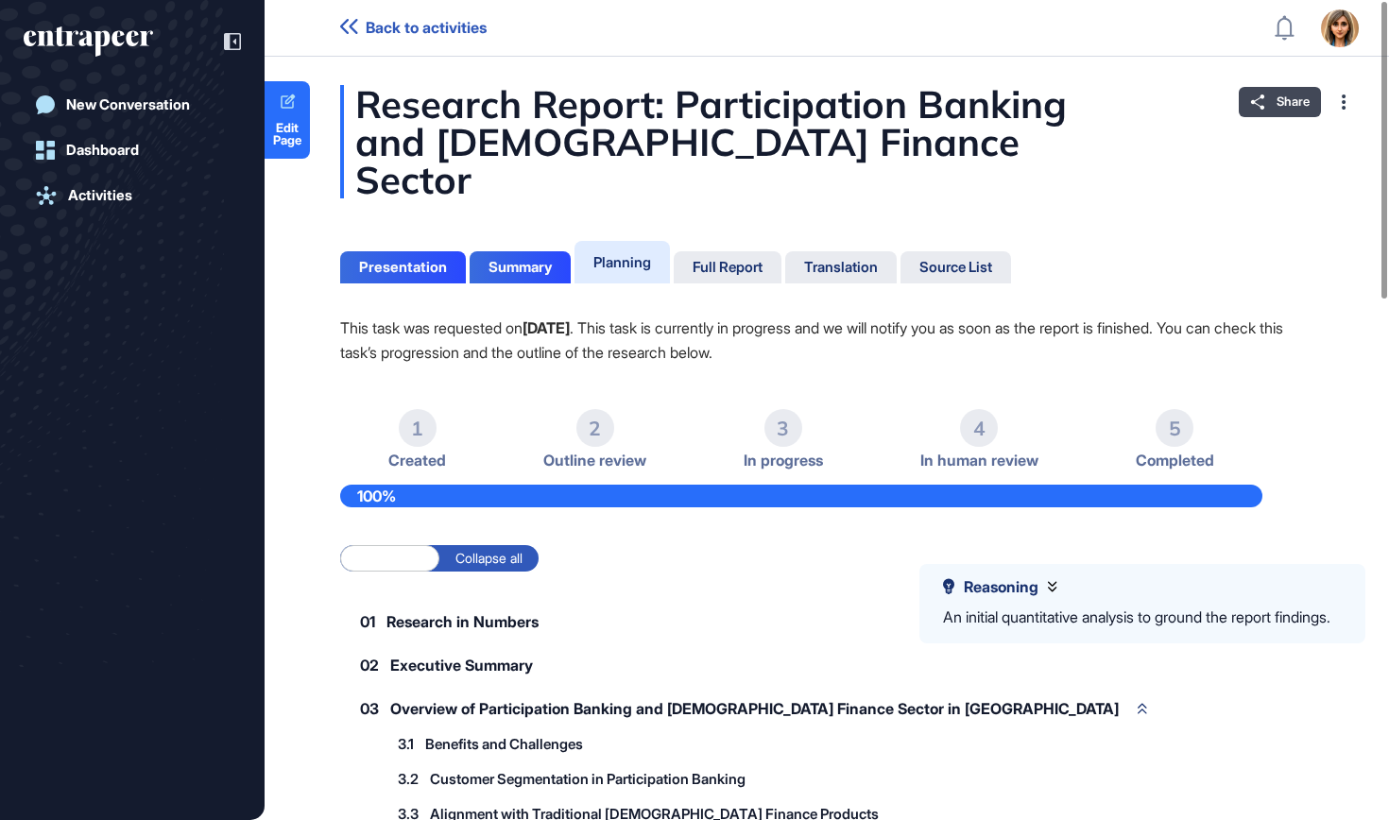
click at [1263, 98] on icon at bounding box center [1257, 101] width 15 height 15
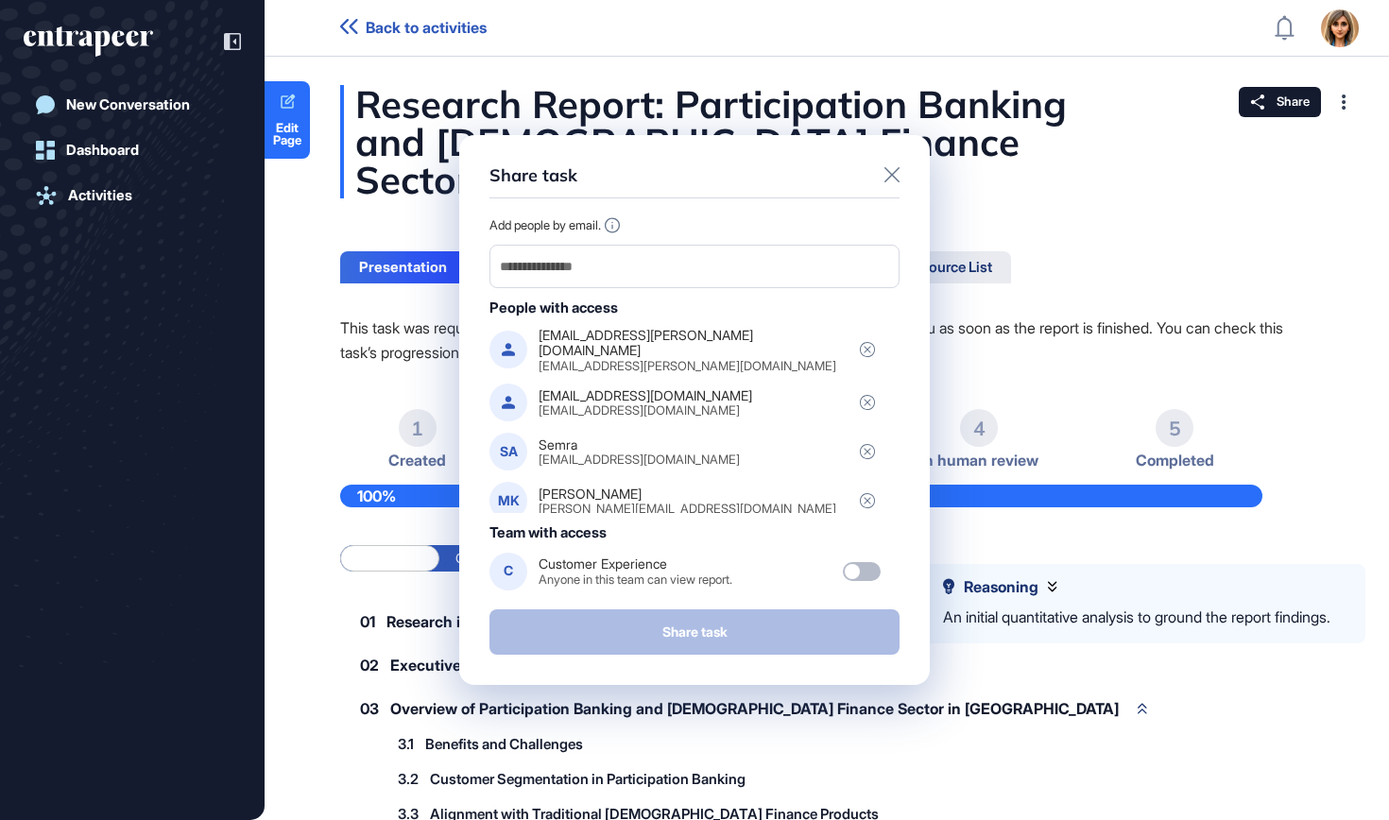
click at [897, 181] on icon at bounding box center [891, 174] width 15 height 15
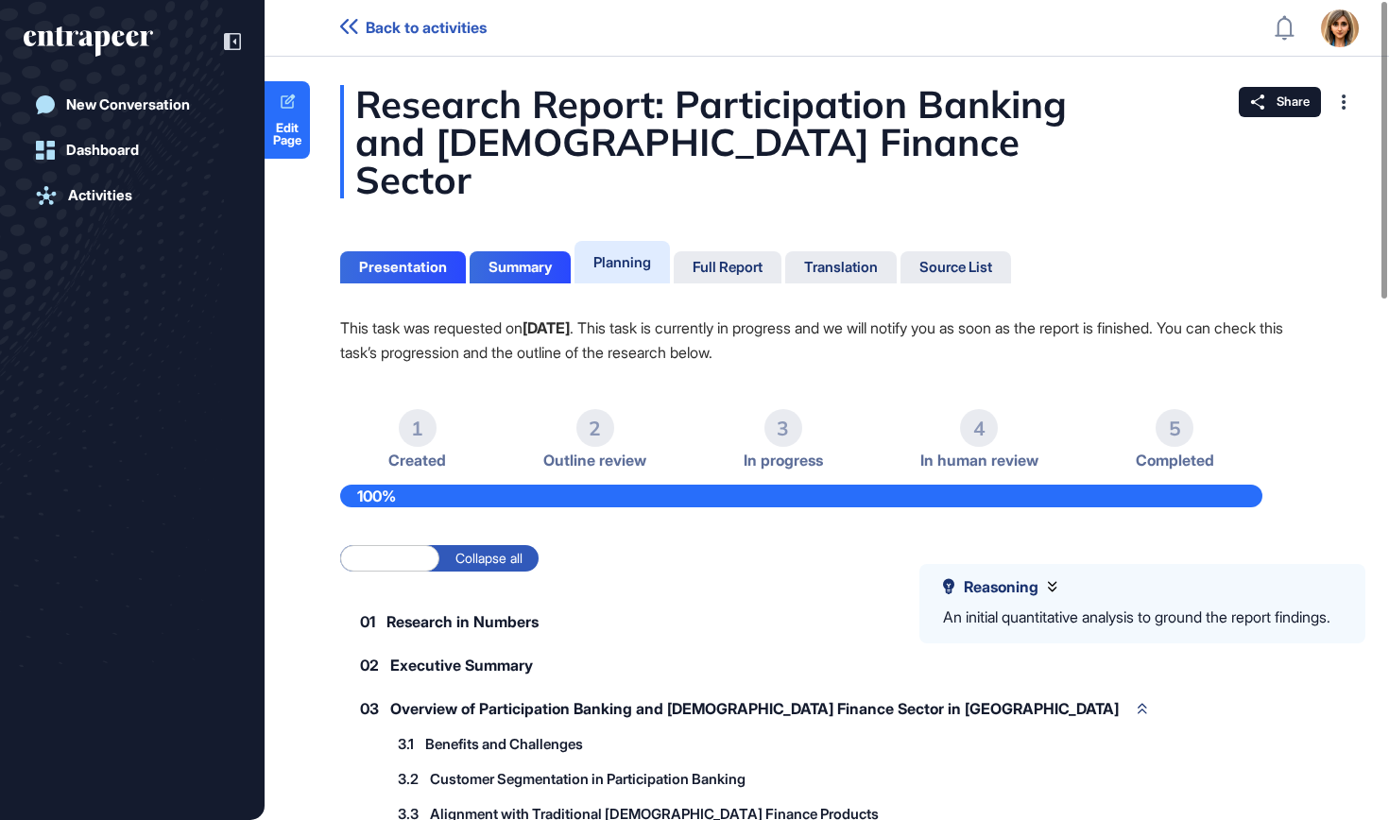
click at [131, 39] on icon "entrapeer-logo" at bounding box center [81, 38] width 115 height 16
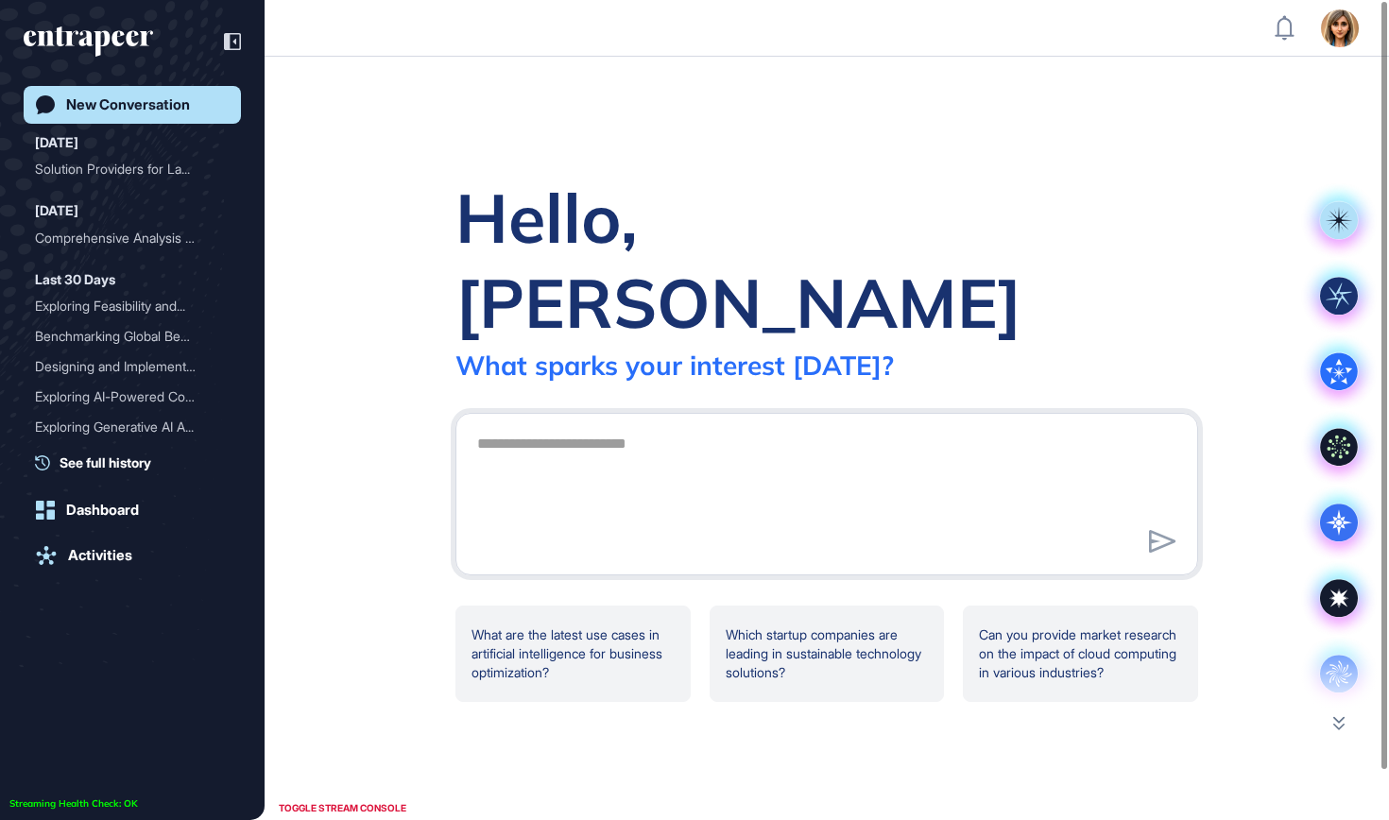
click at [131, 39] on icon "entrapeer-logo" at bounding box center [81, 38] width 115 height 16
click at [140, 556] on link "Activities" at bounding box center [132, 556] width 217 height 38
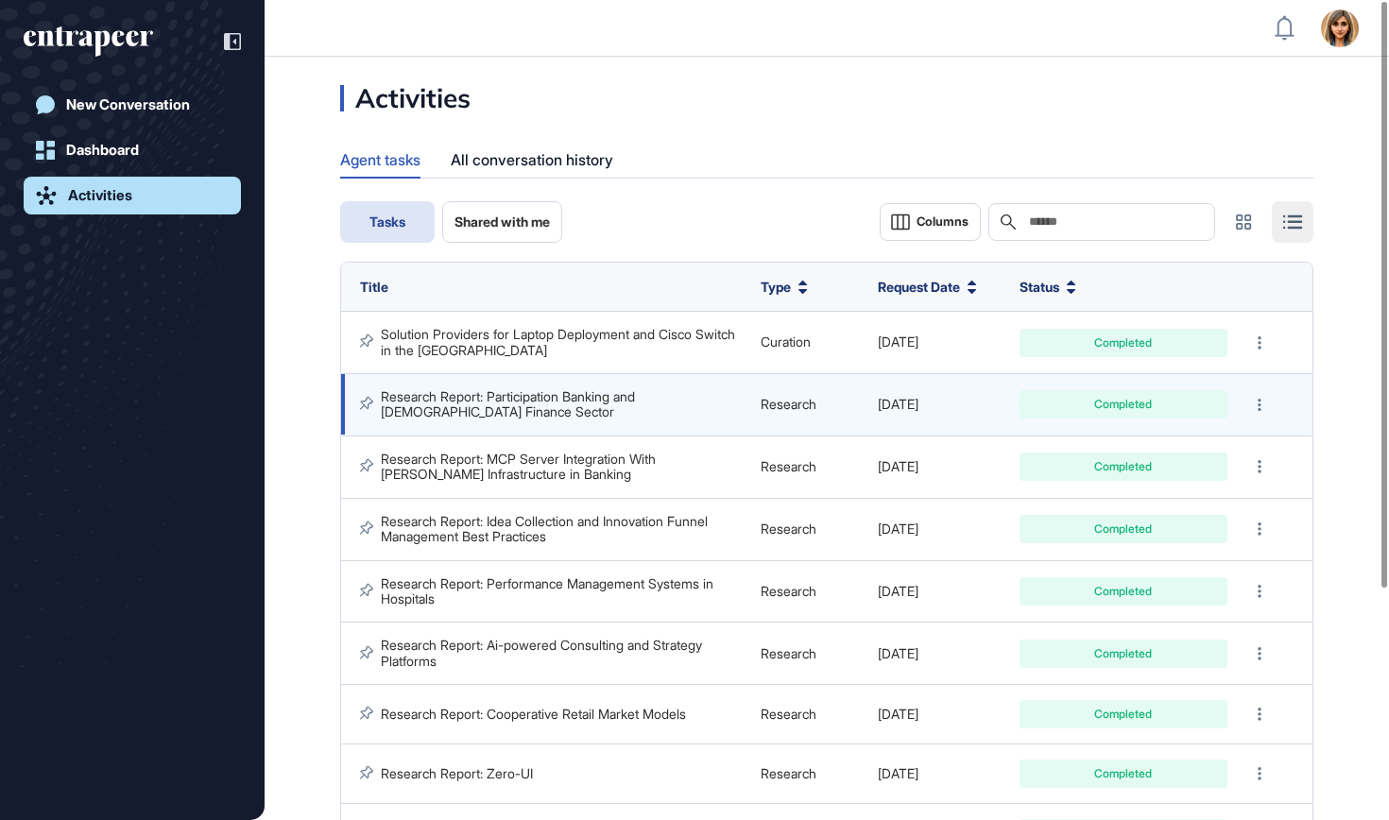
click at [592, 389] on link "Research Report: Participation Banking and Islamic Finance Sector" at bounding box center [510, 403] width 258 height 31
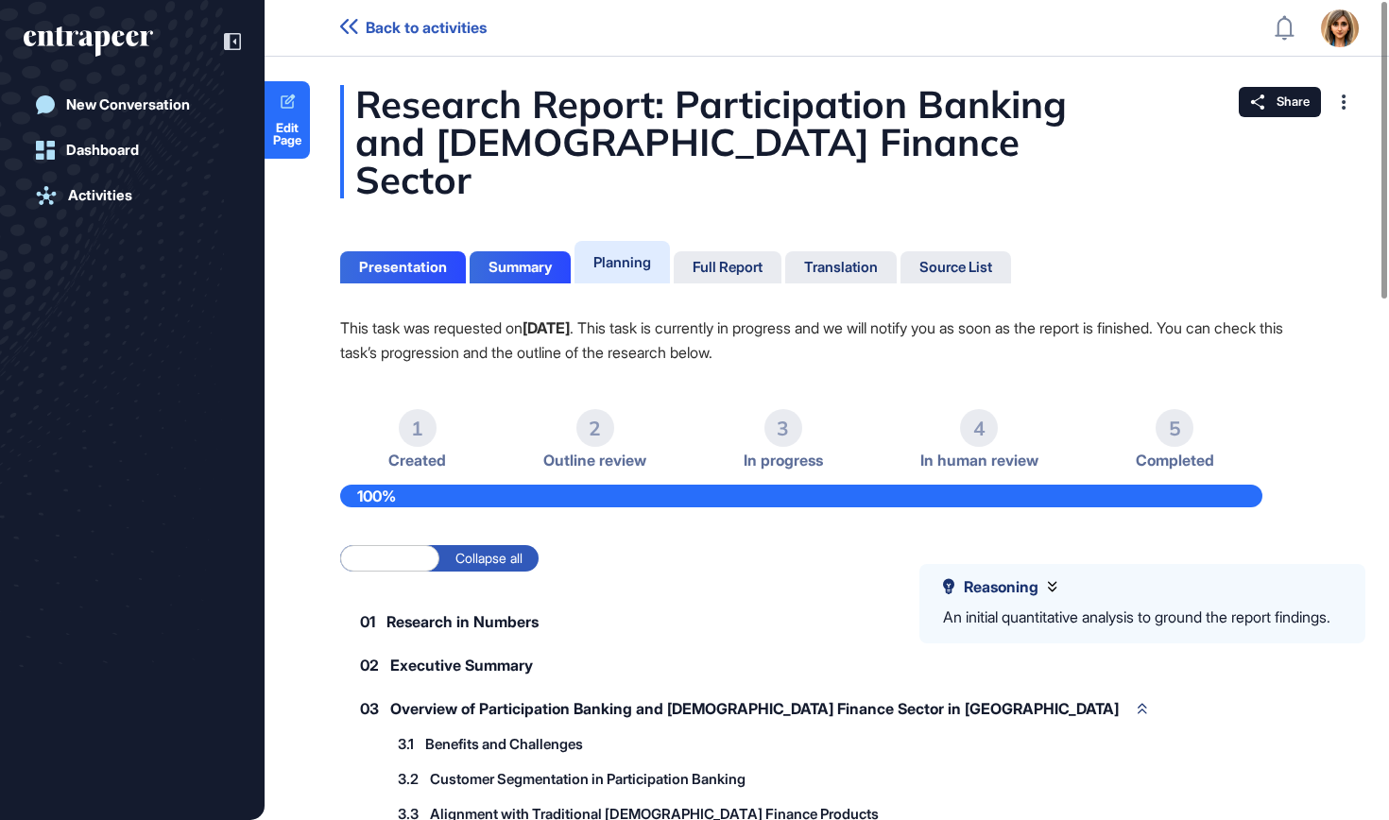
click at [1277, 104] on span "Share" at bounding box center [1293, 101] width 33 height 15
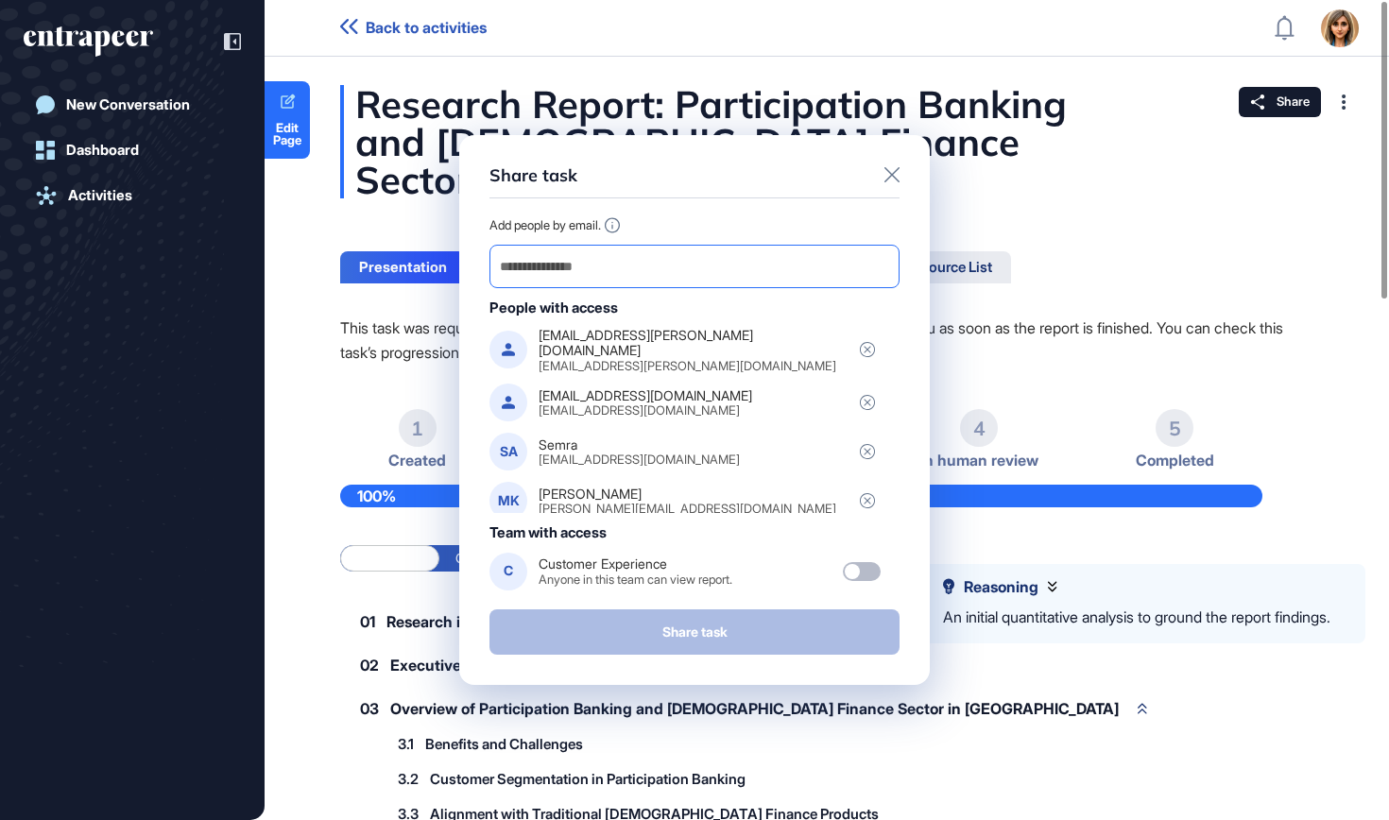
click at [601, 271] on input "email" at bounding box center [694, 266] width 393 height 26
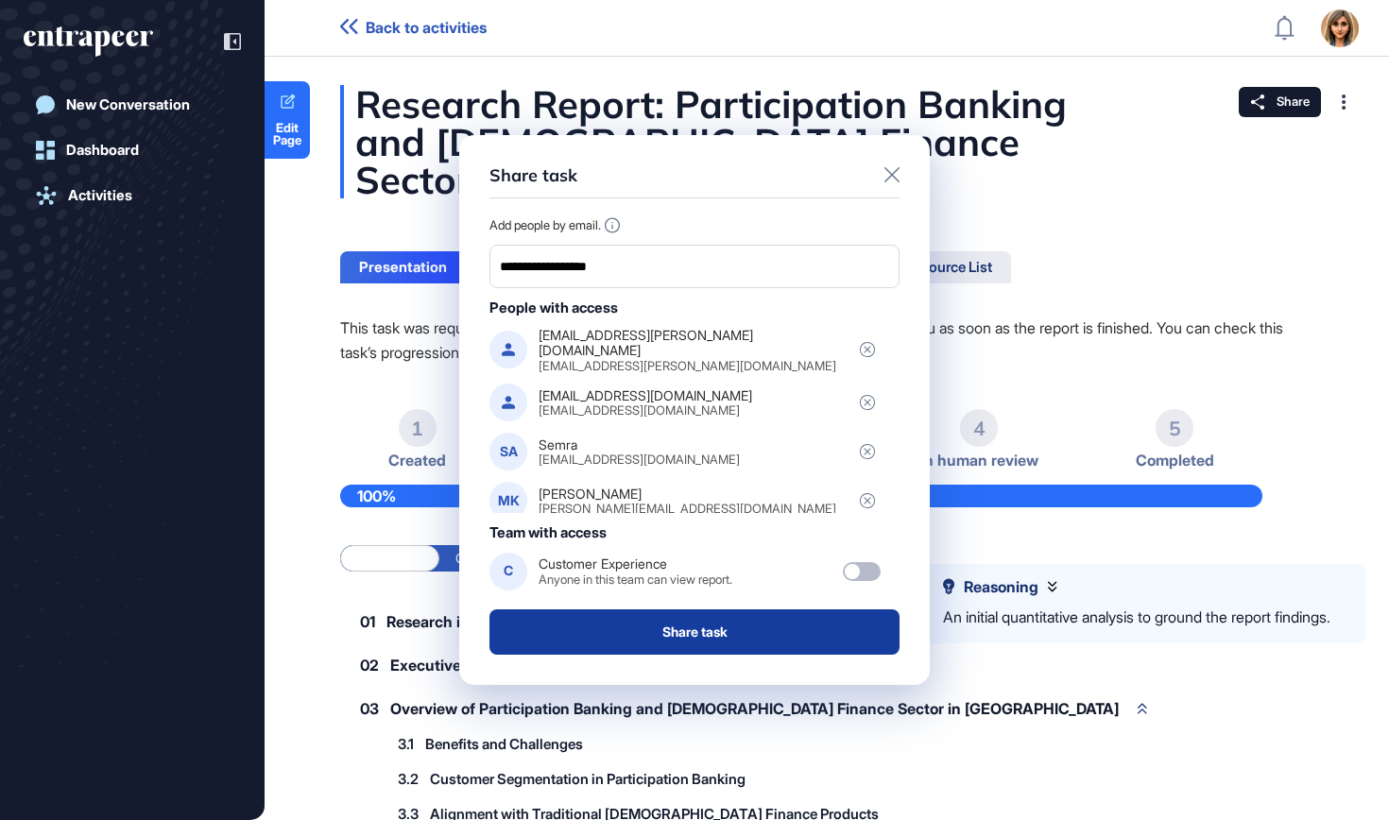
type input "**********"
click at [626, 633] on button "Share task" at bounding box center [694, 631] width 410 height 45
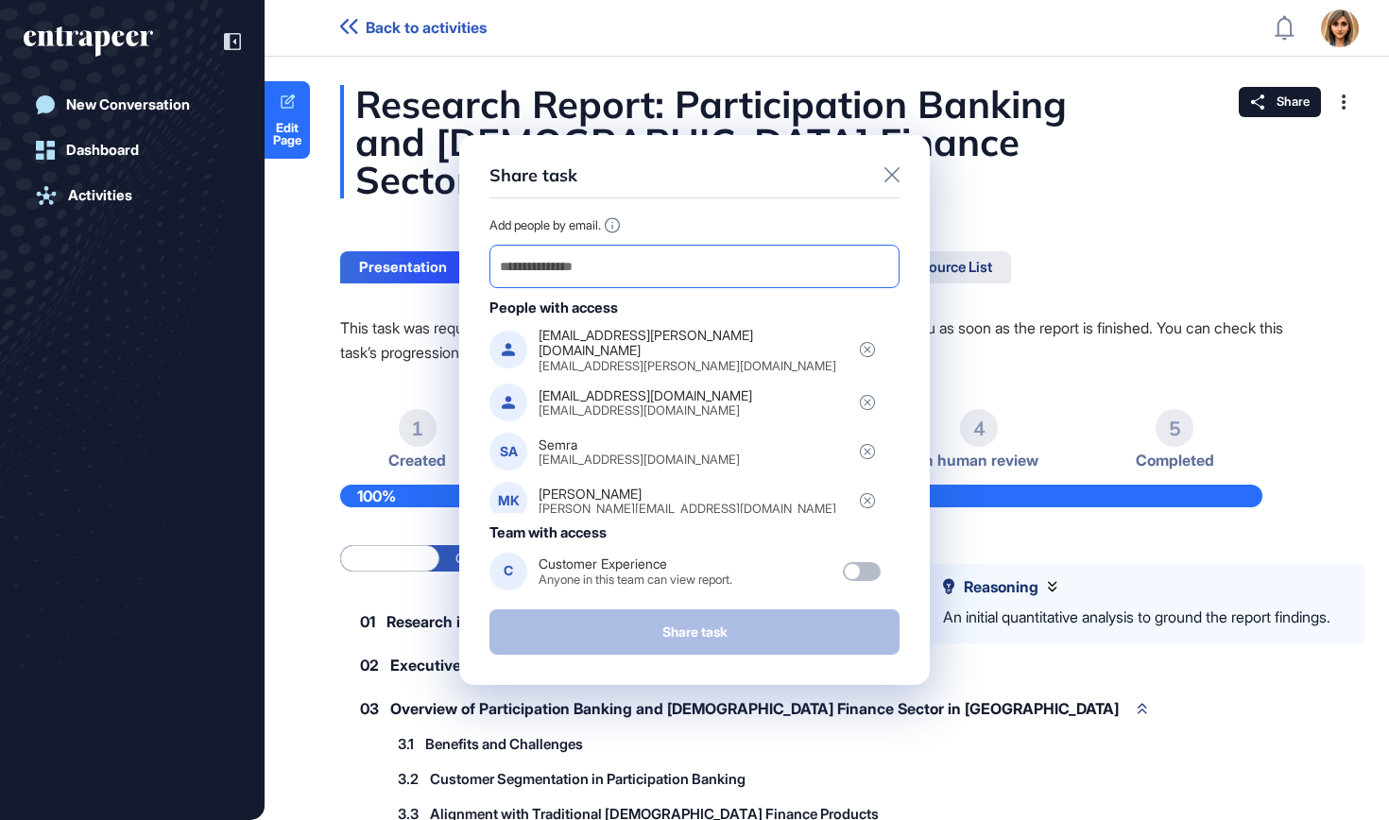
click at [632, 259] on input "email" at bounding box center [694, 266] width 393 height 26
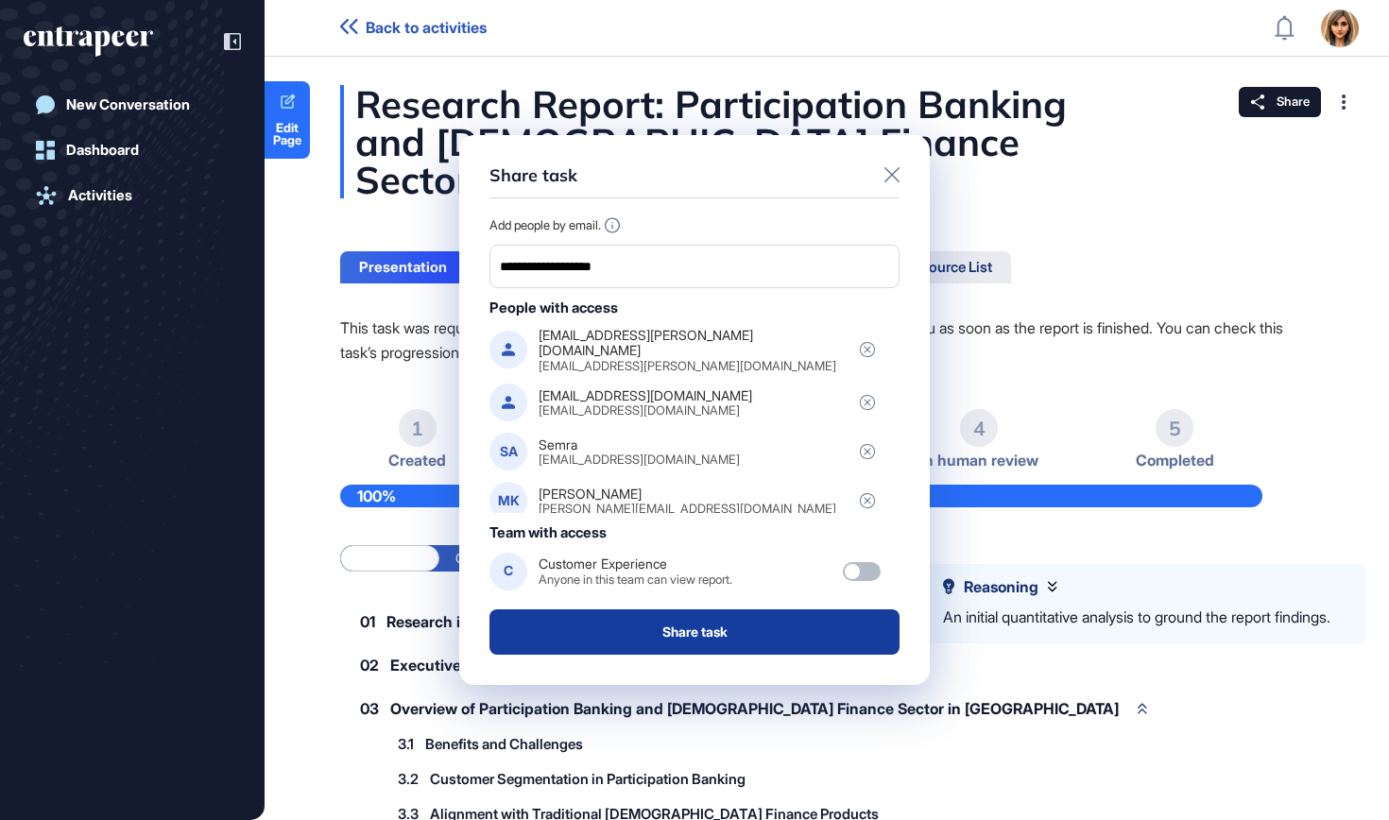
type input "**********"
click at [622, 640] on button "Share task" at bounding box center [694, 631] width 410 height 45
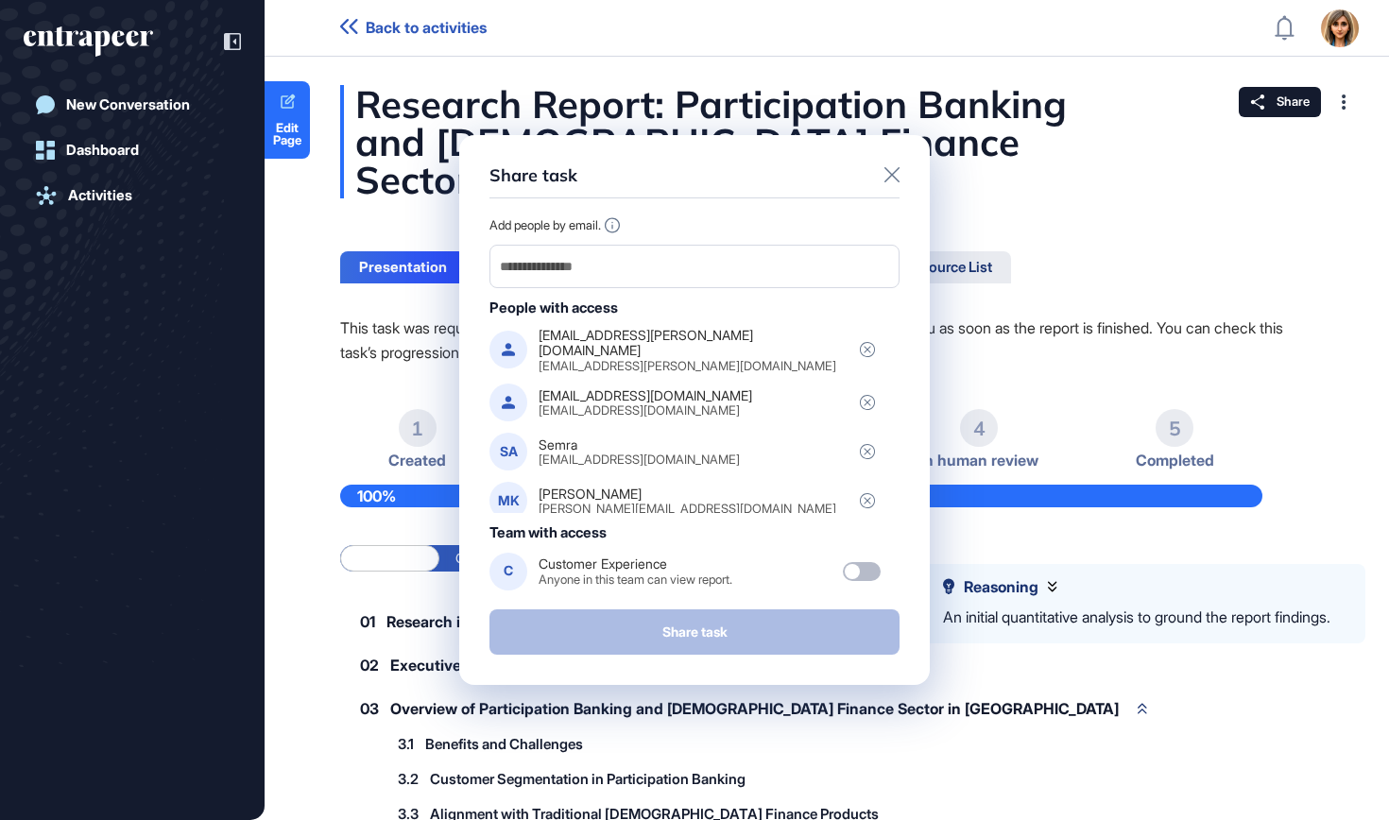
click at [888, 182] on icon at bounding box center [891, 174] width 15 height 15
